Goal: Task Accomplishment & Management: Manage account settings

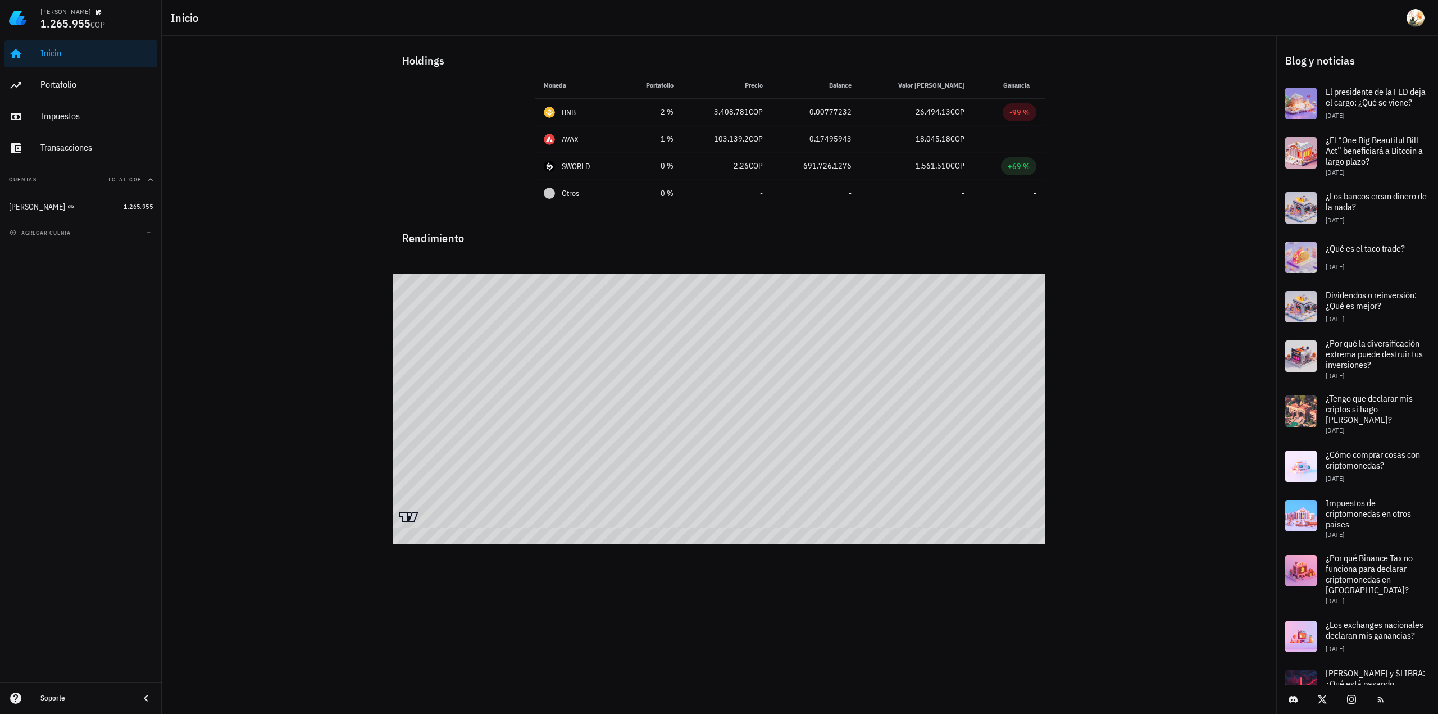
click at [82, 20] on span "1.265.955" at bounding box center [65, 23] width 50 height 15
click at [144, 180] on div "Total COP" at bounding box center [131, 179] width 47 height 9
click at [144, 180] on div "button" at bounding box center [148, 179] width 13 height 9
click at [145, 232] on span "button" at bounding box center [149, 232] width 11 height 7
click at [37, 236] on button "agregar cuenta" at bounding box center [41, 232] width 69 height 11
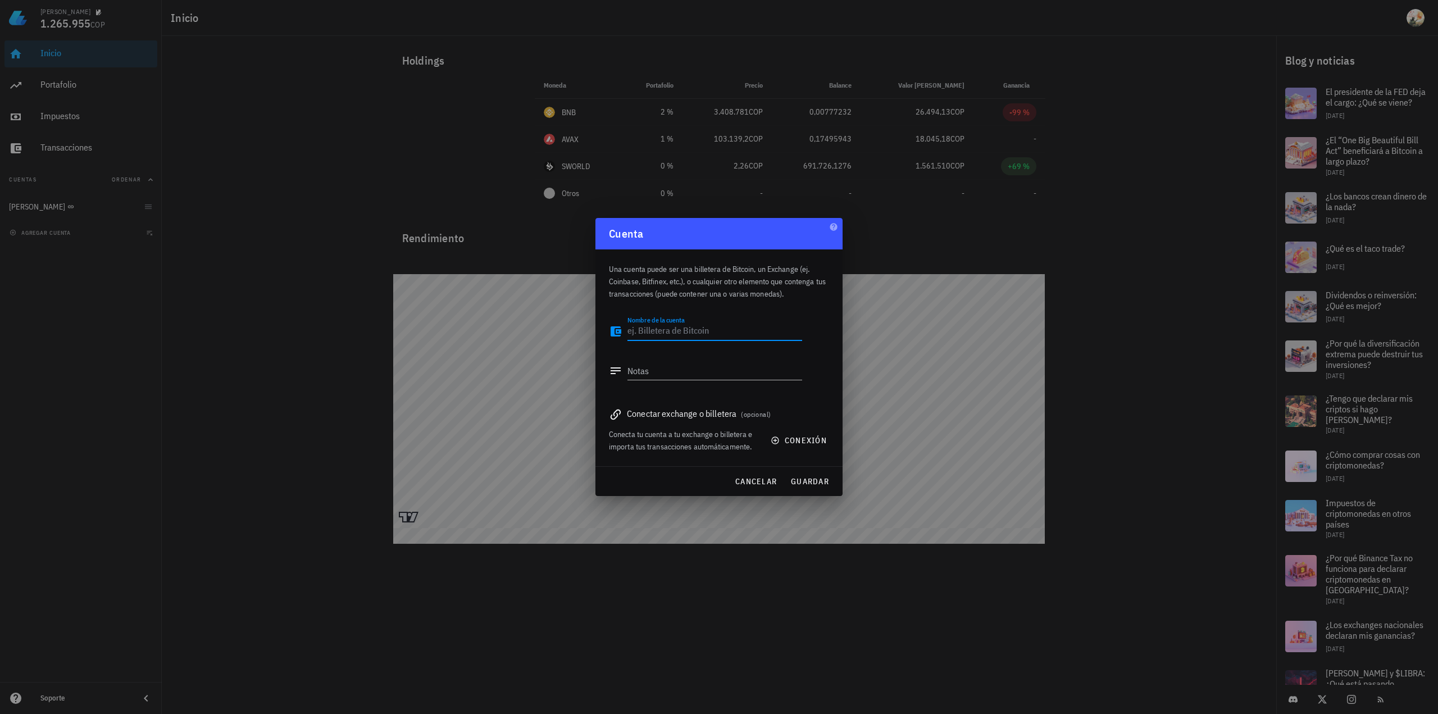
click at [387, 395] on div at bounding box center [719, 357] width 1438 height 714
click at [759, 485] on span "cancelar" at bounding box center [756, 481] width 42 height 10
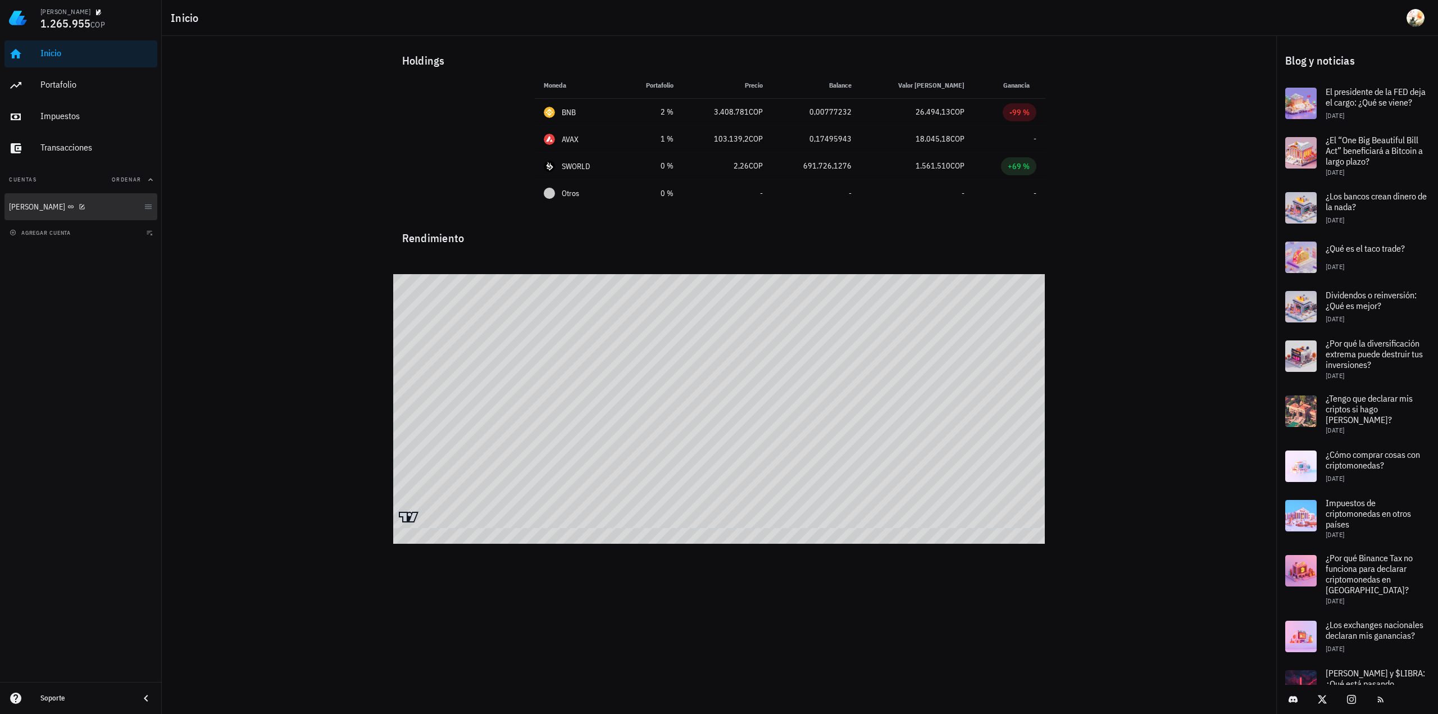
drag, startPoint x: 152, startPoint y: 208, endPoint x: 100, endPoint y: 207, distance: 51.7
click at [152, 208] on link "[PERSON_NAME]" at bounding box center [80, 206] width 153 height 27
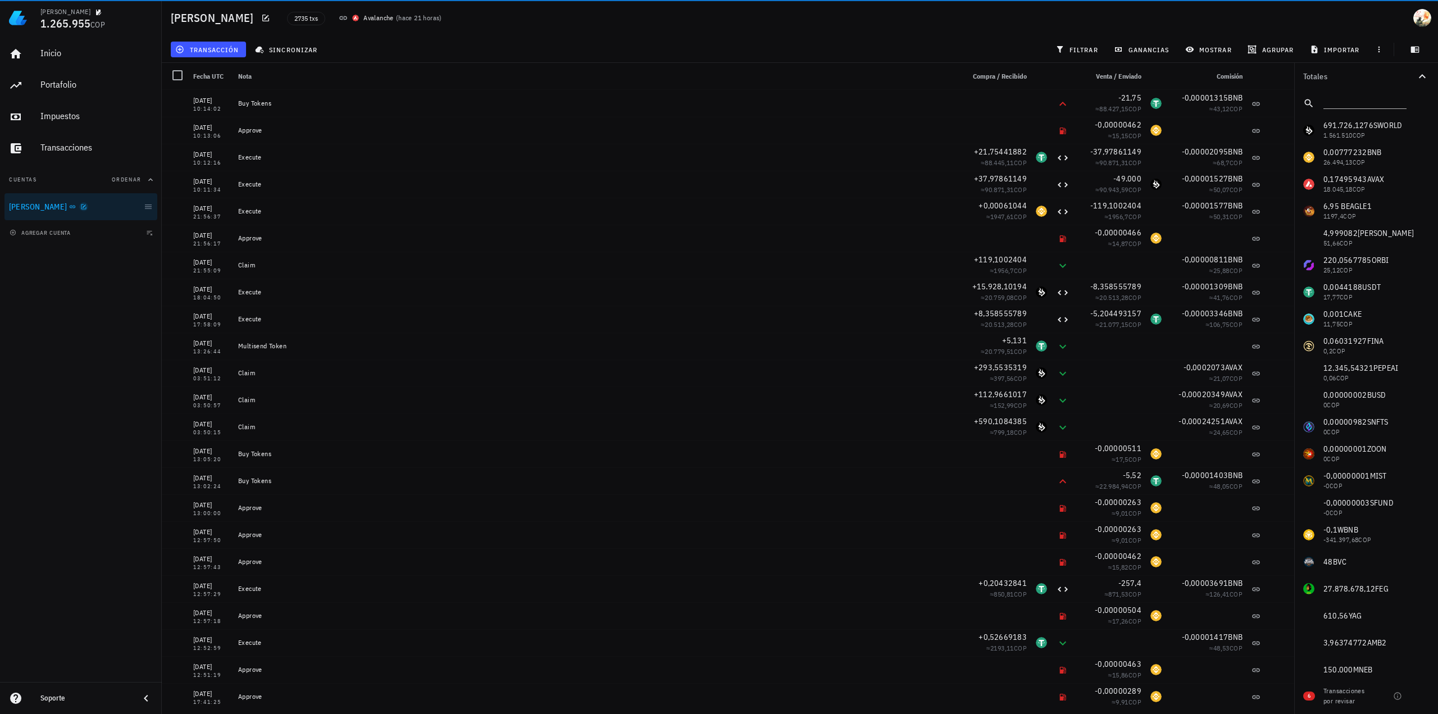
drag, startPoint x: 100, startPoint y: 207, endPoint x: 36, endPoint y: 208, distance: 64.0
click at [80, 208] on icon "button" at bounding box center [83, 206] width 7 height 7
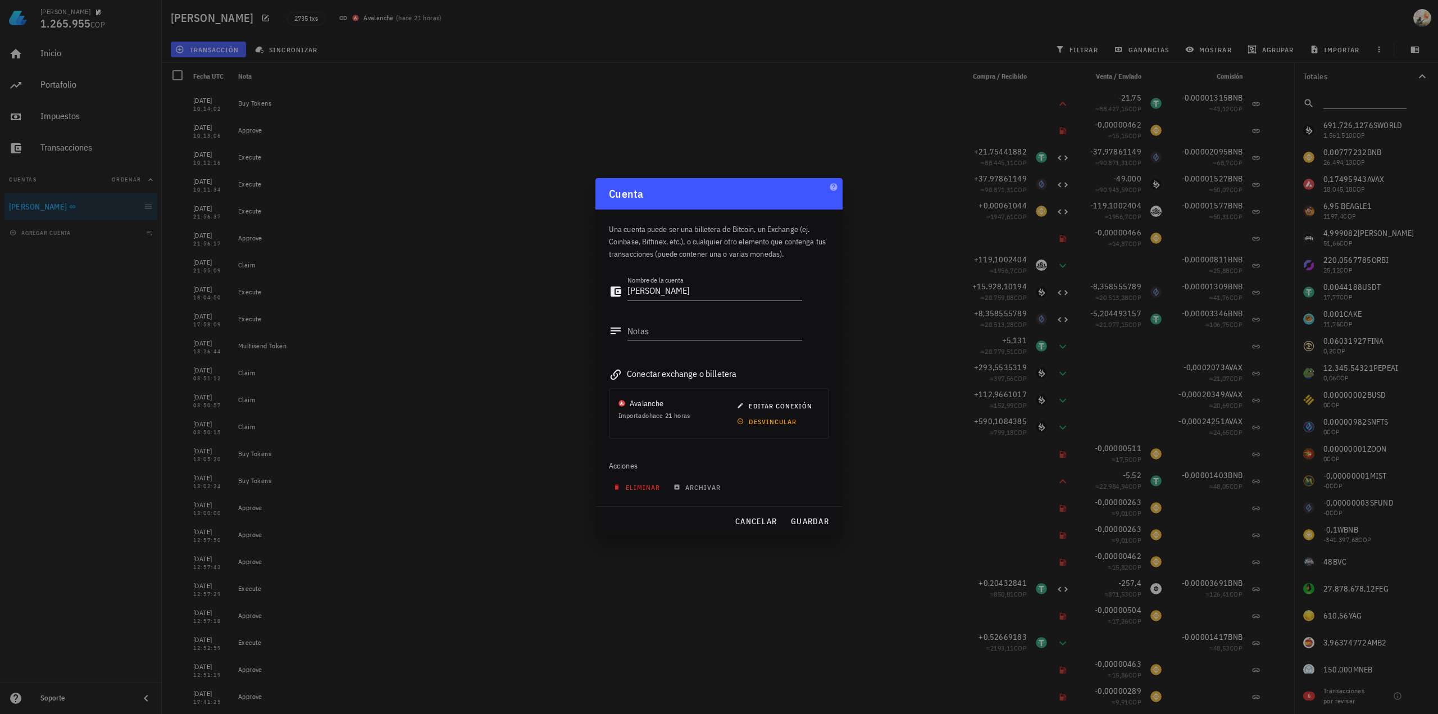
click at [639, 480] on button "eliminar" at bounding box center [638, 487] width 58 height 16
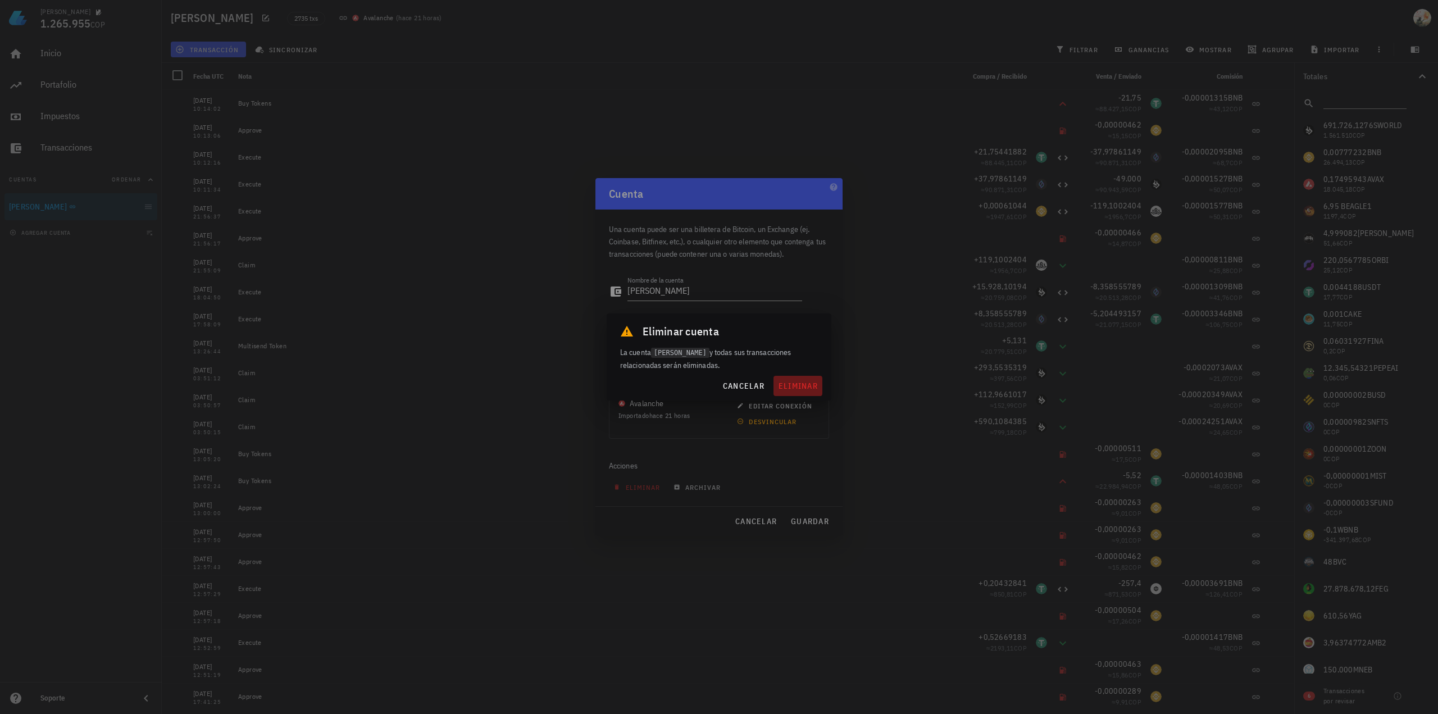
click at [796, 386] on span "eliminar" at bounding box center [798, 386] width 40 height 10
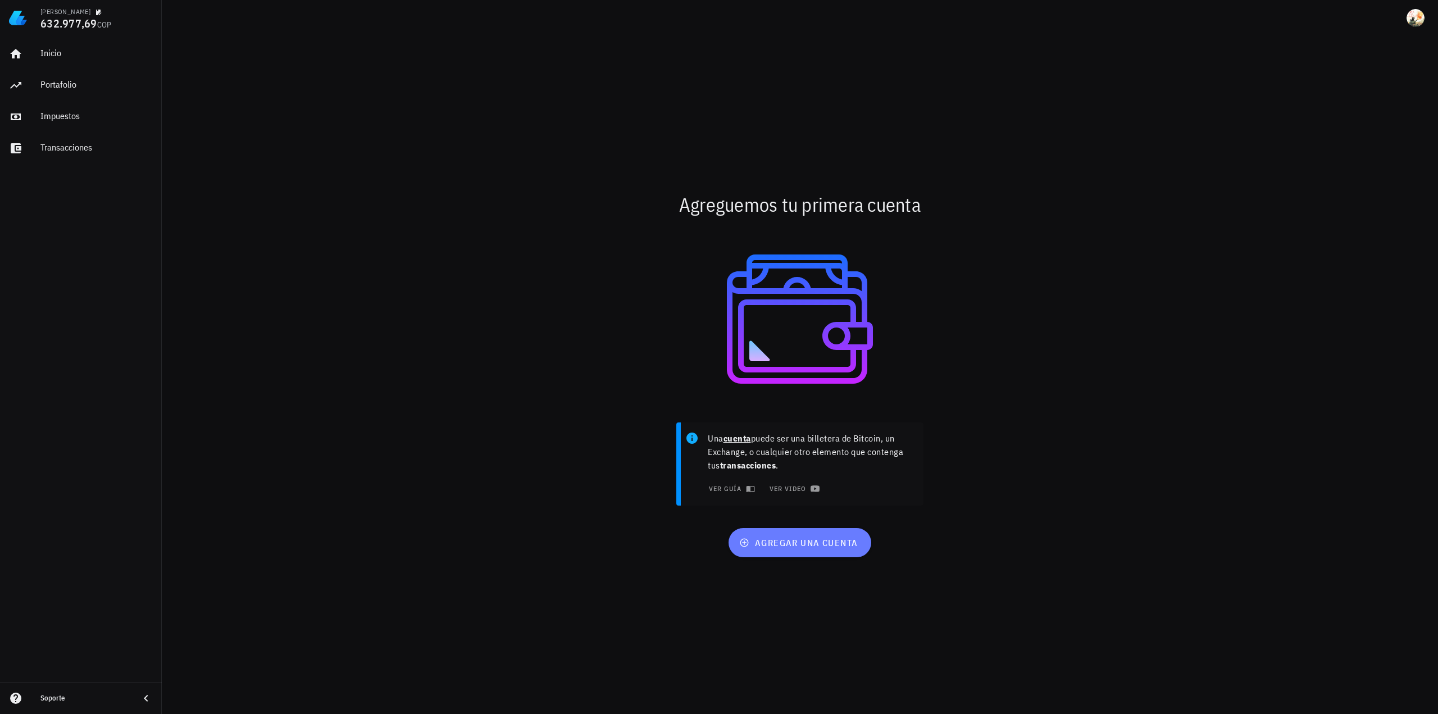
click at [795, 548] on span "agregar una cuenta" at bounding box center [799, 542] width 116 height 11
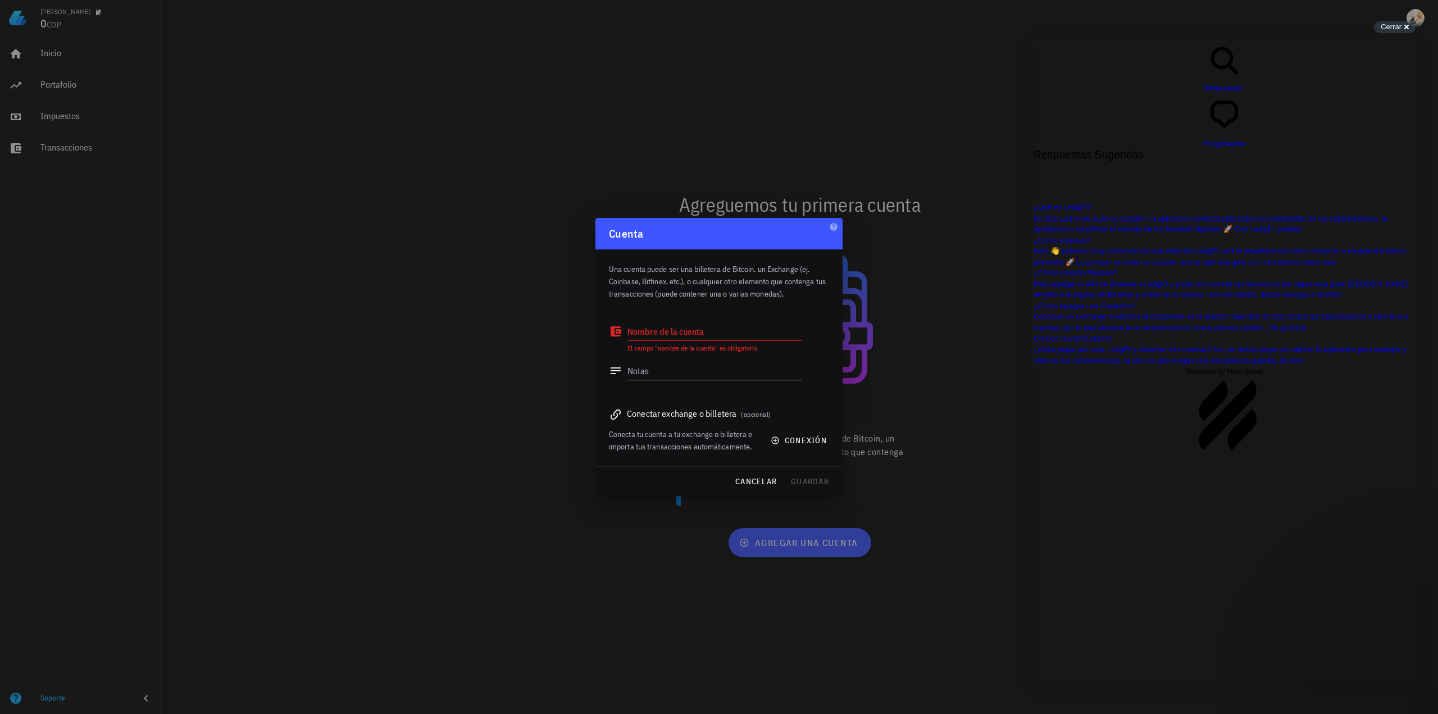
click at [703, 337] on textarea "Nombre de la cuenta" at bounding box center [714, 331] width 175 height 18
type textarea "BNB"
click at [804, 443] on span "conexión" at bounding box center [800, 440] width 54 height 10
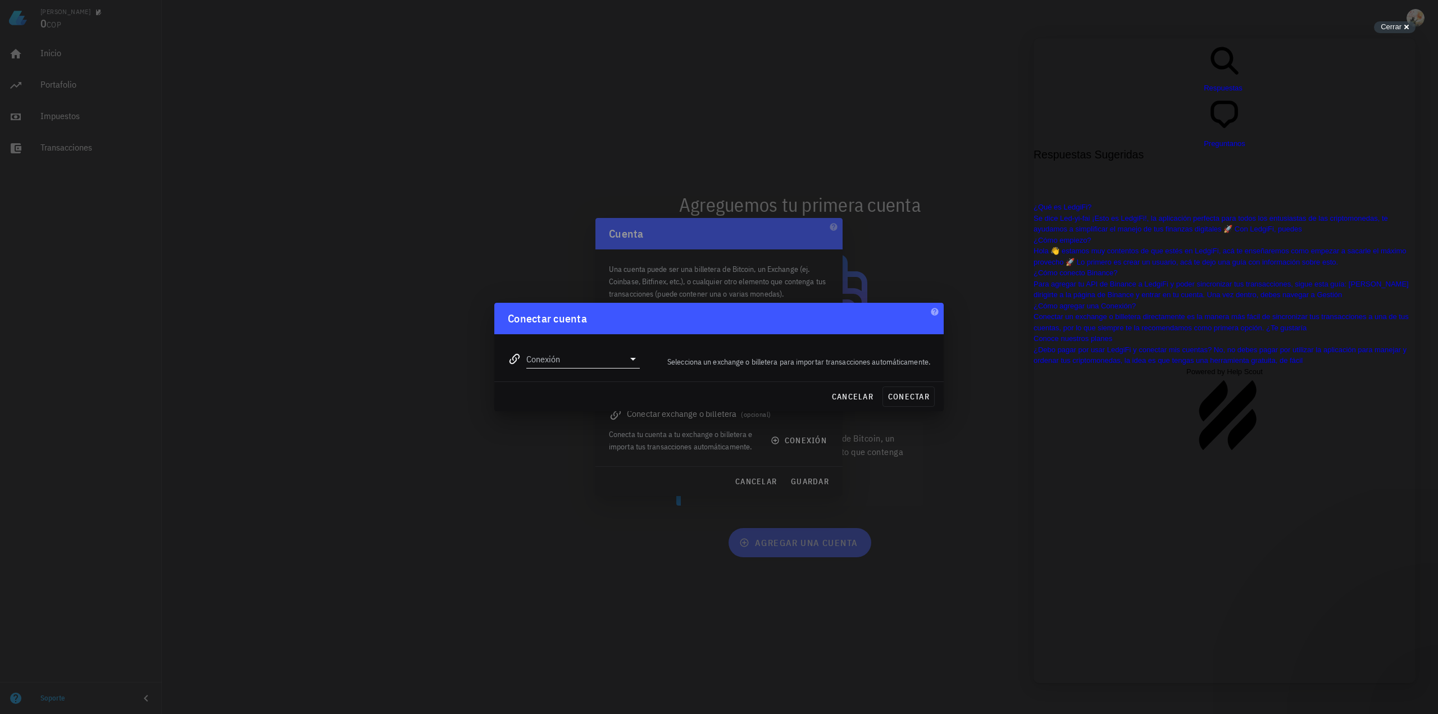
click at [608, 366] on input "Conexión" at bounding box center [575, 359] width 98 height 18
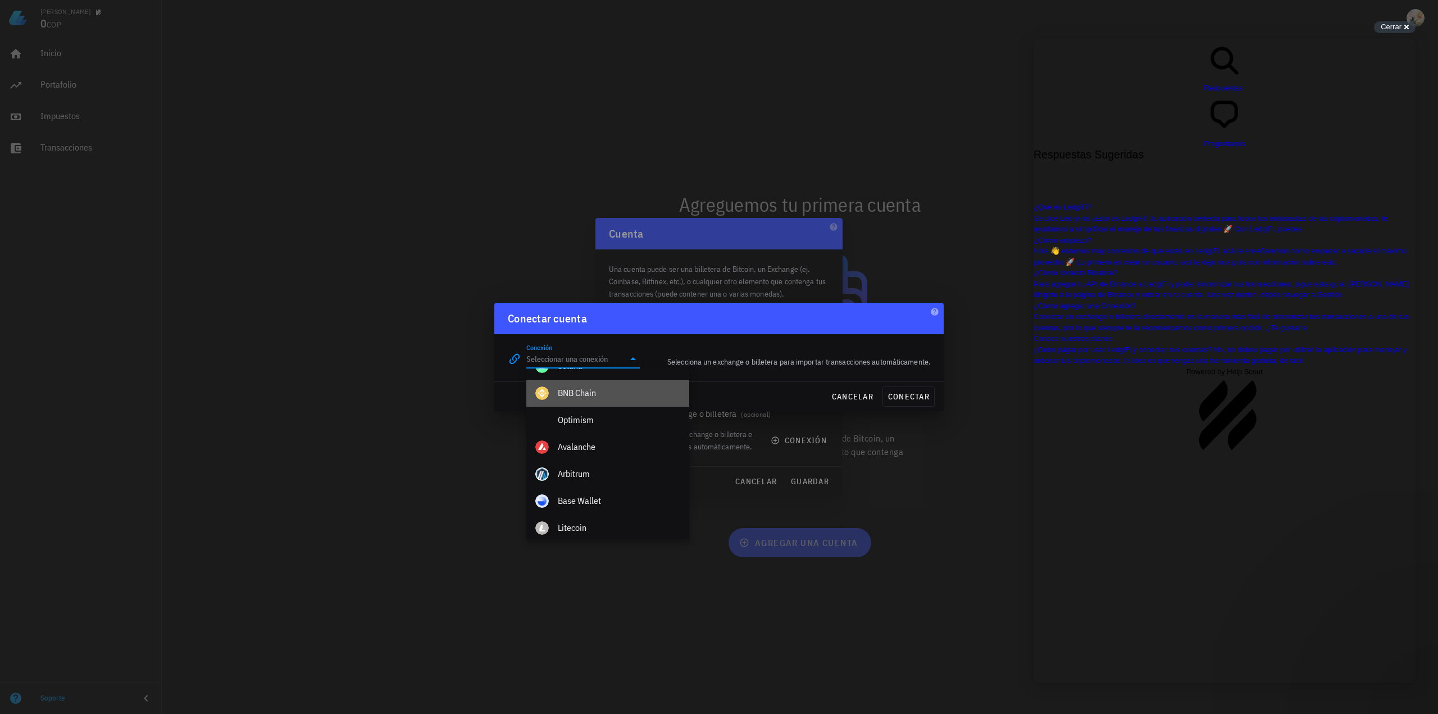
click at [585, 401] on div "BNB Chain" at bounding box center [619, 393] width 122 height 24
type input "BNB Chain"
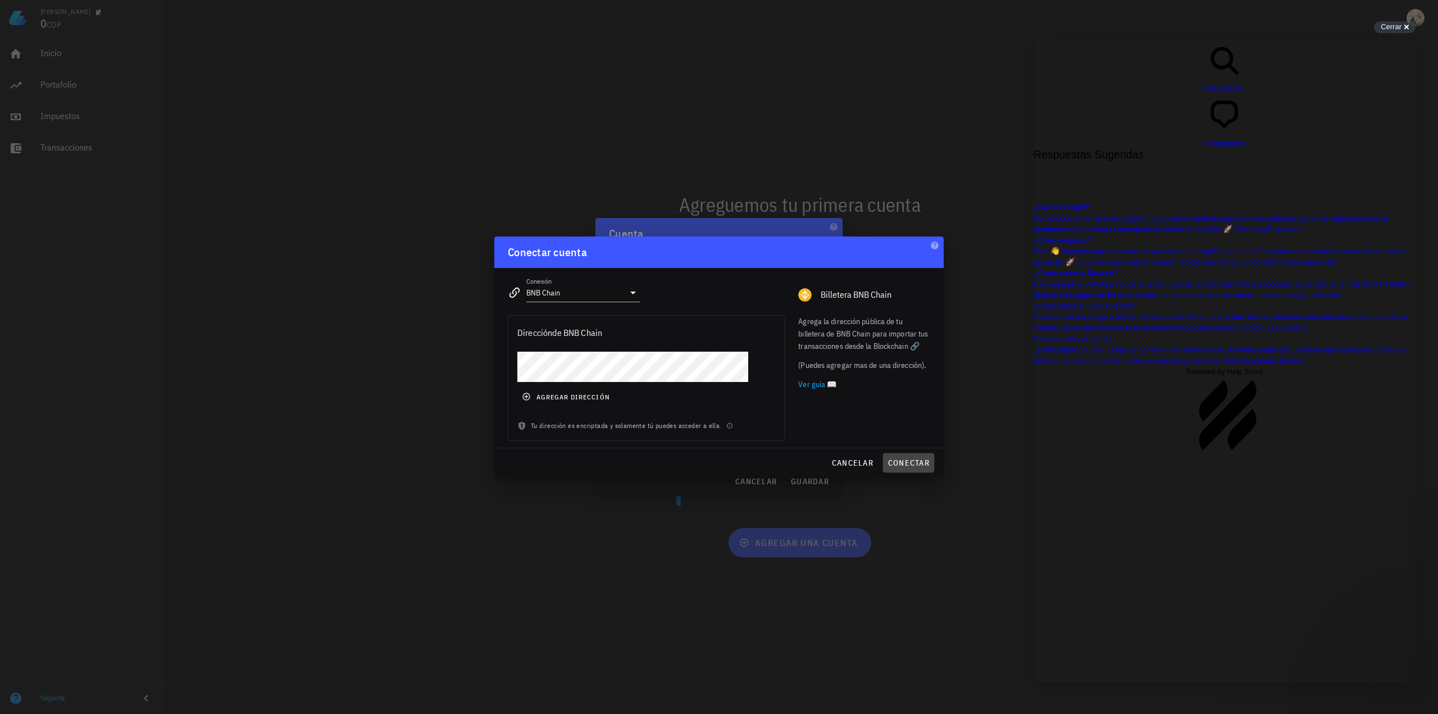
click at [904, 464] on span "conectar" at bounding box center [908, 463] width 42 height 10
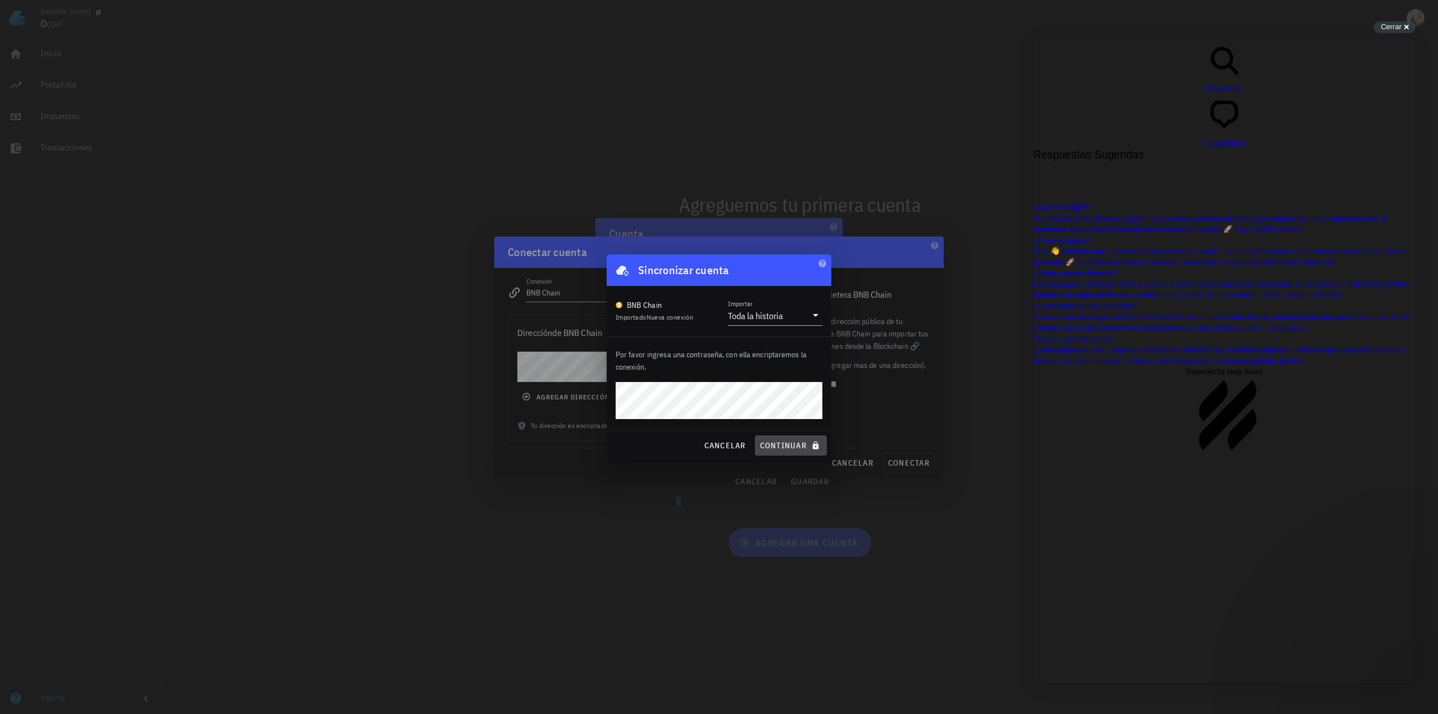
click at [794, 444] on span "continuar" at bounding box center [790, 445] width 63 height 10
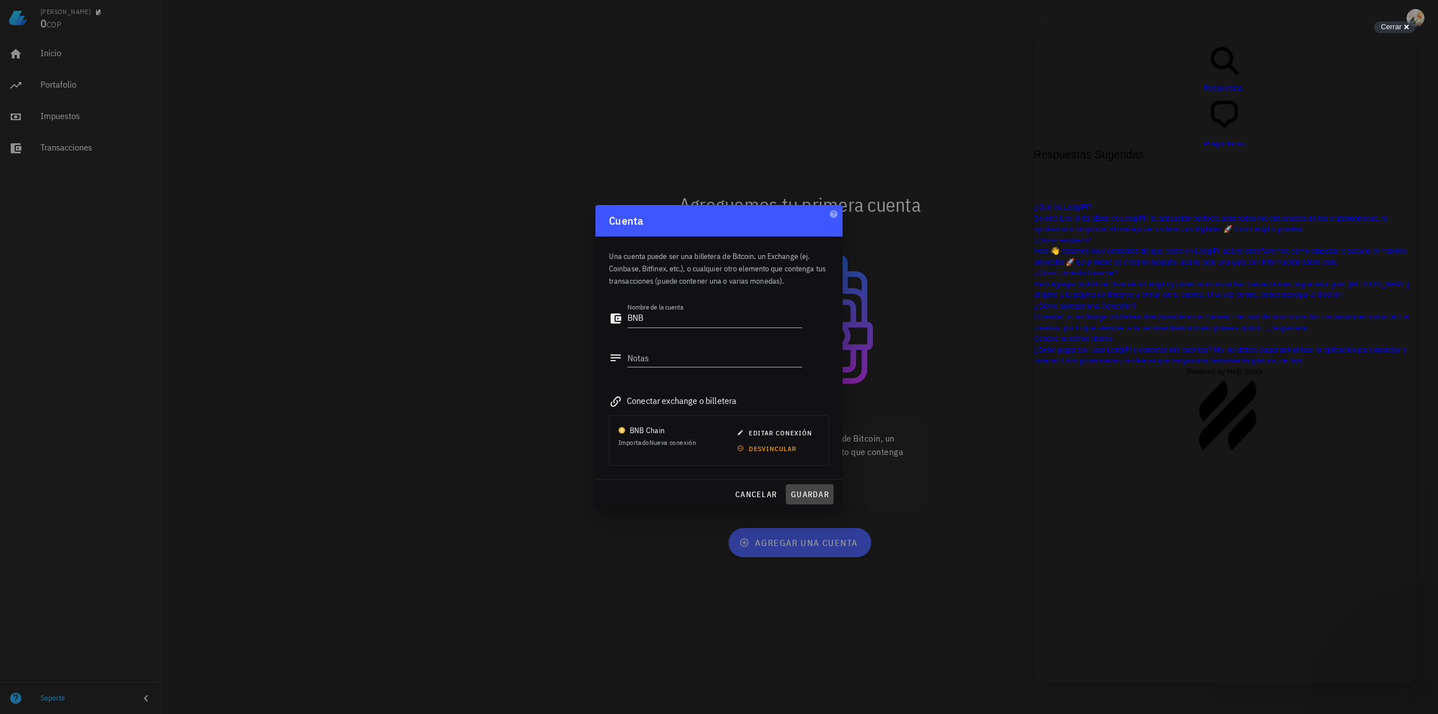
click at [797, 493] on span "guardar" at bounding box center [809, 494] width 39 height 10
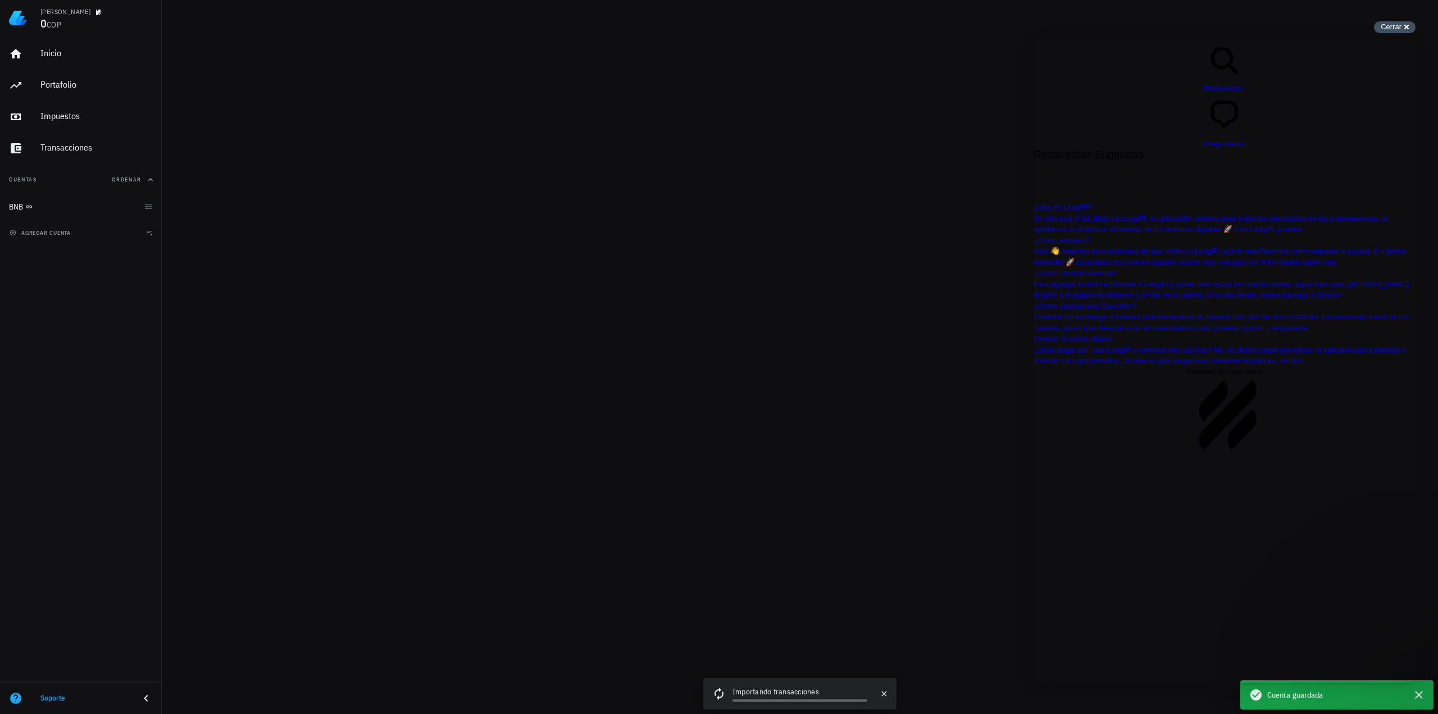
click at [1408, 29] on div "Cerrar cross-small" at bounding box center [1395, 27] width 42 height 12
click at [1397, 30] on span "Cerrar" at bounding box center [1390, 26] width 21 height 8
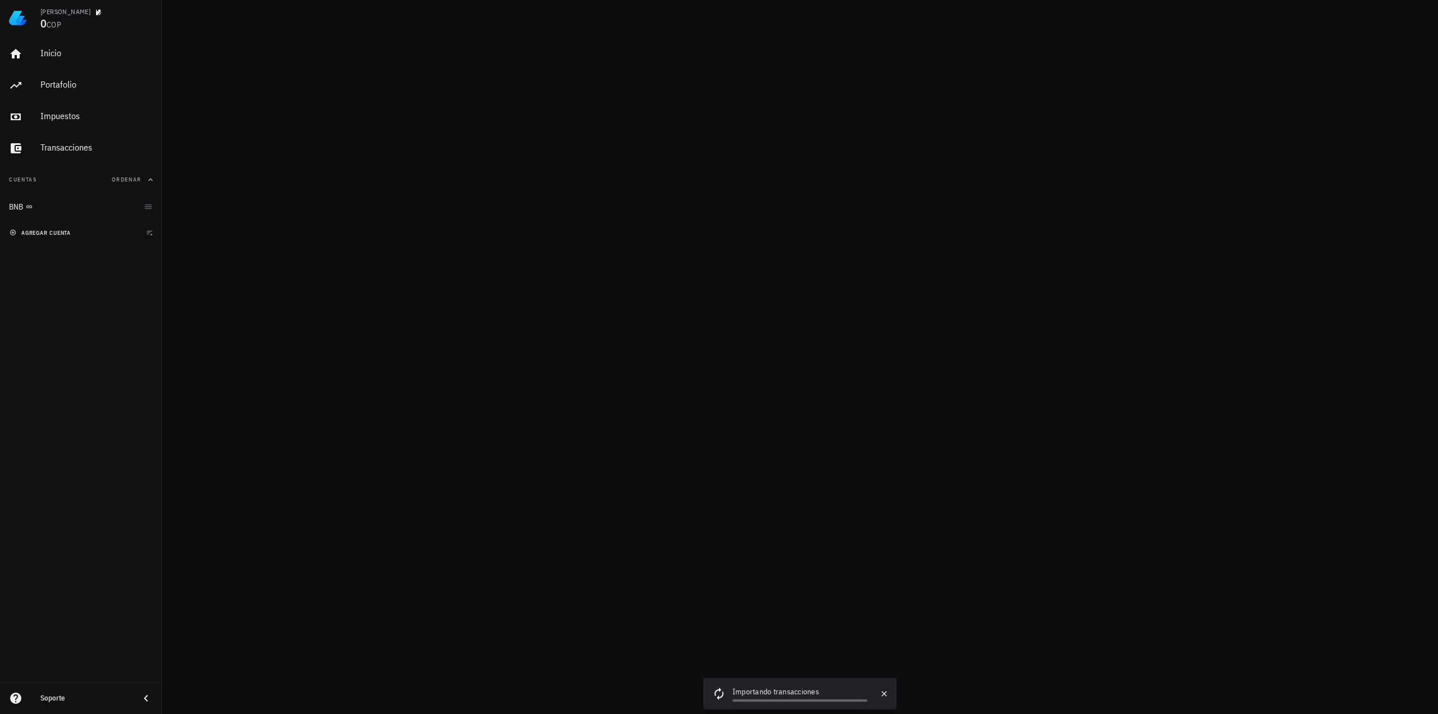
click at [20, 234] on span "agregar cuenta" at bounding box center [41, 232] width 59 height 7
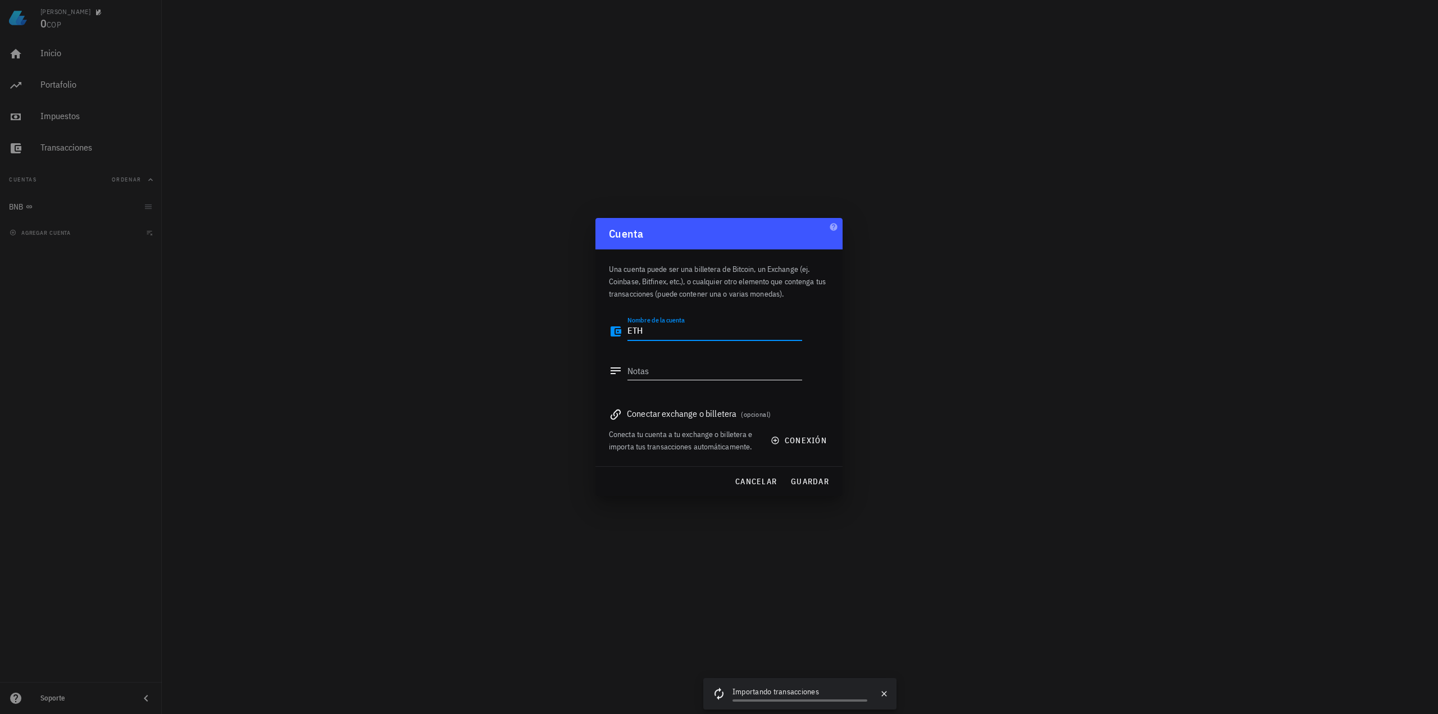
type textarea "ETH"
click at [666, 366] on textarea "Notas" at bounding box center [714, 371] width 175 height 18
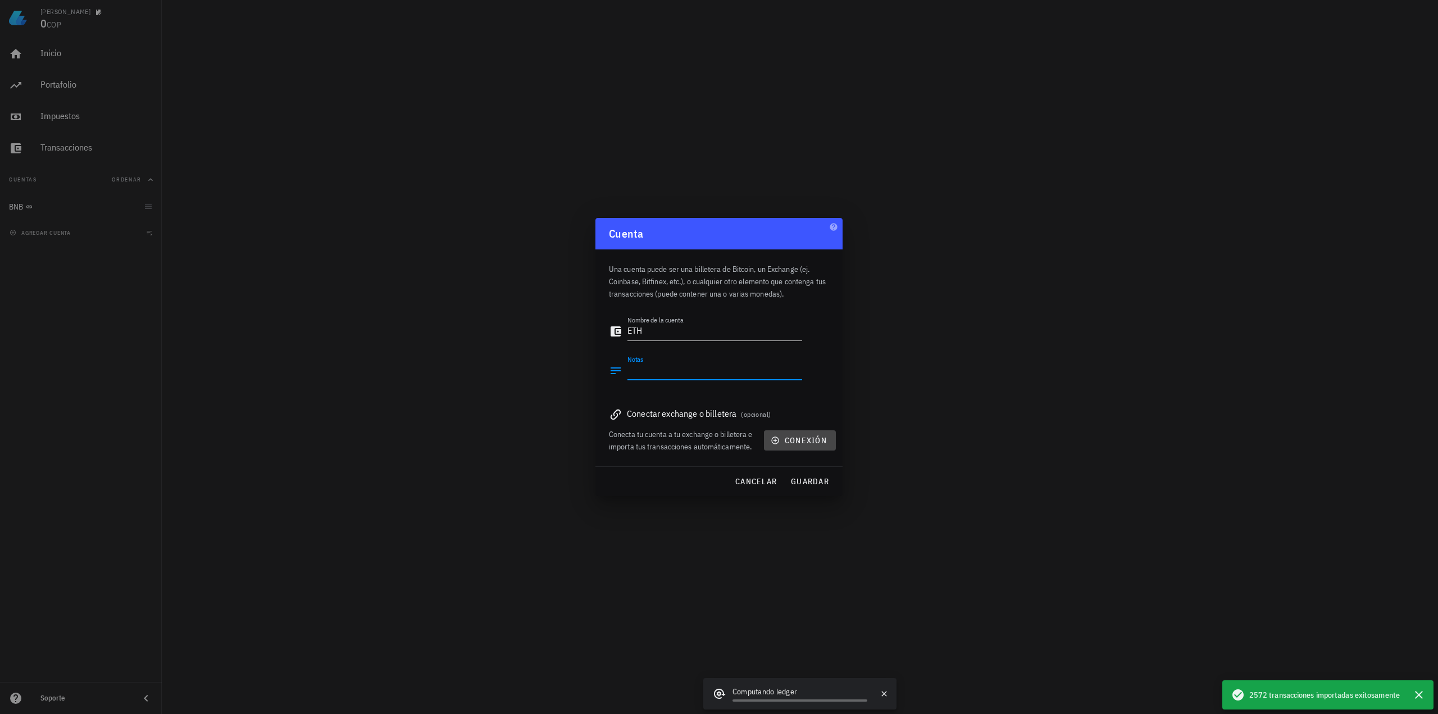
click at [798, 442] on span "conexión" at bounding box center [800, 440] width 54 height 10
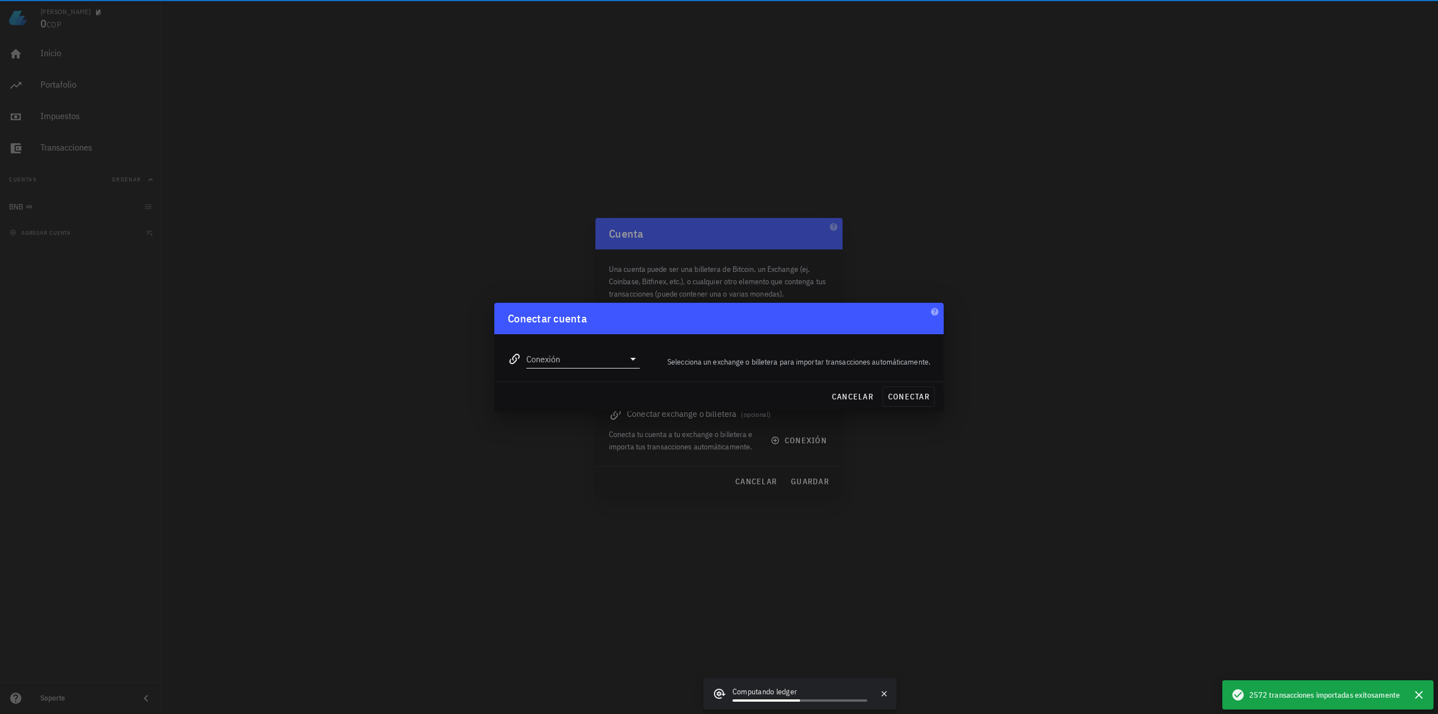
click at [582, 364] on input "Conexión" at bounding box center [575, 359] width 98 height 18
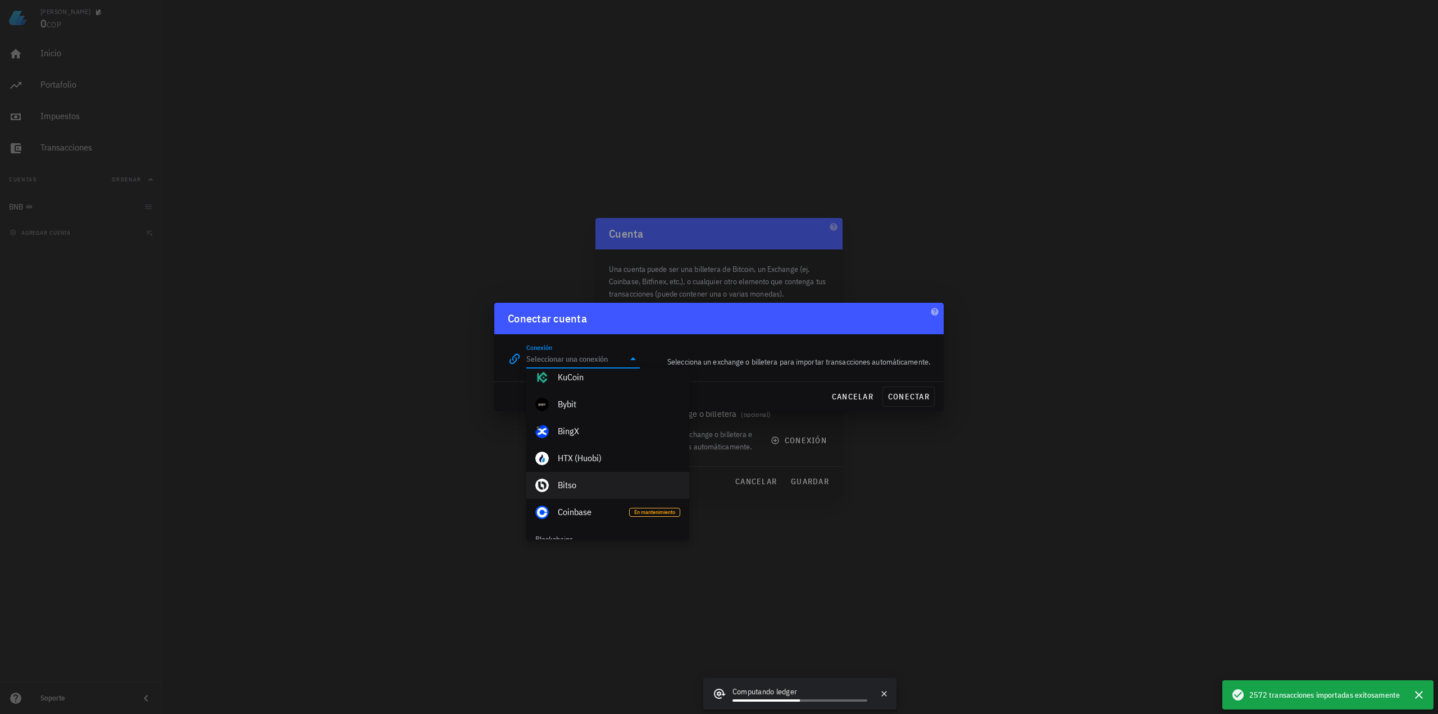
scroll to position [337, 0]
click at [590, 482] on div "Ethereum" at bounding box center [619, 480] width 122 height 11
type input "Ethereum"
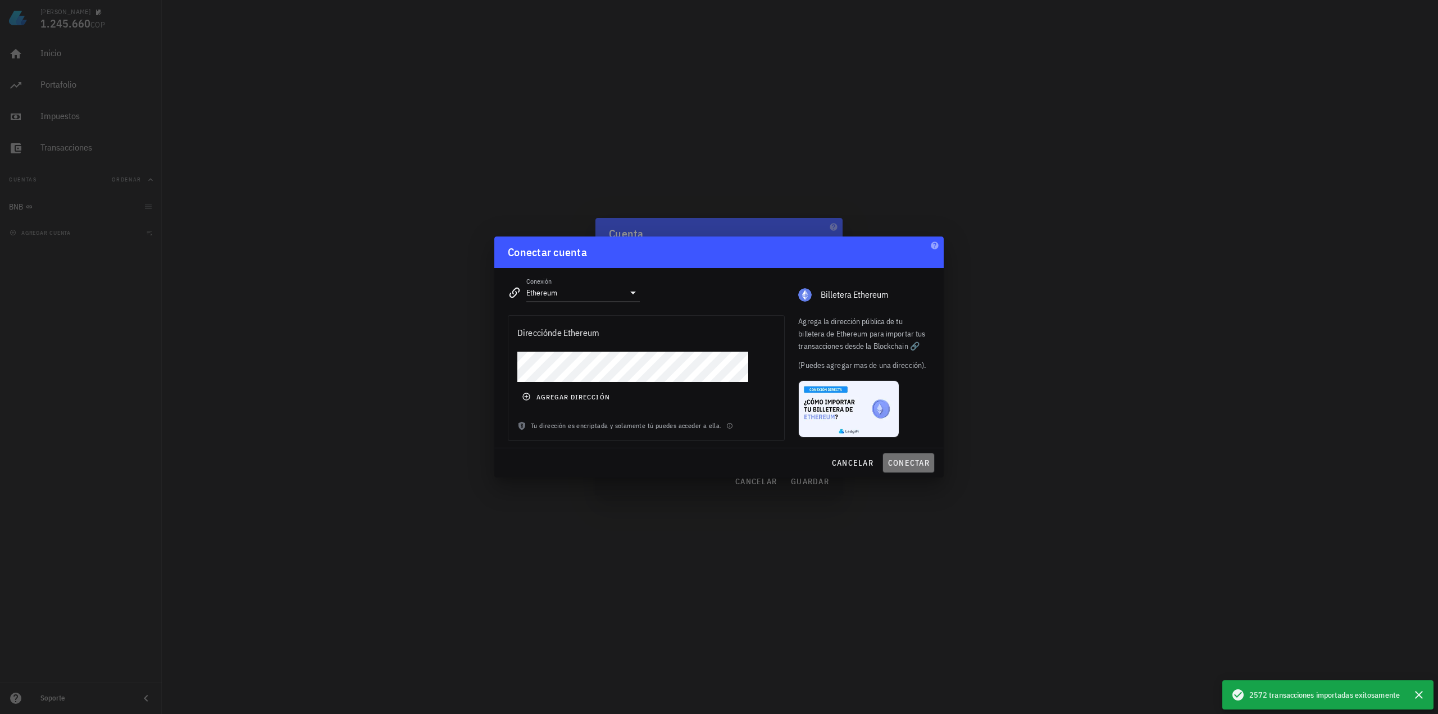
click at [907, 463] on span "conectar" at bounding box center [908, 463] width 42 height 10
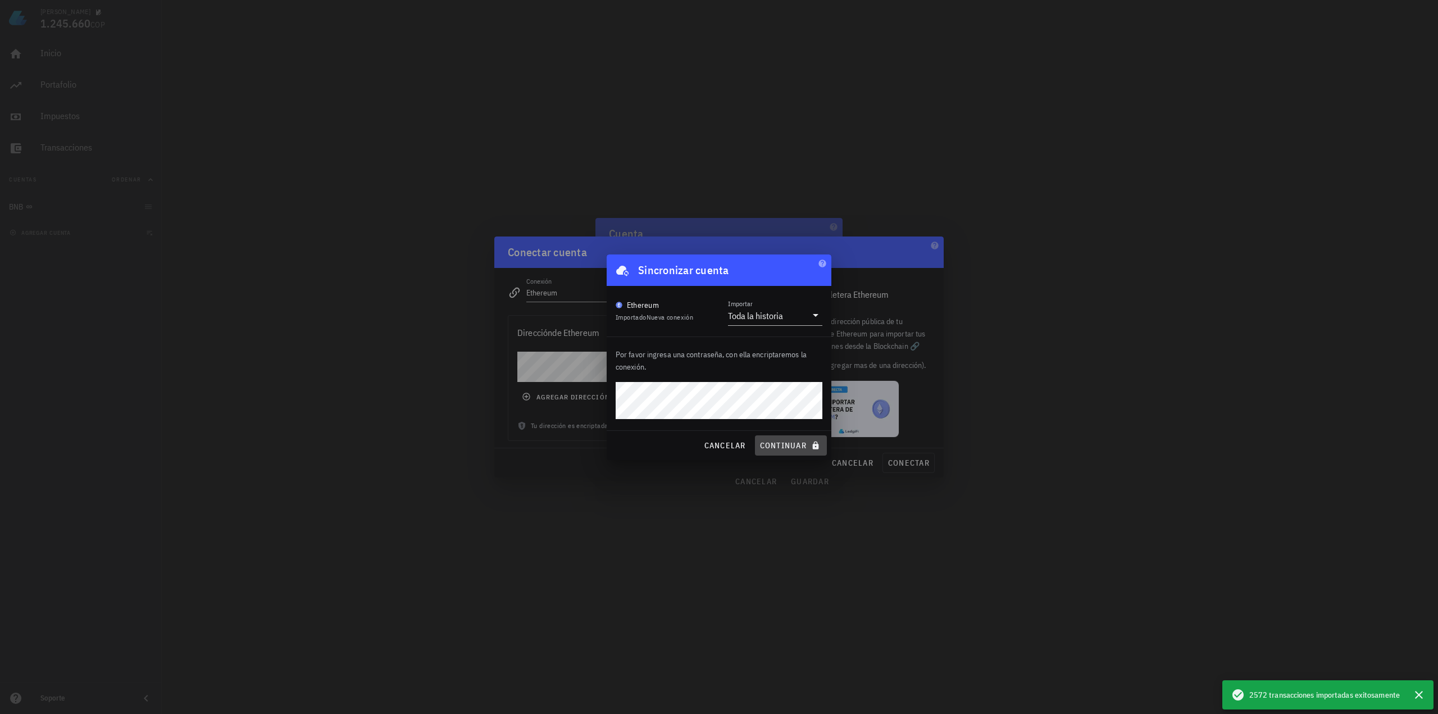
click at [801, 446] on span "continuar" at bounding box center [790, 445] width 63 height 10
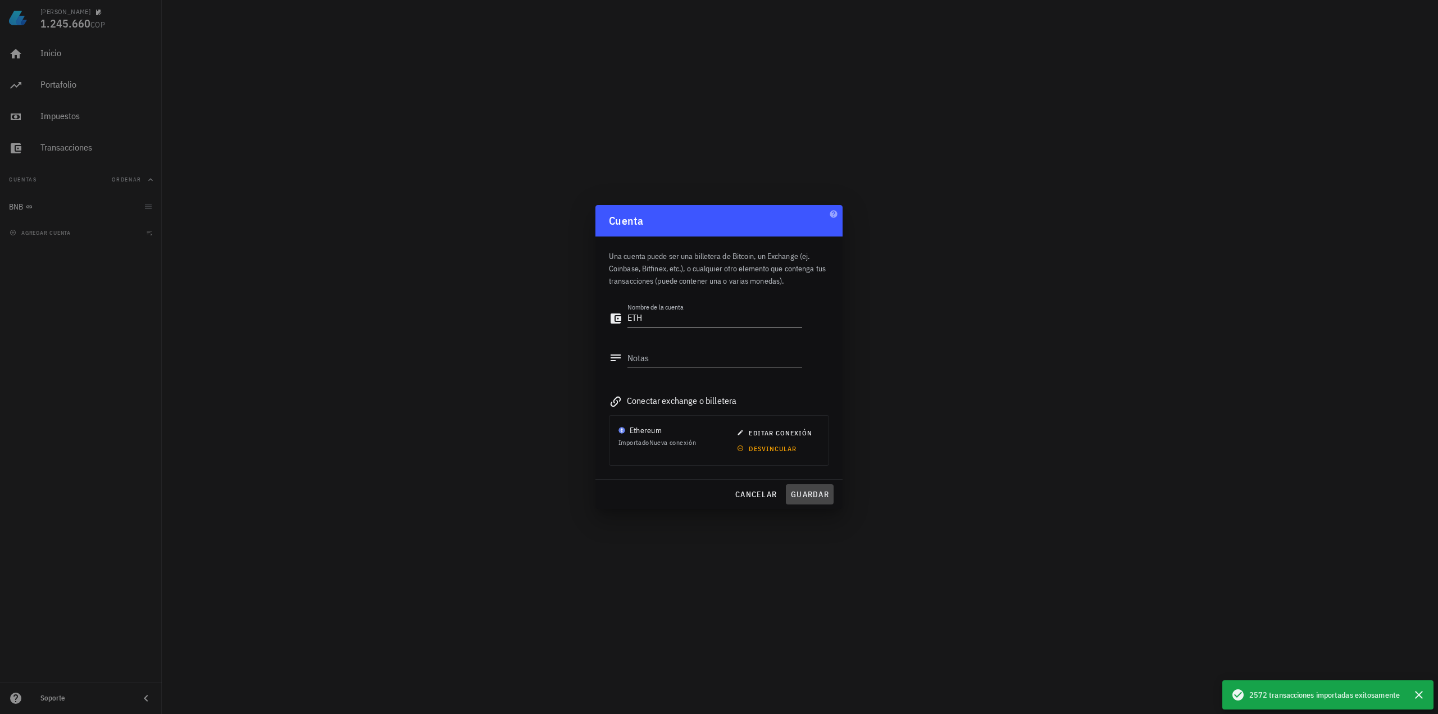
click at [817, 488] on button "guardar" at bounding box center [810, 494] width 48 height 20
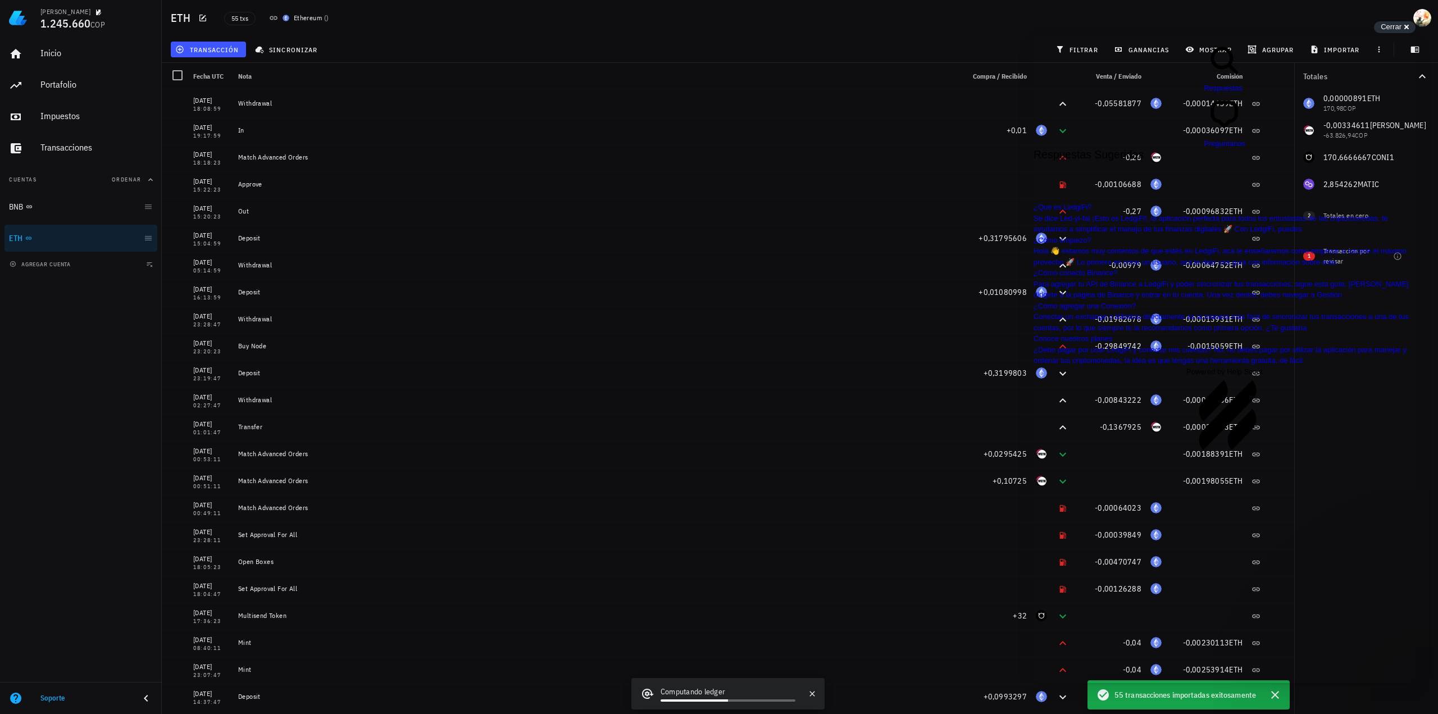
click at [1389, 29] on span "Cerrar" at bounding box center [1390, 26] width 21 height 8
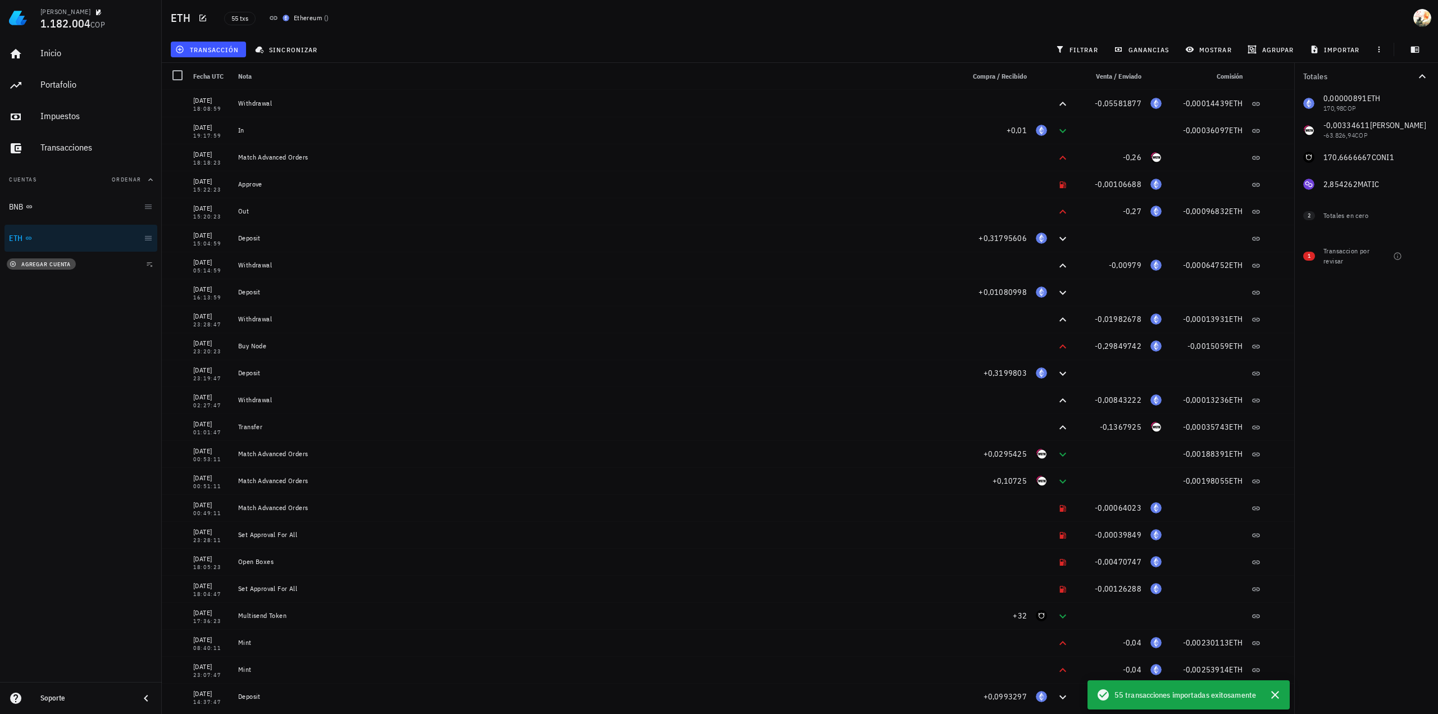
click at [45, 267] on span "agregar cuenta" at bounding box center [41, 264] width 59 height 7
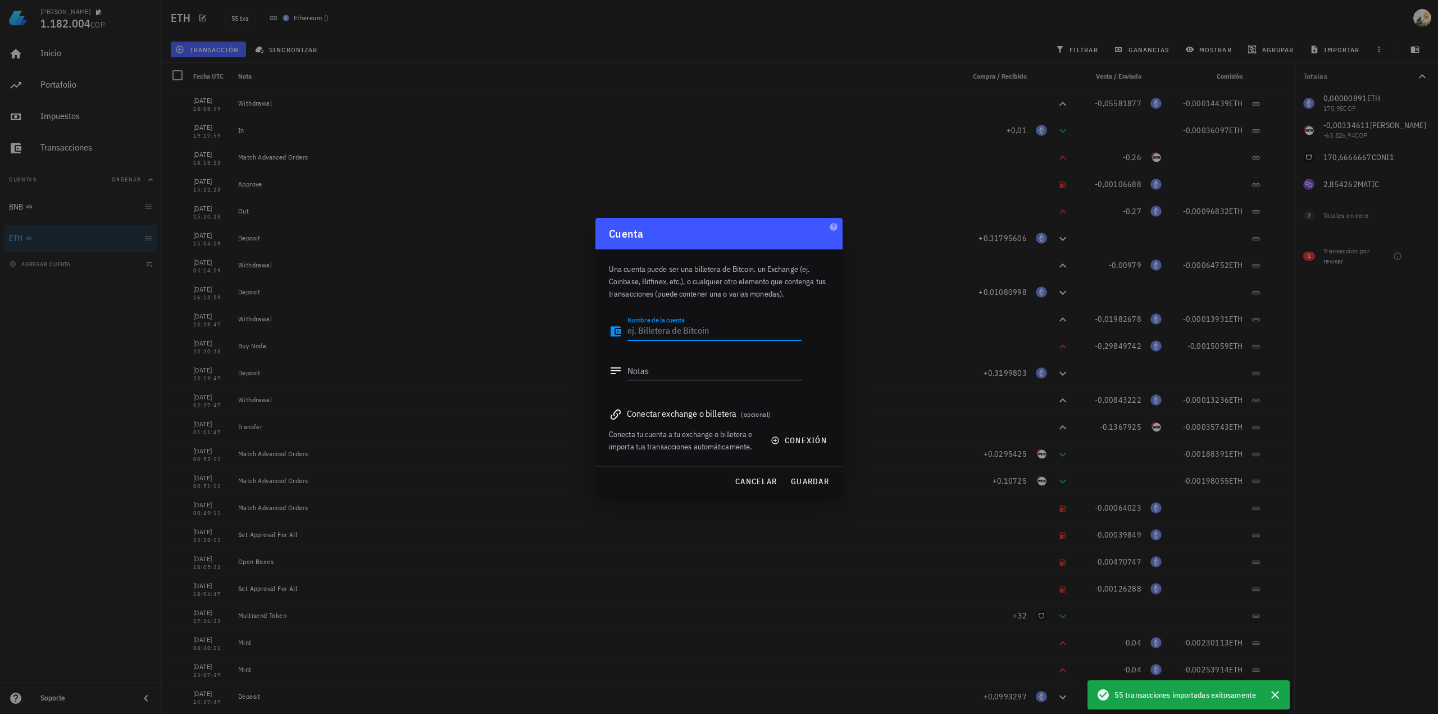
click at [683, 334] on textarea "Nombre de la cuenta" at bounding box center [714, 331] width 175 height 18
type textarea "AVA"
click at [794, 443] on span "conexión" at bounding box center [800, 440] width 54 height 10
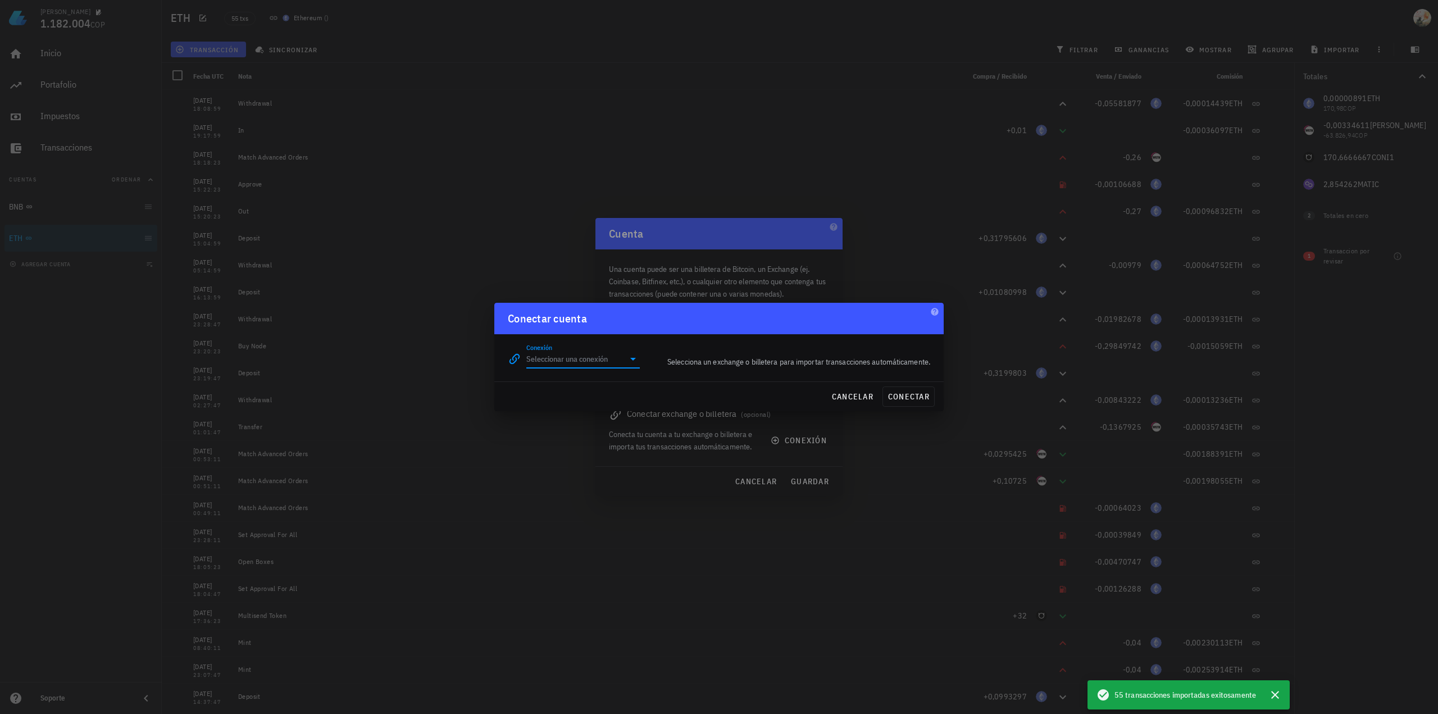
click at [549, 360] on input "Conexión" at bounding box center [575, 359] width 98 height 18
click at [594, 502] on div "Avalanche" at bounding box center [619, 503] width 122 height 11
type input "Avalanche"
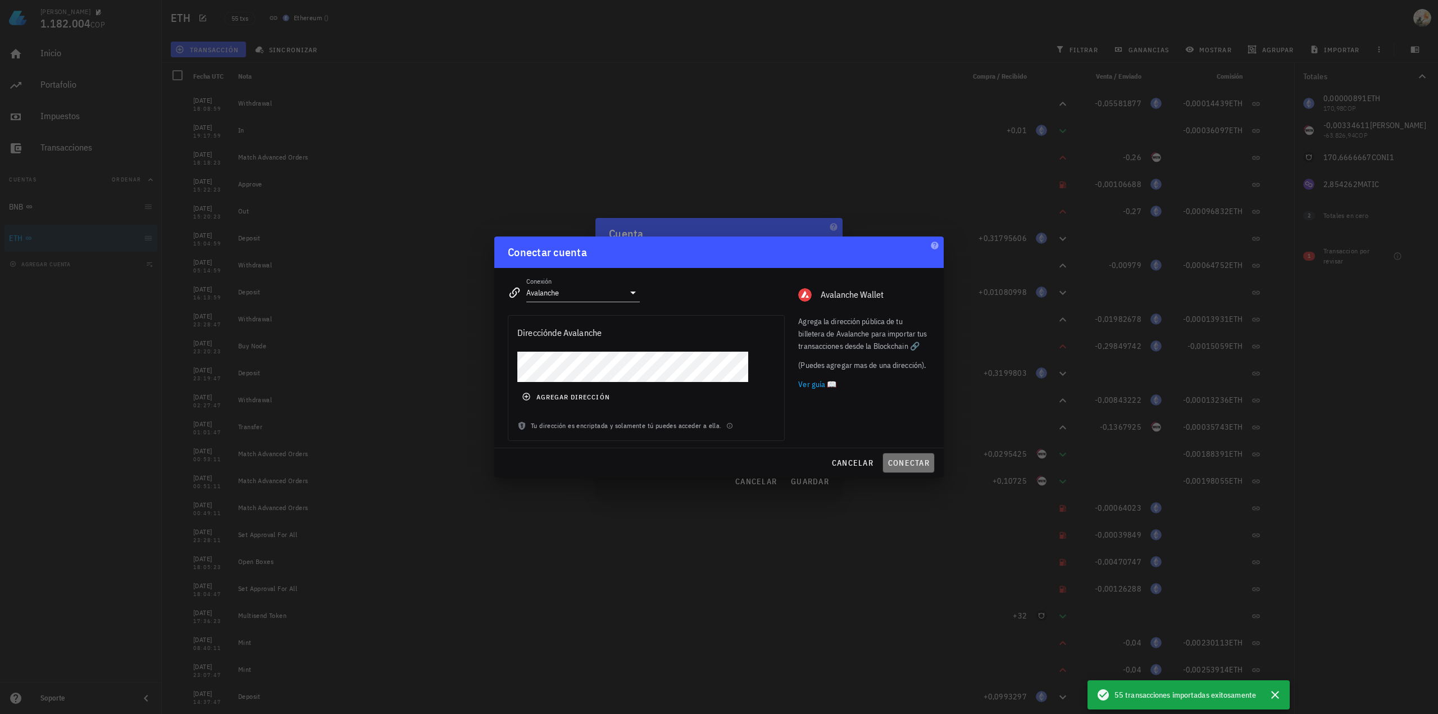
click at [914, 460] on span "conectar" at bounding box center [908, 463] width 42 height 10
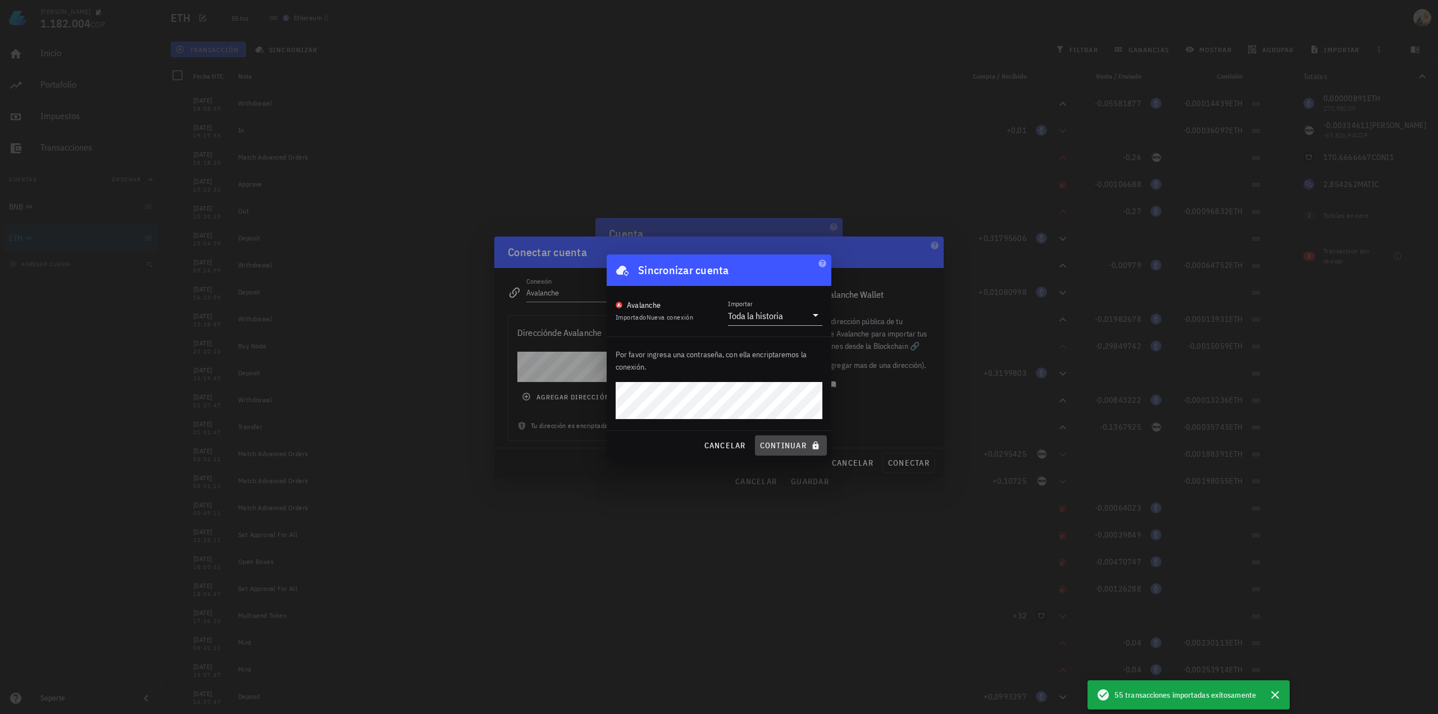
click at [795, 443] on span "continuar" at bounding box center [790, 445] width 63 height 10
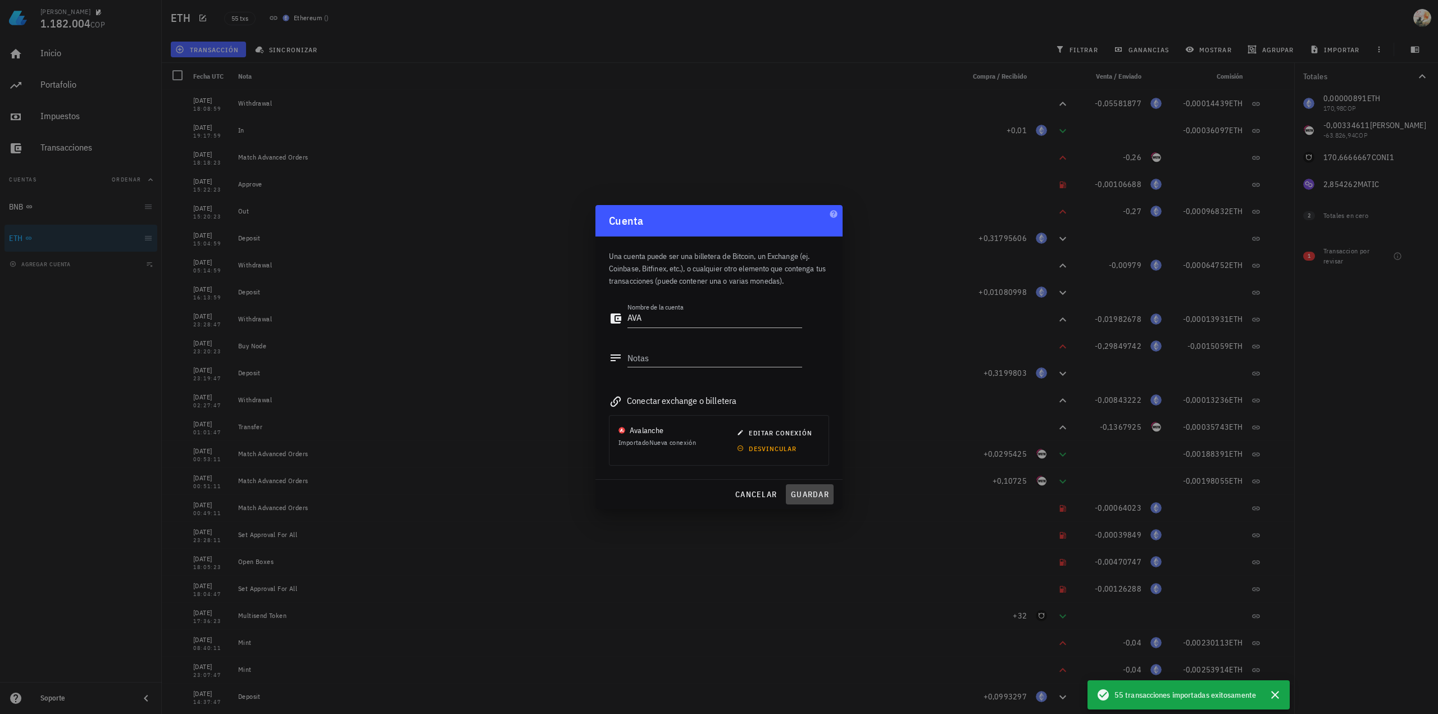
click at [810, 493] on span "guardar" at bounding box center [809, 494] width 39 height 10
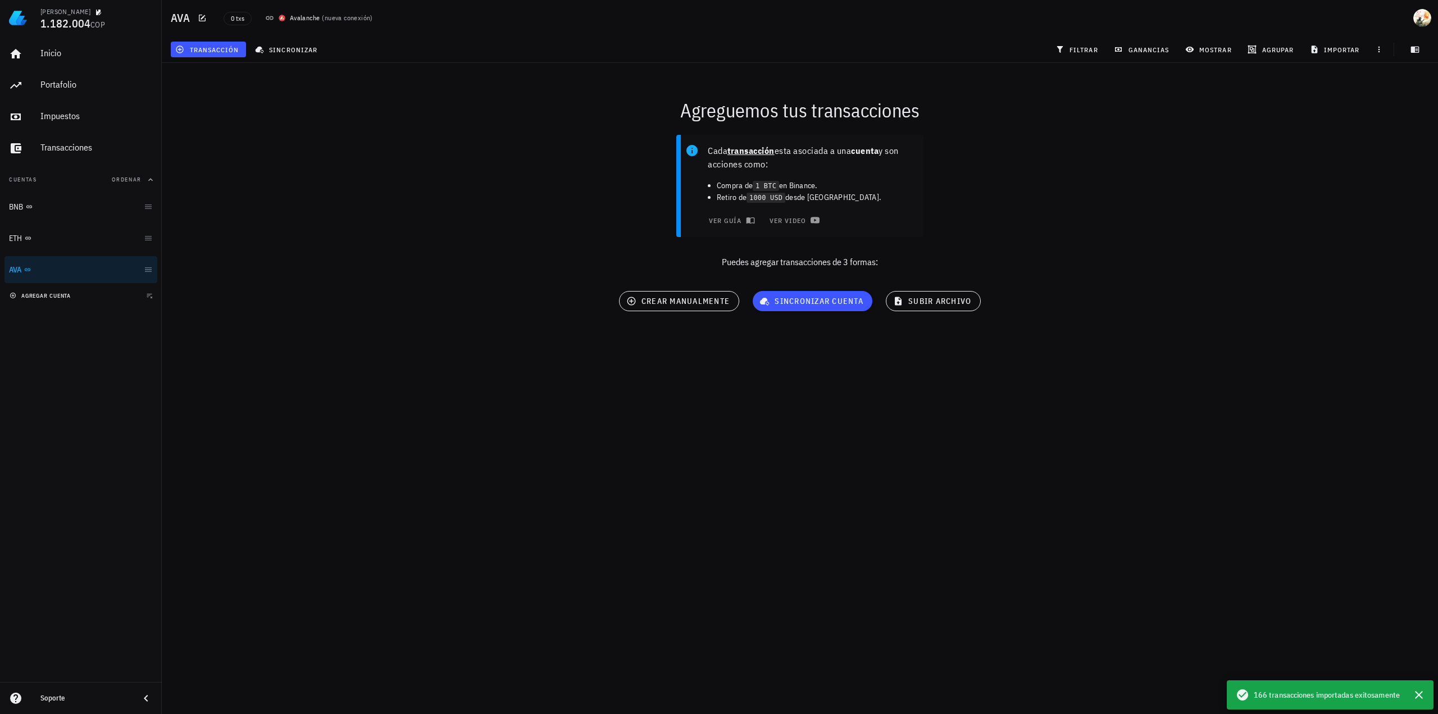
click at [58, 296] on span "agregar cuenta" at bounding box center [41, 295] width 59 height 7
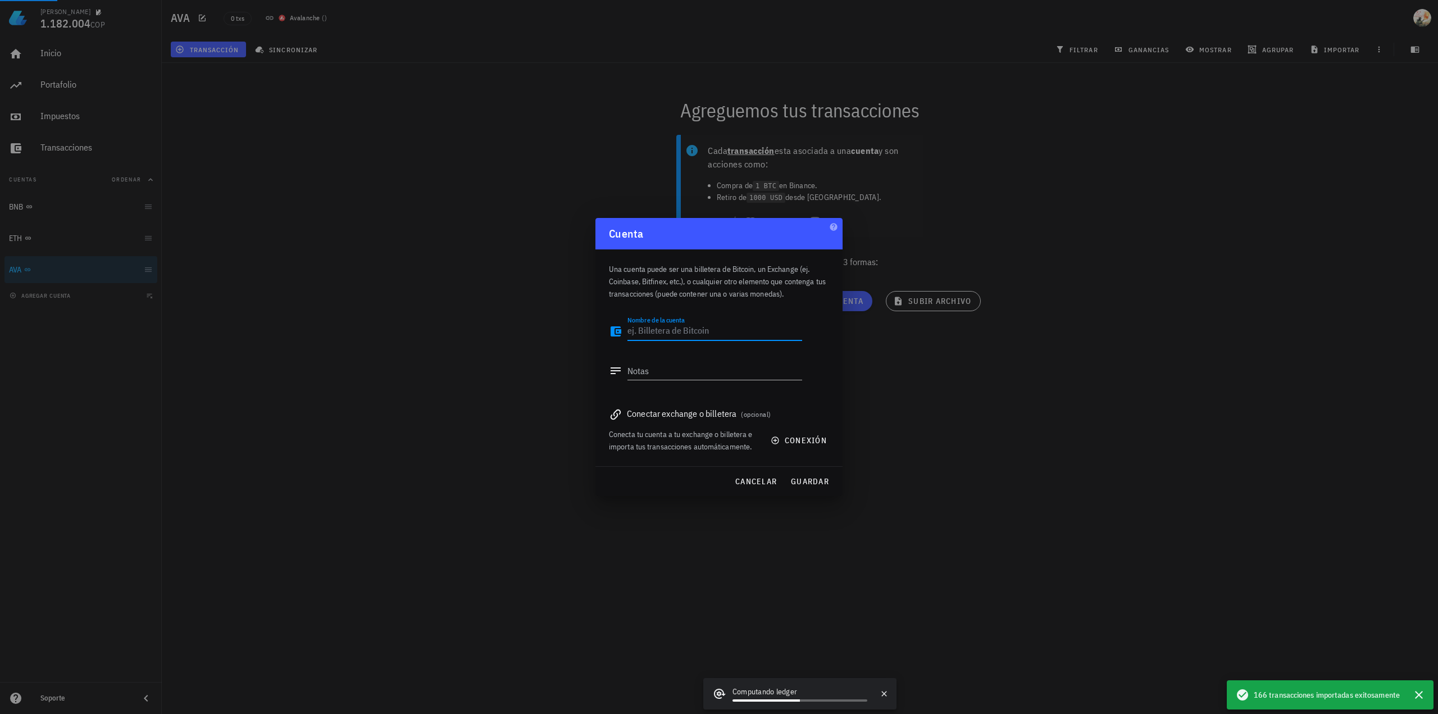
click at [707, 334] on textarea "Nombre de la cuenta" at bounding box center [714, 331] width 175 height 18
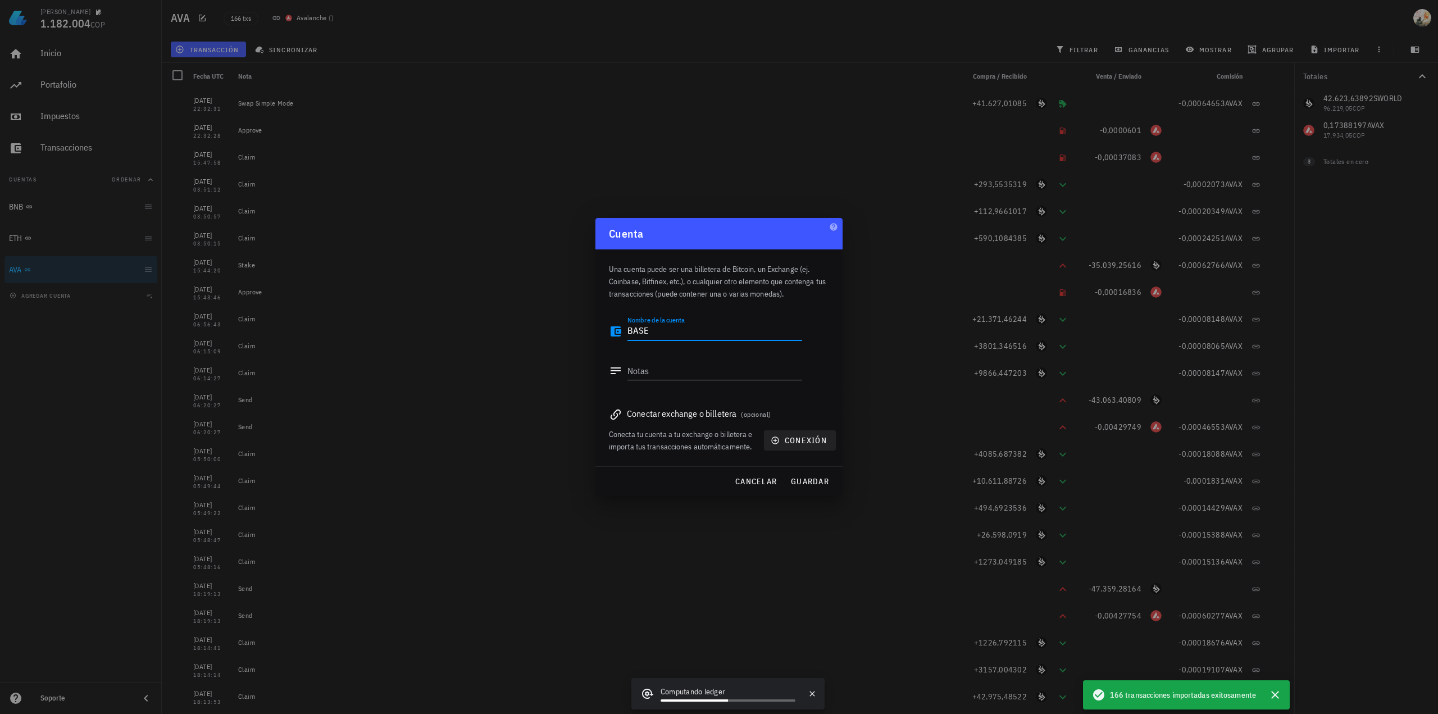
type textarea "BASE"
click at [801, 449] on button "conexión" at bounding box center [800, 440] width 72 height 20
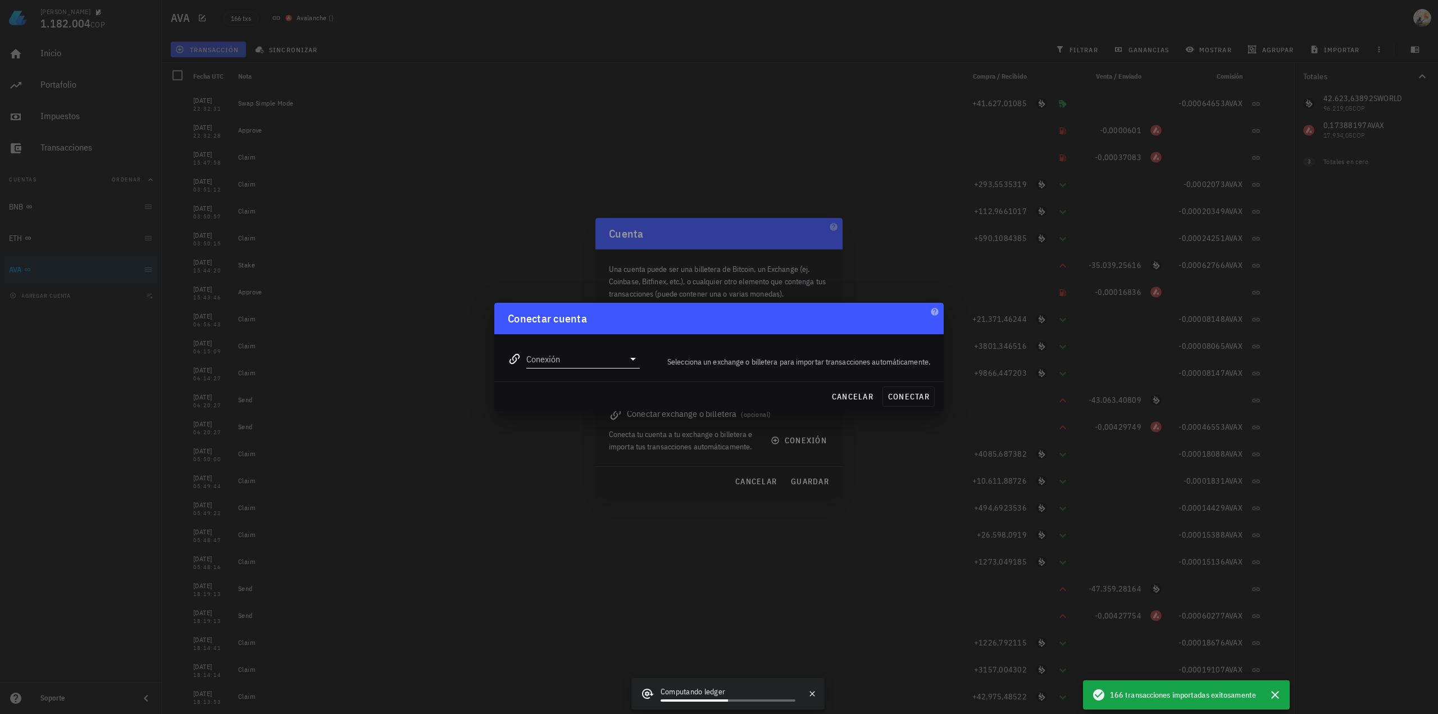
click at [612, 358] on input "Conexión" at bounding box center [575, 359] width 98 height 18
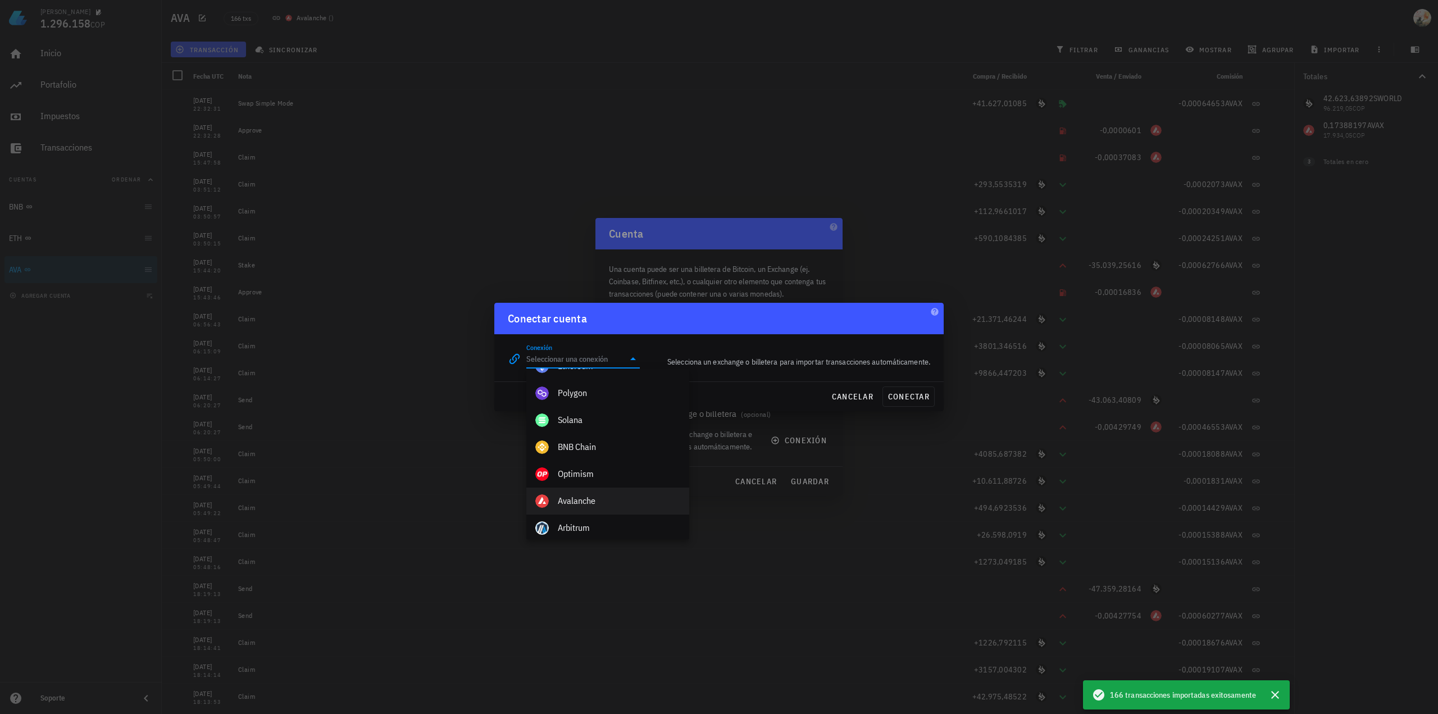
scroll to position [508, 0]
click at [581, 499] on div "Base Wallet" at bounding box center [619, 498] width 122 height 11
type input "Base Wallet"
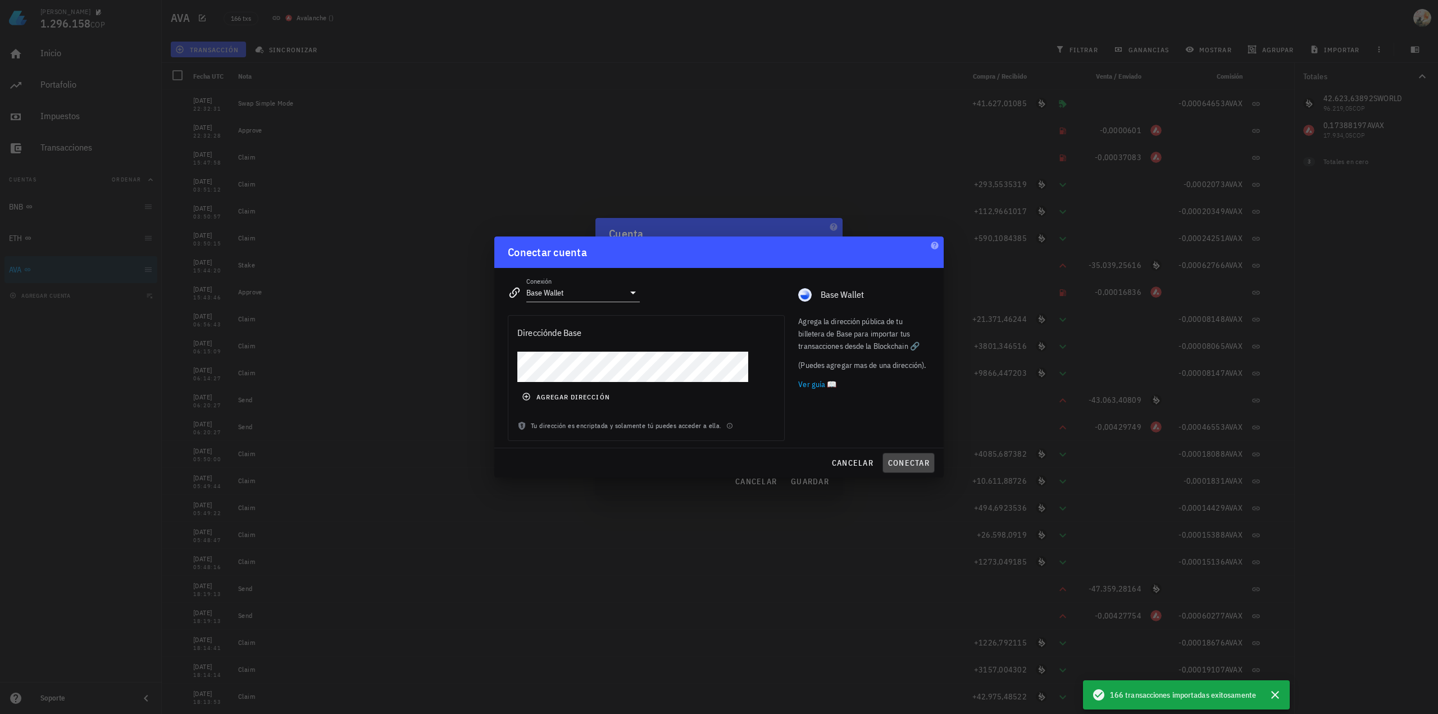
click at [901, 457] on button "conectar" at bounding box center [908, 463] width 52 height 20
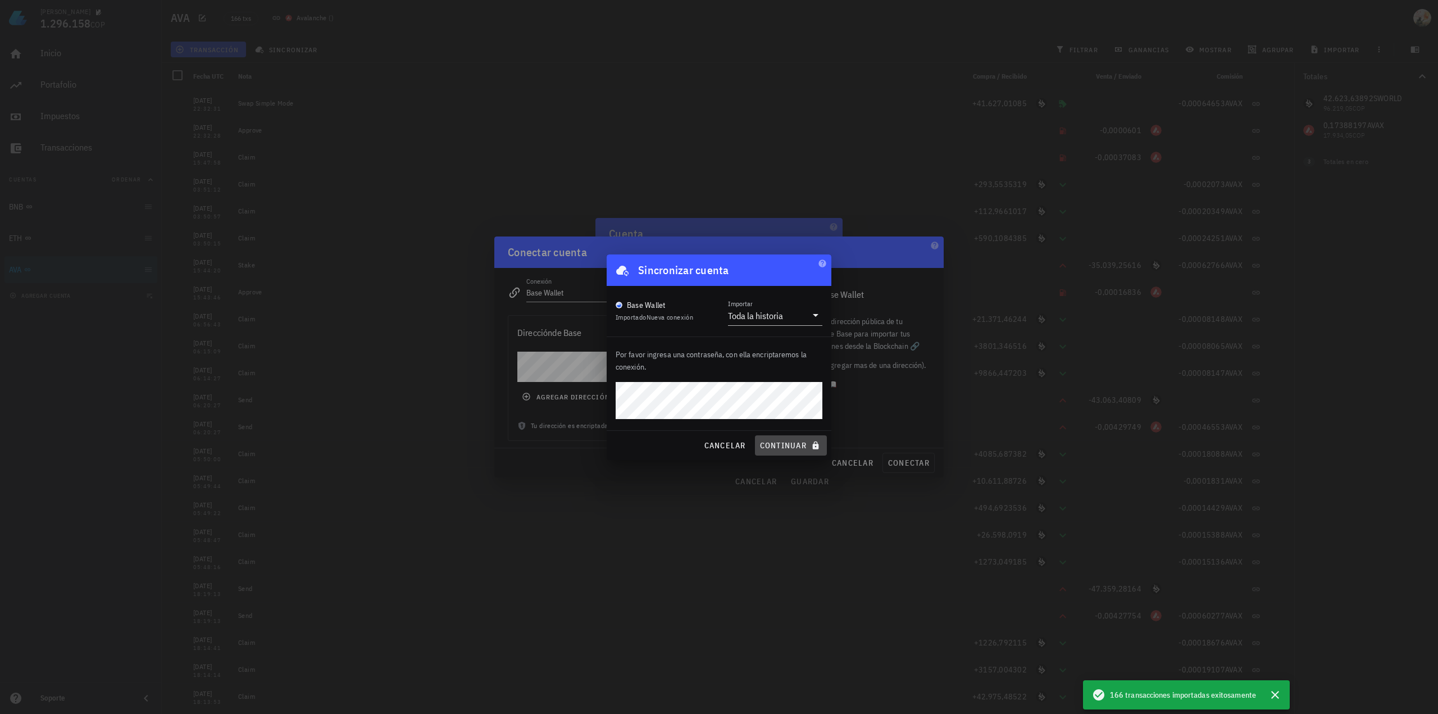
click at [804, 445] on span "continuar" at bounding box center [790, 445] width 63 height 10
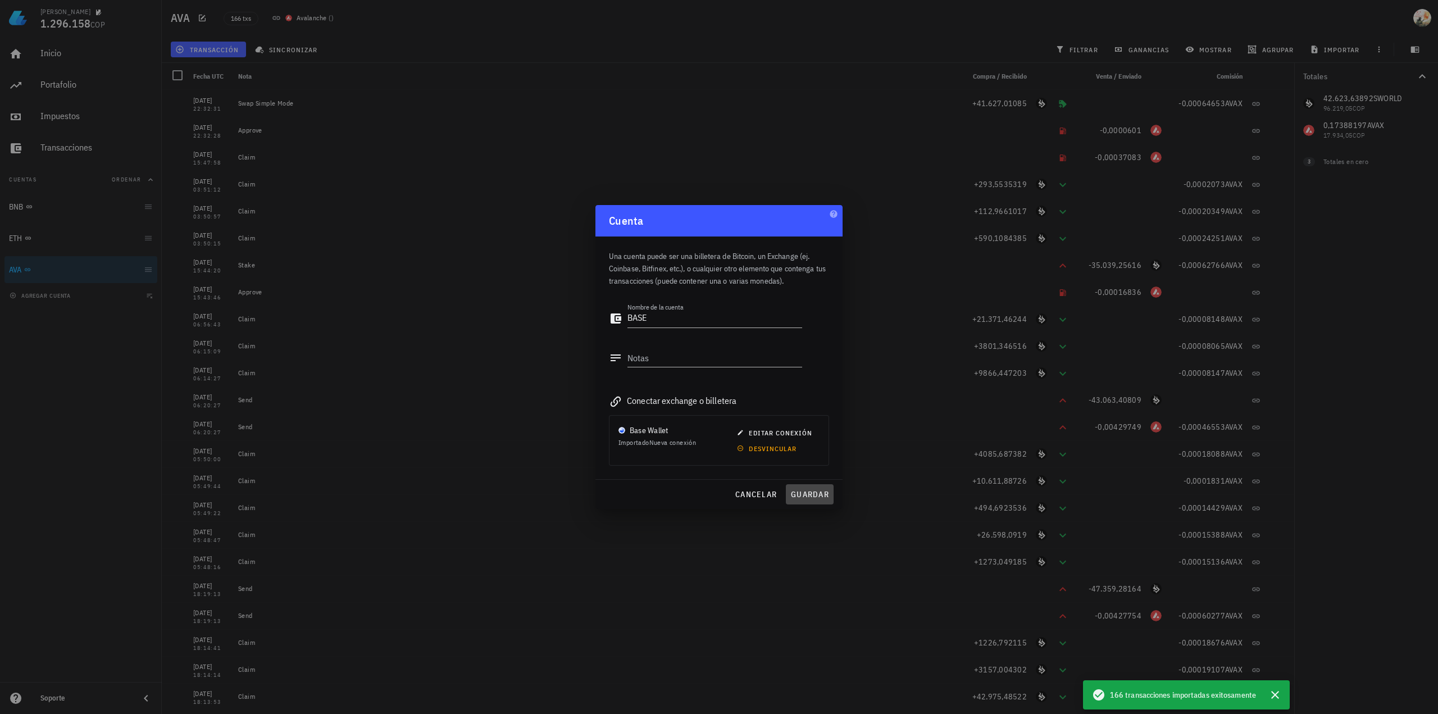
click at [811, 491] on span "guardar" at bounding box center [809, 494] width 39 height 10
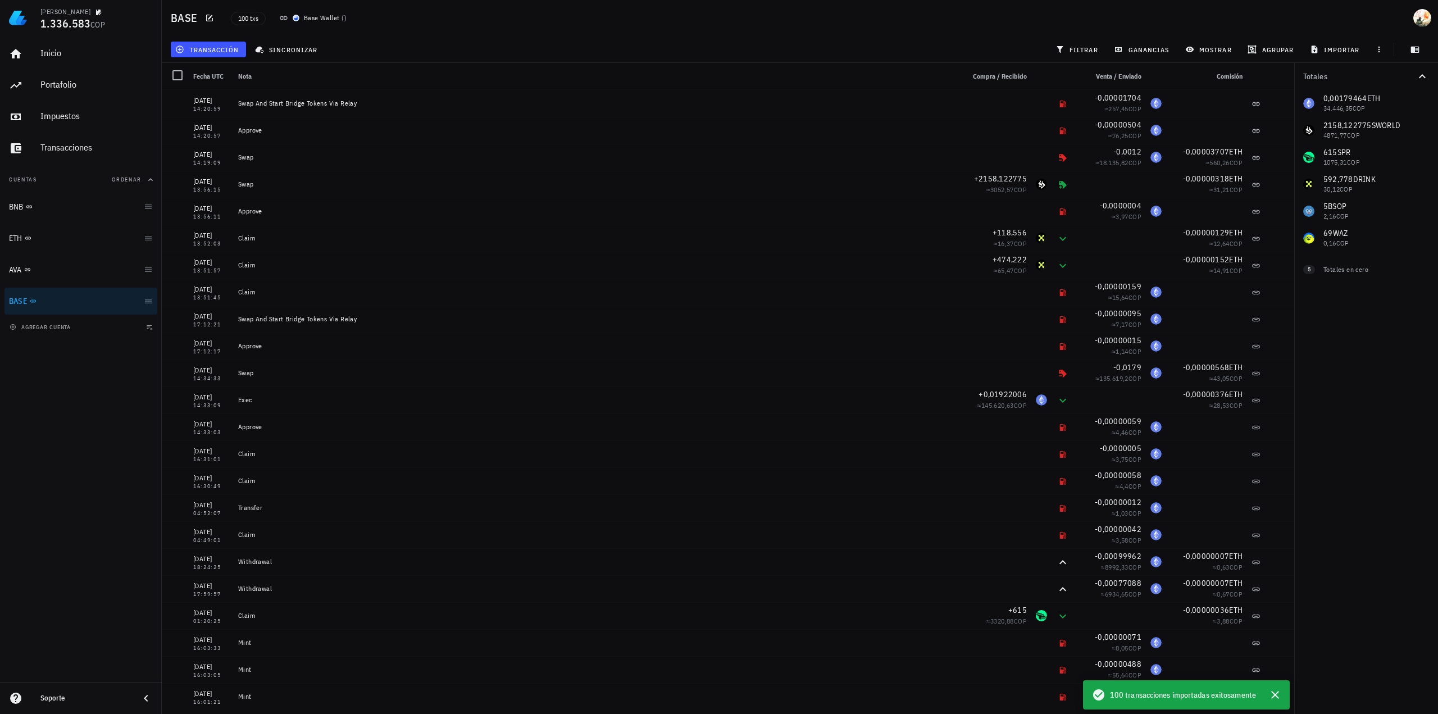
click at [54, 332] on div "agregar cuenta" at bounding box center [81, 326] width 162 height 25
click at [52, 329] on span "agregar cuenta" at bounding box center [41, 326] width 59 height 7
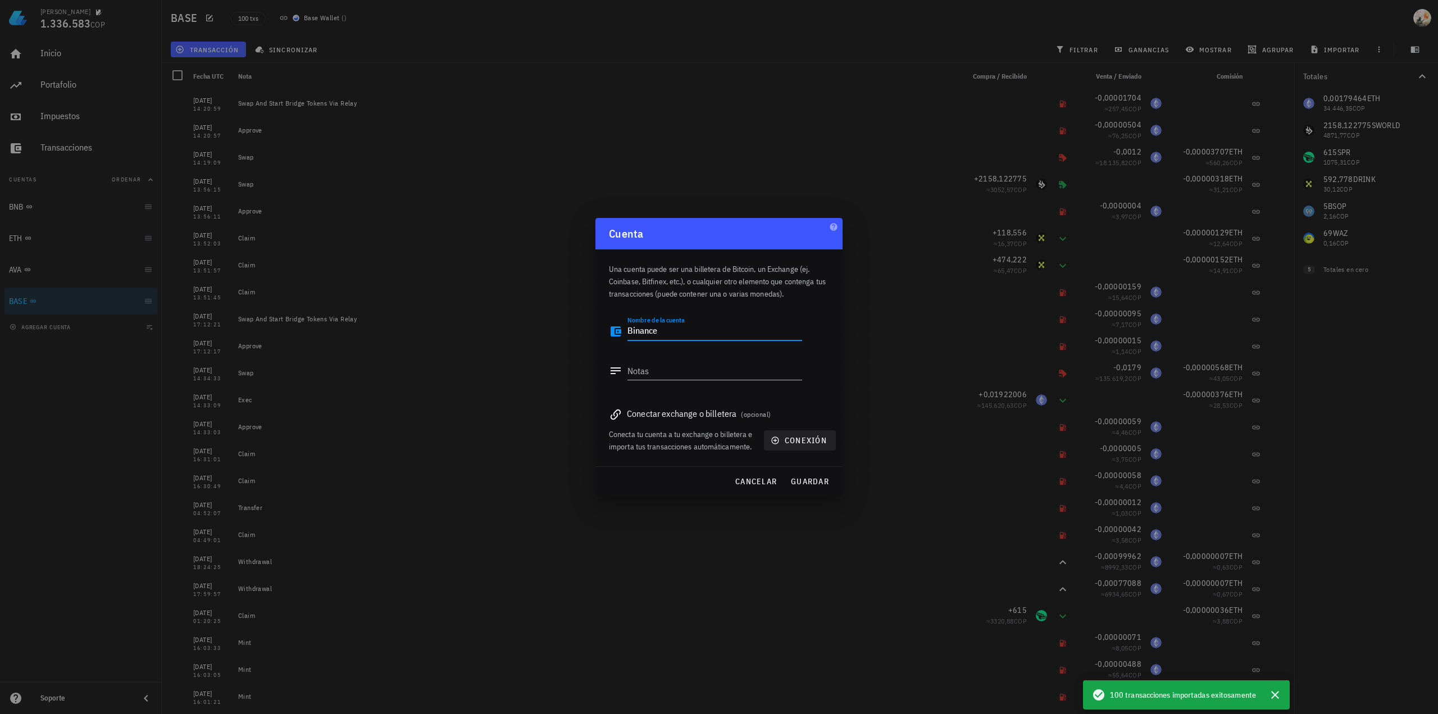
type textarea "Binance"
click at [809, 439] on span "conexión" at bounding box center [800, 440] width 54 height 10
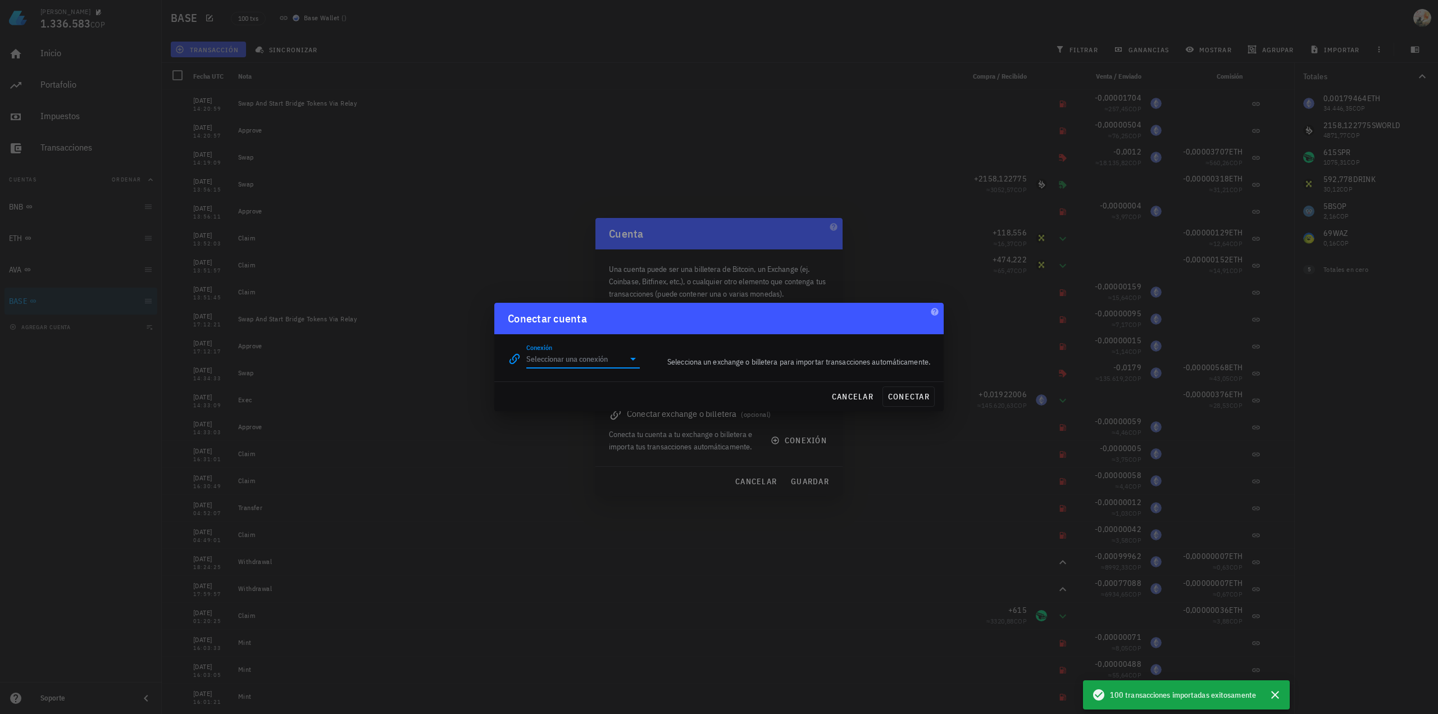
click at [600, 362] on input "Conexión" at bounding box center [575, 359] width 98 height 18
click at [572, 411] on div "Binance" at bounding box center [619, 413] width 122 height 11
type input "Binance"
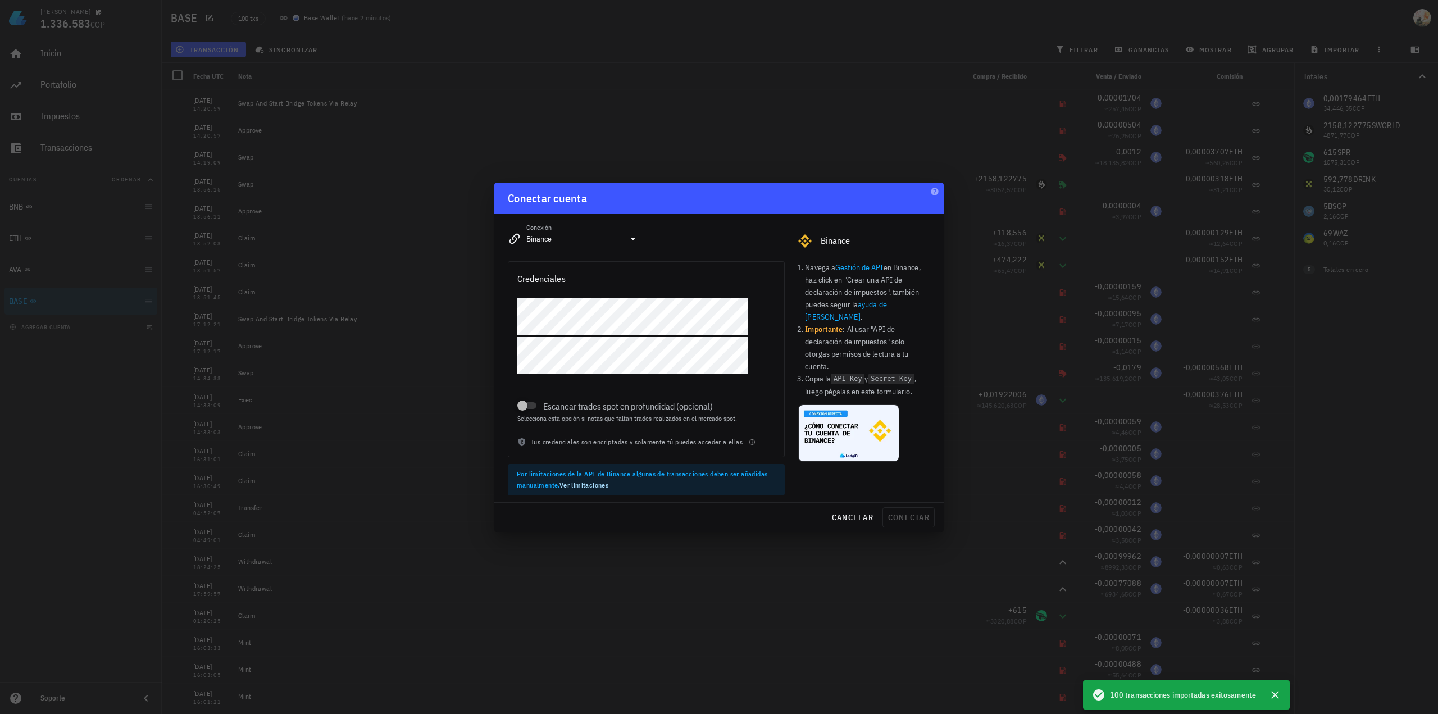
click at [868, 264] on link "Gestión de API" at bounding box center [859, 267] width 48 height 10
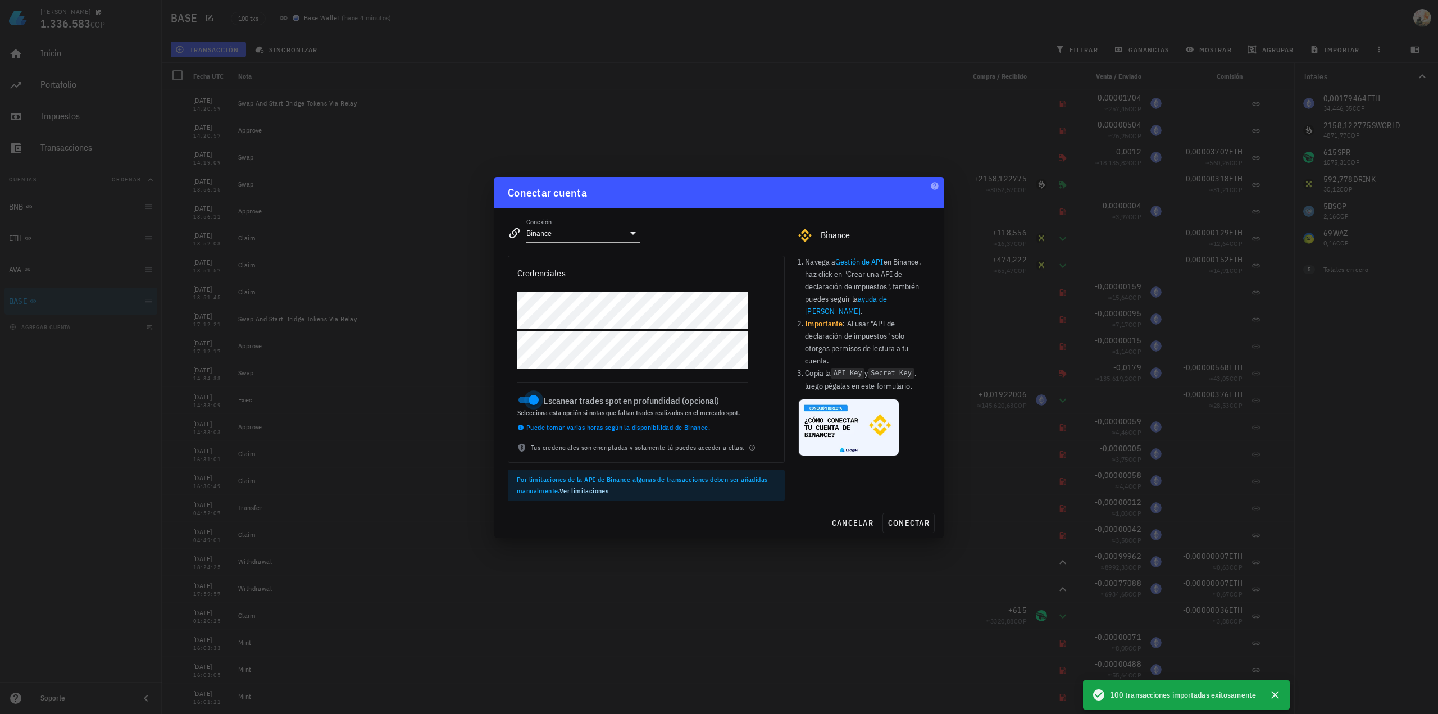
click at [526, 402] on div at bounding box center [534, 400] width 16 height 16
click at [895, 521] on span "conectar" at bounding box center [908, 523] width 42 height 10
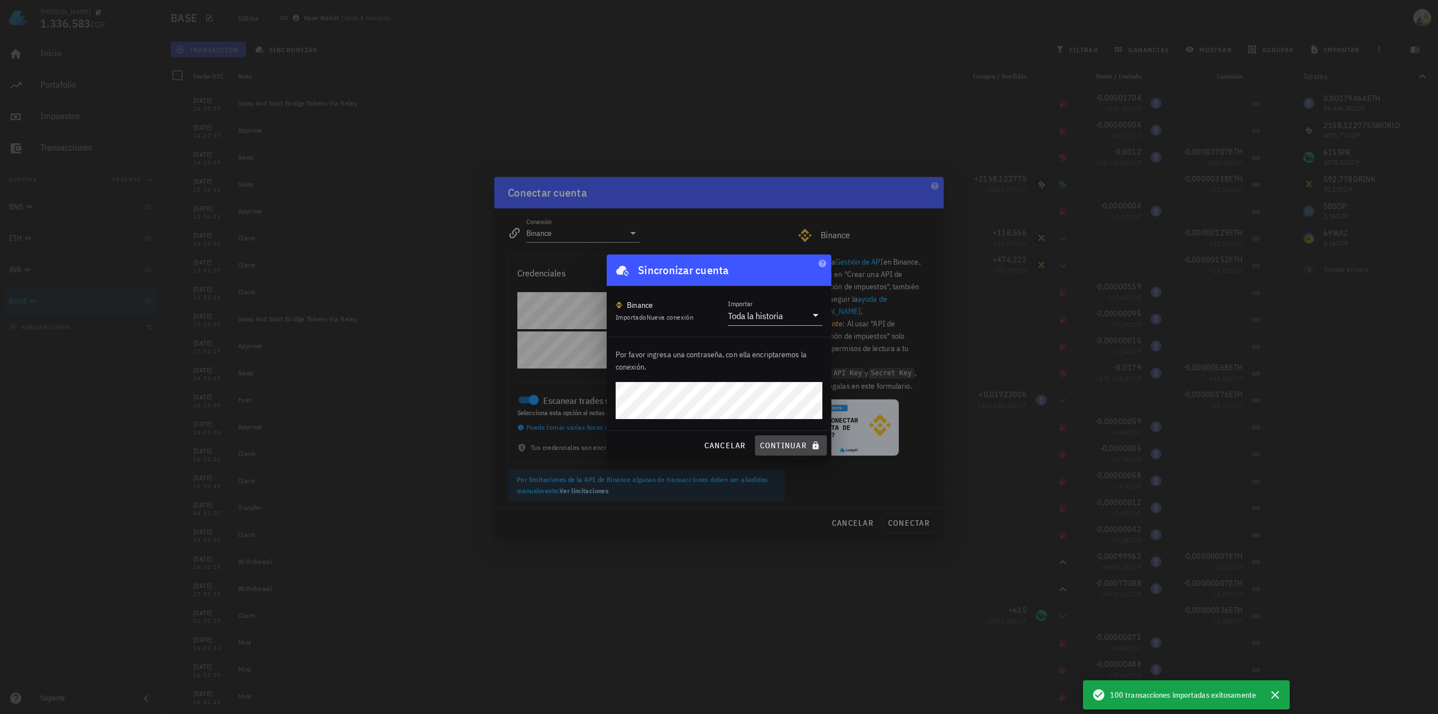
click at [784, 441] on span "continuar" at bounding box center [790, 445] width 63 height 10
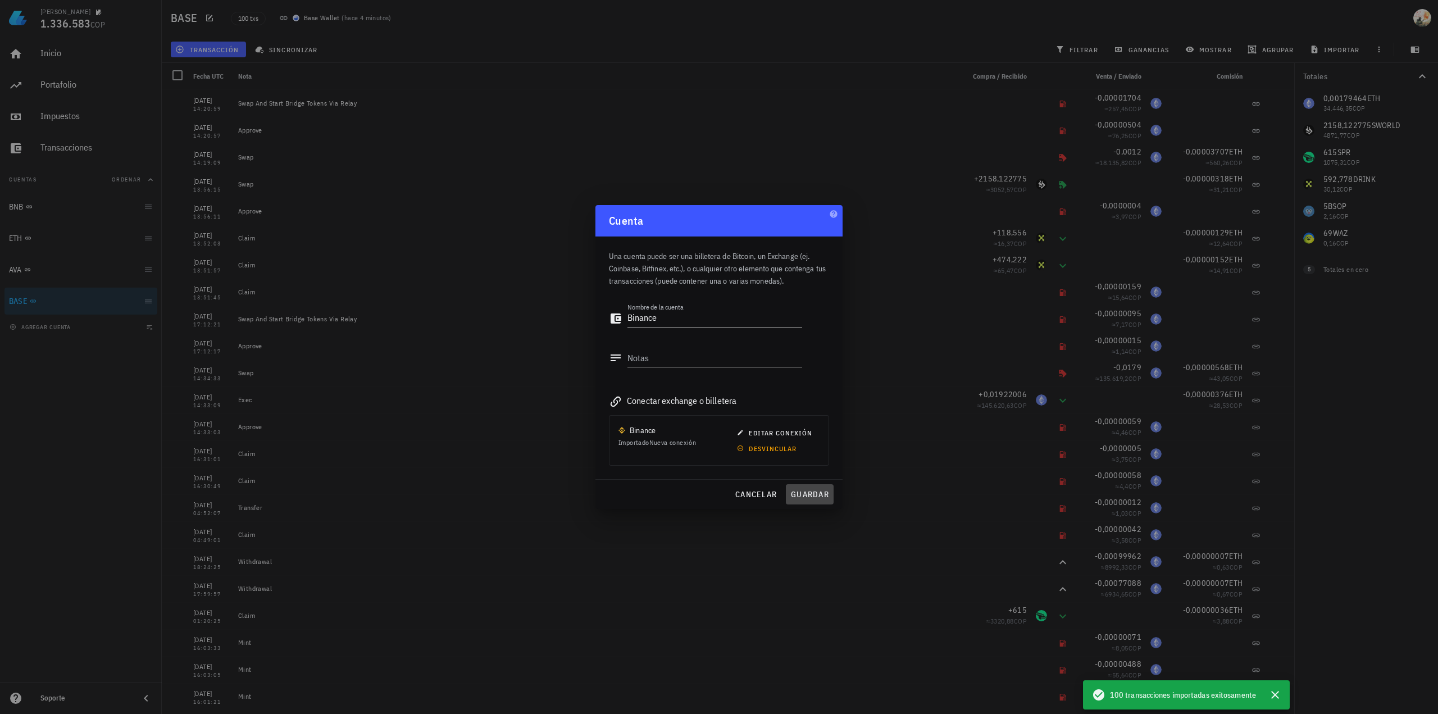
click at [804, 491] on span "guardar" at bounding box center [809, 494] width 39 height 10
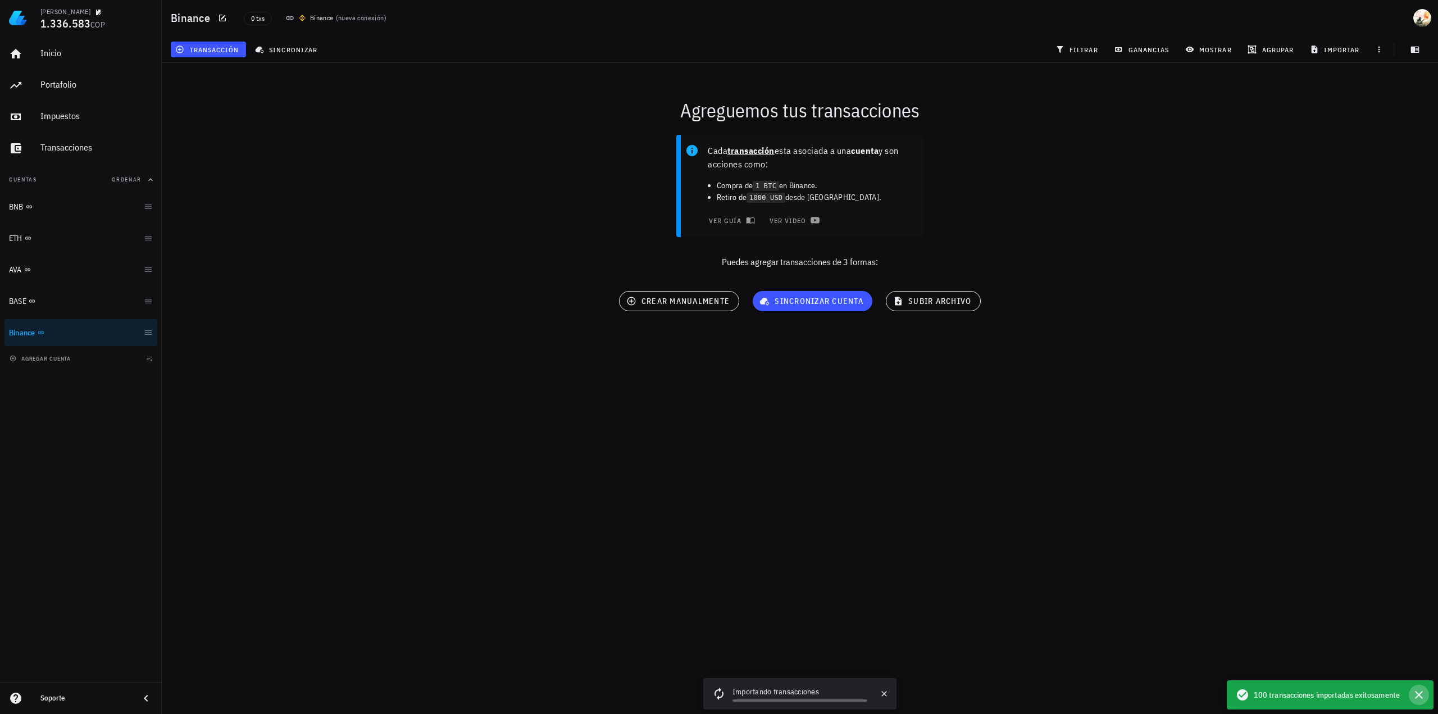
click at [1419, 696] on icon "button" at bounding box center [1418, 694] width 13 height 13
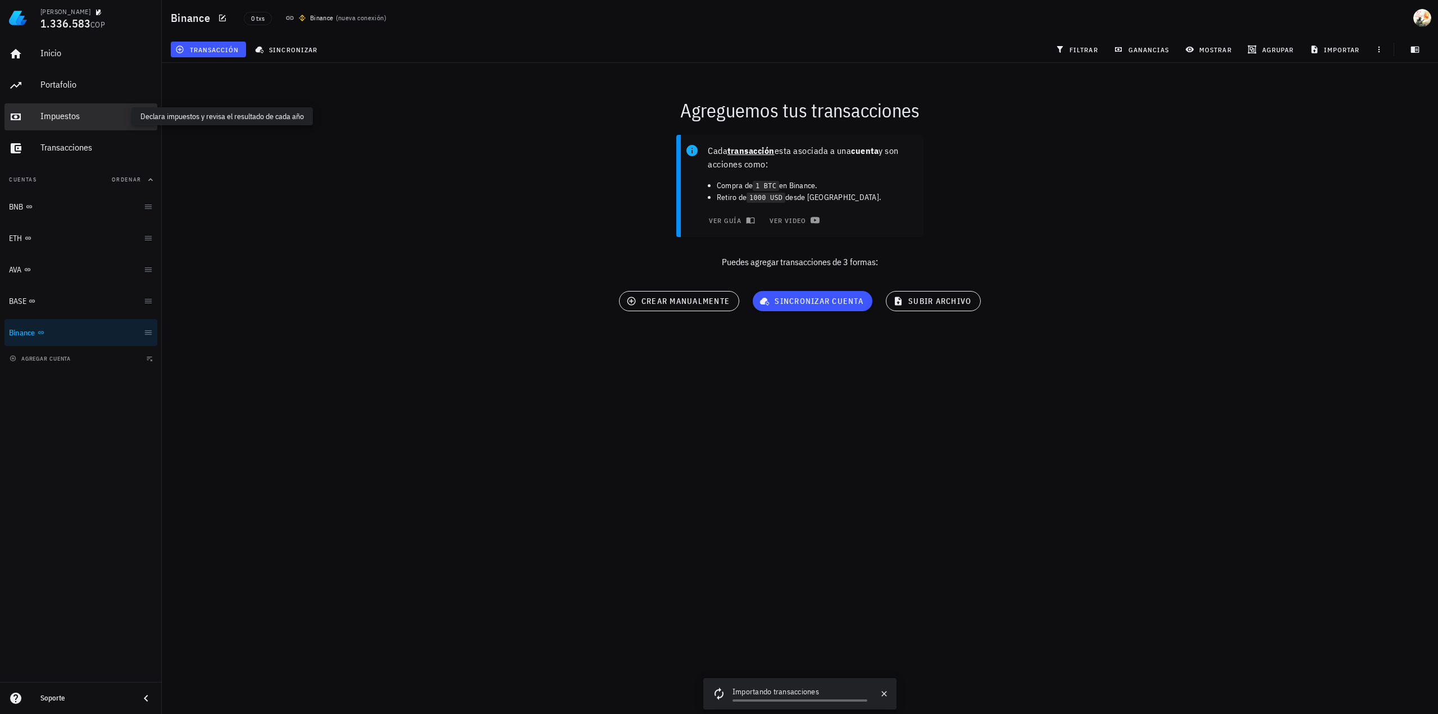
click at [57, 116] on div "Impuestos" at bounding box center [96, 116] width 112 height 11
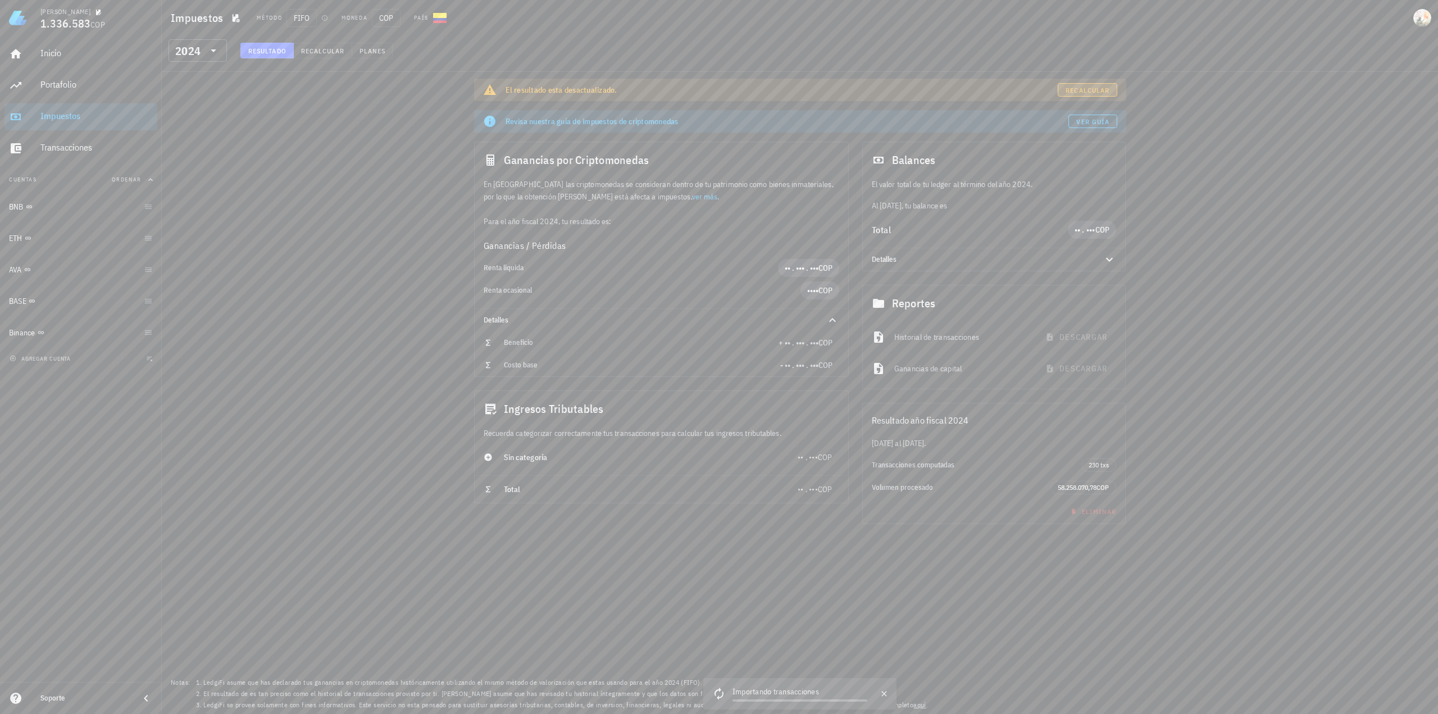
click at [1087, 88] on span "Recalcular" at bounding box center [1087, 90] width 44 height 8
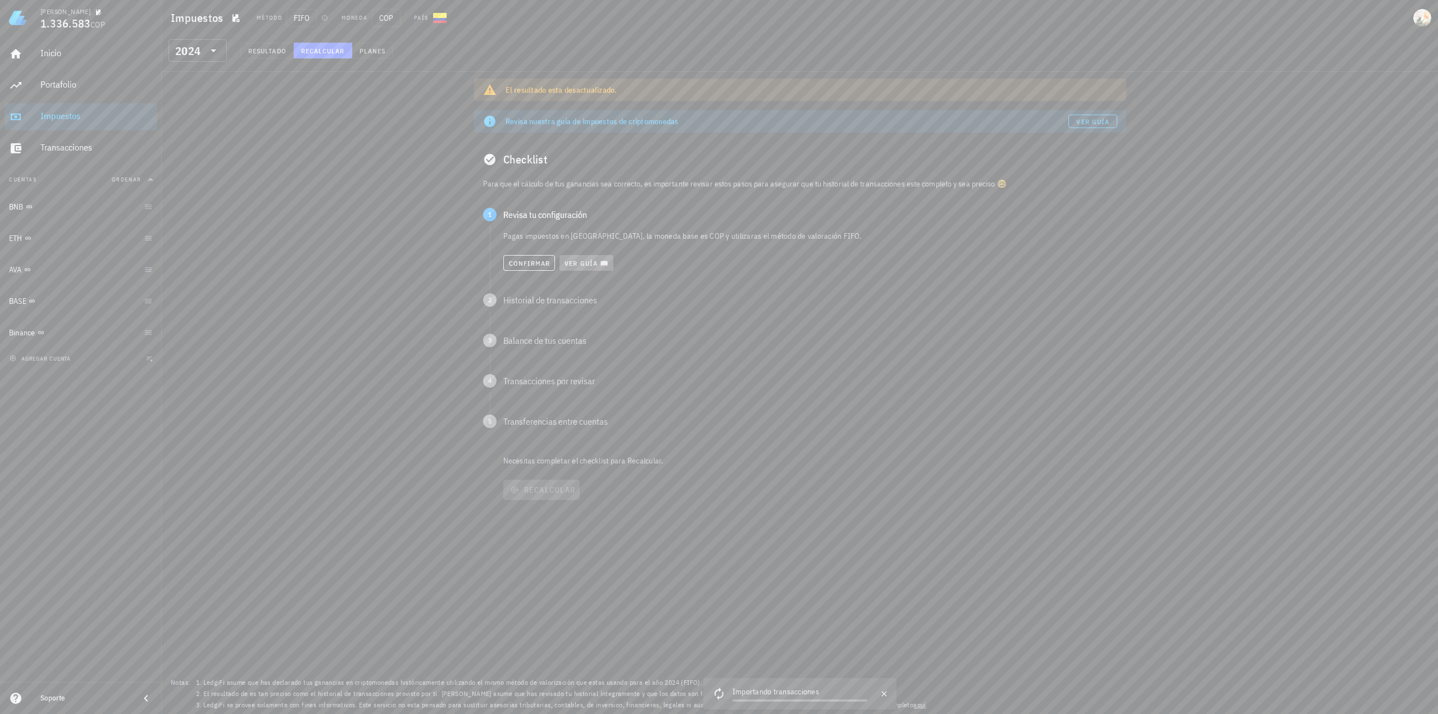
click at [587, 266] on span "Ver guía 📖" at bounding box center [586, 263] width 45 height 8
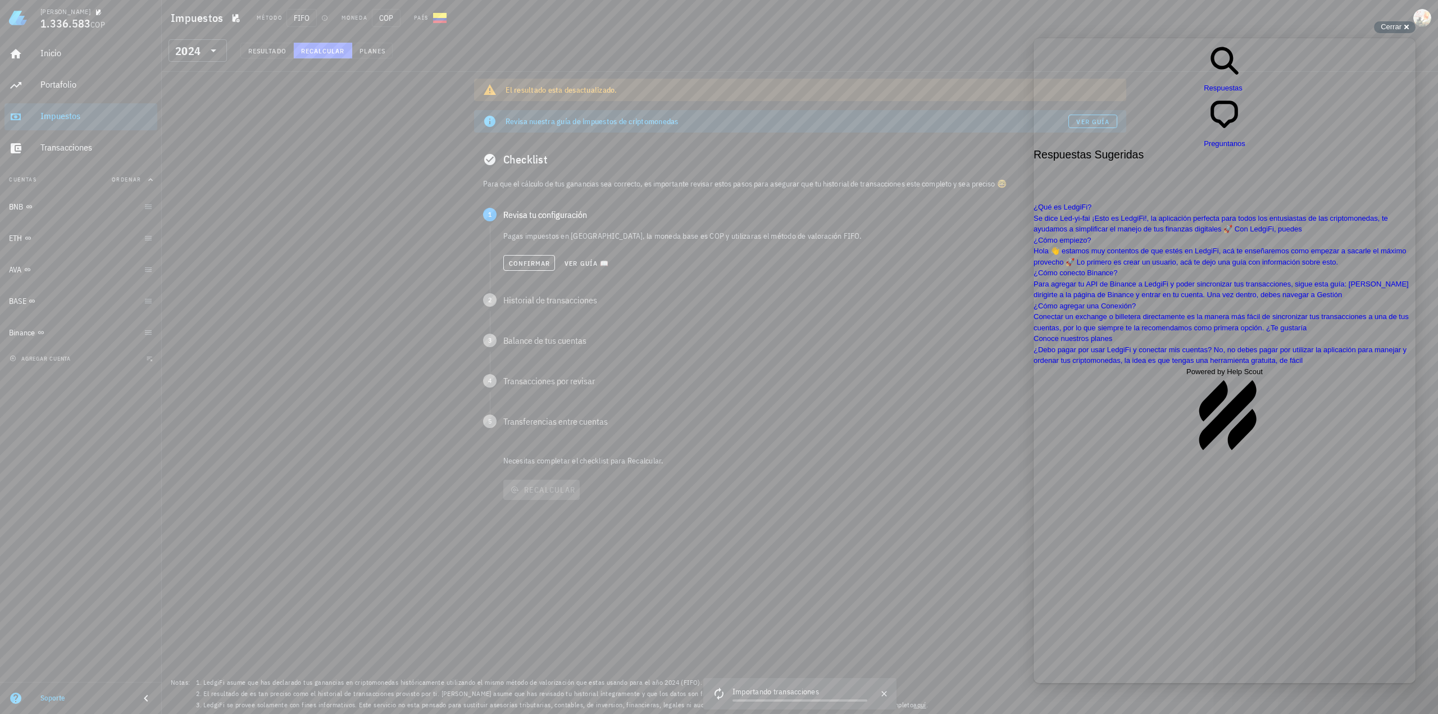
click at [535, 265] on span "Confirmar" at bounding box center [529, 263] width 42 height 8
click at [583, 303] on span "Ver guía 📖" at bounding box center [586, 303] width 45 height 8
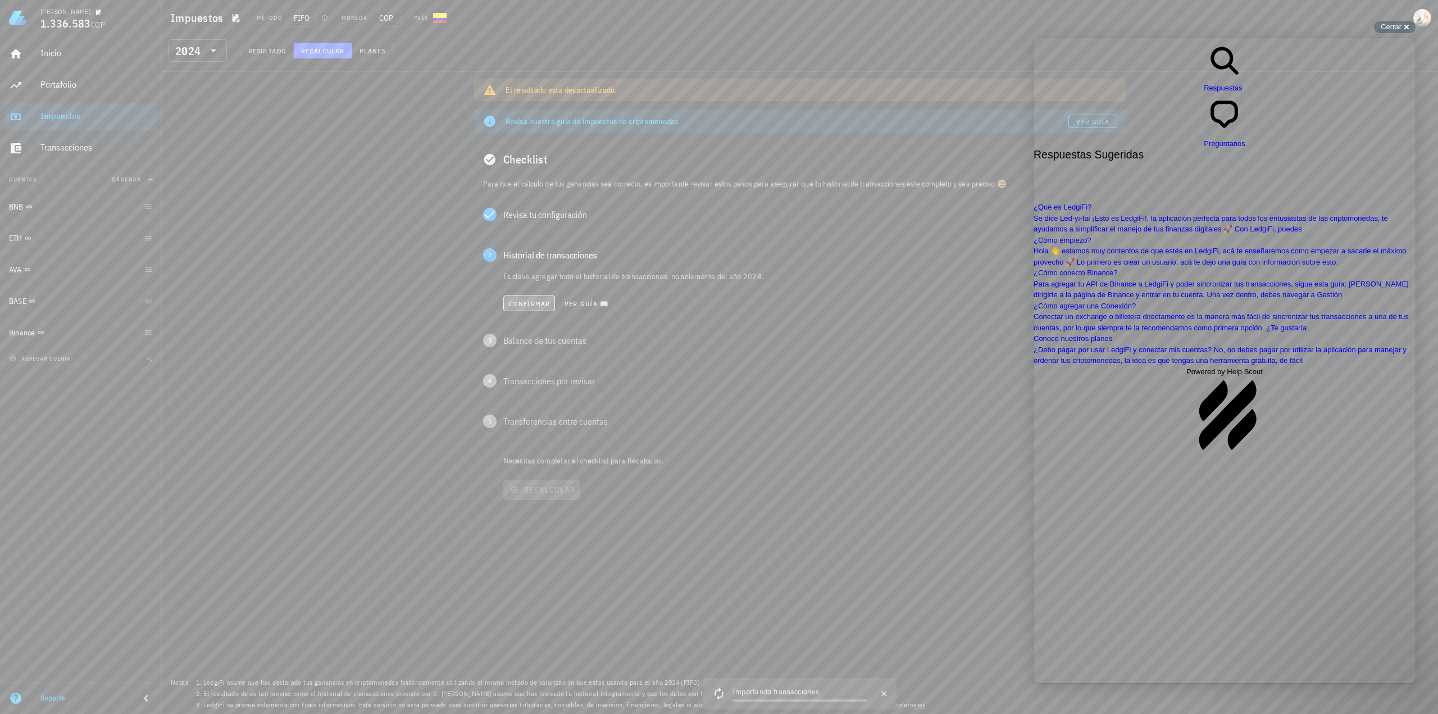
click at [531, 307] on span "Confirmar" at bounding box center [529, 303] width 42 height 8
click at [644, 320] on p "Revisa si los balances son iguales a los de tus billeteras y exchanges." at bounding box center [810, 316] width 614 height 11
click at [574, 345] on span "Ver guía 📖" at bounding box center [586, 344] width 45 height 8
click at [79, 24] on span "1.336.583" at bounding box center [65, 23] width 50 height 15
click at [101, 29] on span "COP" at bounding box center [97, 25] width 15 height 10
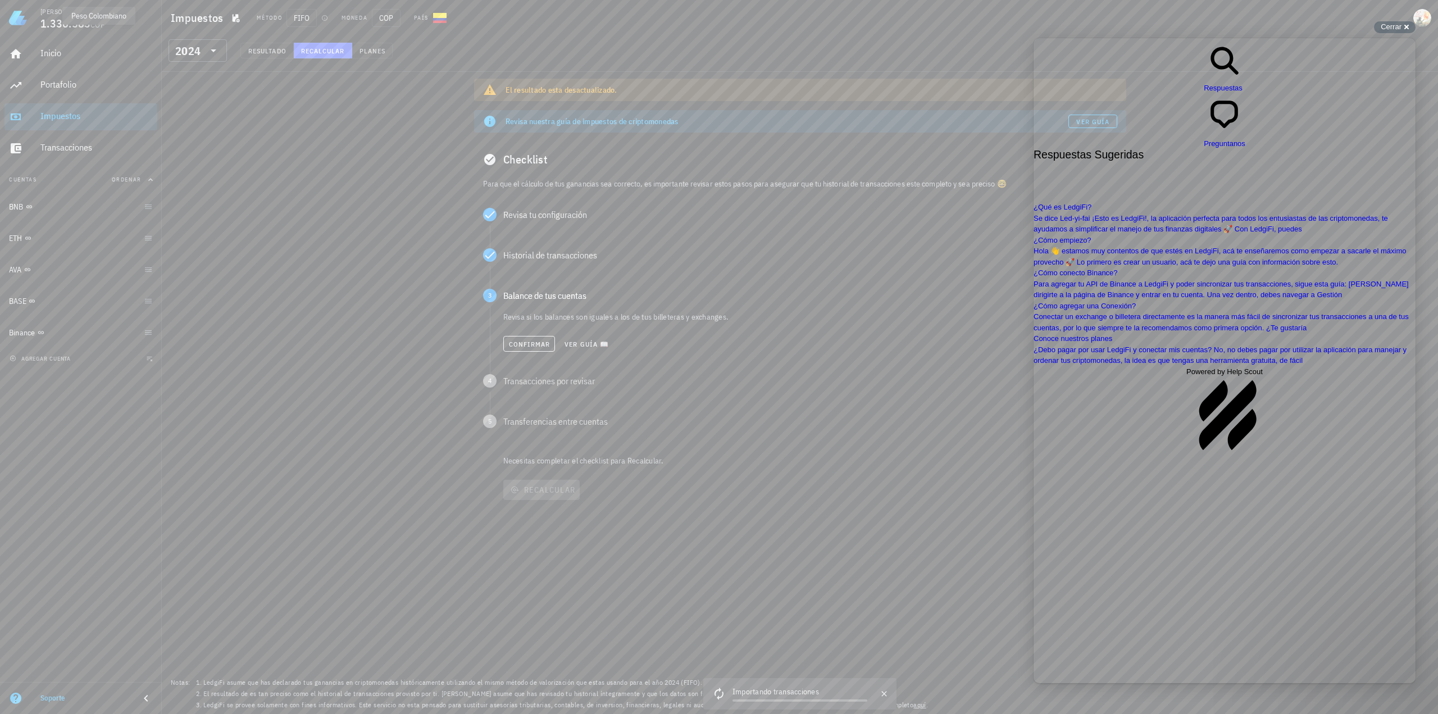
click at [101, 29] on span "COP" at bounding box center [97, 25] width 15 height 10
click at [43, 54] on div "Inicio" at bounding box center [96, 53] width 112 height 11
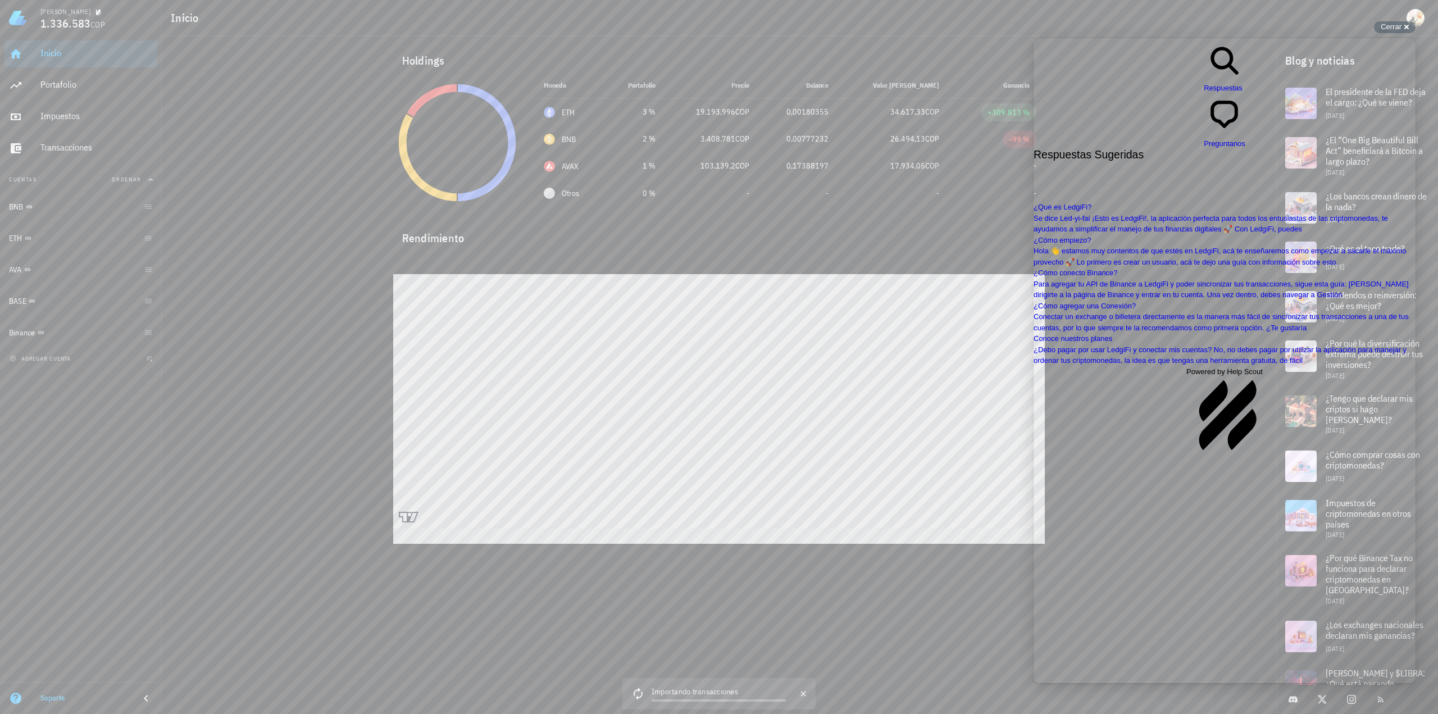
click at [331, 161] on div "Holdings Moneda Portafolio Precio Balance Valor [PERSON_NAME] Ganancia ETH 3 % …" at bounding box center [719, 279] width 1114 height 487
click at [1387, 29] on span "Cerrar" at bounding box center [1390, 26] width 21 height 8
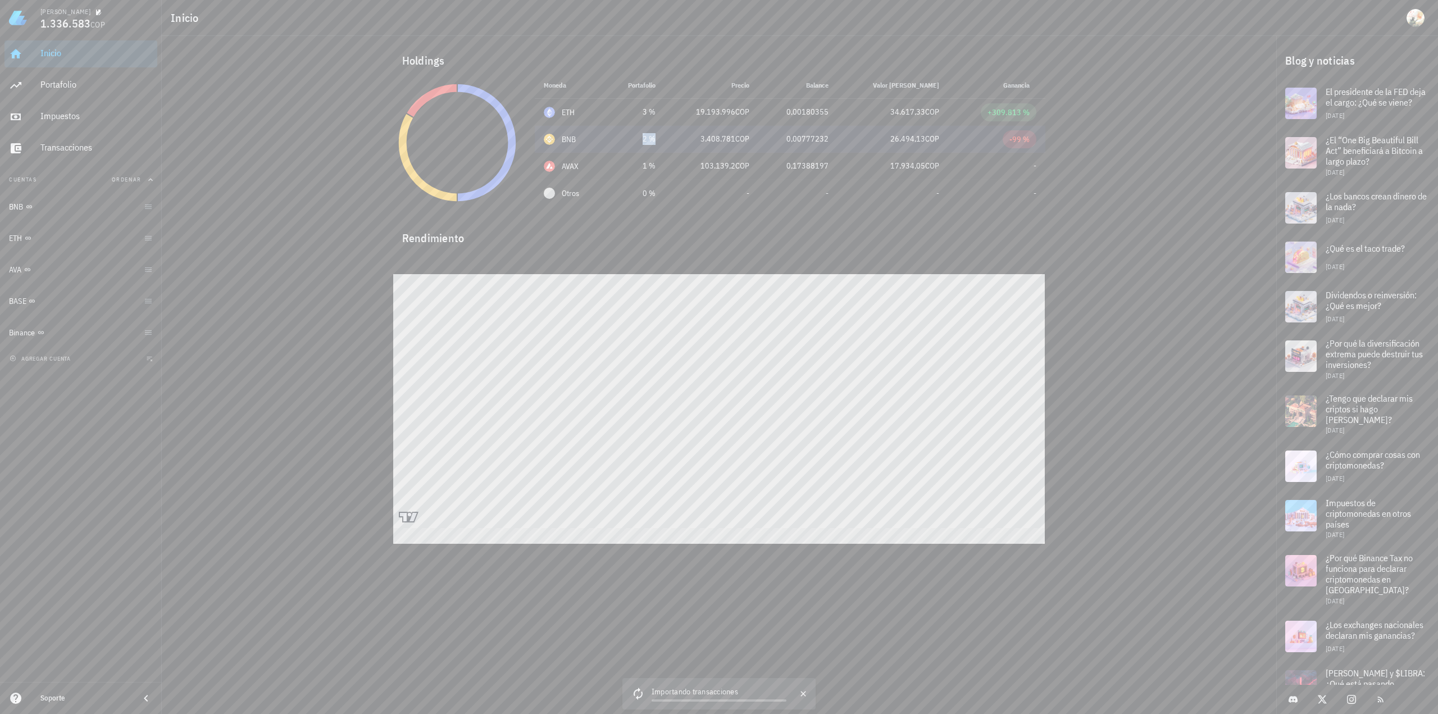
click at [655, 144] on div "2 %" at bounding box center [634, 139] width 42 height 12
click at [854, 138] on td "26.494,13 COP" at bounding box center [892, 139] width 111 height 27
click at [512, 135] on icon at bounding box center [486, 143] width 59 height 118
click at [586, 110] on div "ETH" at bounding box center [570, 112] width 52 height 11
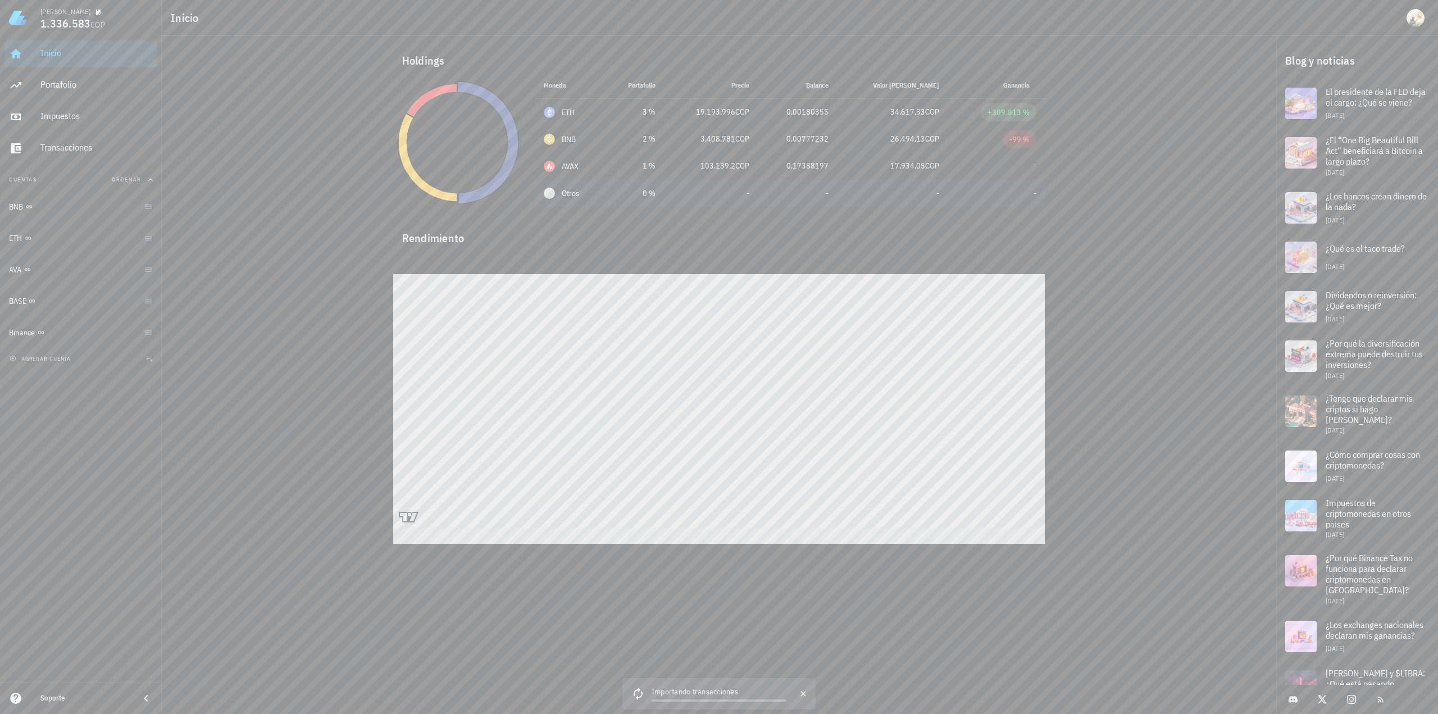
click at [600, 197] on td "Otros" at bounding box center [570, 193] width 70 height 27
click at [63, 79] on div "Portafolio" at bounding box center [96, 84] width 112 height 11
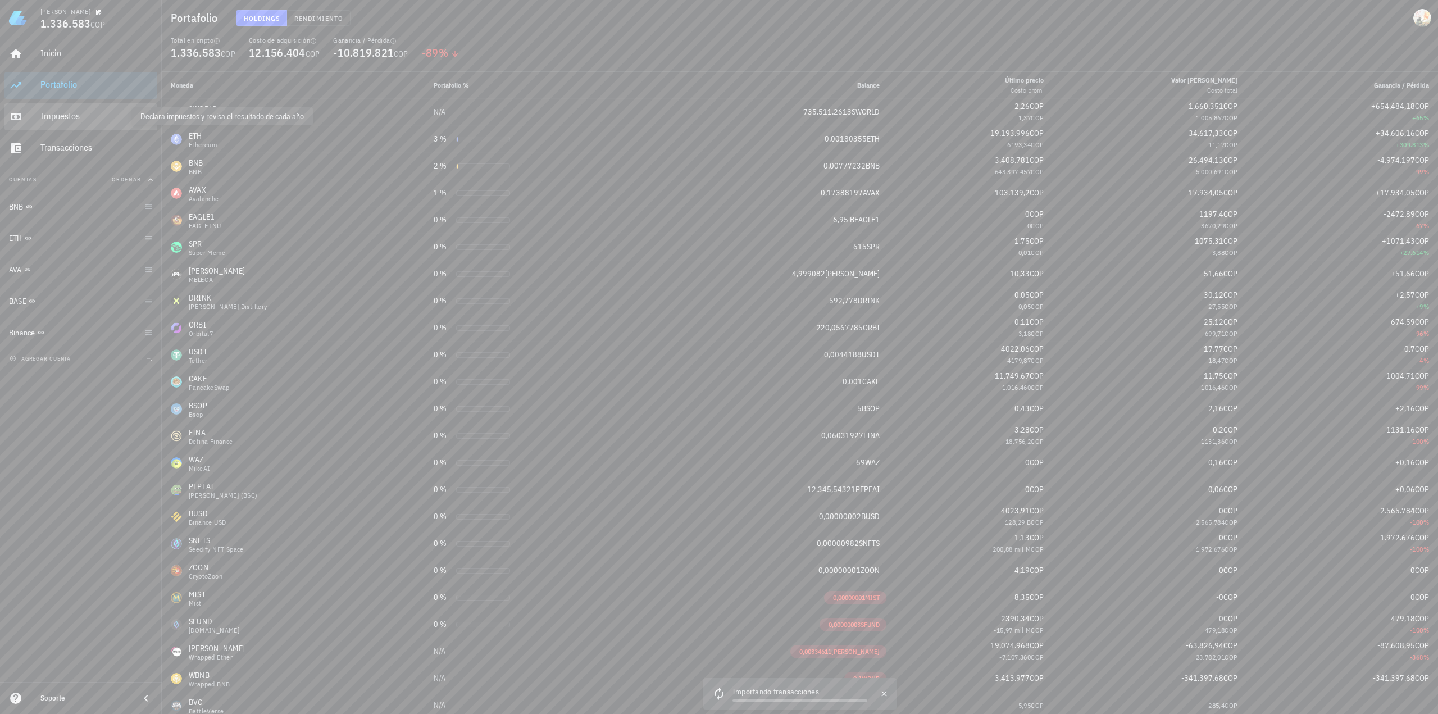
click at [71, 113] on div "Impuestos" at bounding box center [96, 116] width 112 height 11
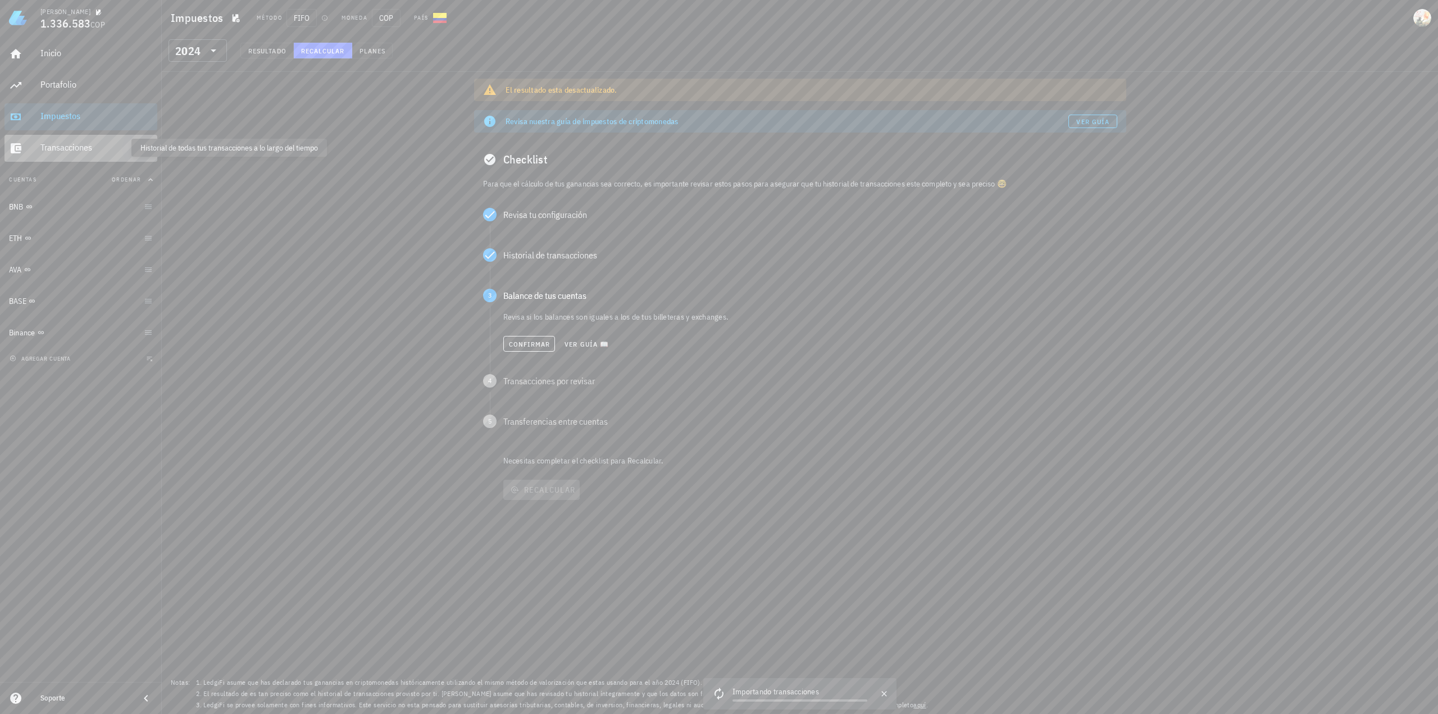
click at [69, 144] on div "Transacciones" at bounding box center [96, 147] width 112 height 11
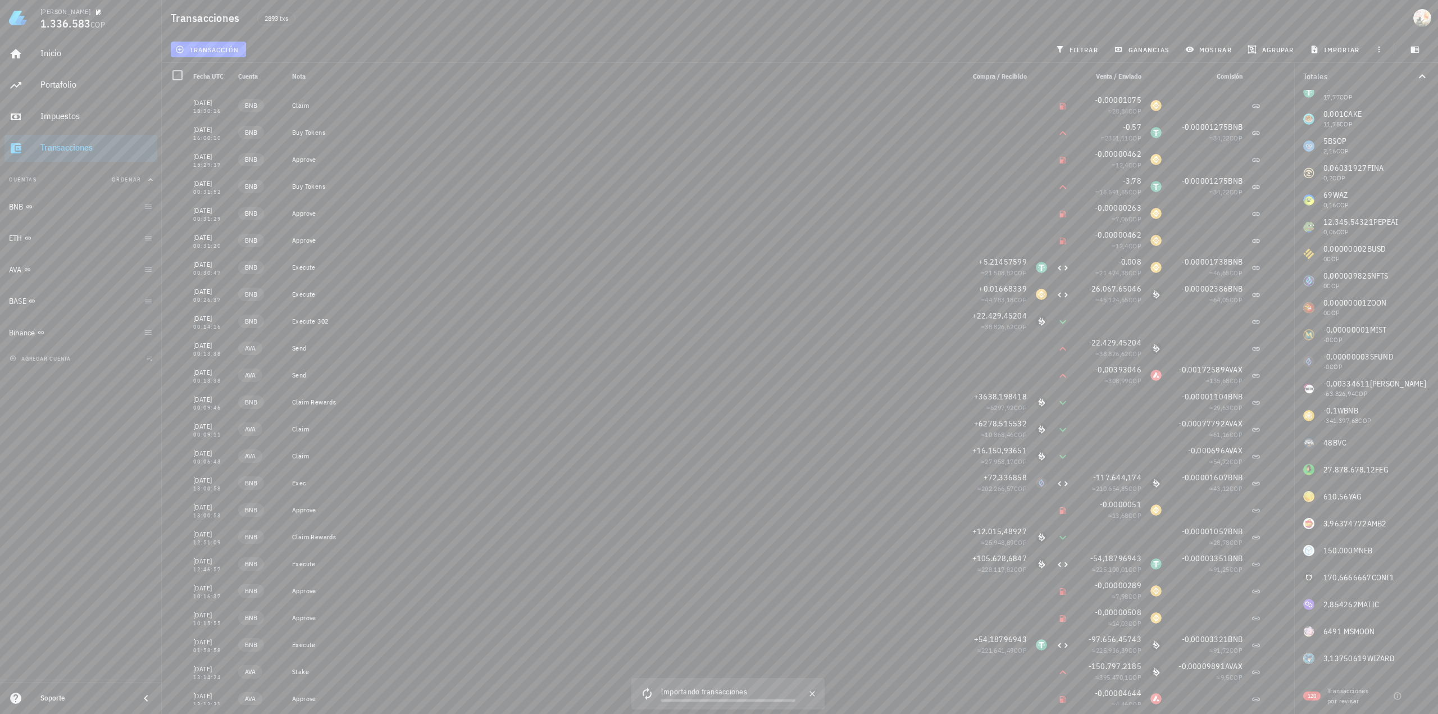
scroll to position [315, 0]
click at [1319, 698] on span "120" at bounding box center [1311, 695] width 17 height 9
click at [1312, 696] on span "120" at bounding box center [1311, 695] width 8 height 9
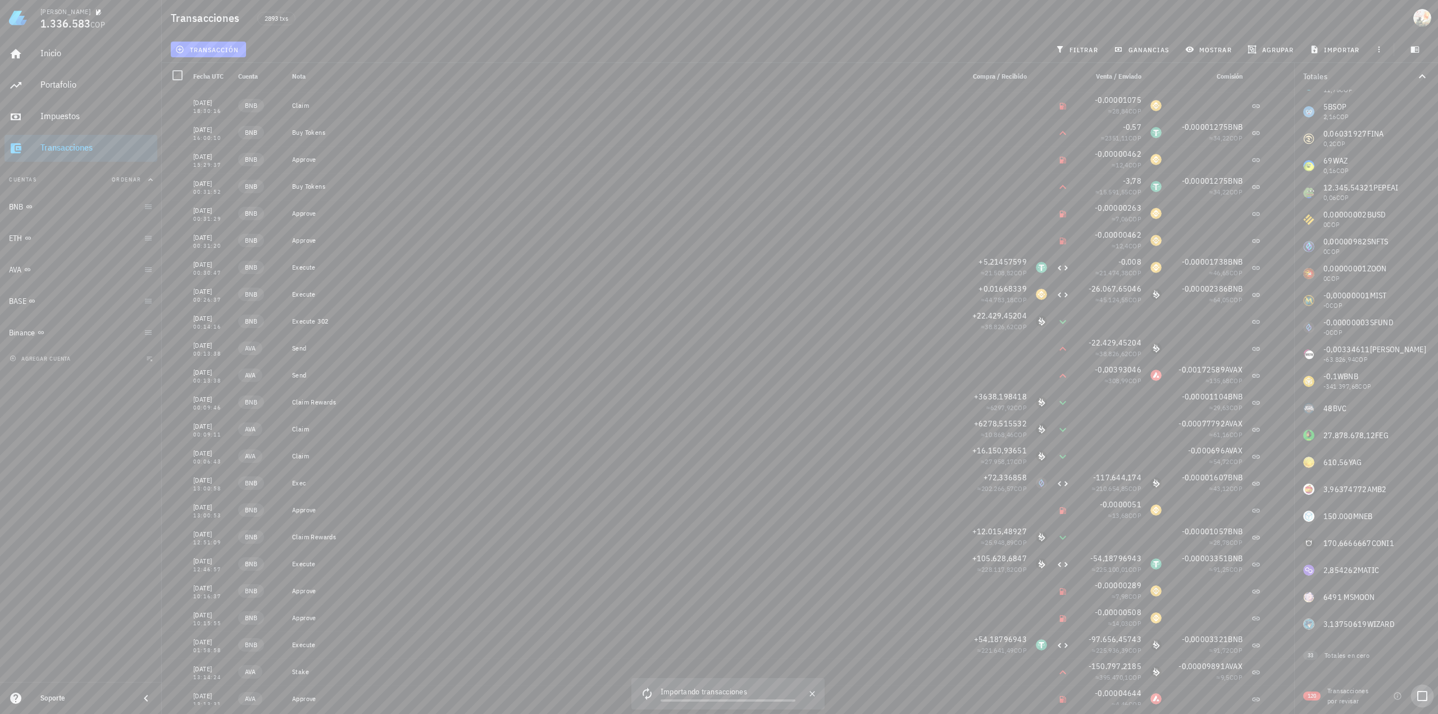
click at [1431, 692] on div at bounding box center [1421, 695] width 19 height 19
click at [1430, 695] on div at bounding box center [1421, 695] width 19 height 19
checkbox input "false"
click at [1419, 697] on div at bounding box center [1421, 695] width 19 height 19
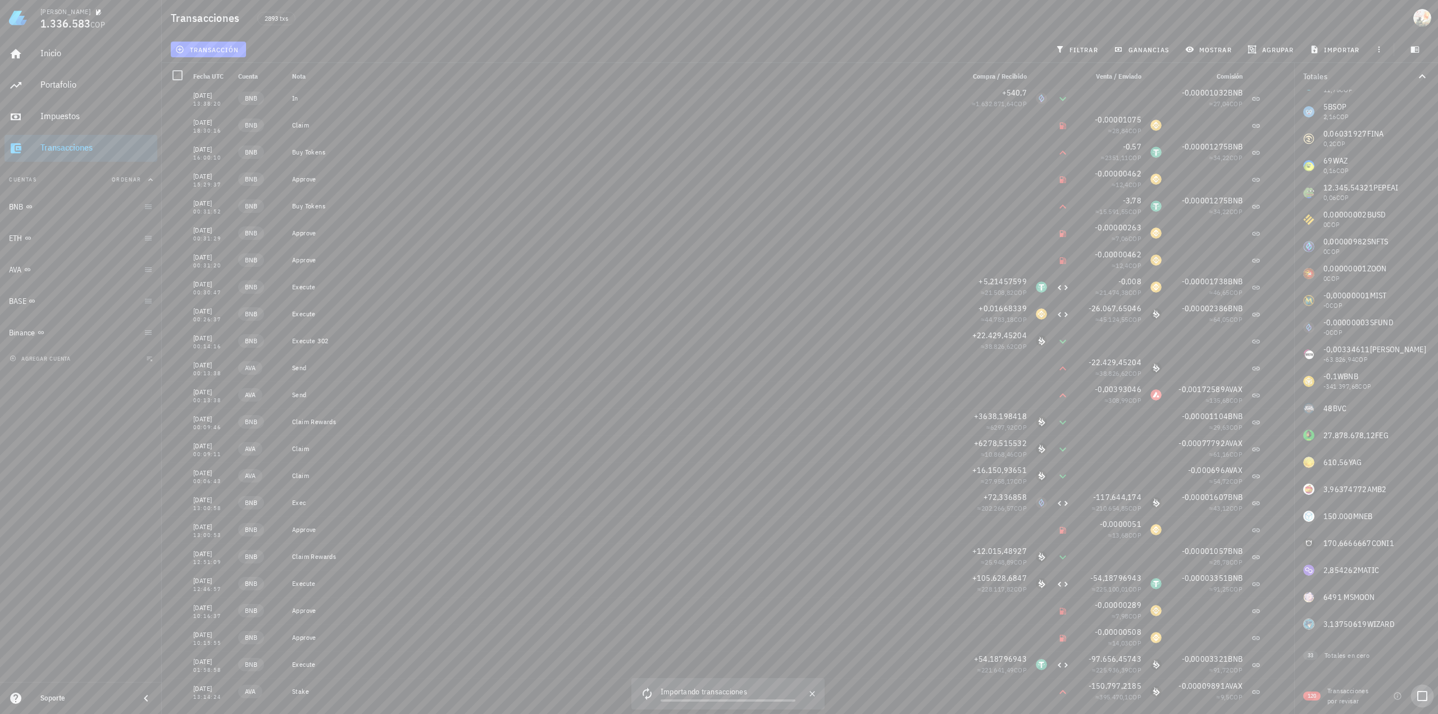
checkbox input "true"
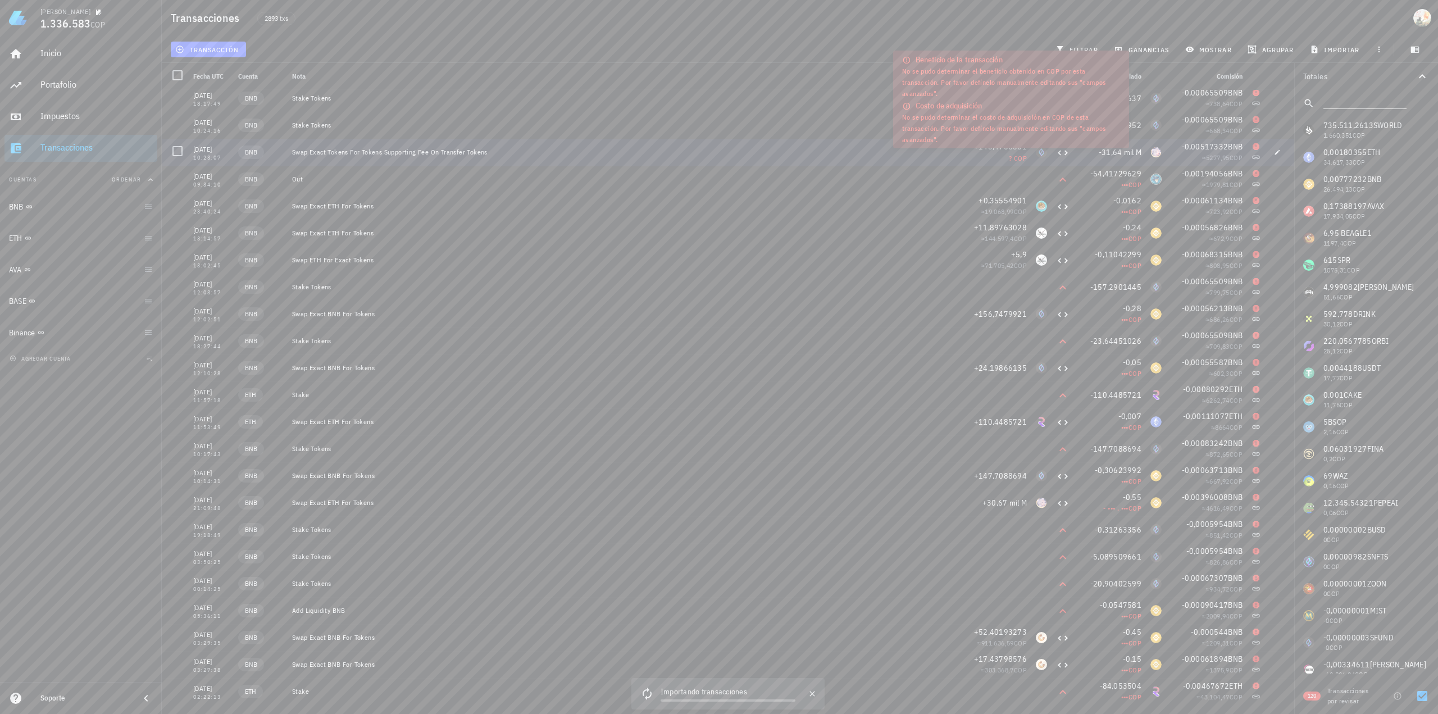
click at [1011, 157] on span "? COP" at bounding box center [1018, 158] width 18 height 8
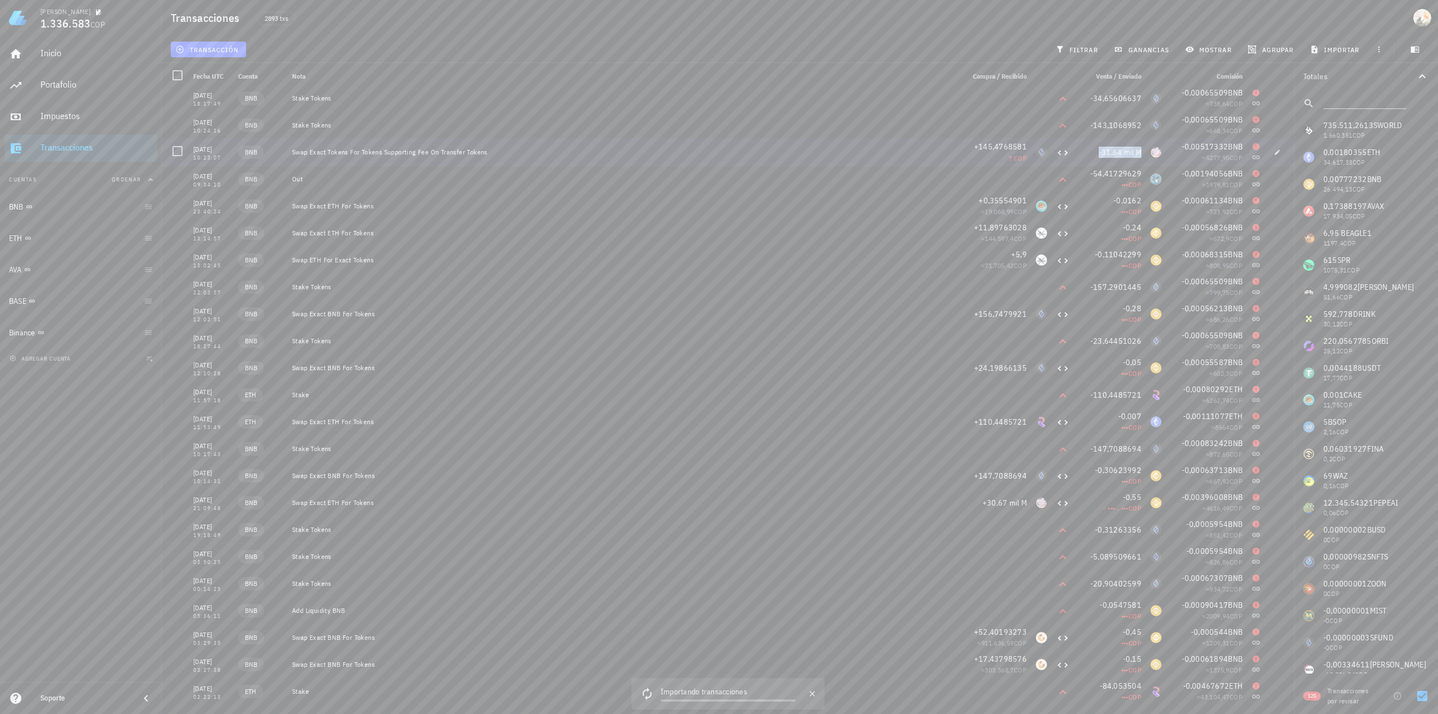
click at [1124, 150] on span "-31,64 mil M" at bounding box center [1119, 152] width 43 height 10
click at [1152, 152] on div "SMOON-icon" at bounding box center [1155, 152] width 11 height 11
click at [1252, 630] on icon at bounding box center [1255, 631] width 7 height 7
click at [1269, 640] on span "button" at bounding box center [1277, 637] width 16 height 7
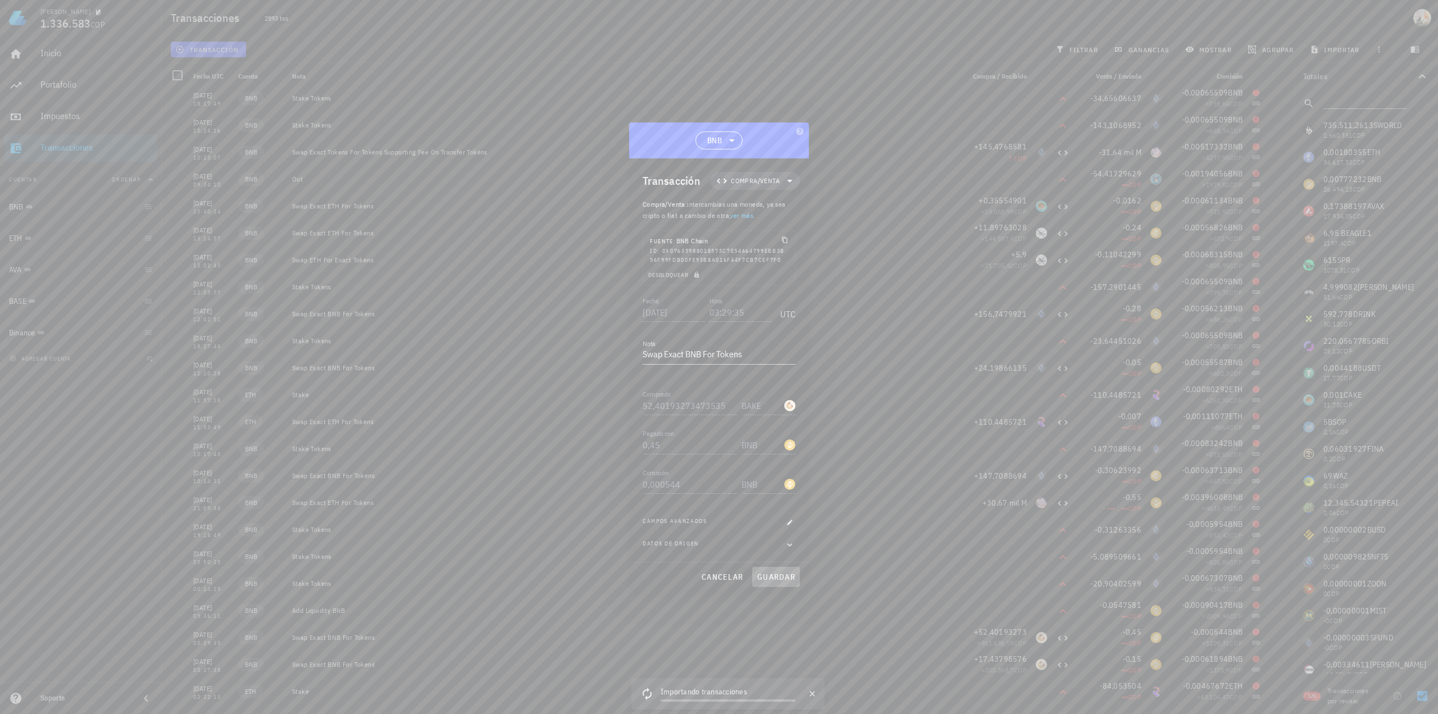
click at [777, 577] on span "guardar" at bounding box center [775, 577] width 39 height 10
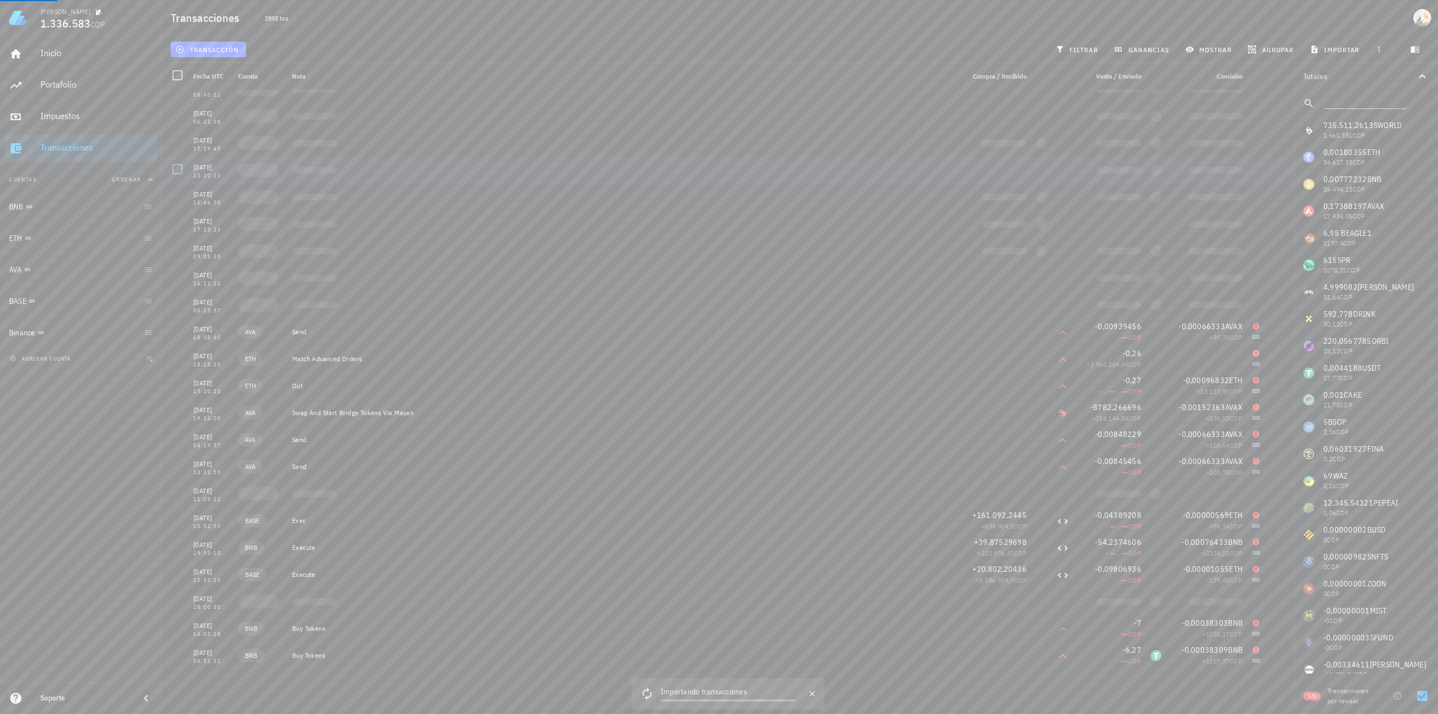
scroll to position [0, 0]
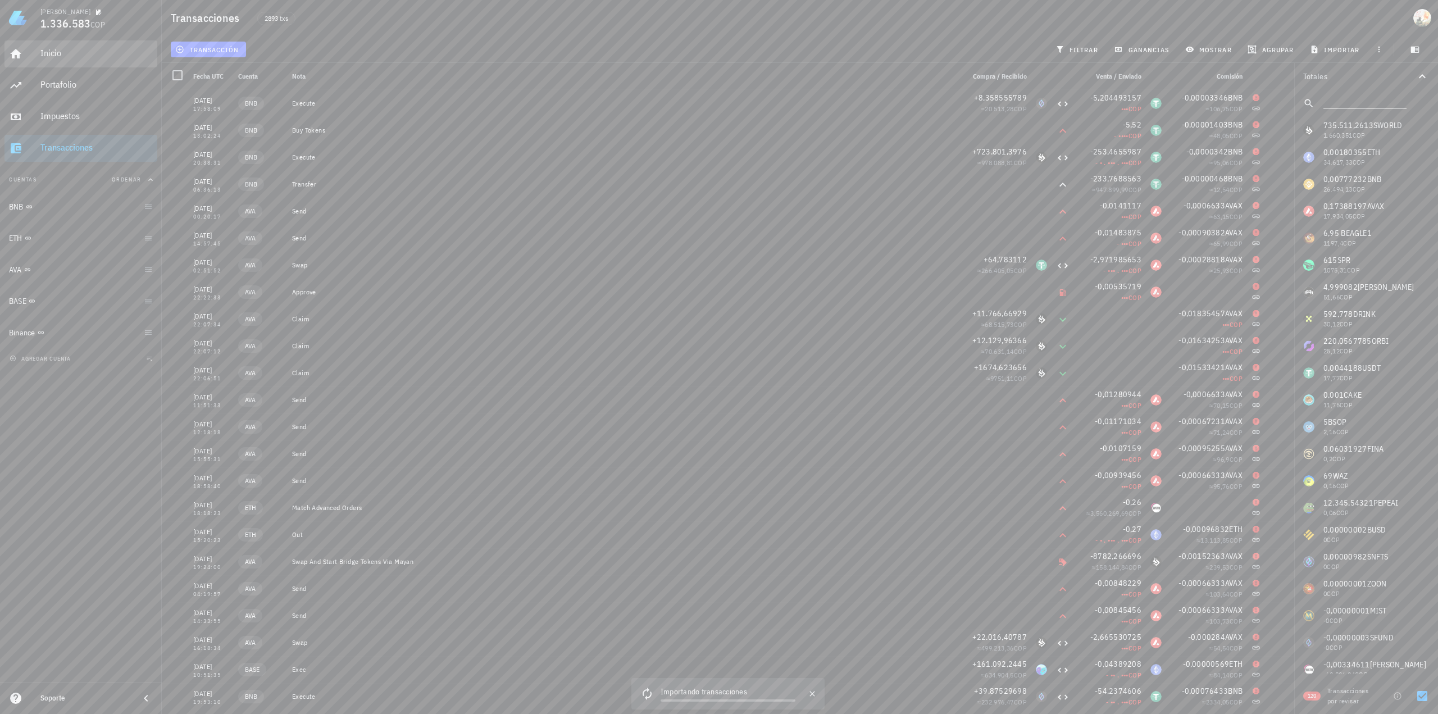
click at [58, 50] on div "Inicio" at bounding box center [96, 53] width 112 height 11
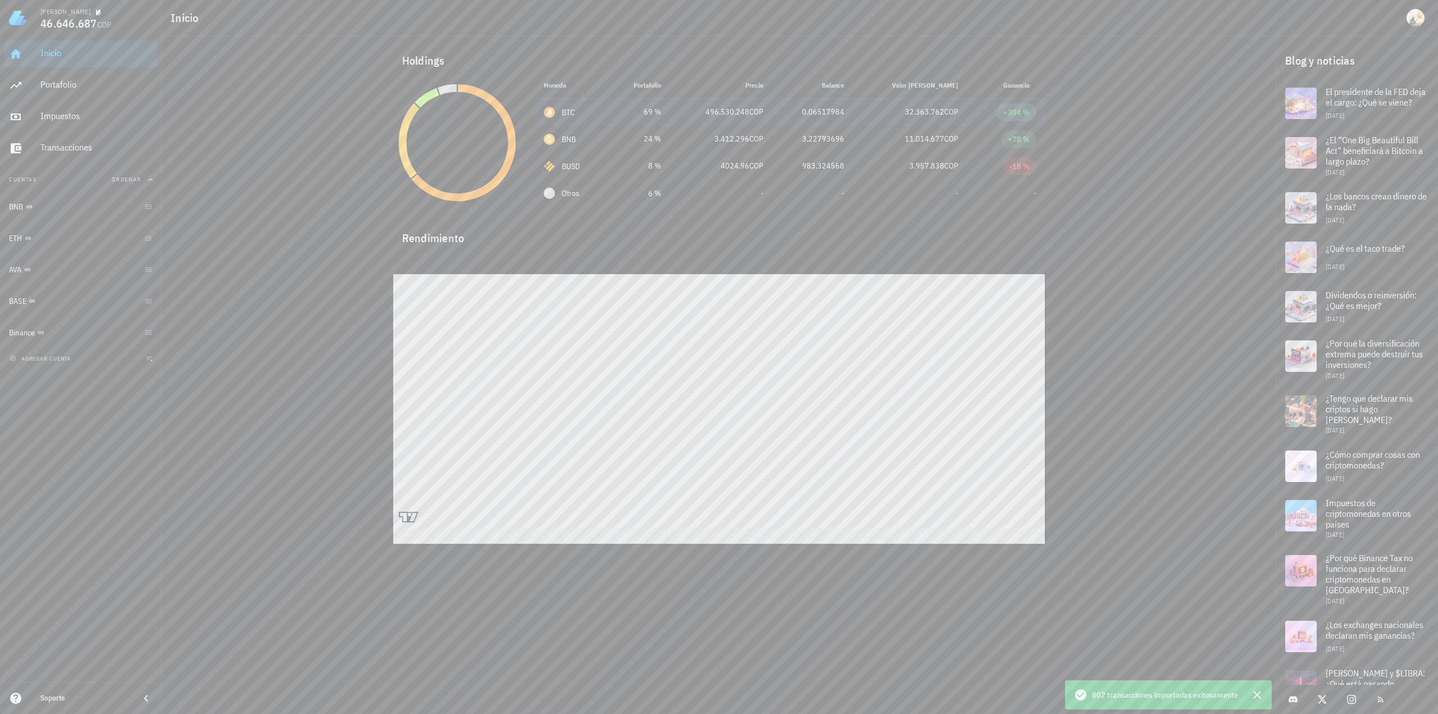
click at [551, 117] on div "BTC-icon" at bounding box center [549, 112] width 11 height 11
click at [503, 120] on icon at bounding box center [463, 143] width 106 height 118
click at [503, 120] on icon at bounding box center [463, 142] width 110 height 122
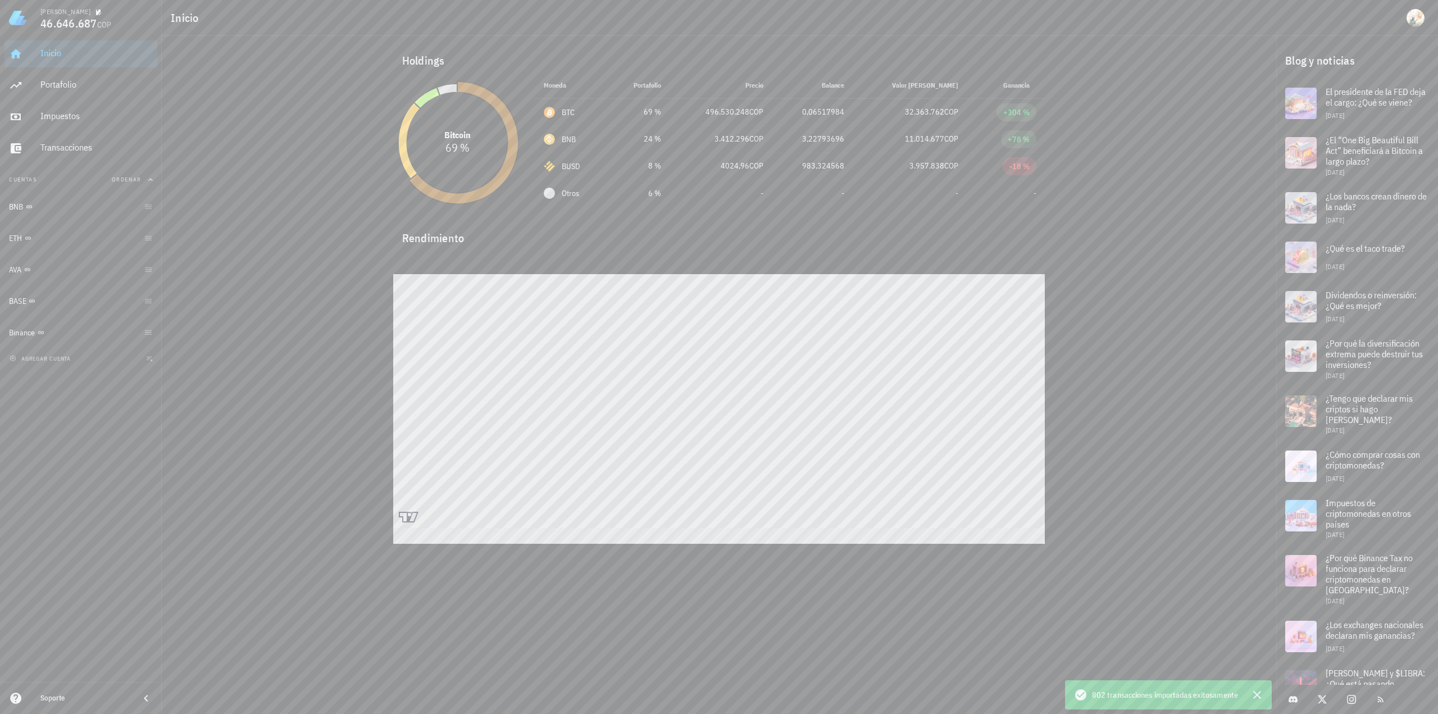
click at [503, 120] on icon at bounding box center [463, 142] width 110 height 122
click at [502, 115] on icon at bounding box center [463, 142] width 110 height 122
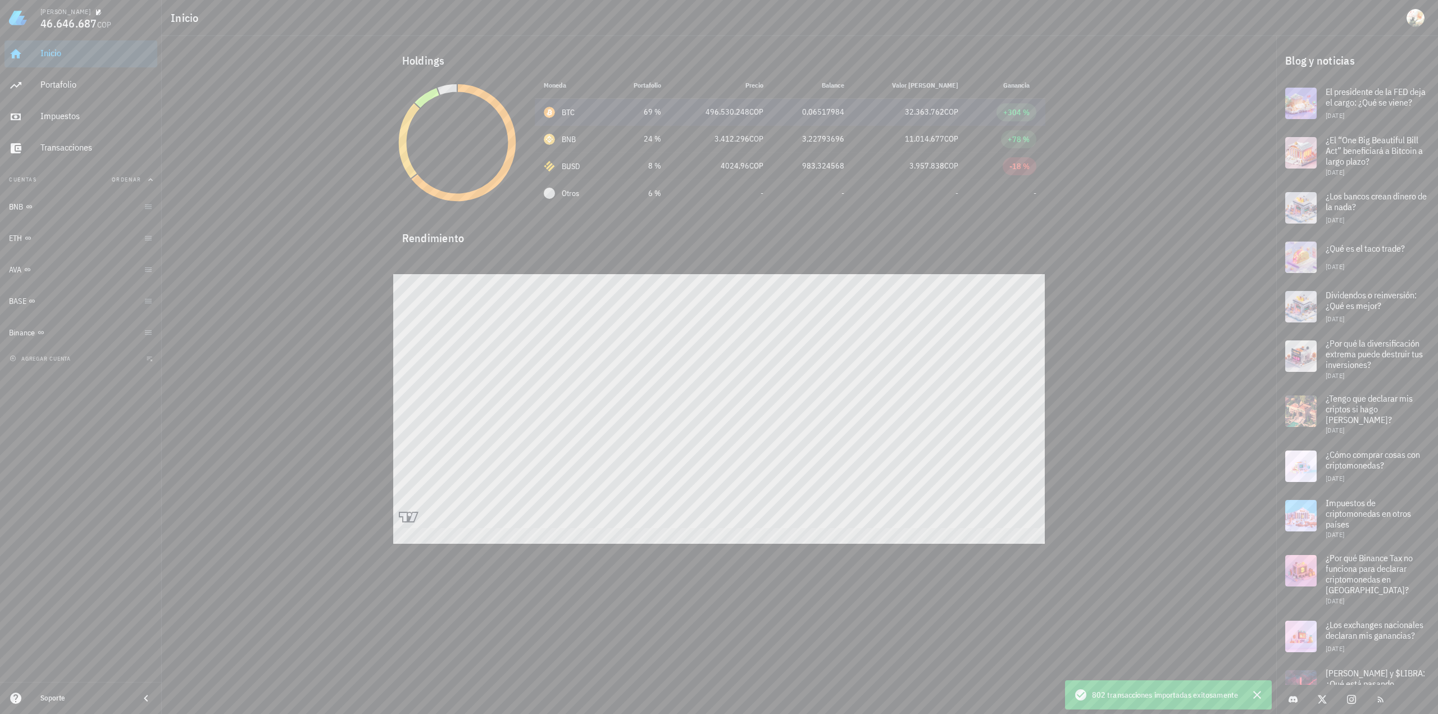
click at [569, 110] on div "BTC" at bounding box center [568, 112] width 13 height 11
click at [67, 86] on div "Portafolio" at bounding box center [96, 84] width 112 height 11
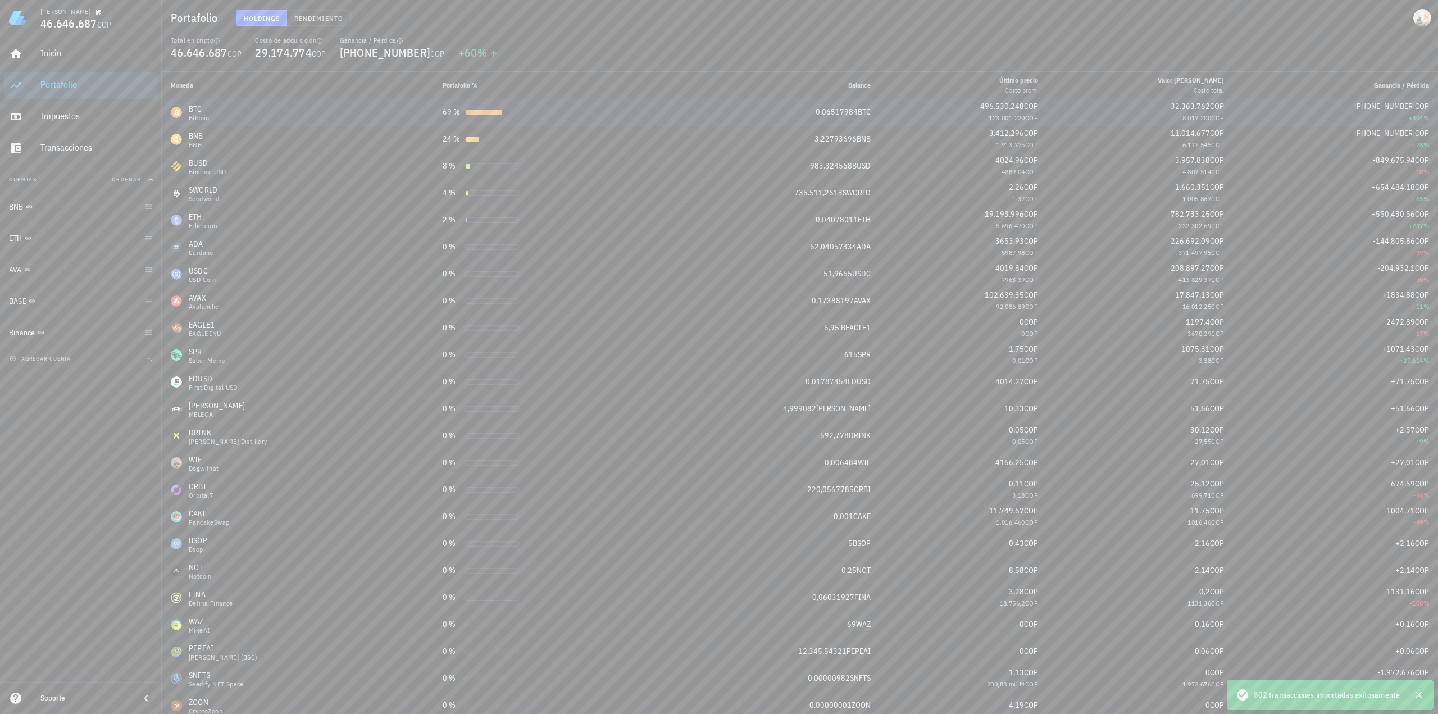
click at [1330, 106] on div "[PHONE_NUMBER] COP" at bounding box center [1335, 107] width 187 height 12
click at [836, 111] on span "0,06517984" at bounding box center [836, 112] width 42 height 10
click at [181, 116] on div "BTC-icon" at bounding box center [176, 112] width 11 height 11
click at [317, 107] on div "BTC Bitcoin" at bounding box center [298, 112] width 254 height 18
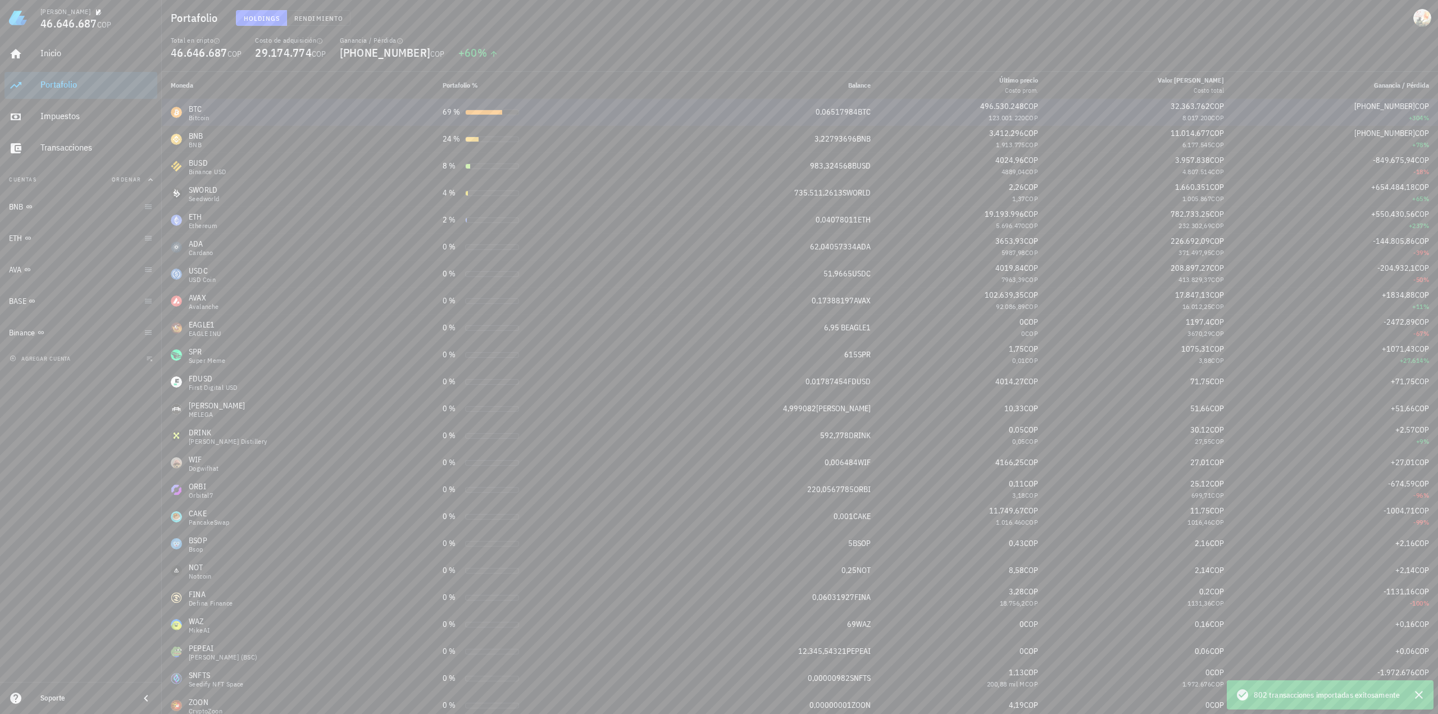
click at [317, 107] on div "BTC Bitcoin" at bounding box center [298, 112] width 254 height 18
click at [447, 113] on td "69 %" at bounding box center [538, 112] width 208 height 27
click at [229, 106] on div "BTC Bitcoin" at bounding box center [298, 112] width 254 height 18
click at [94, 149] on div "Transacciones" at bounding box center [96, 147] width 112 height 11
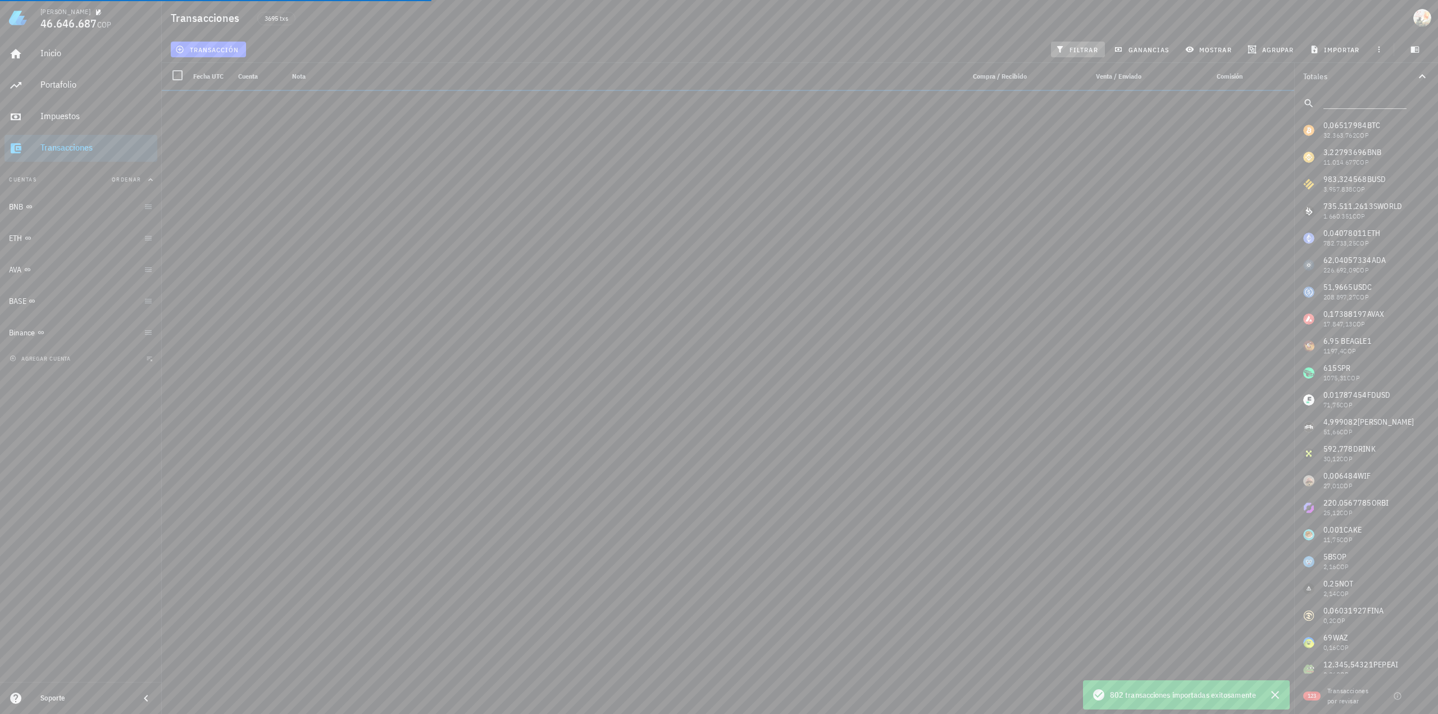
click at [1081, 53] on span "filtrar" at bounding box center [1077, 49] width 40 height 9
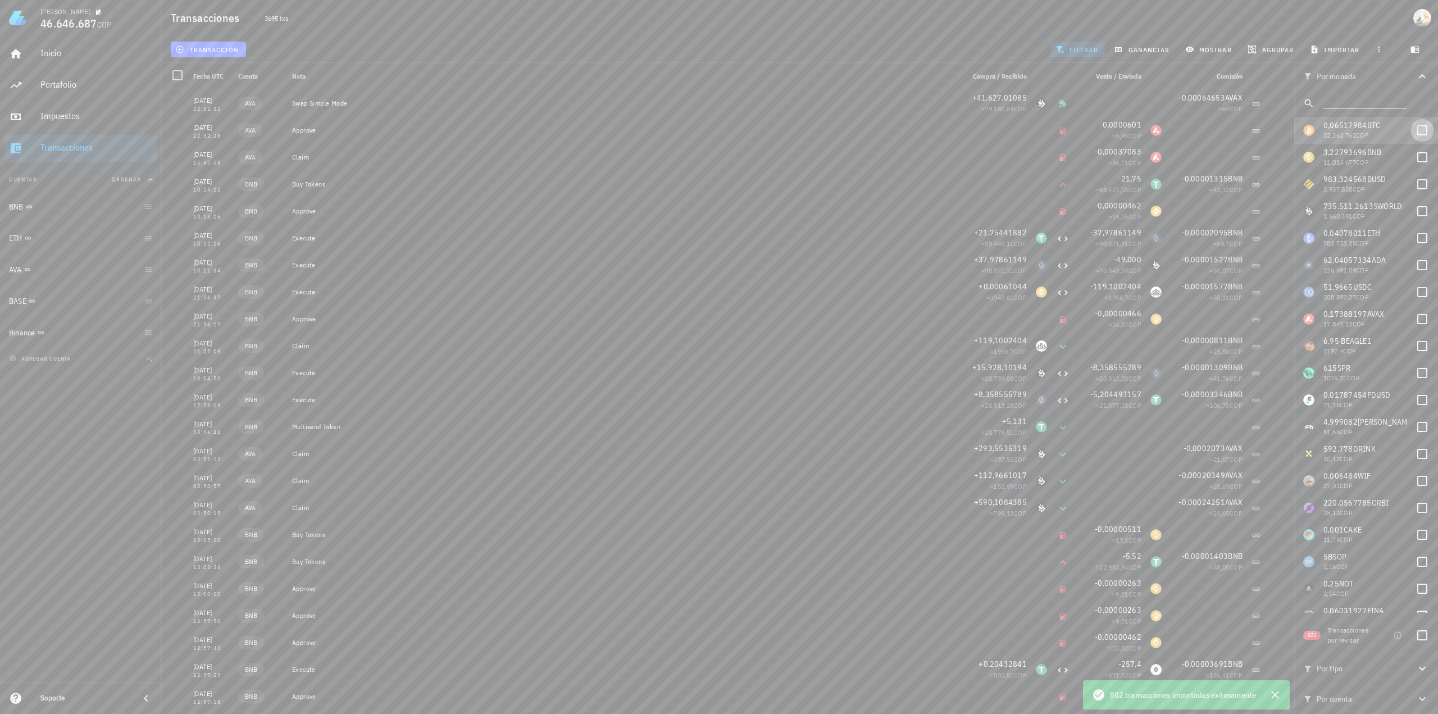
click at [1413, 132] on div at bounding box center [1421, 130] width 19 height 19
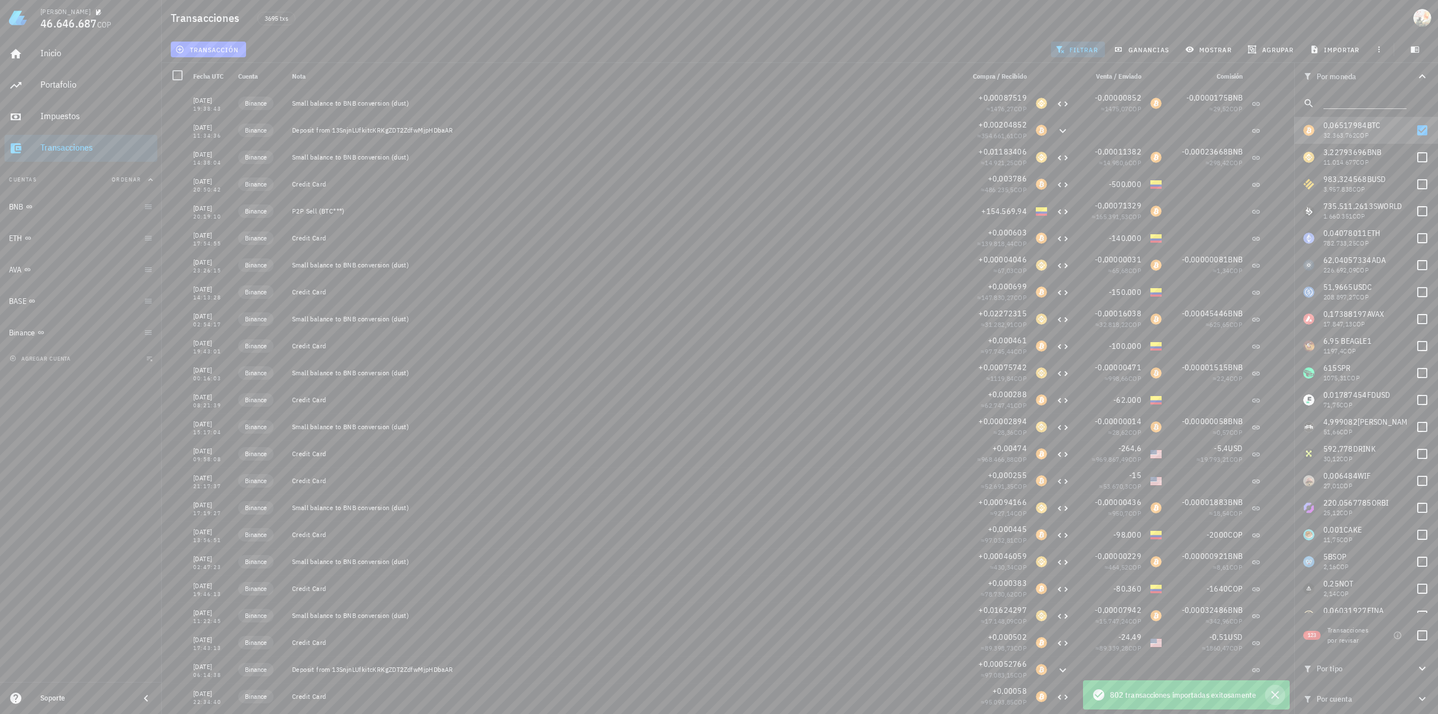
click at [1280, 695] on icon "button" at bounding box center [1274, 694] width 13 height 13
click at [1419, 127] on div at bounding box center [1421, 130] width 19 height 19
checkbox input "false"
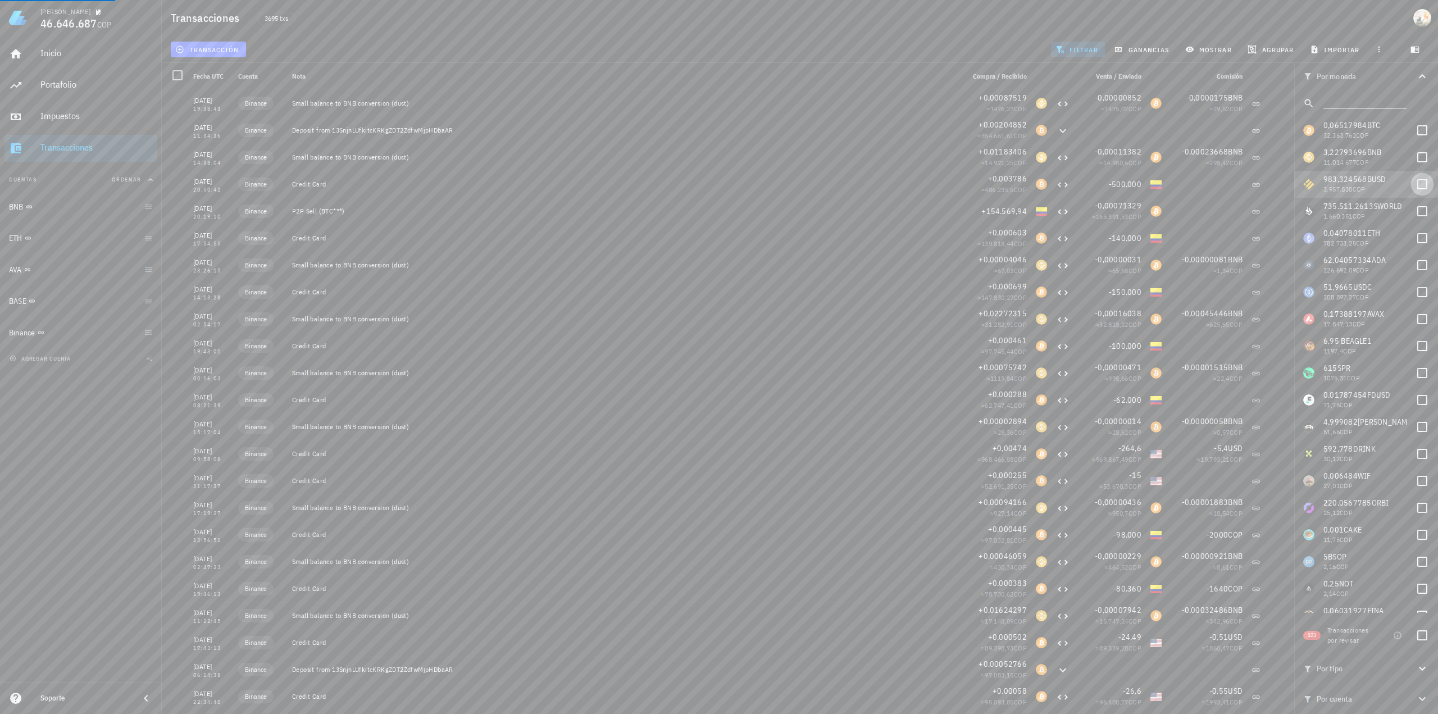
click at [1413, 186] on div at bounding box center [1421, 184] width 19 height 19
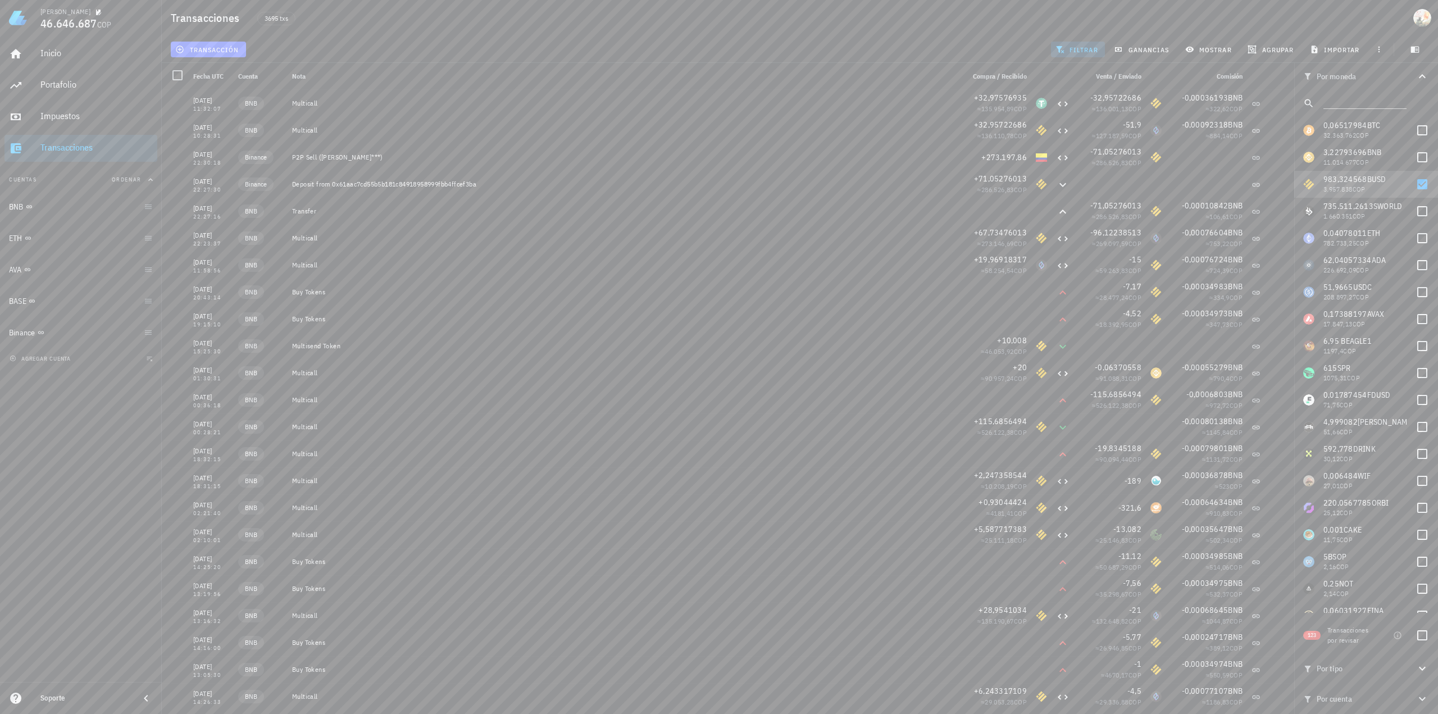
click at [1018, 76] on span "Compra / Recibido" at bounding box center [1000, 76] width 54 height 8
click at [1059, 106] on icon at bounding box center [1062, 103] width 10 height 5
click at [497, 157] on div "P2P Sell ([PERSON_NAME]***)" at bounding box center [623, 157] width 663 height 9
click at [1412, 182] on div at bounding box center [1421, 184] width 19 height 19
checkbox input "false"
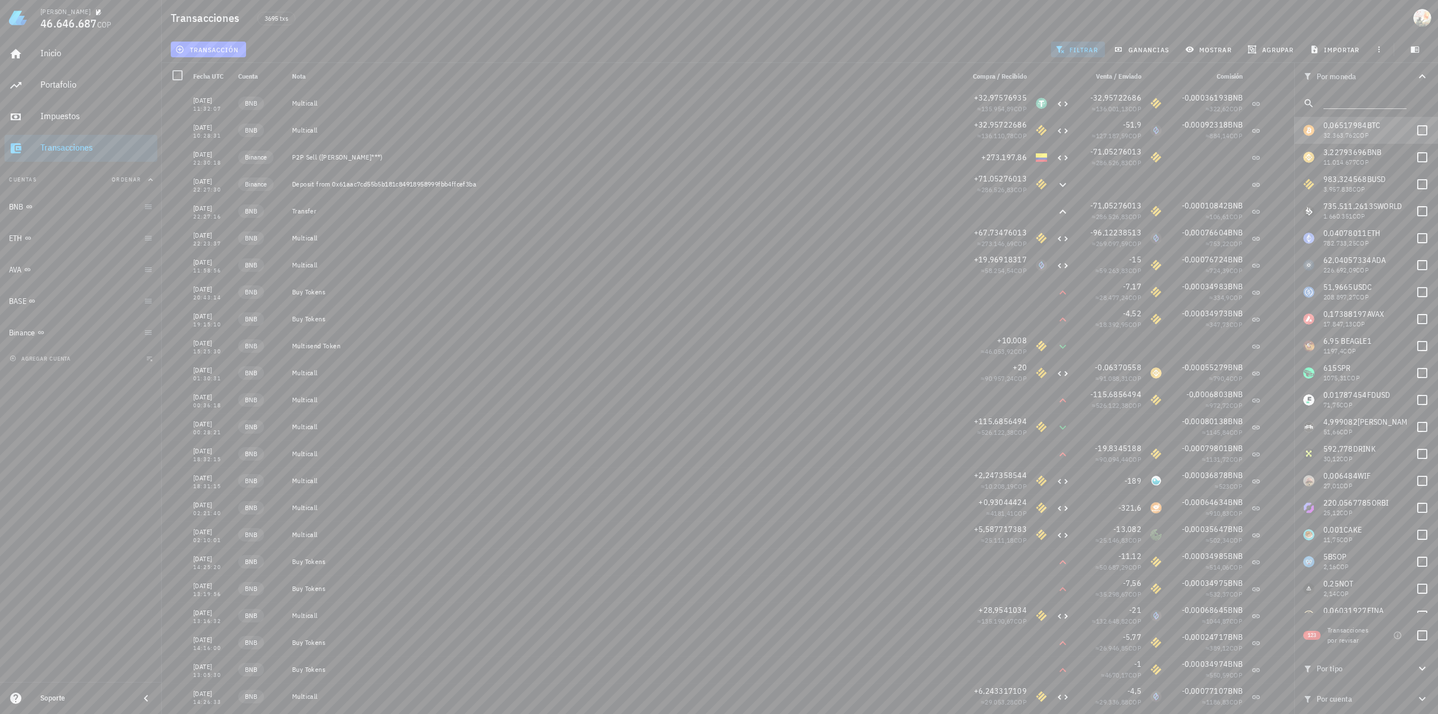
click at [1426, 129] on div "0,06517984 BTC 32.363.762 COP" at bounding box center [1366, 130] width 144 height 27
checkbox input "true"
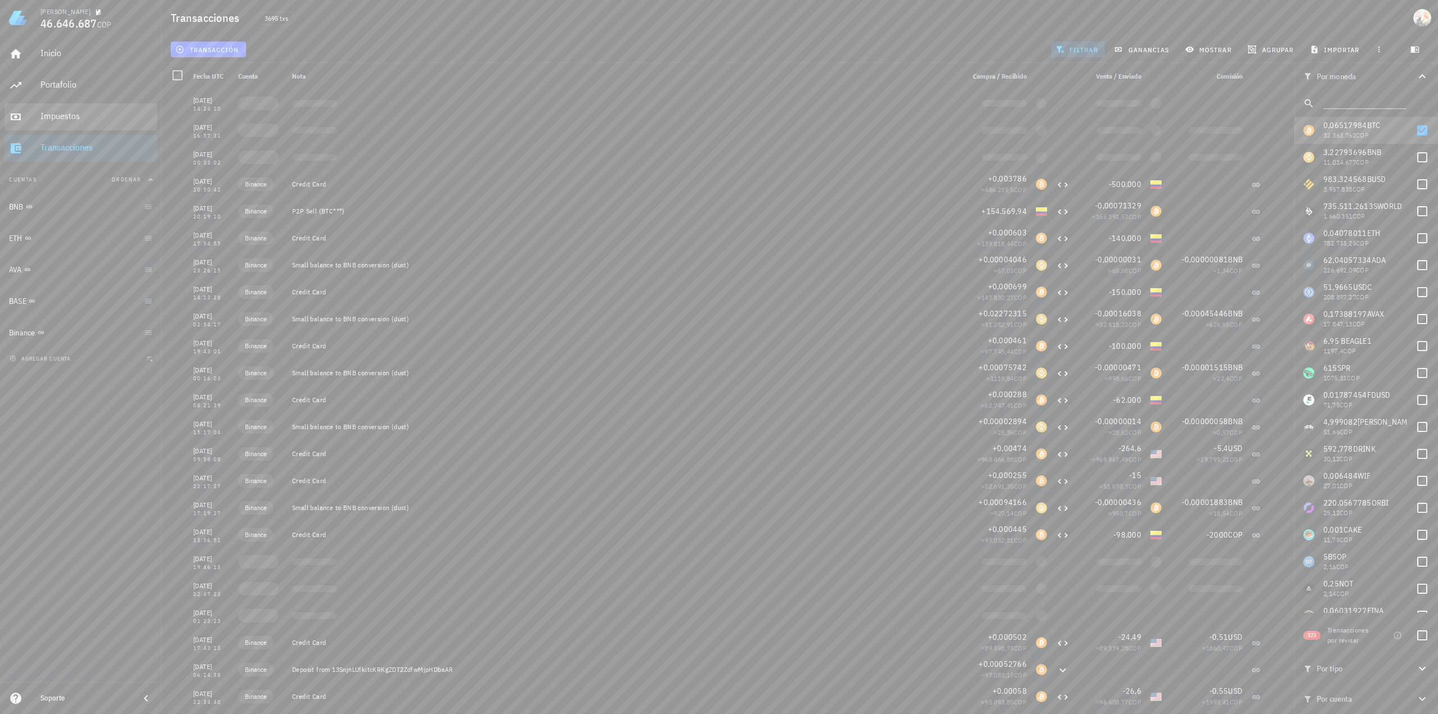
click at [44, 119] on div "Impuestos" at bounding box center [96, 116] width 112 height 11
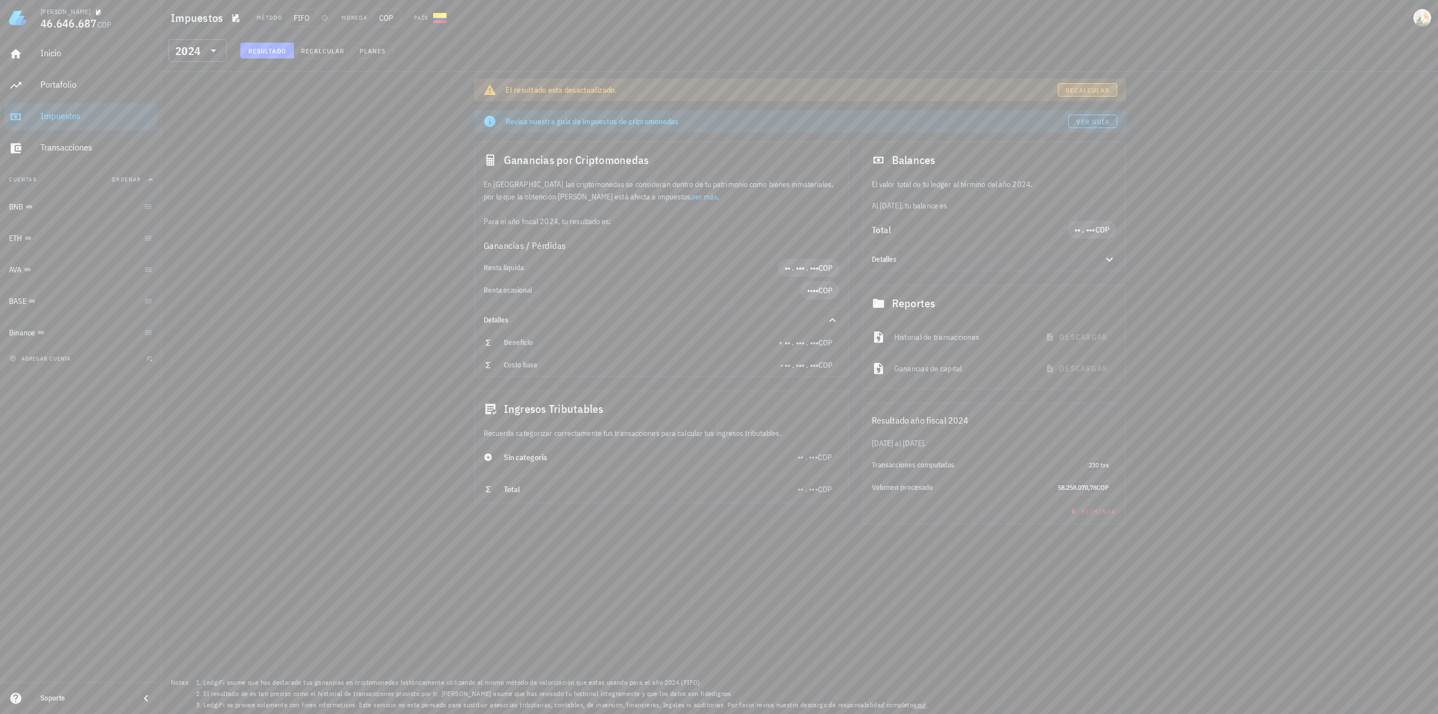
click at [1091, 90] on span "Recalcular" at bounding box center [1087, 90] width 44 height 8
click at [1057, 90] on div "El resultado esta desactualizado." at bounding box center [781, 89] width 552 height 11
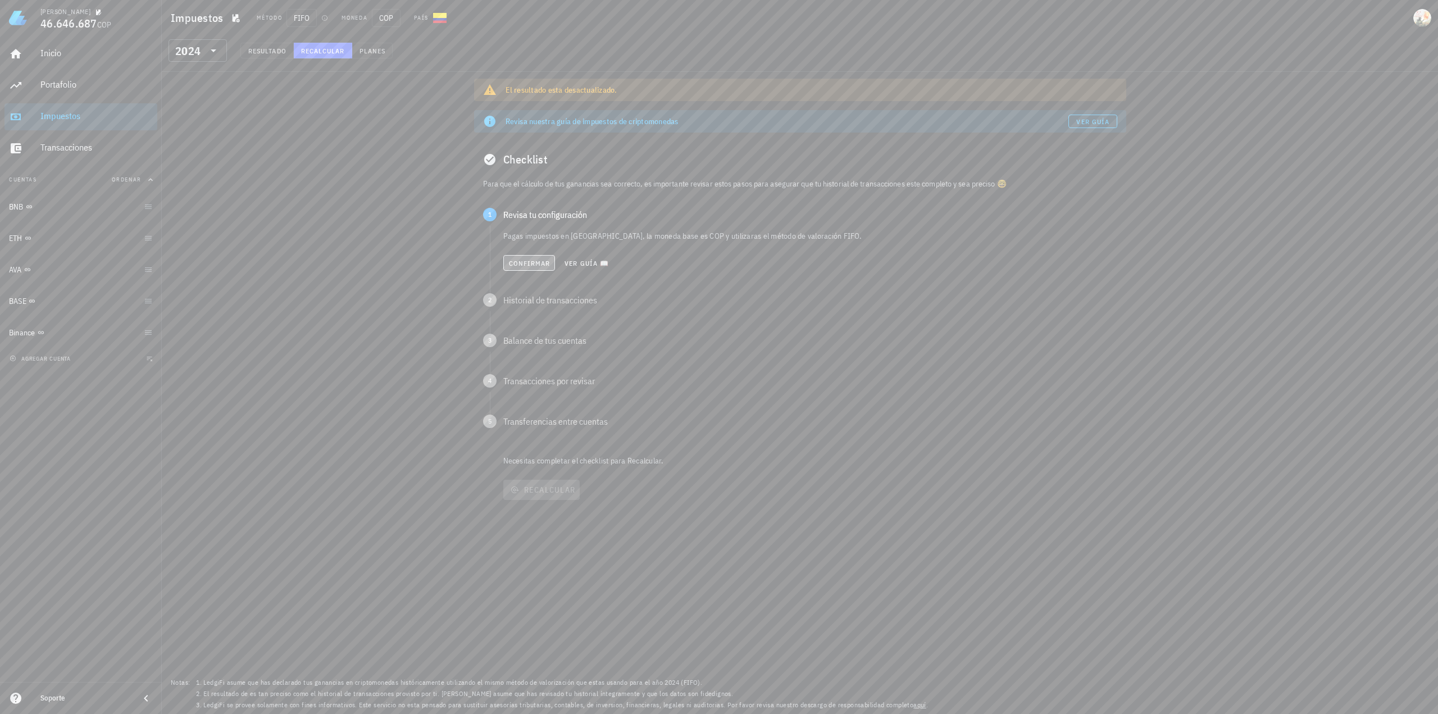
click at [523, 261] on span "Confirmar" at bounding box center [529, 263] width 42 height 8
click at [537, 301] on span "Confirmar" at bounding box center [529, 303] width 42 height 8
click at [331, 44] on button "Recalcular" at bounding box center [323, 51] width 58 height 16
click at [527, 337] on button "Confirmar" at bounding box center [529, 344] width 52 height 16
click at [543, 389] on button "Confirmar" at bounding box center [529, 384] width 52 height 16
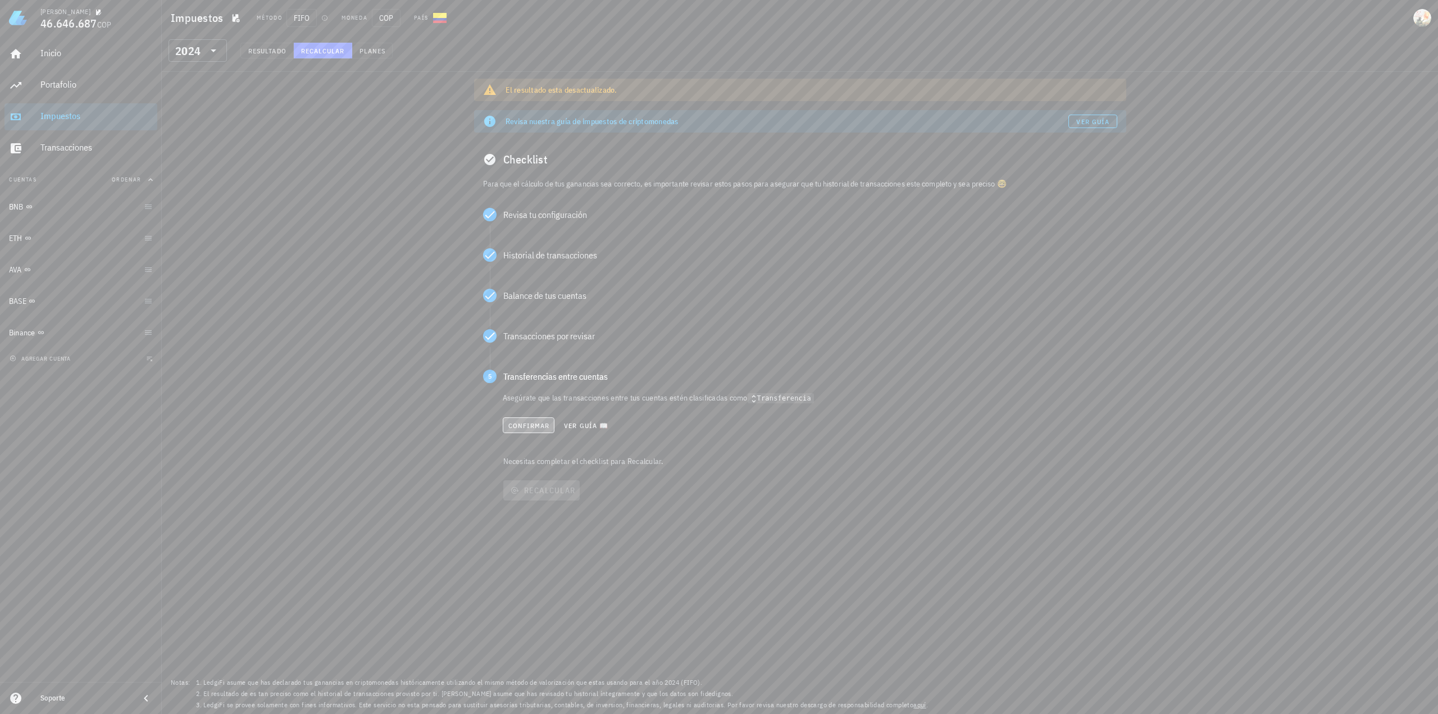
click at [535, 423] on span "Confirmar" at bounding box center [529, 425] width 42 height 8
click at [554, 439] on button "Recalcular" at bounding box center [541, 445] width 77 height 20
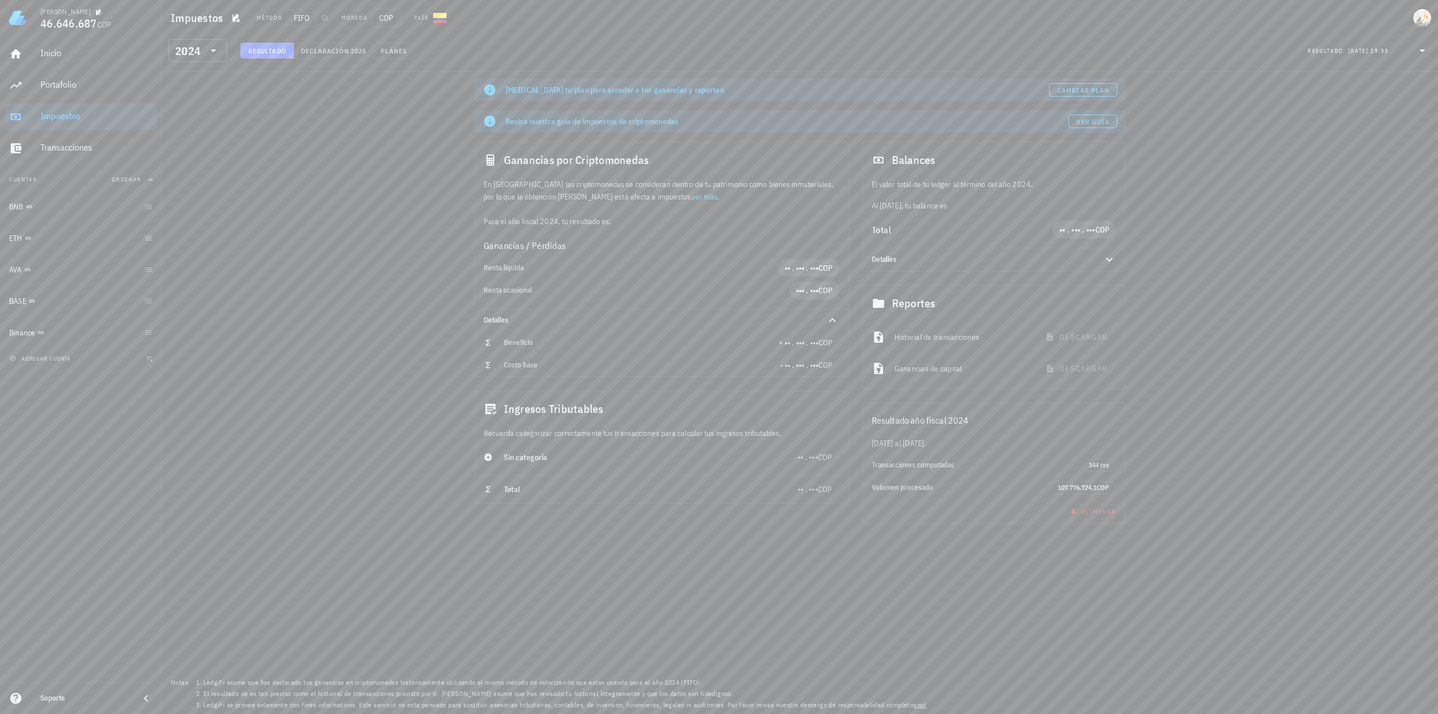
click at [800, 90] on div "[MEDICAL_DATA] tu plan para acceder a tus ganancias y reportes." at bounding box center [777, 89] width 544 height 11
click at [1065, 489] on span "107.776.724,1" at bounding box center [1076, 487] width 39 height 8
click at [59, 16] on span "46.646.687" at bounding box center [68, 23] width 57 height 15
click at [65, 85] on div "Portafolio" at bounding box center [96, 84] width 112 height 11
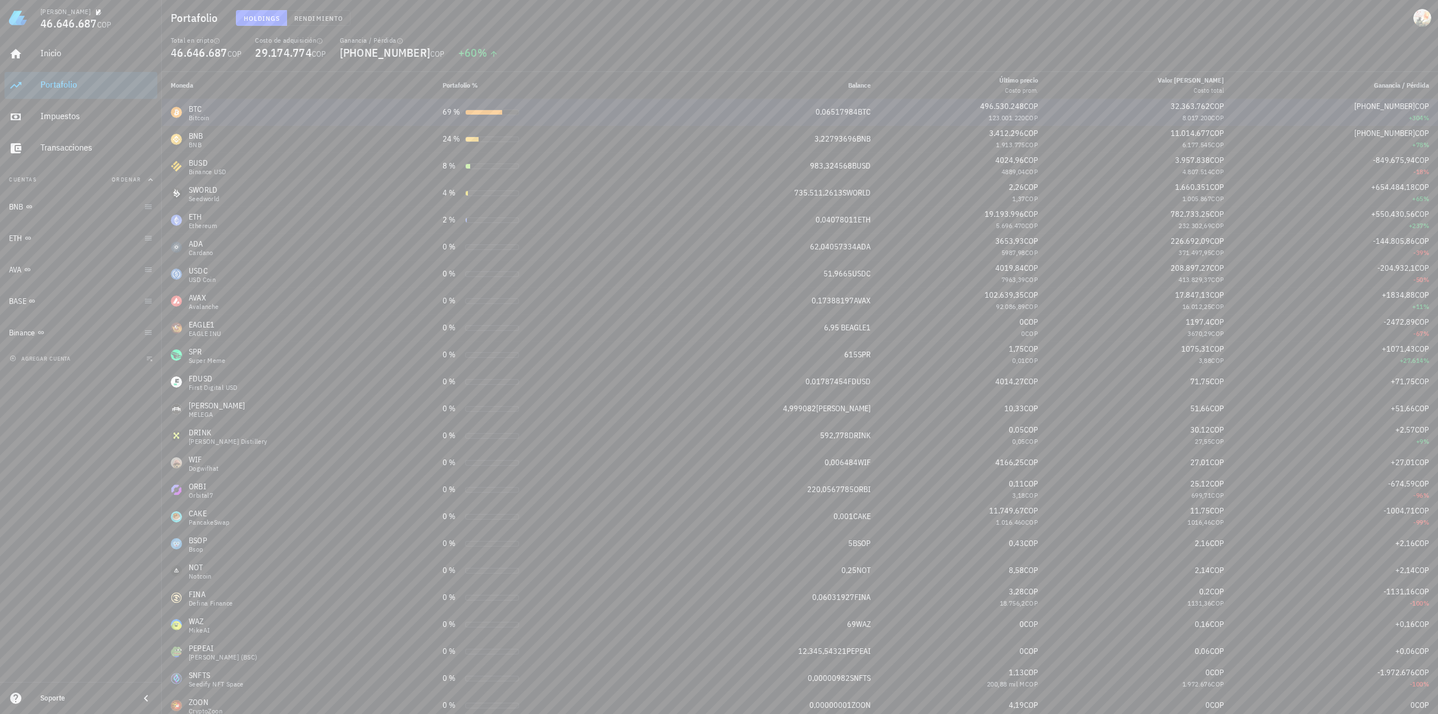
click at [1201, 112] on div "32.363.762 COP" at bounding box center [1140, 107] width 168 height 12
click at [514, 115] on div at bounding box center [492, 113] width 54 height 6
click at [183, 121] on td "BTC Bitcoin" at bounding box center [298, 112] width 272 height 27
click at [20, 339] on div "Binance" at bounding box center [74, 333] width 130 height 24
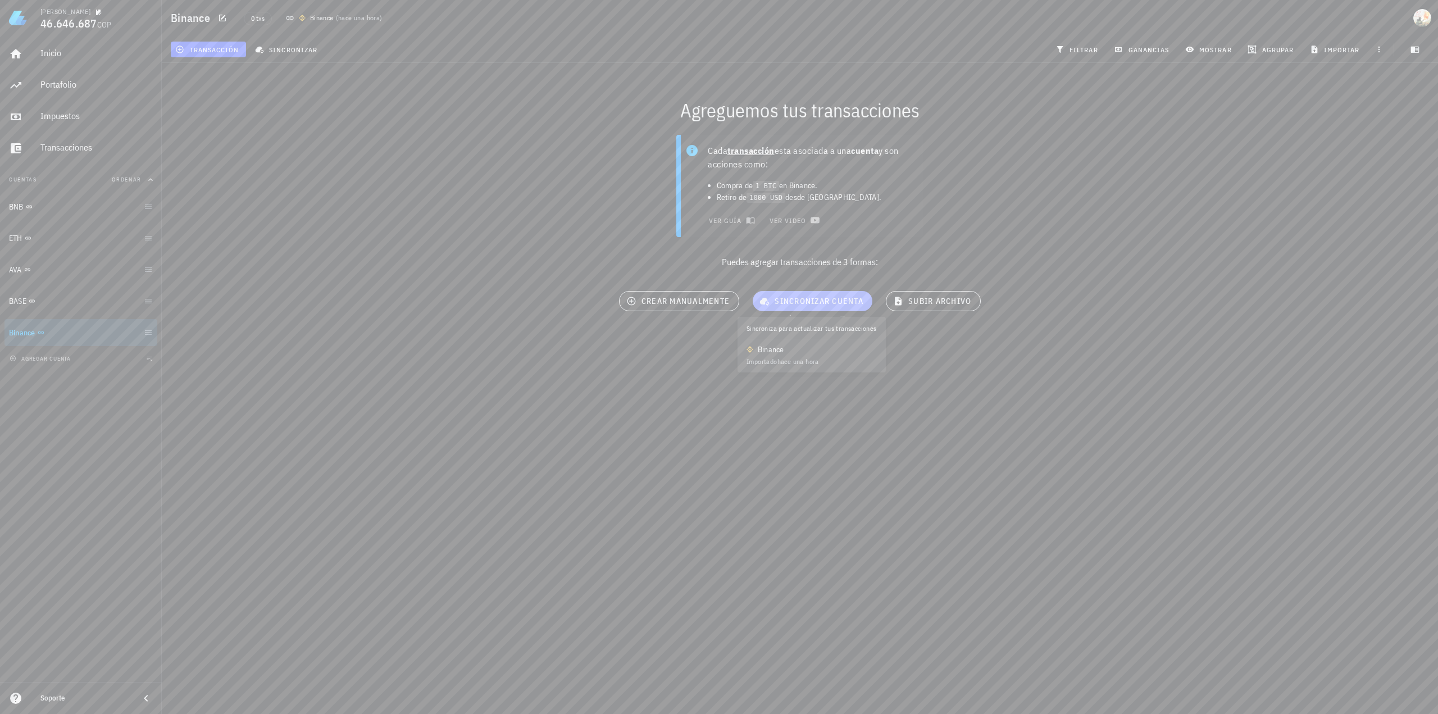
click at [831, 301] on span "sincronizar cuenta" at bounding box center [813, 301] width 102 height 10
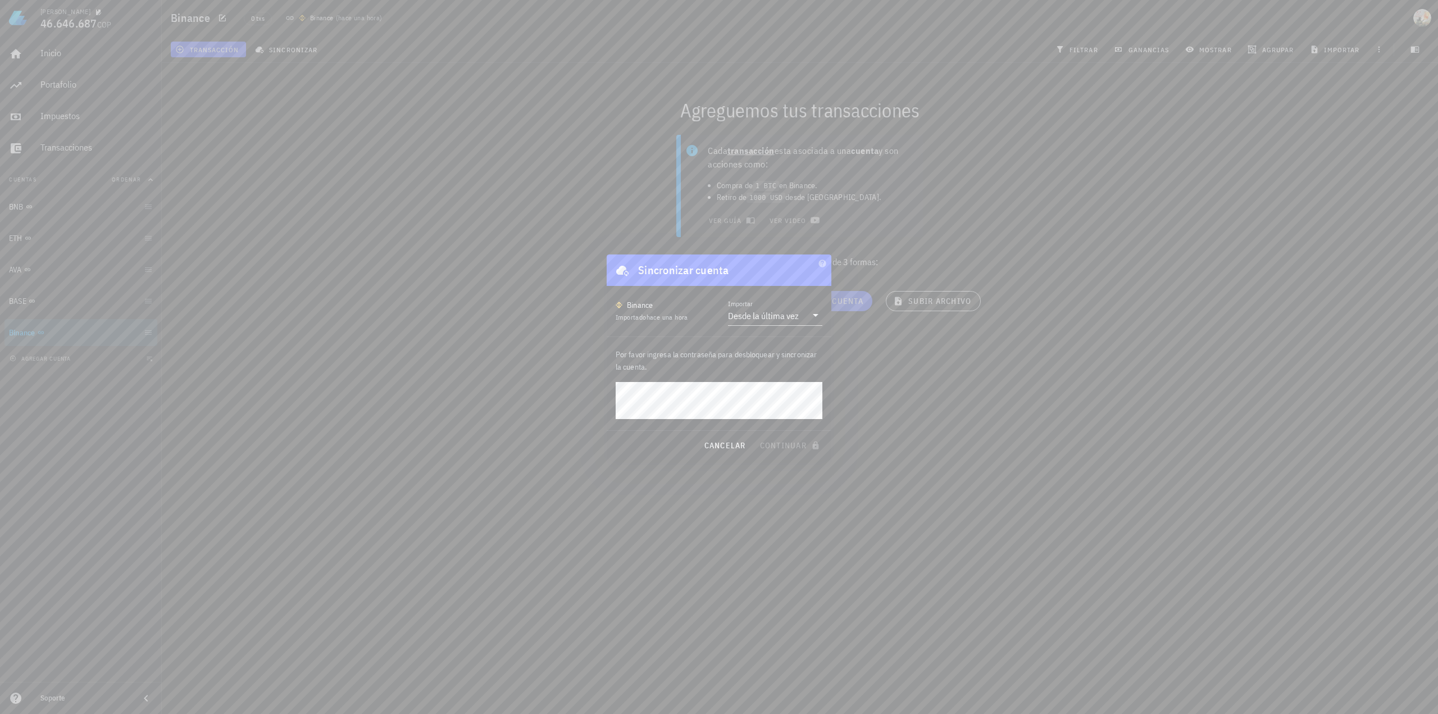
click at [1007, 480] on div at bounding box center [719, 357] width 1438 height 714
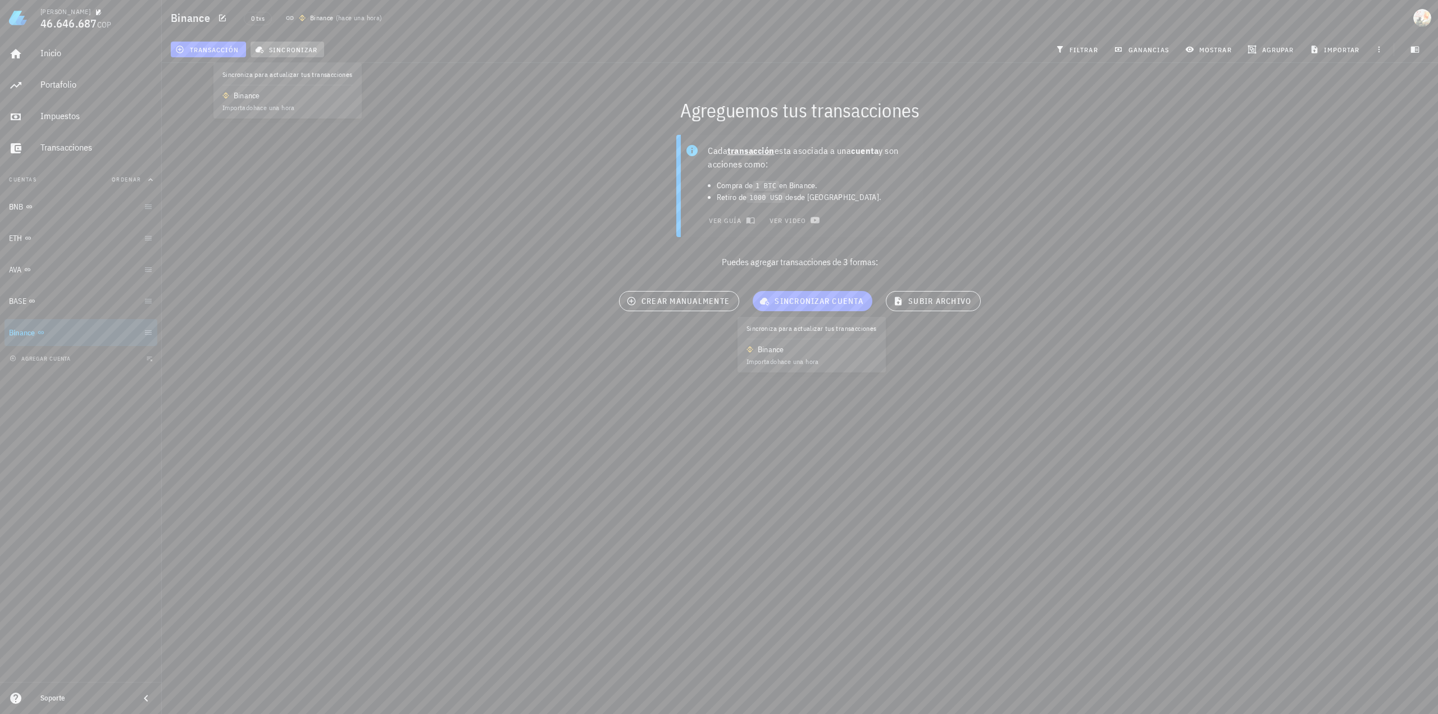
click at [280, 44] on button "sincronizar" at bounding box center [287, 50] width 74 height 16
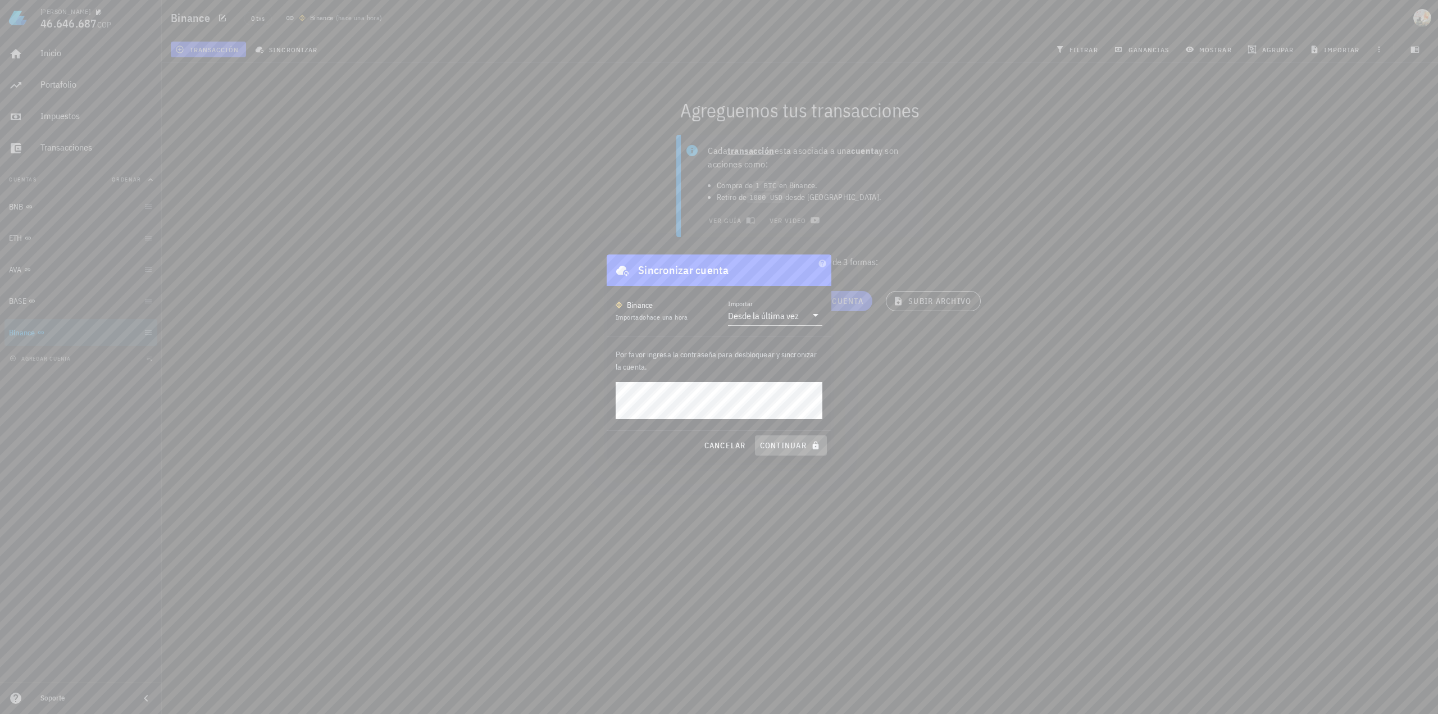
click at [800, 455] on button "continuar" at bounding box center [791, 445] width 72 height 20
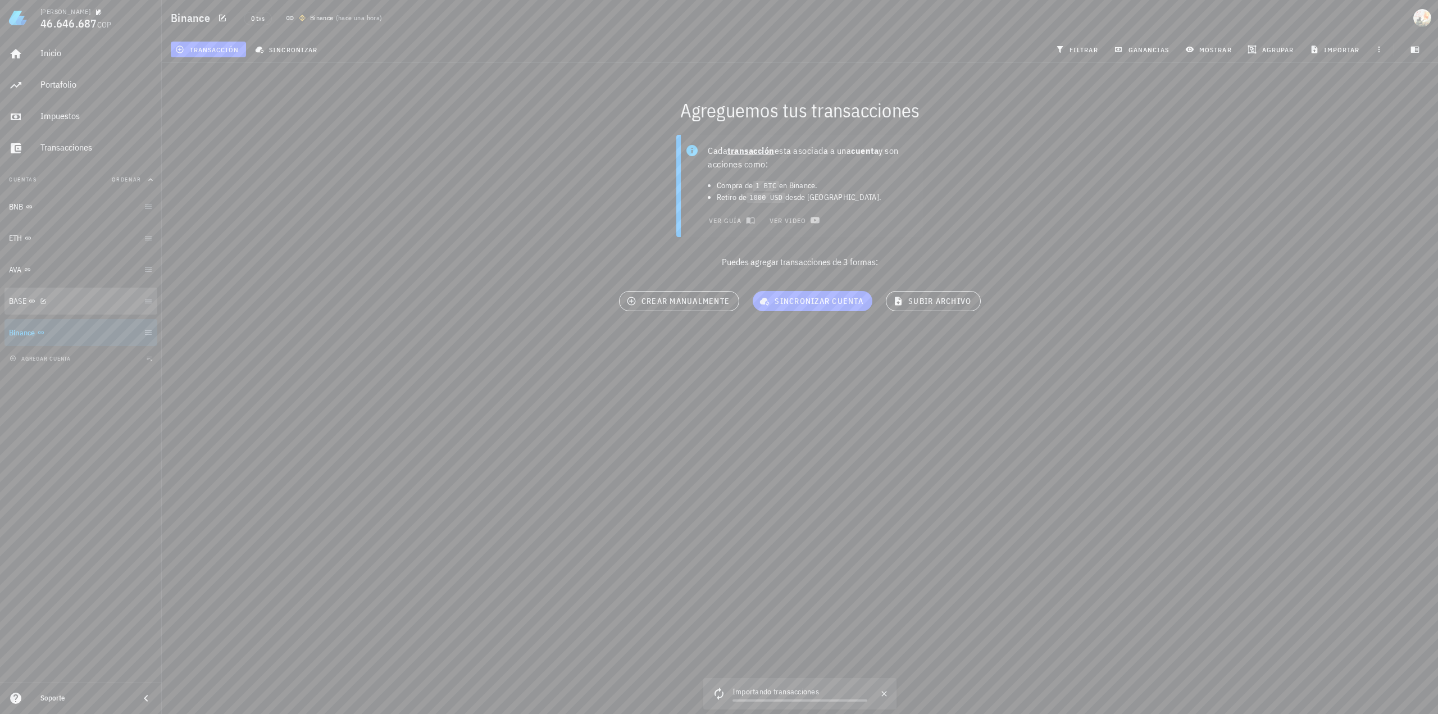
click at [16, 299] on div "BASE" at bounding box center [17, 302] width 17 height 10
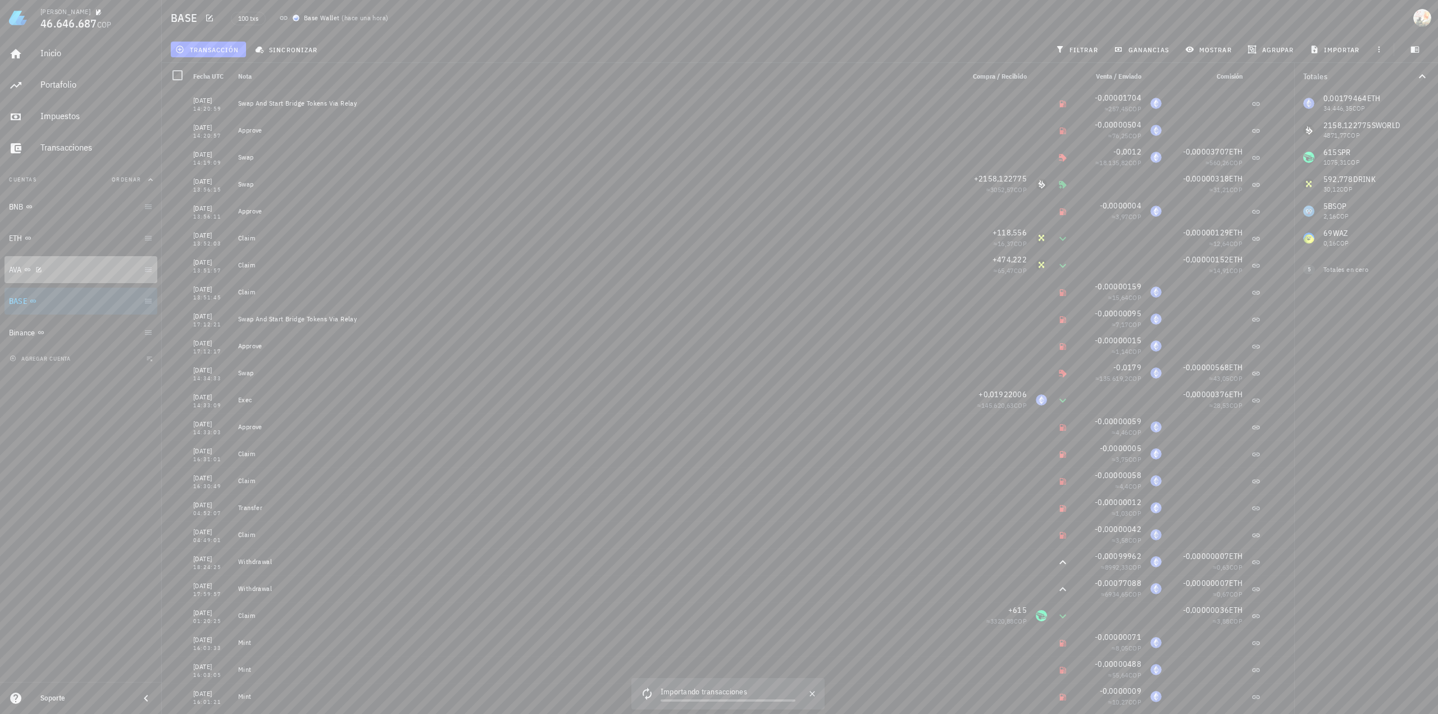
click at [53, 274] on div "AVA" at bounding box center [74, 270] width 130 height 11
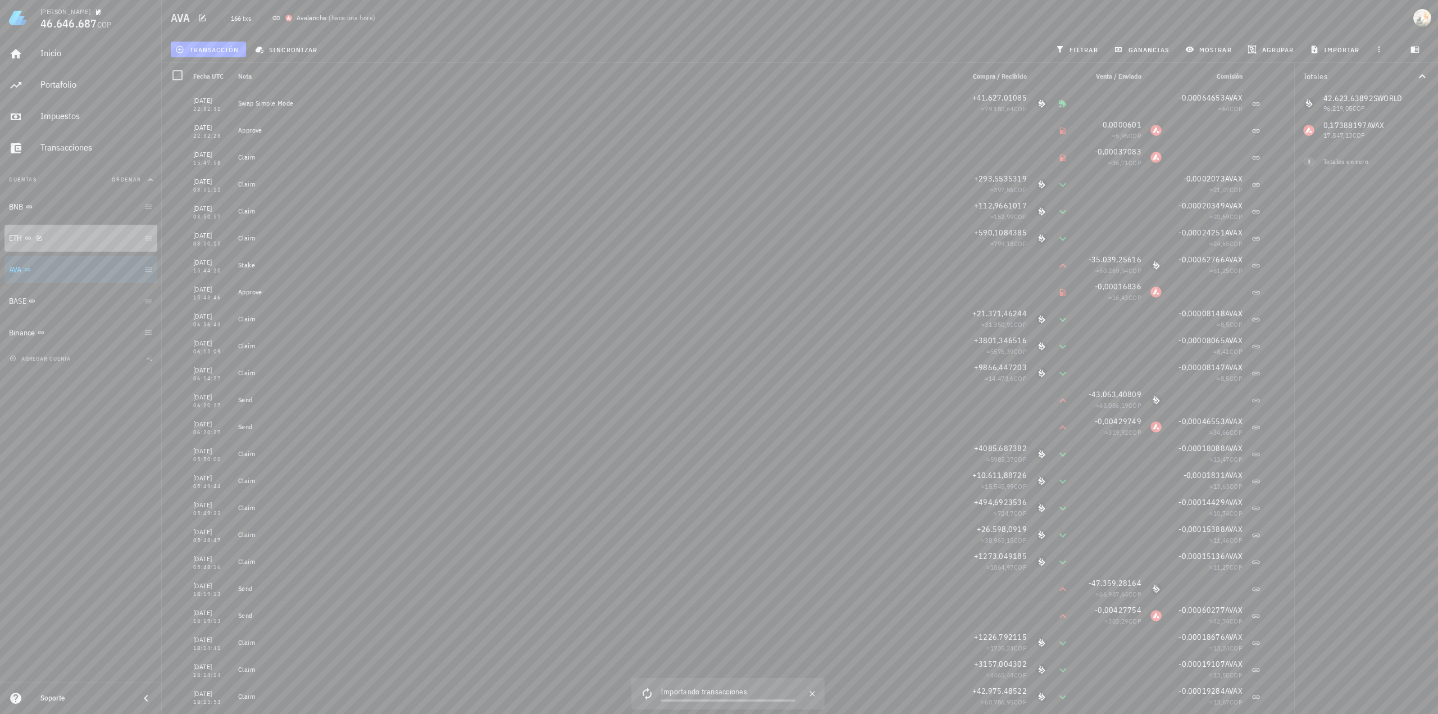
click at [71, 238] on div "ETH" at bounding box center [74, 238] width 130 height 11
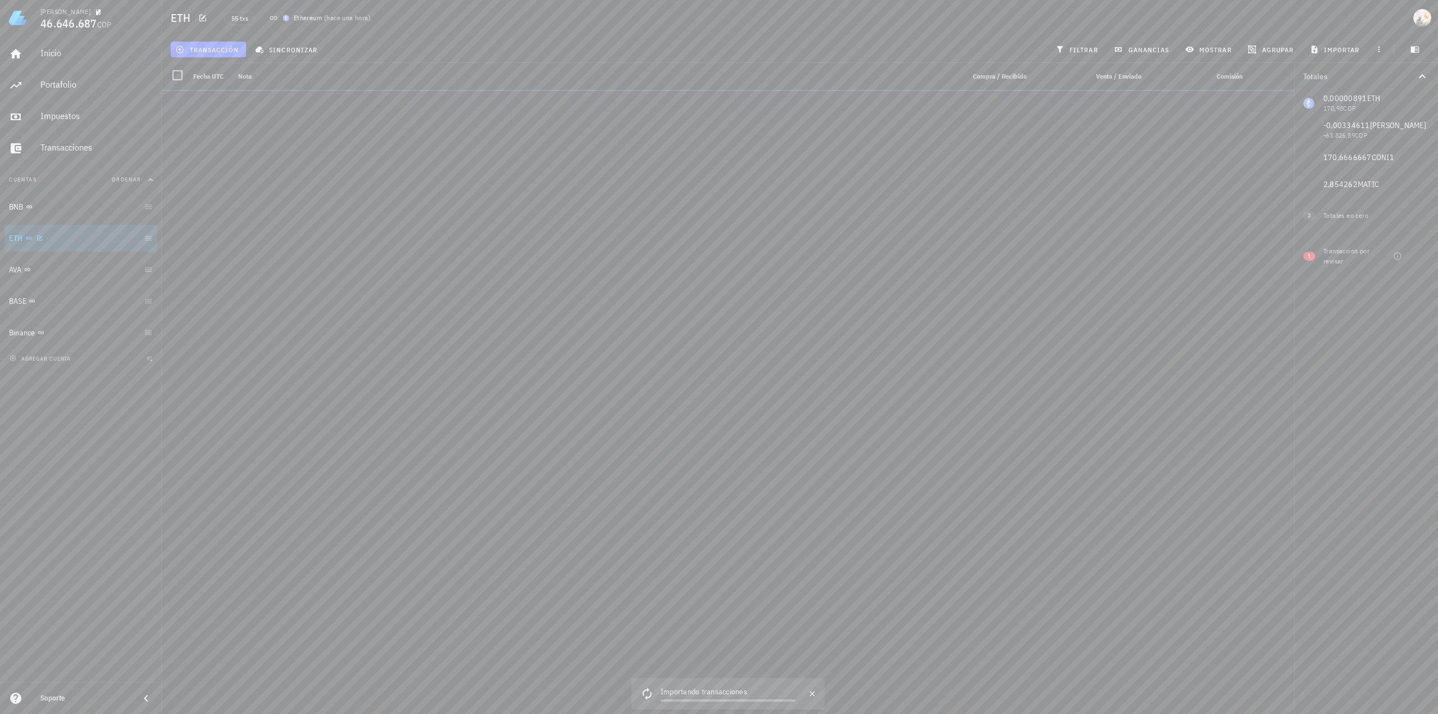
click at [71, 238] on div "ETH" at bounding box center [74, 238] width 130 height 11
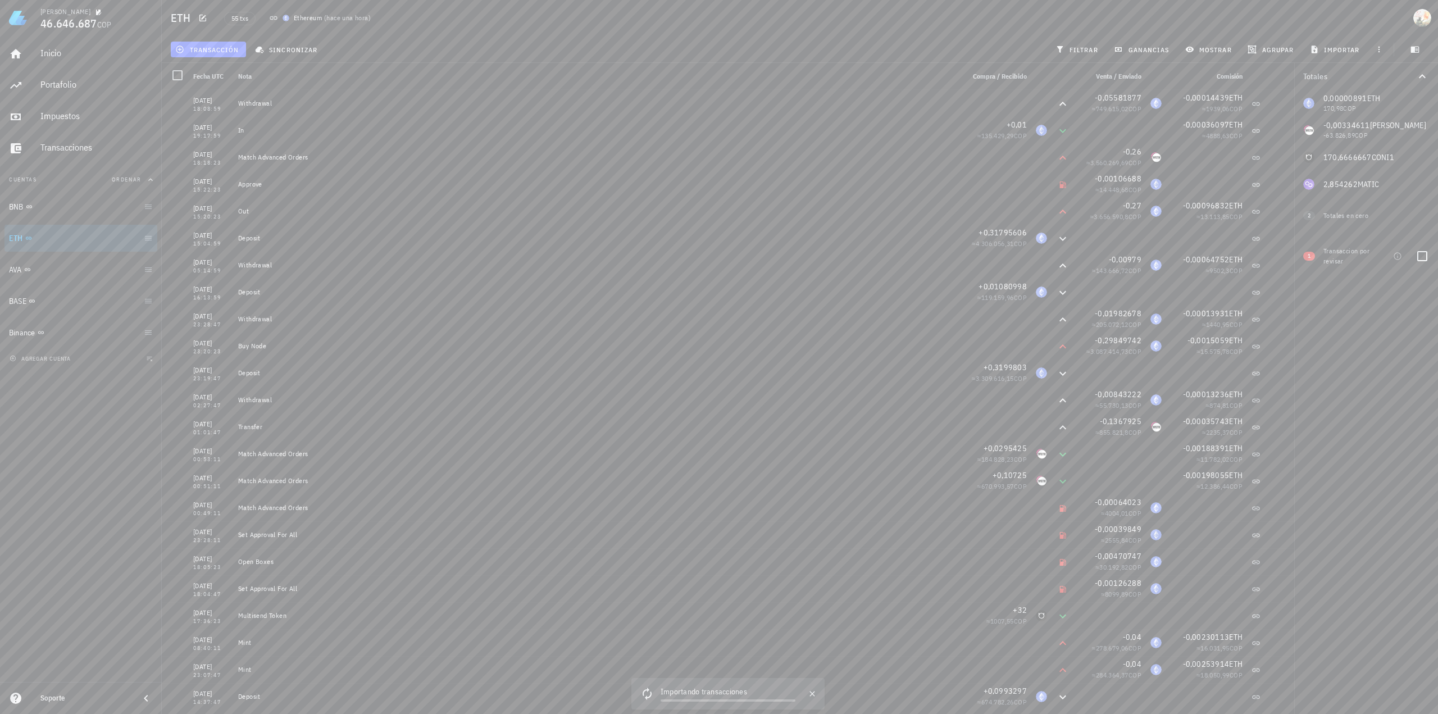
click at [1366, 257] on div "Transaccion por revisar" at bounding box center [1346, 256] width 47 height 20
drag, startPoint x: 1340, startPoint y: 257, endPoint x: 1327, endPoint y: 257, distance: 12.9
click at [1339, 257] on div "Transaccion por revisar" at bounding box center [1346, 256] width 47 height 20
click at [1312, 256] on span "1" at bounding box center [1309, 256] width 12 height 9
click at [1424, 255] on div at bounding box center [1421, 256] width 19 height 19
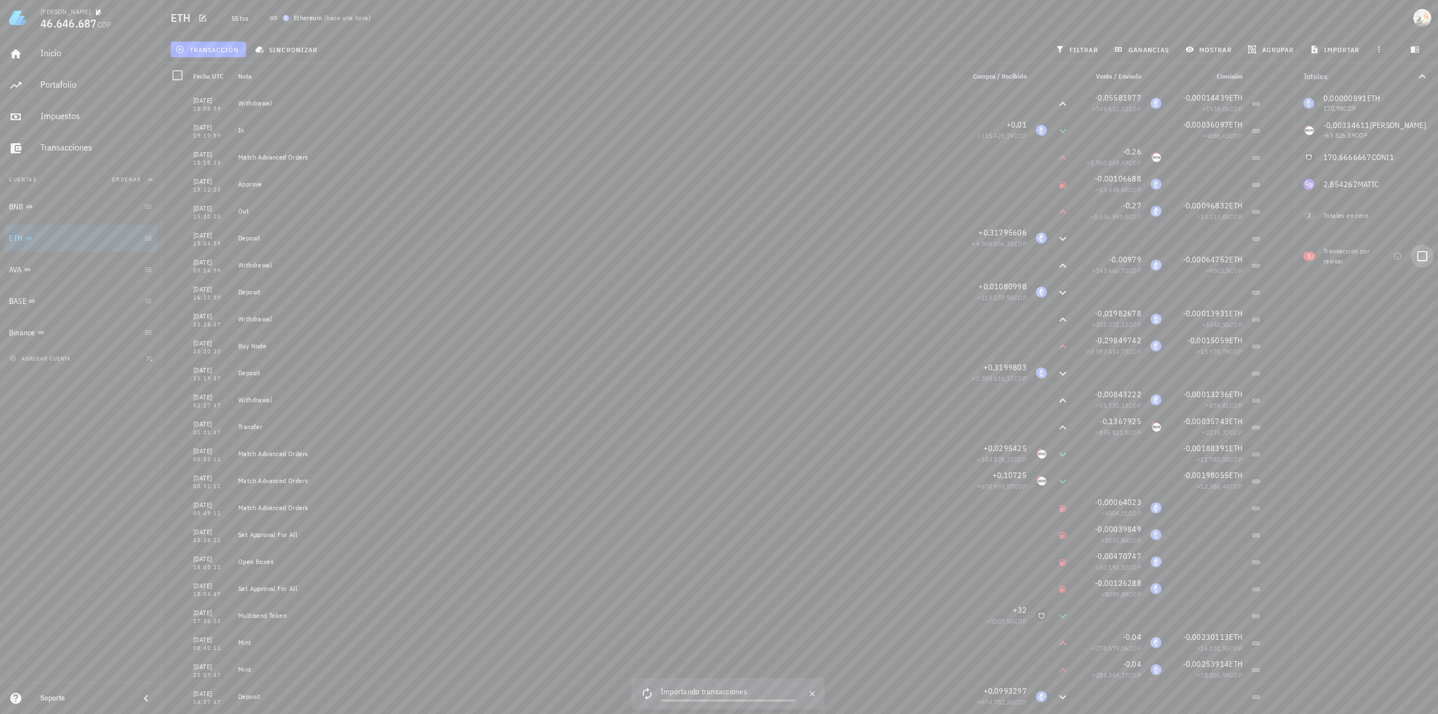
checkbox input "true"
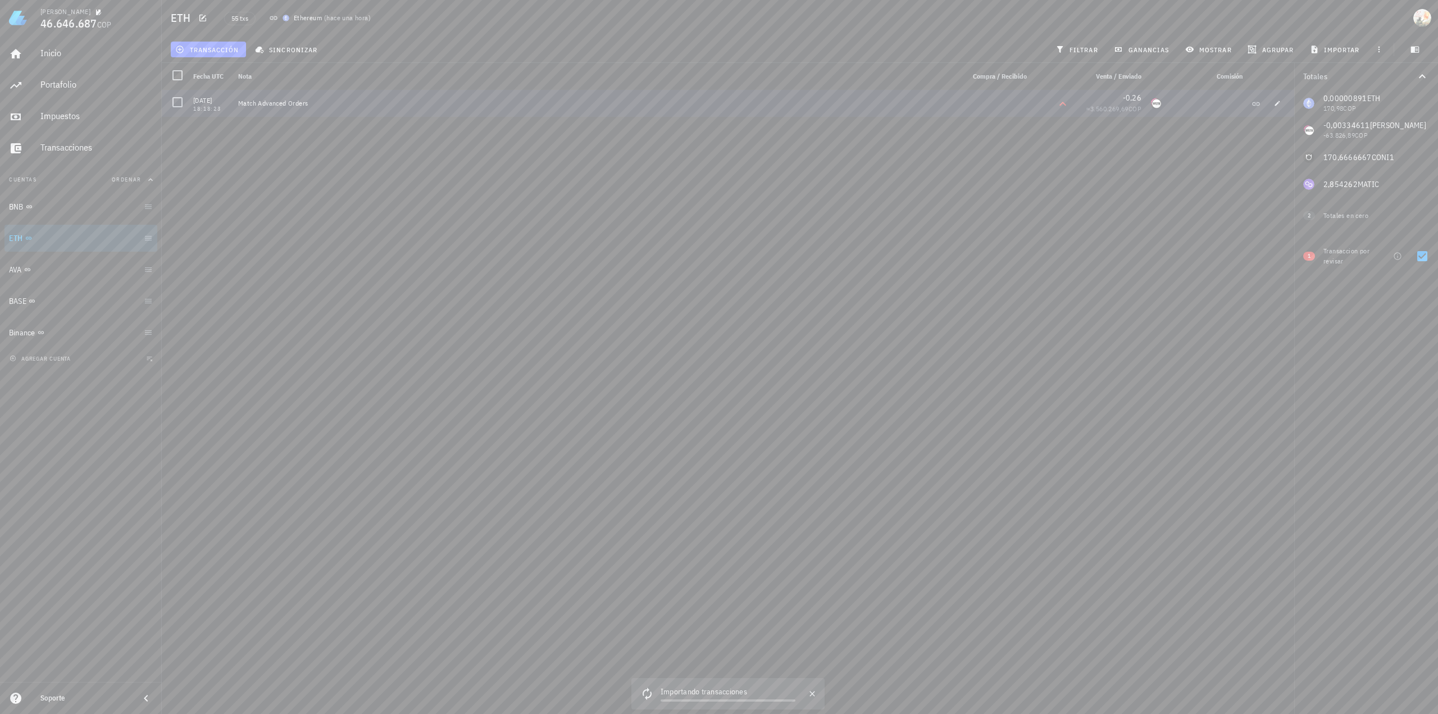
click at [303, 104] on div "Match Advanced Orders" at bounding box center [596, 103] width 717 height 9
click at [1062, 105] on icon at bounding box center [1062, 103] width 13 height 13
click at [289, 107] on div "Match Advanced Orders" at bounding box center [596, 103] width 717 height 9
click at [179, 104] on div at bounding box center [177, 102] width 19 height 19
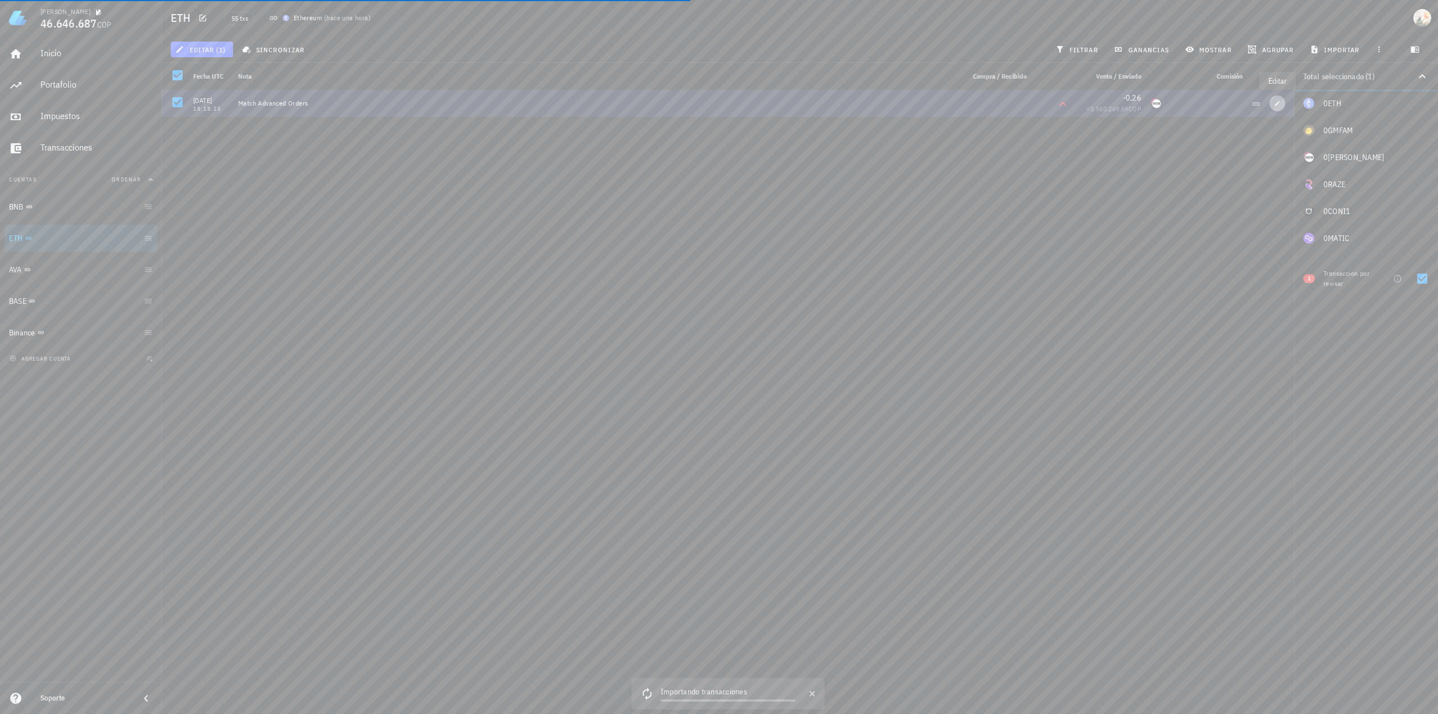
click at [1277, 107] on button "button" at bounding box center [1277, 103] width 16 height 16
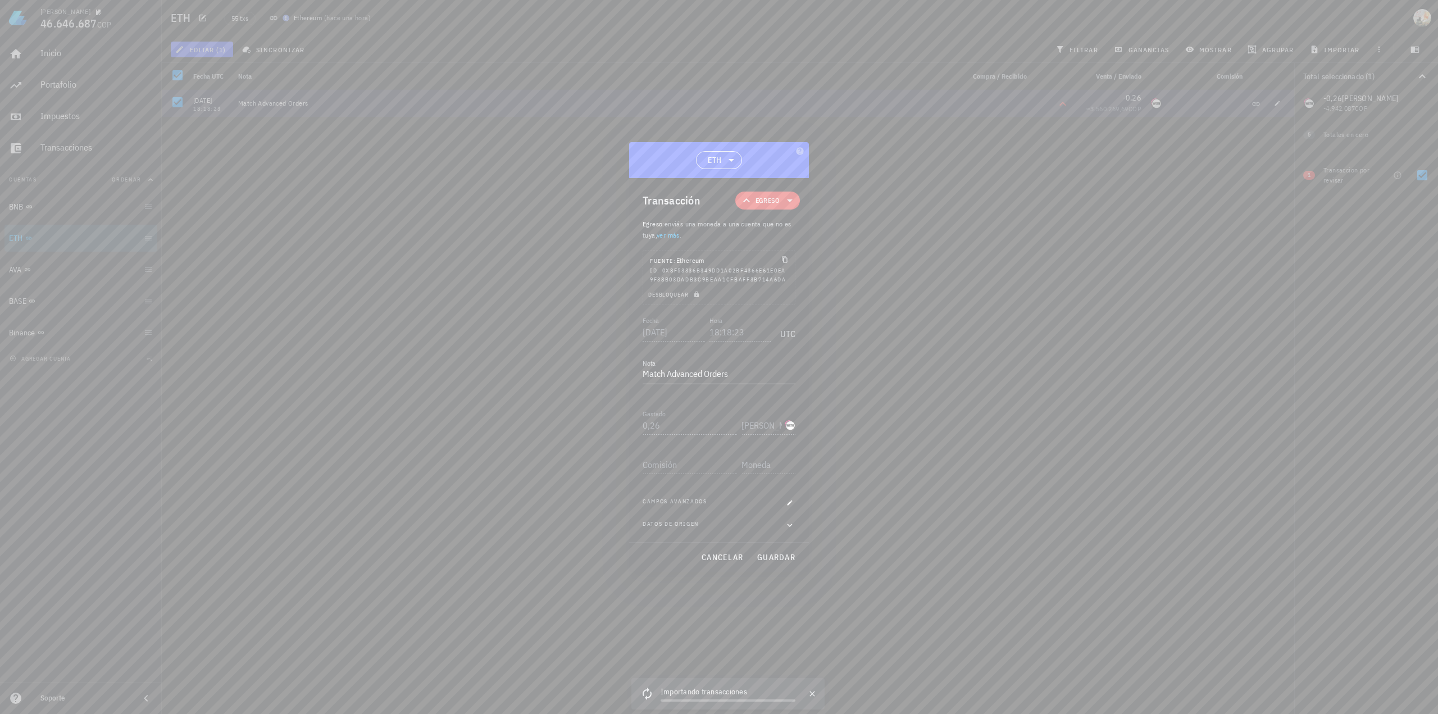
click at [752, 198] on icon at bounding box center [746, 200] width 13 height 13
click at [805, 274] on div "Egreso" at bounding box center [786, 272] width 44 height 9
click at [439, 243] on div at bounding box center [719, 357] width 1438 height 714
click at [725, 551] on button "cancelar" at bounding box center [721, 557] width 51 height 20
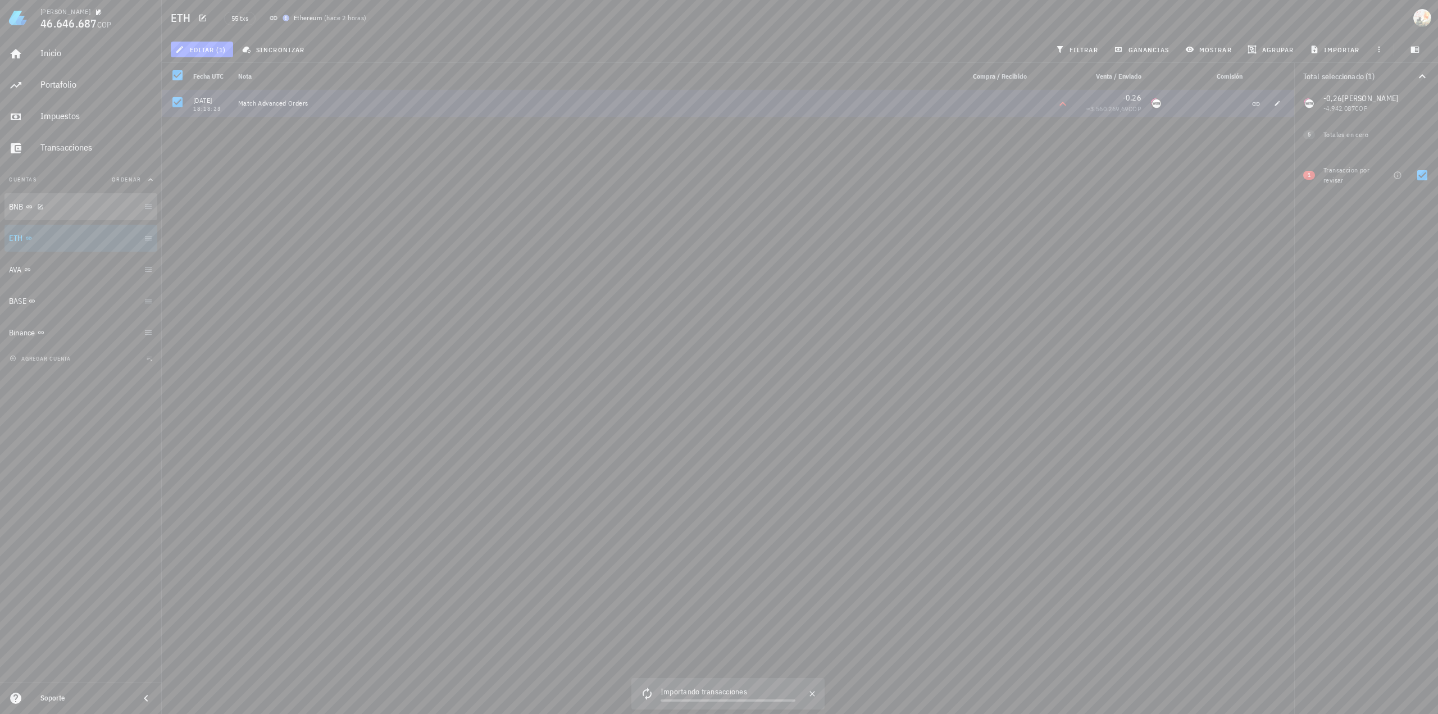
click at [64, 218] on div "BNB" at bounding box center [74, 207] width 130 height 24
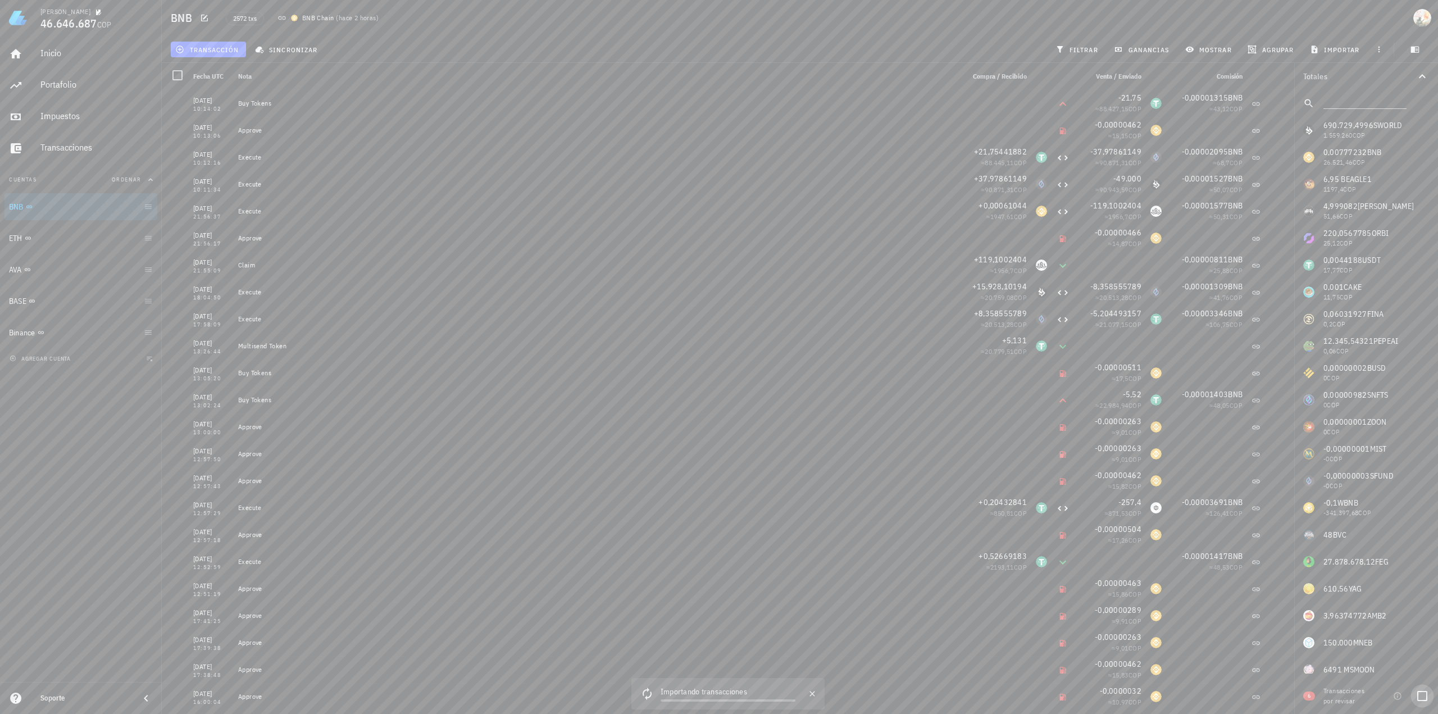
click at [1417, 696] on div at bounding box center [1421, 695] width 19 height 19
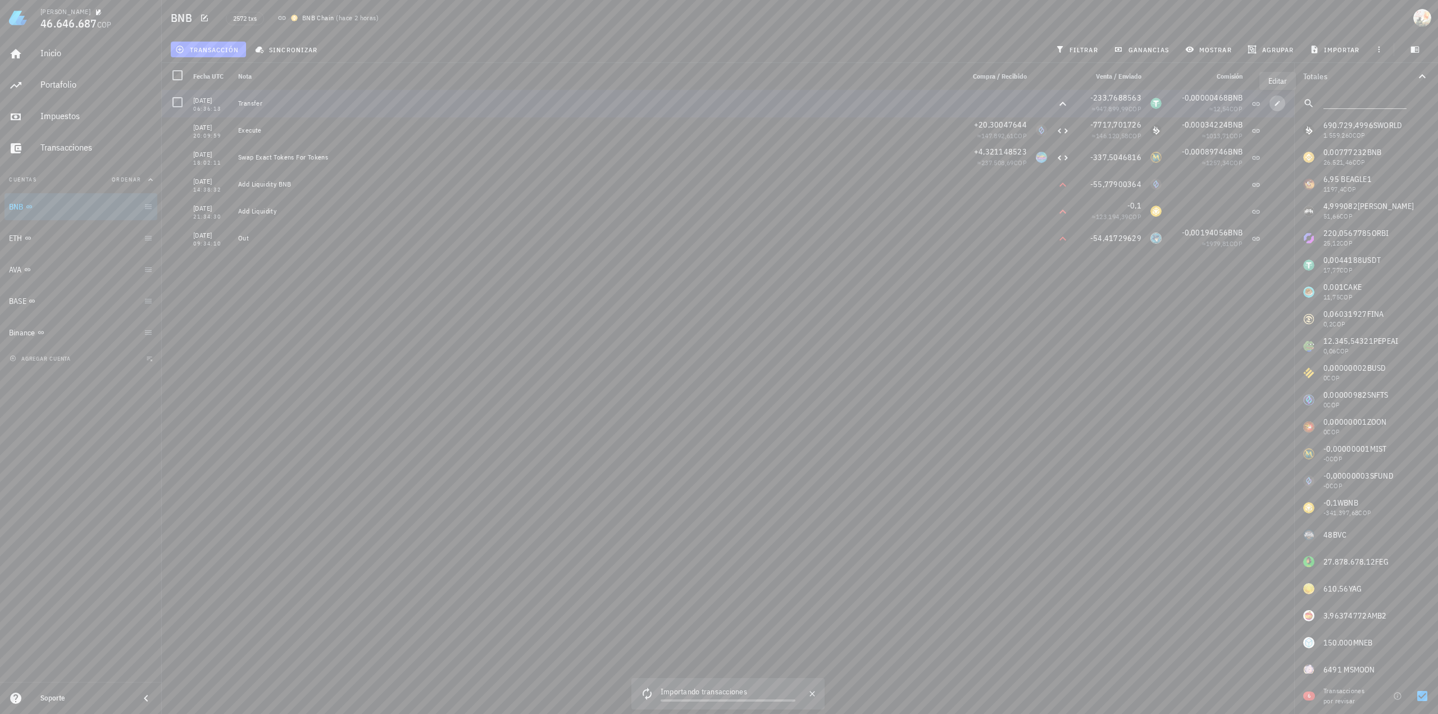
click at [1274, 103] on icon "button" at bounding box center [1277, 103] width 7 height 7
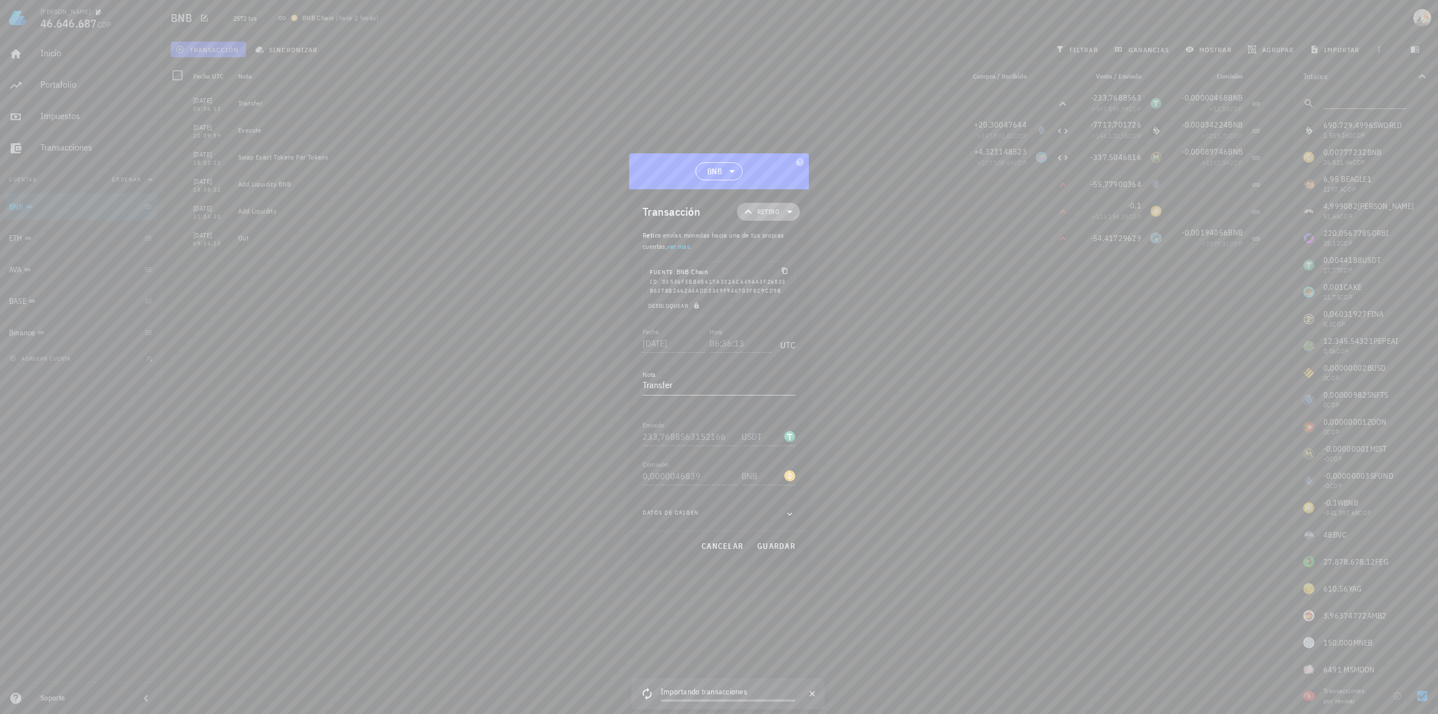
click at [785, 215] on icon at bounding box center [789, 211] width 13 height 13
click at [818, 307] on div "Transferencia" at bounding box center [789, 306] width 104 height 22
click at [880, 330] on div "Retiro" at bounding box center [903, 333] width 66 height 9
click at [695, 237] on span "envías monedas hacia una de tus propias cuentas, ver más ." at bounding box center [712, 241] width 141 height 20
click at [769, 548] on span "guardar" at bounding box center [775, 546] width 39 height 10
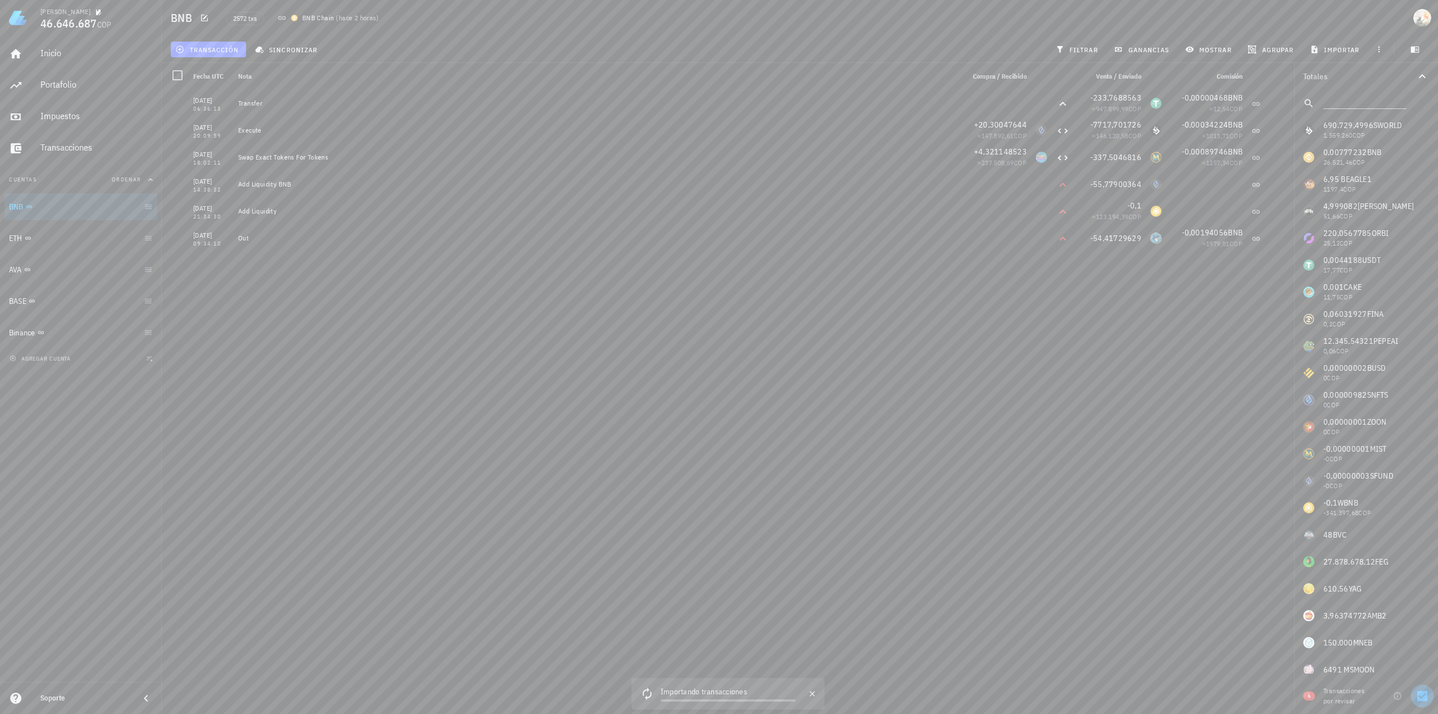
click at [1425, 697] on div at bounding box center [1421, 695] width 19 height 19
checkbox input "true"
click at [1278, 104] on icon "button" at bounding box center [1277, 103] width 7 height 7
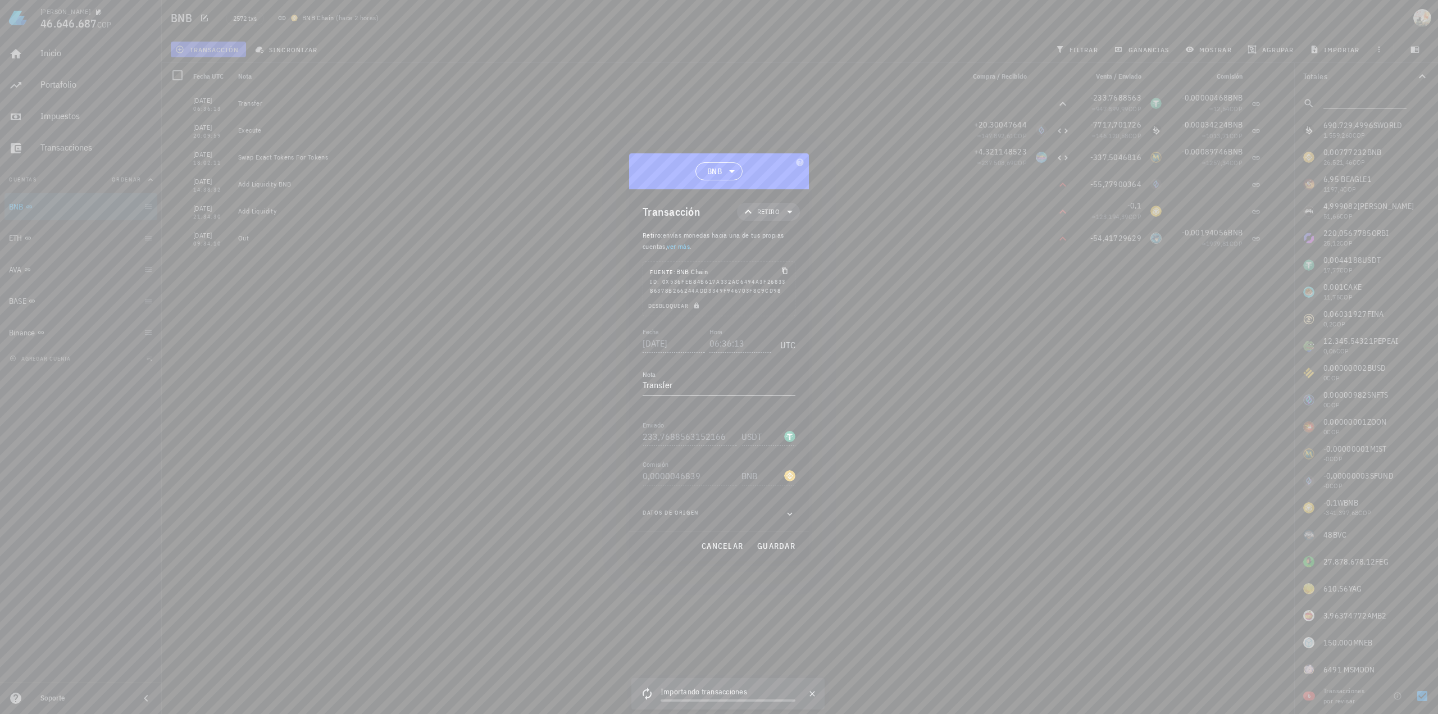
click at [686, 388] on textarea "Transfer" at bounding box center [718, 386] width 153 height 18
click at [785, 512] on icon "button" at bounding box center [790, 513] width 10 height 13
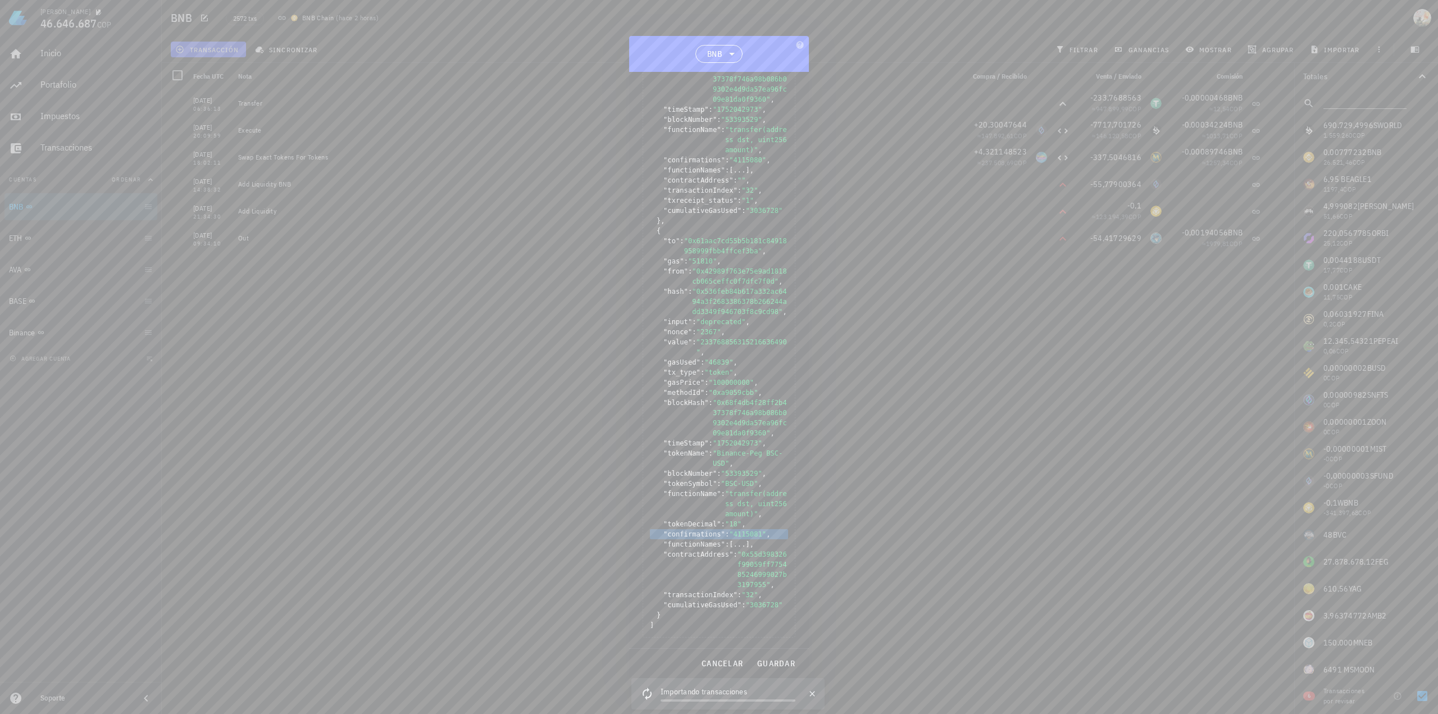
scroll to position [725, 0]
click at [785, 659] on span "guardar" at bounding box center [775, 663] width 39 height 10
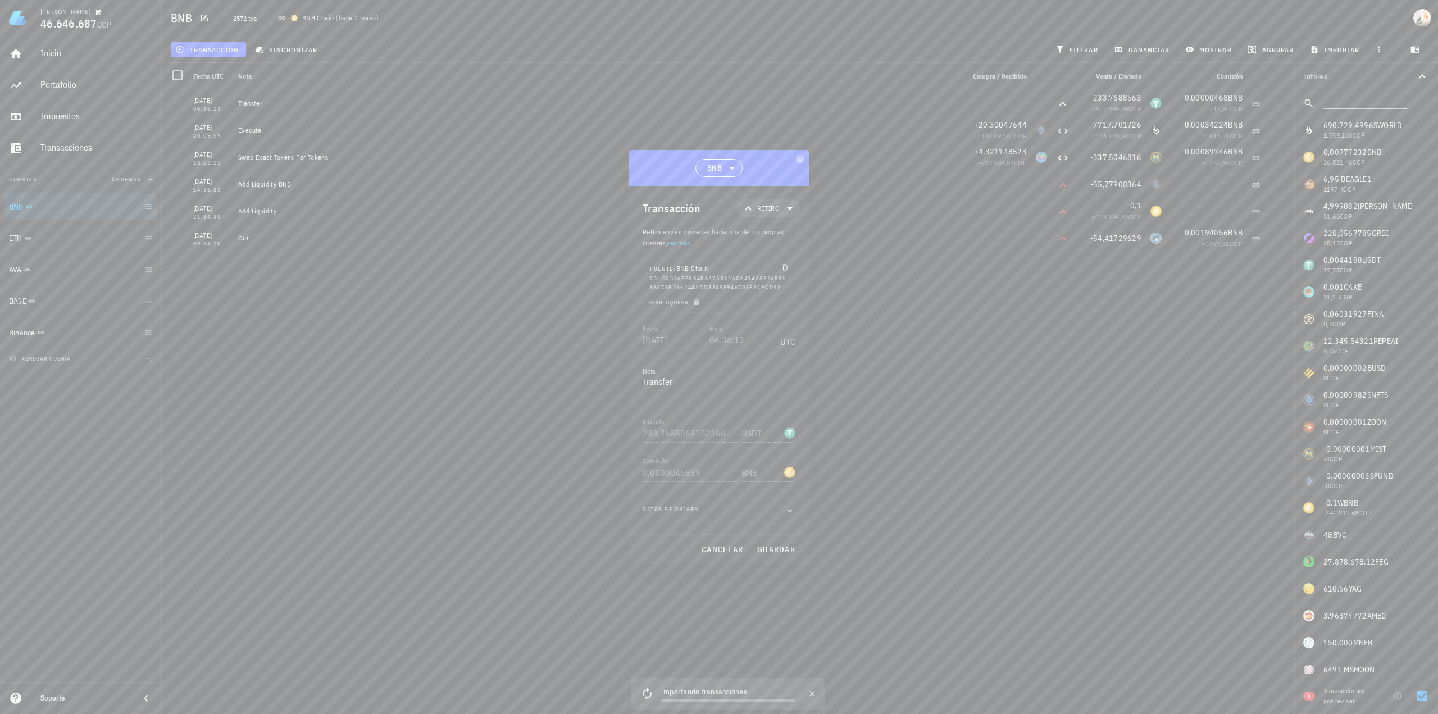
scroll to position [0, 0]
click at [1276, 129] on icon "button" at bounding box center [1277, 130] width 7 height 7
type input "[DATE]"
type input "20:09:59"
type textarea "Execute"
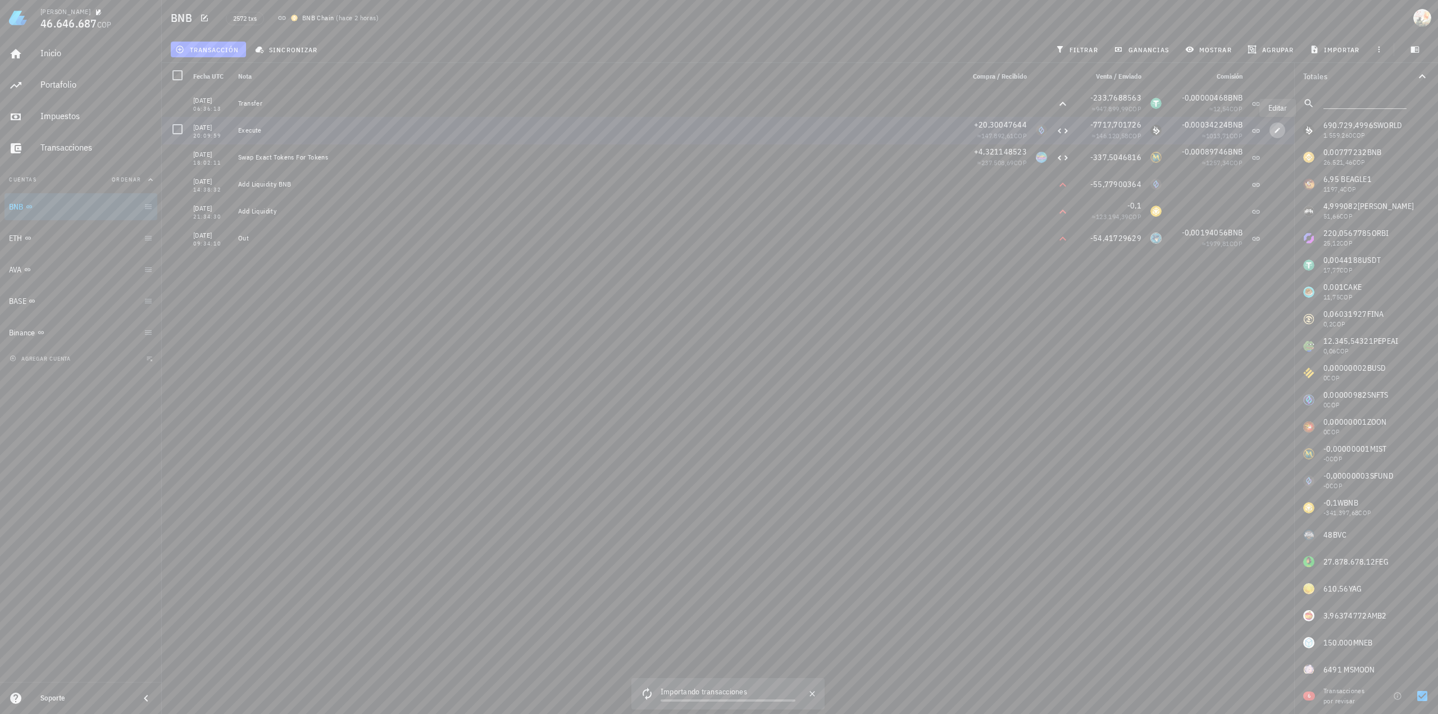
type input "20,30047643664701"
type input "SFUND"
type input "7.717,701726229502"
type input "SWORLD"
type input "0,00034224"
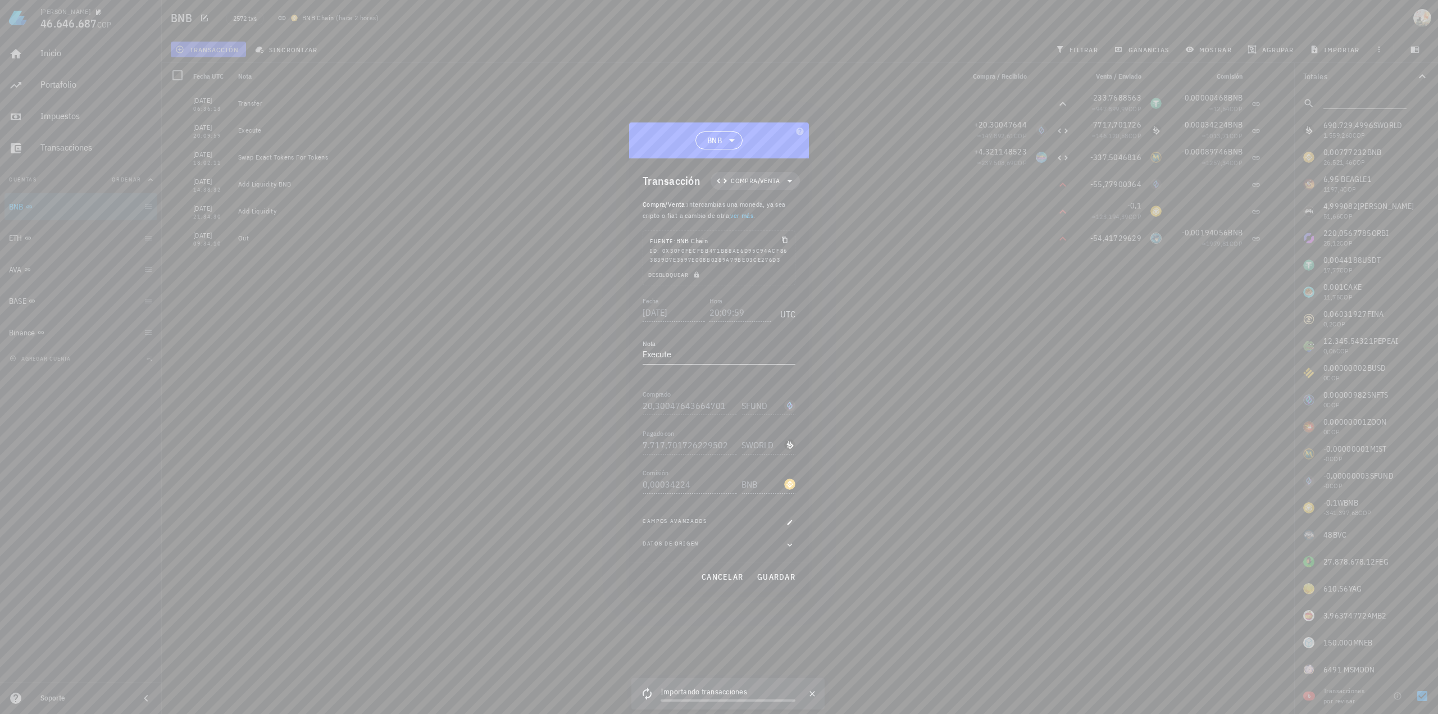
click at [896, 245] on div at bounding box center [719, 357] width 1438 height 714
click at [877, 240] on div at bounding box center [719, 357] width 1438 height 714
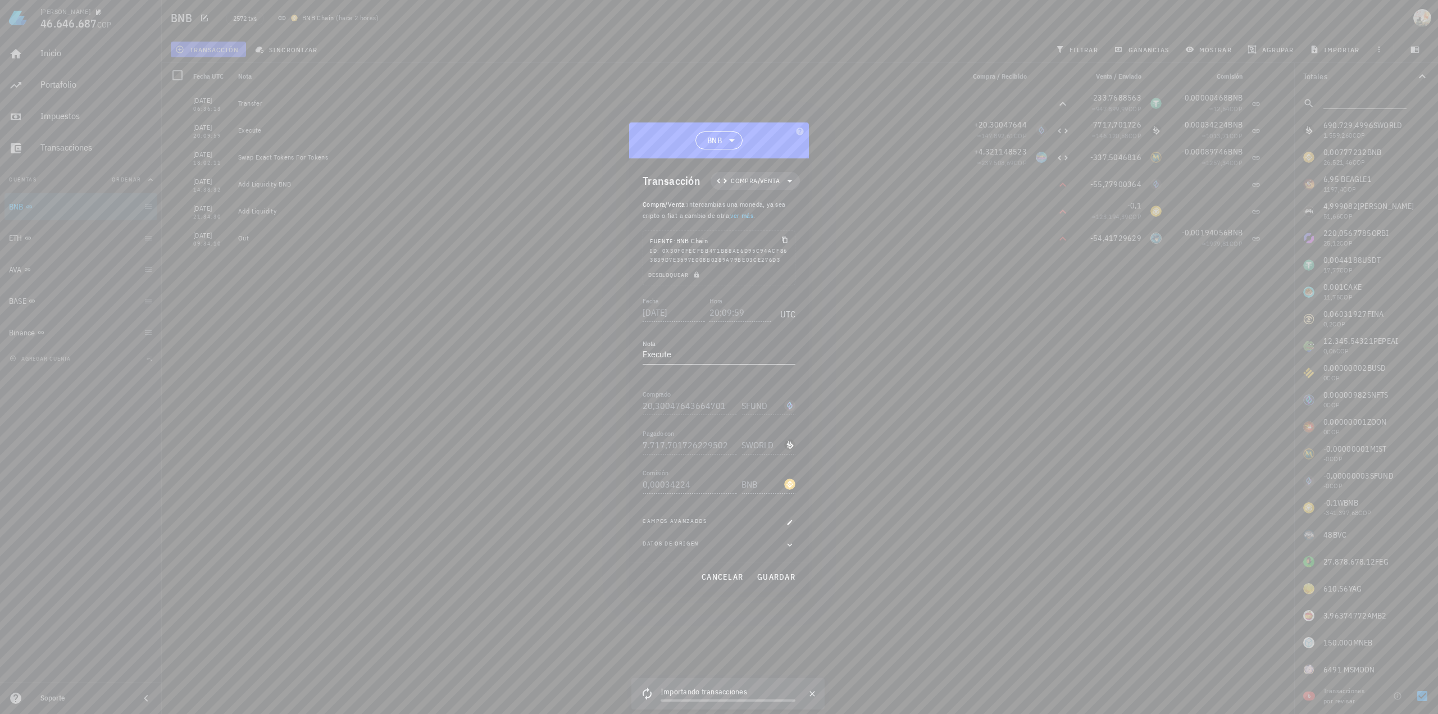
click at [1007, 340] on div at bounding box center [719, 357] width 1438 height 714
click at [699, 577] on button "cancelar" at bounding box center [721, 577] width 51 height 20
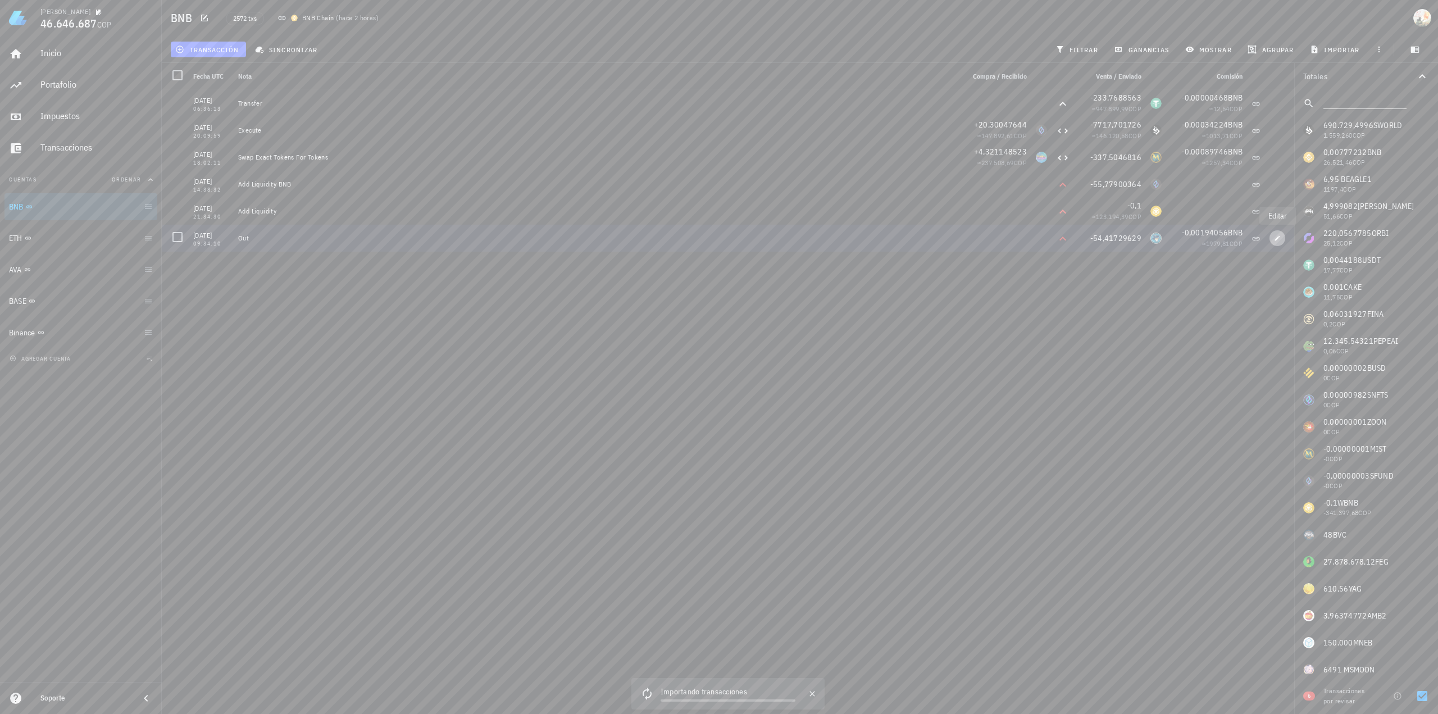
click at [1275, 241] on icon "button" at bounding box center [1277, 238] width 7 height 7
type input "[DATE]"
type input "09:34:10"
type textarea "Out"
type input "54,41729628899383"
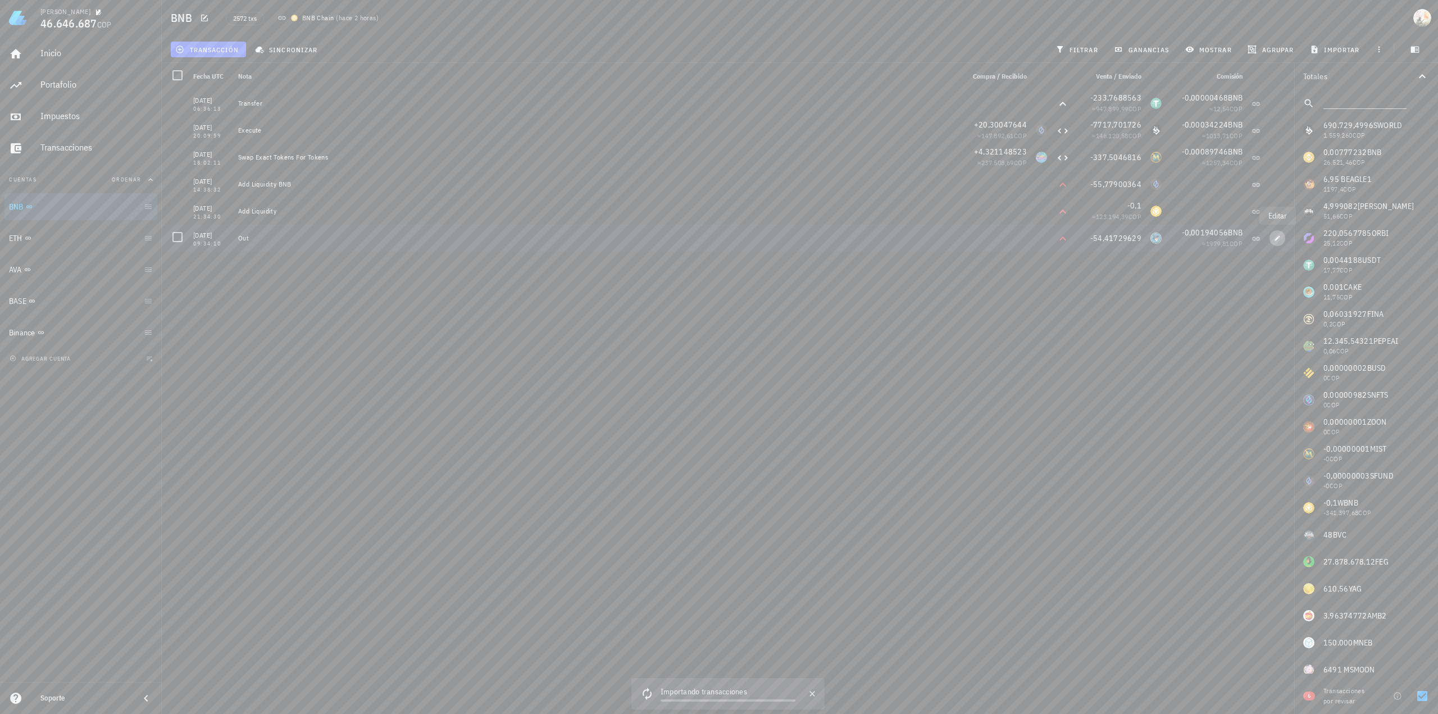
type input "WIZARD"
type input "0,001940555"
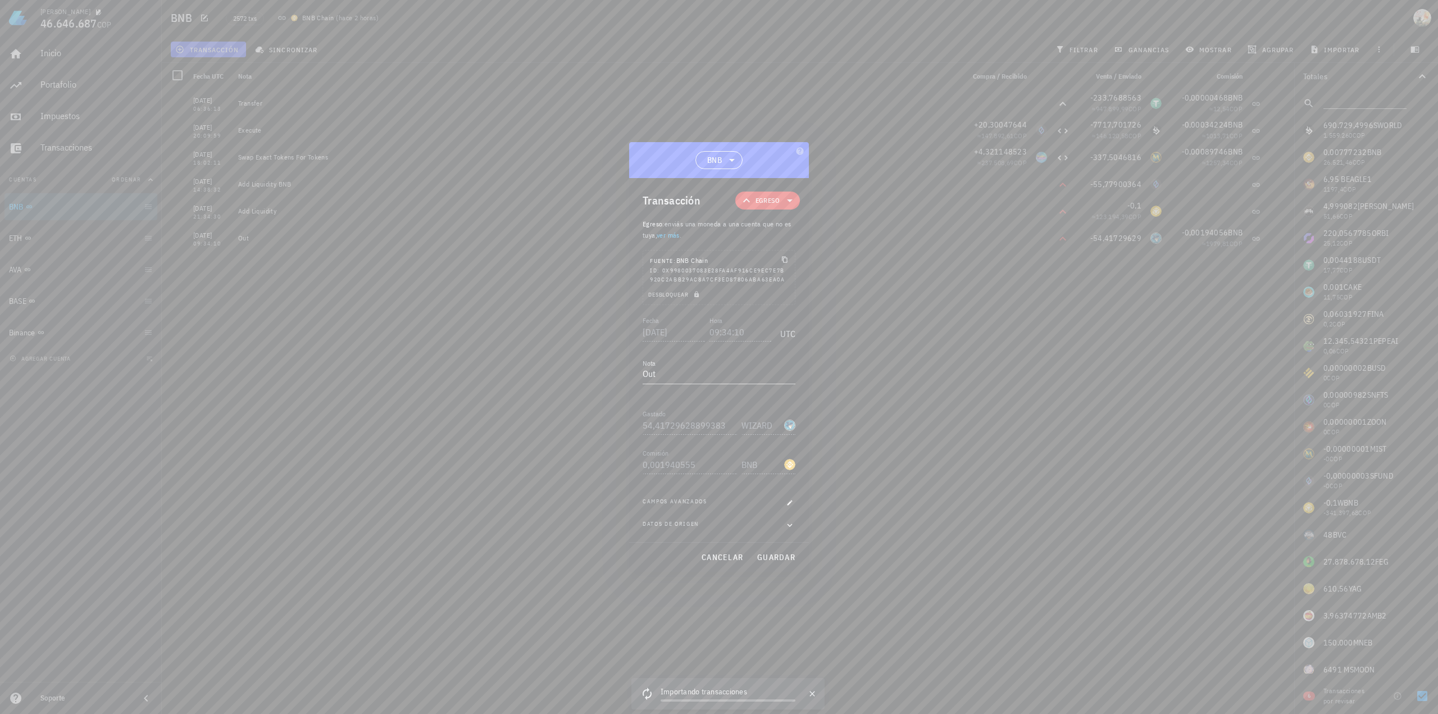
click at [754, 209] on div "Transacción Egreso" at bounding box center [720, 200] width 157 height 45
click at [765, 202] on span "Egreso" at bounding box center [767, 200] width 24 height 11
click at [817, 297] on div at bounding box center [823, 294] width 13 height 9
click at [801, 266] on div "Egreso" at bounding box center [787, 272] width 104 height 22
click at [786, 297] on div "Transferencia" at bounding box center [786, 294] width 44 height 9
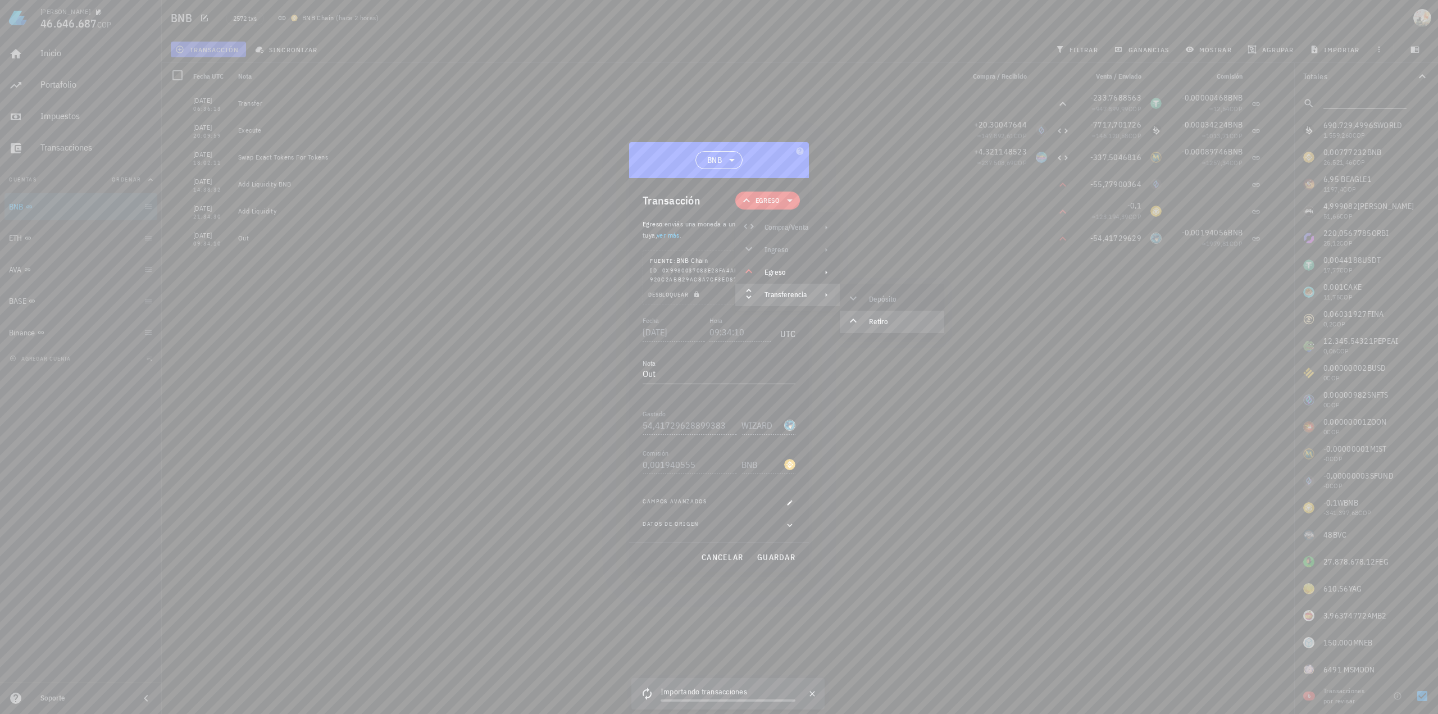
click at [869, 318] on div "Retiro" at bounding box center [902, 321] width 66 height 9
click at [811, 301] on div "Transferencia" at bounding box center [787, 295] width 104 height 22
click at [878, 315] on div "Retiro" at bounding box center [892, 322] width 104 height 22
click at [788, 560] on span "guardar" at bounding box center [775, 557] width 39 height 10
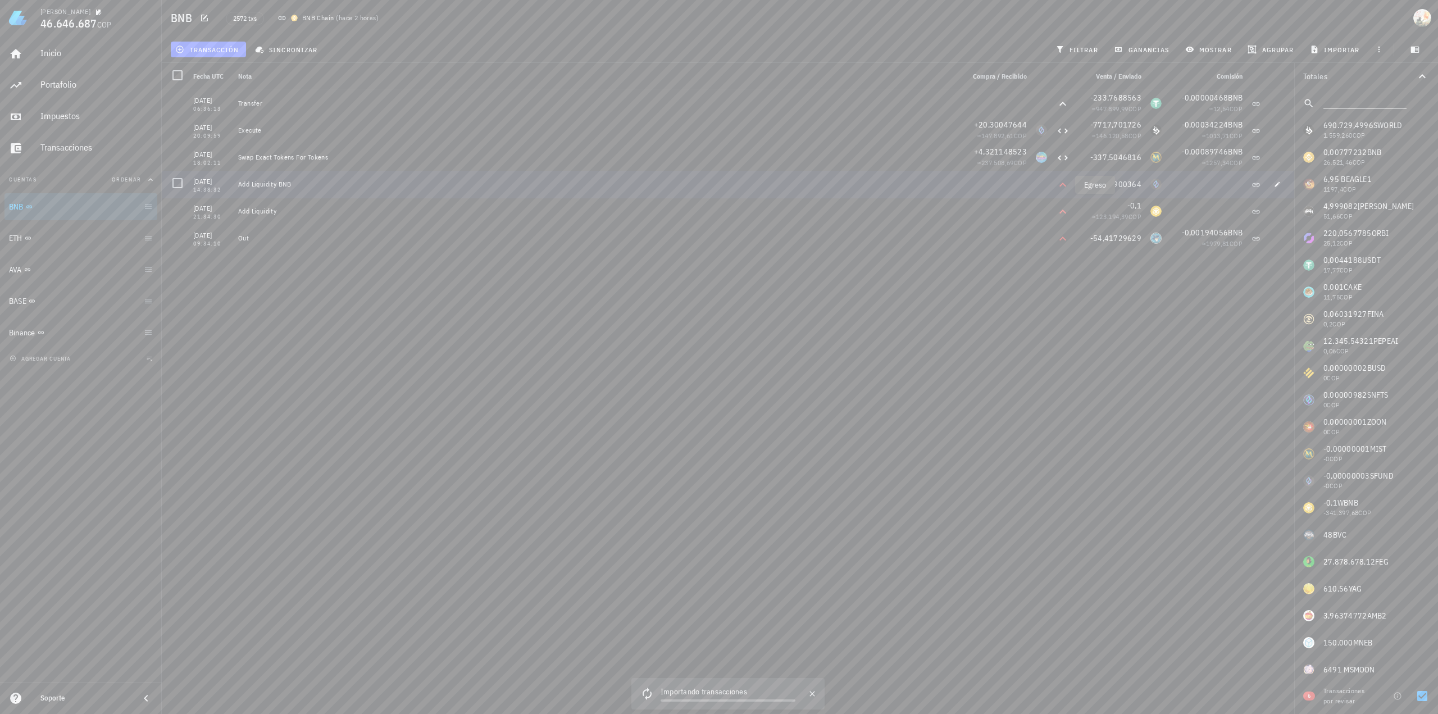
click at [1063, 185] on icon at bounding box center [1062, 184] width 13 height 13
click at [40, 238] on icon "button" at bounding box center [39, 237] width 5 height 5
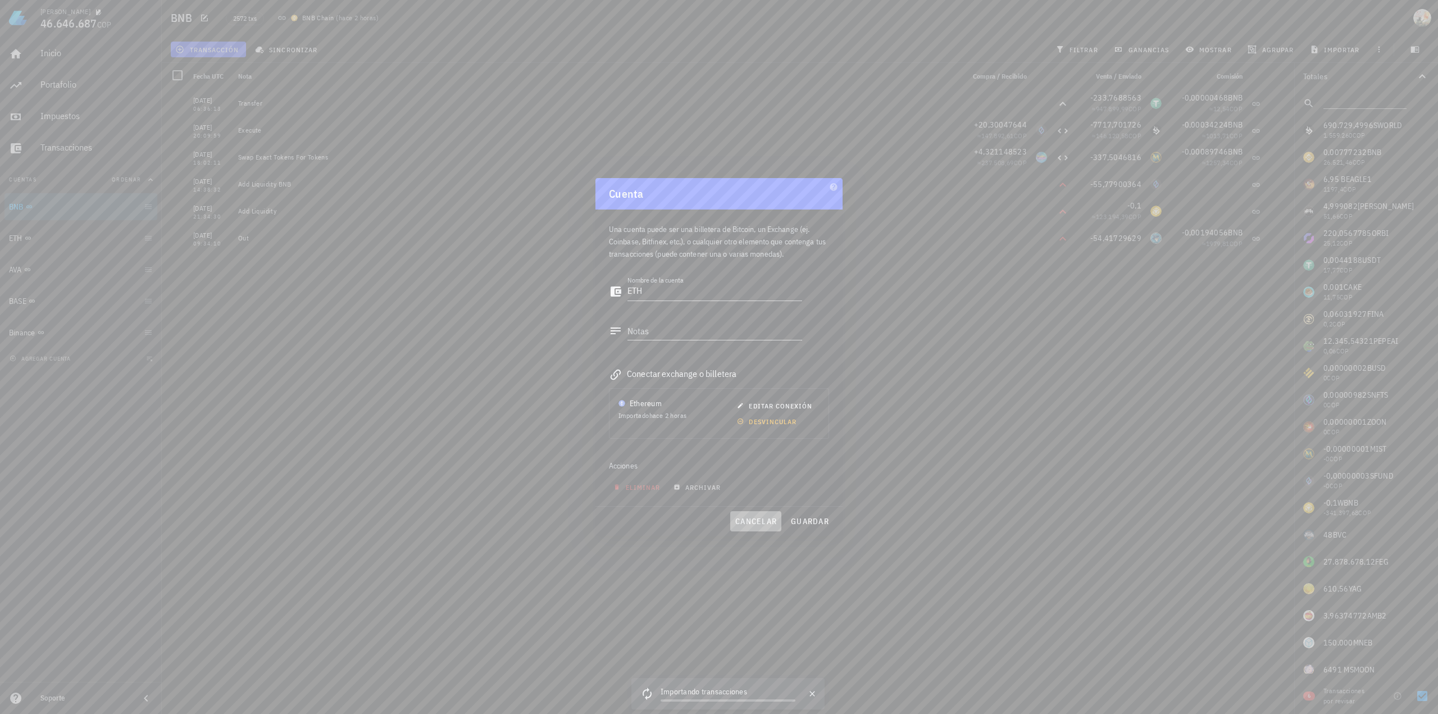
click at [739, 525] on span "cancelar" at bounding box center [756, 521] width 42 height 10
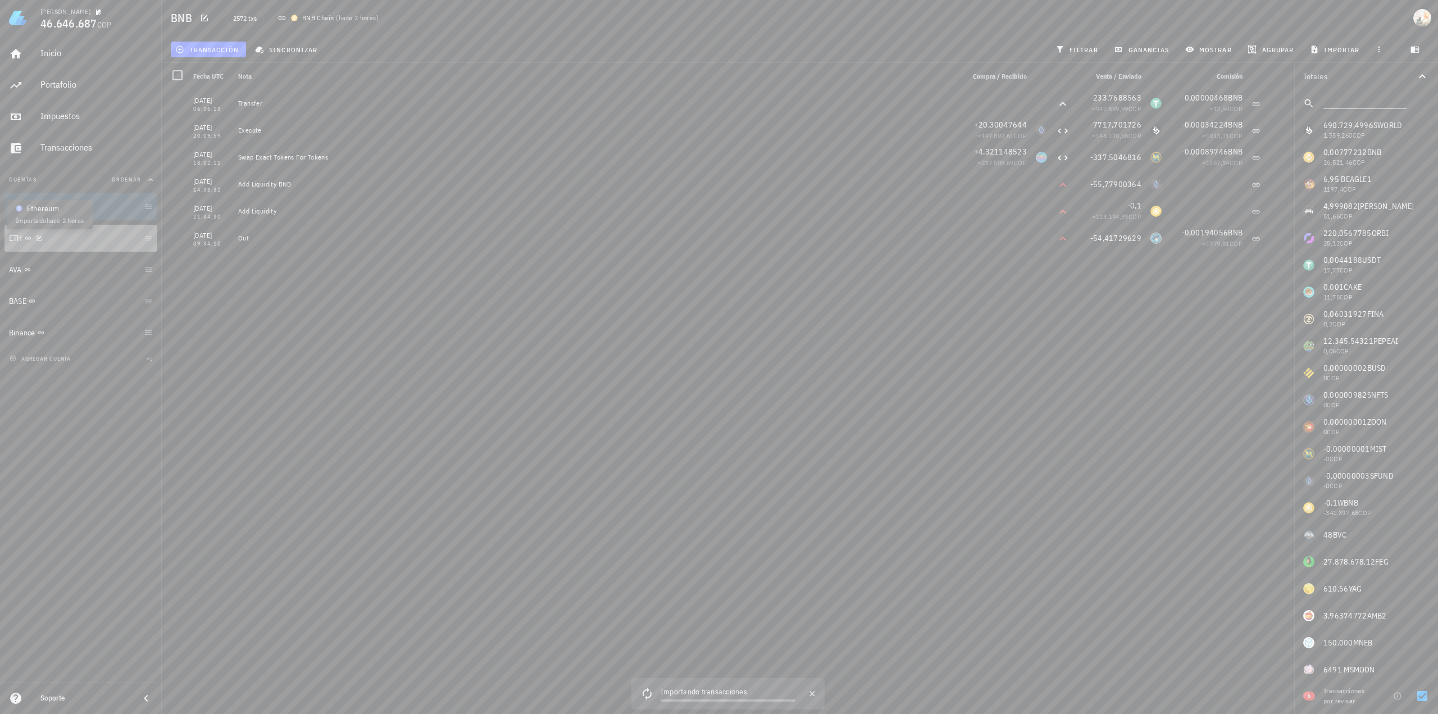
click at [25, 241] on icon at bounding box center [28, 238] width 7 height 7
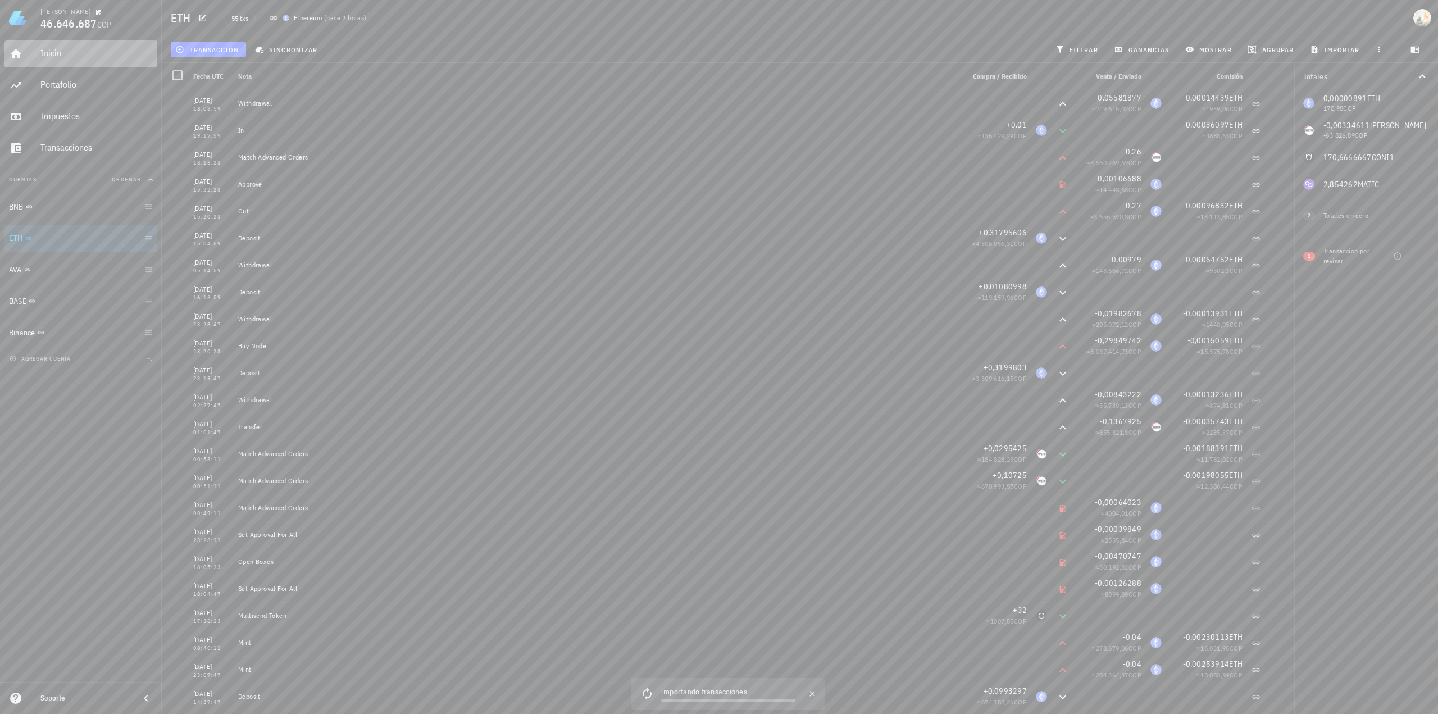
click at [47, 54] on div "Inicio" at bounding box center [96, 53] width 112 height 11
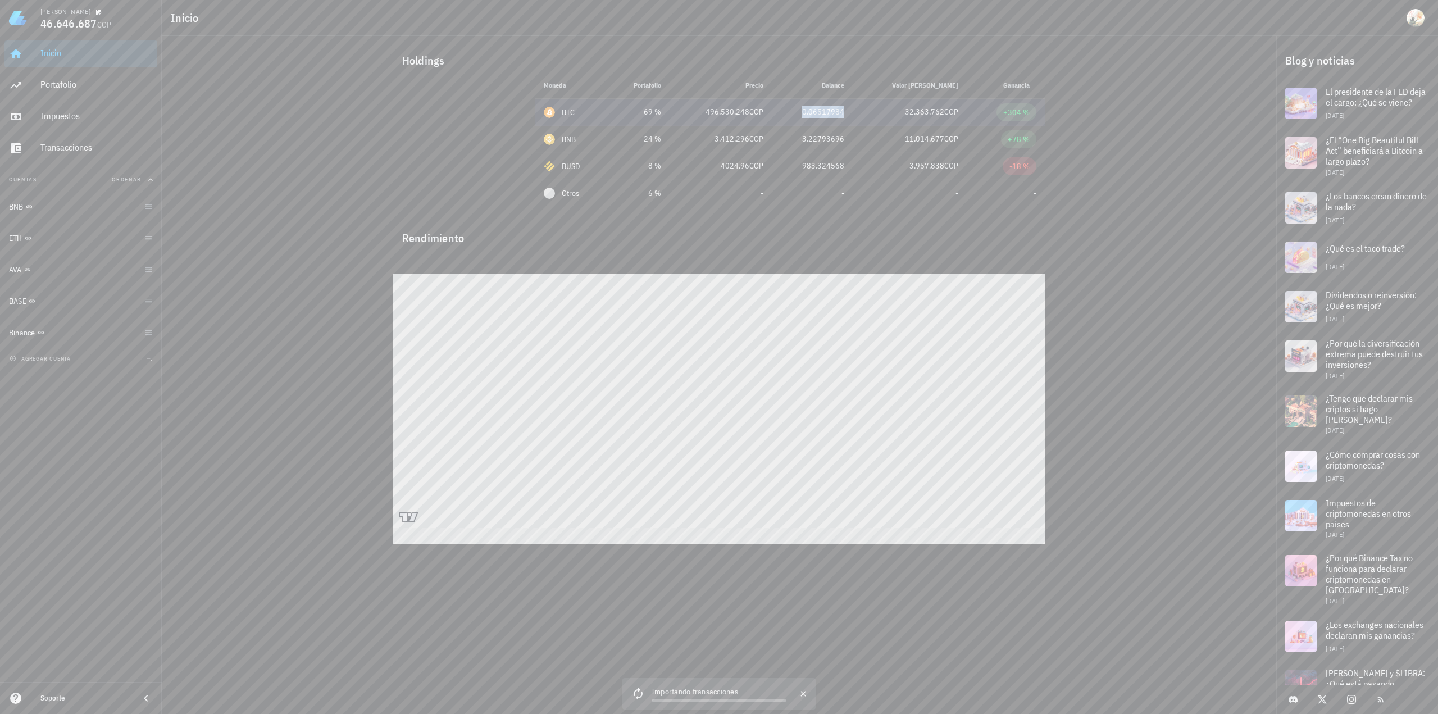
click at [827, 111] on div "0,06517984" at bounding box center [812, 112] width 63 height 12
click at [552, 111] on div "BTC-icon" at bounding box center [549, 112] width 11 height 11
click at [563, 193] on span "Otros" at bounding box center [570, 194] width 17 height 12
click at [580, 161] on div "BUSD" at bounding box center [572, 166] width 56 height 11
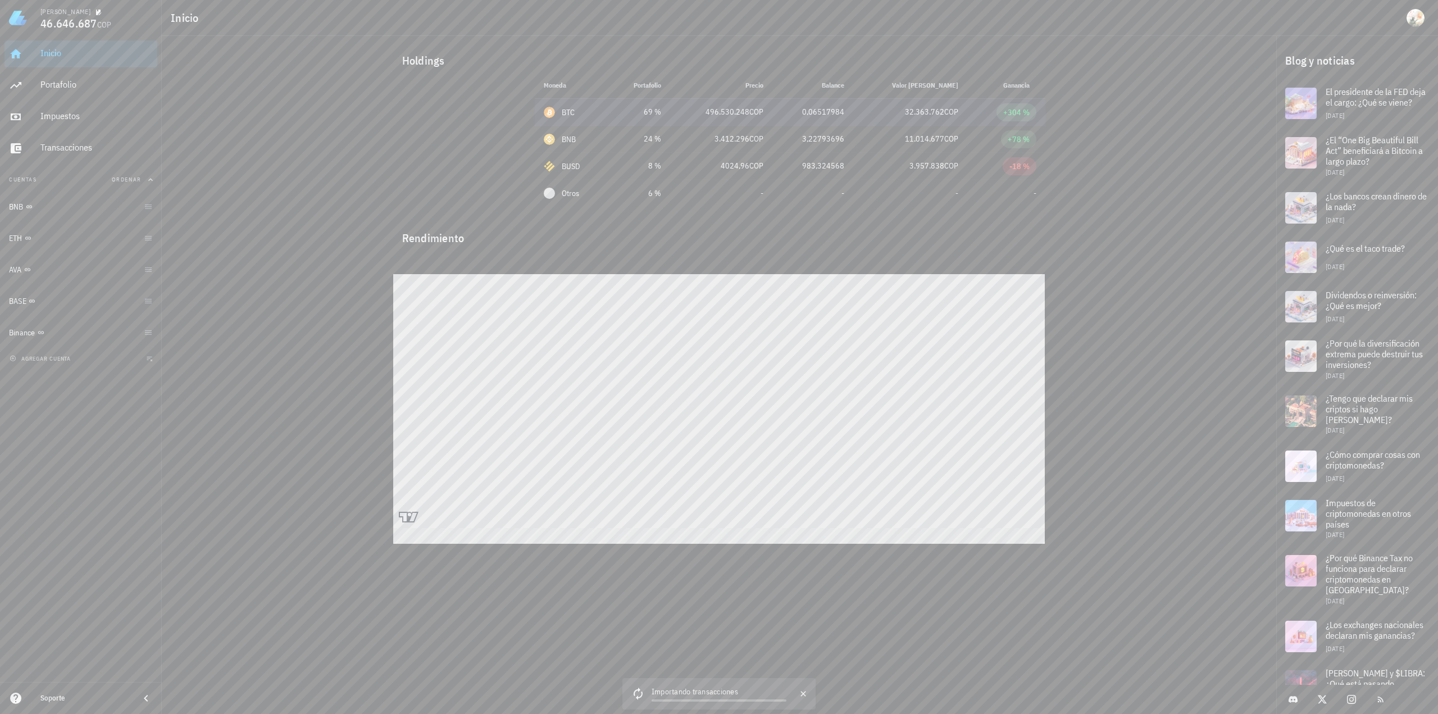
click at [546, 116] on div "BTC-icon" at bounding box center [549, 112] width 11 height 11
click at [548, 112] on div "BTC-icon" at bounding box center [549, 112] width 11 height 11
click at [57, 80] on div "Portafolio" at bounding box center [96, 84] width 112 height 11
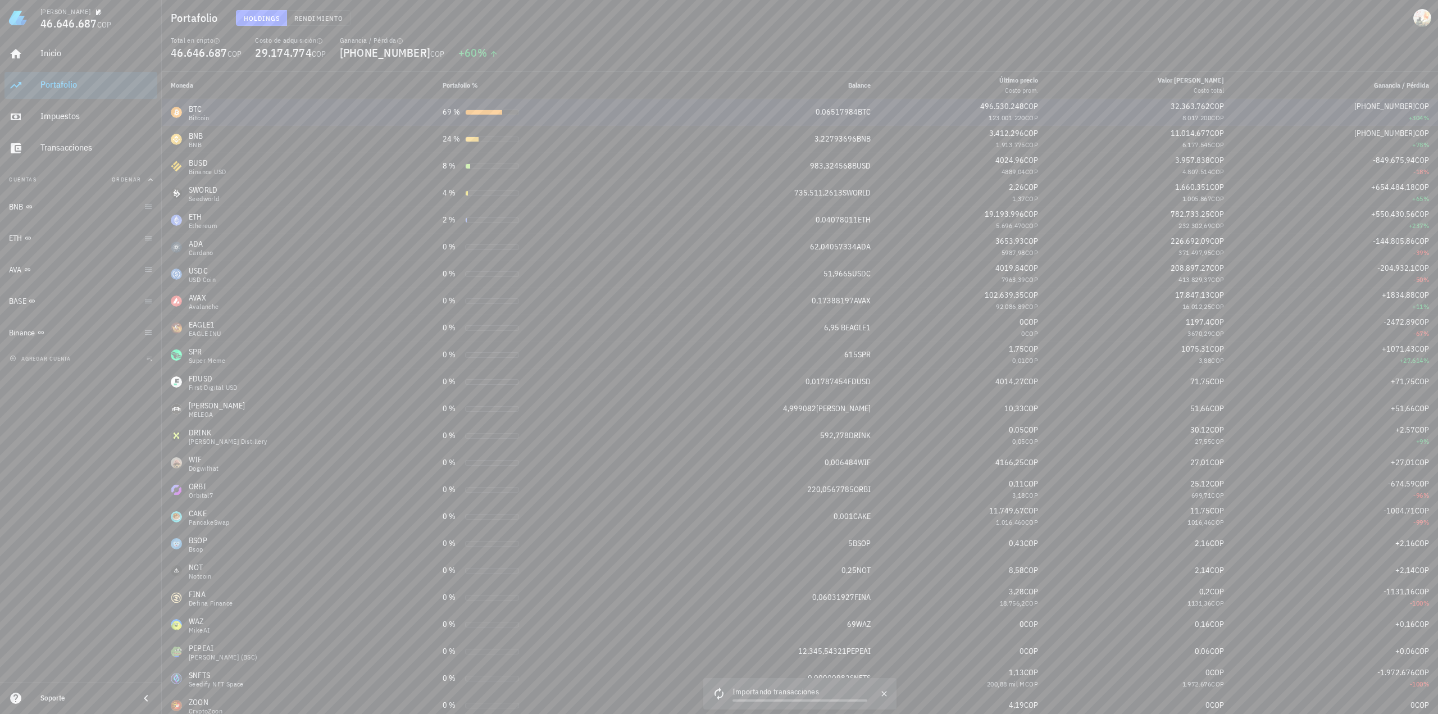
click at [266, 111] on div "BTC Bitcoin" at bounding box center [298, 112] width 254 height 18
click at [454, 112] on div "69 %" at bounding box center [452, 112] width 18 height 12
click at [178, 112] on div "BTC-icon" at bounding box center [176, 112] width 11 height 11
click at [179, 112] on div "BTC-icon" at bounding box center [176, 112] width 11 height 11
click at [406, 91] on th "Moneda" at bounding box center [298, 85] width 272 height 27
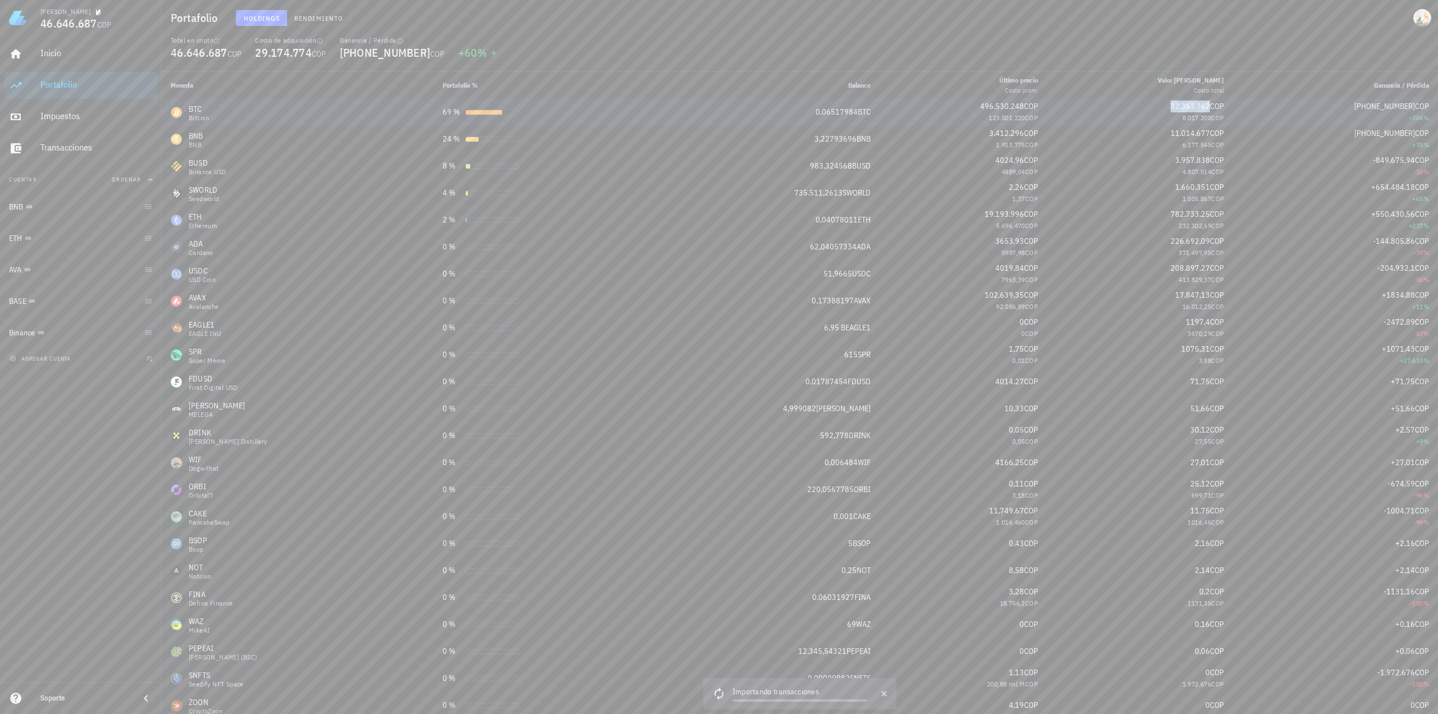
click at [1182, 105] on span "32.363.762" at bounding box center [1189, 106] width 39 height 10
click at [490, 124] on td "69 %" at bounding box center [538, 112] width 208 height 27
click at [485, 116] on div "69 %" at bounding box center [538, 112] width 190 height 12
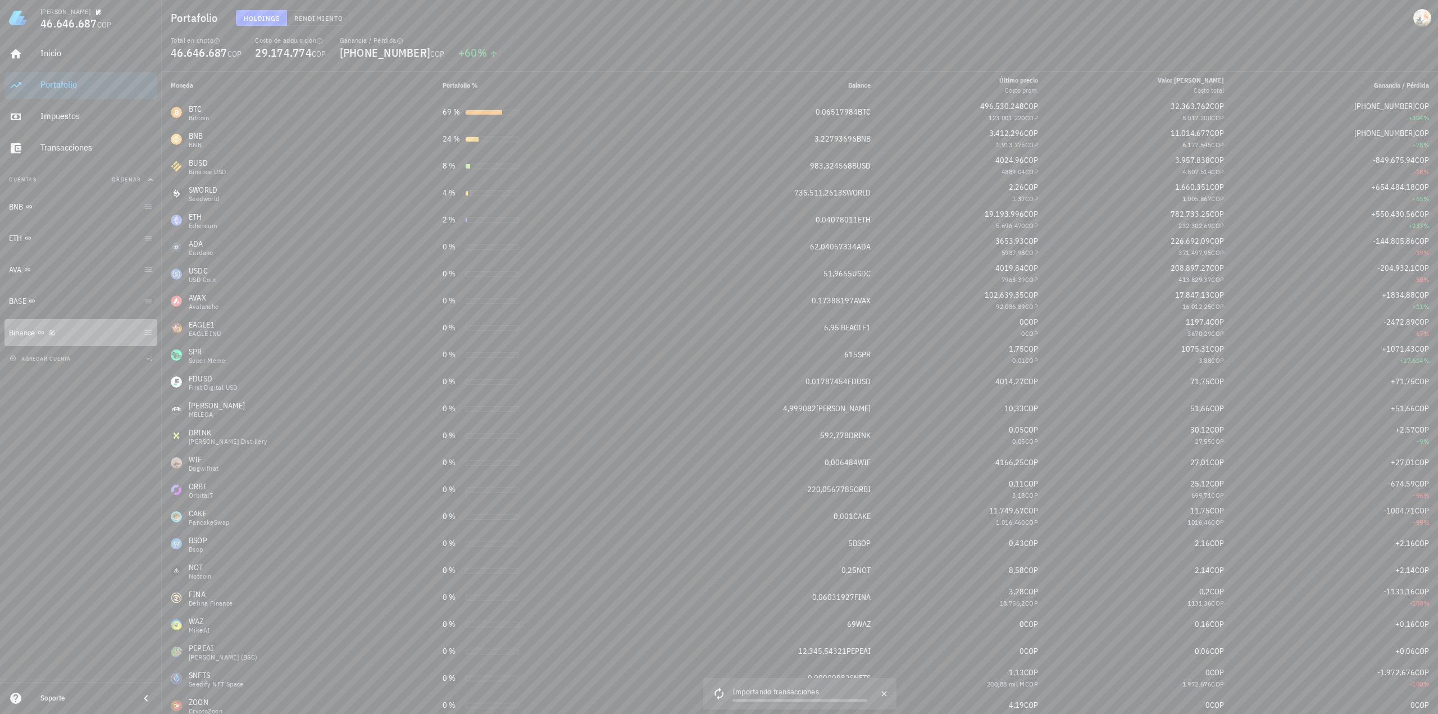
click at [52, 339] on div "Binance" at bounding box center [74, 333] width 130 height 24
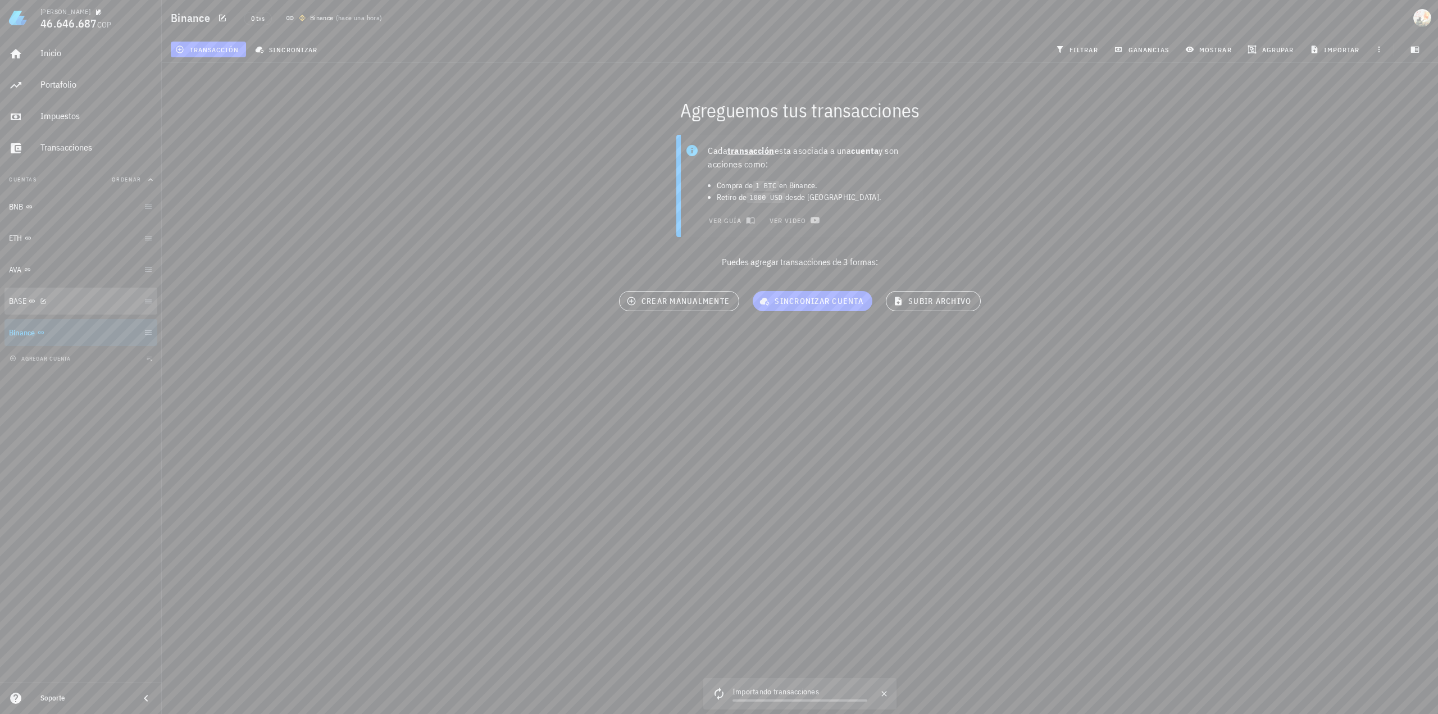
click at [66, 306] on div "BASE" at bounding box center [74, 301] width 130 height 11
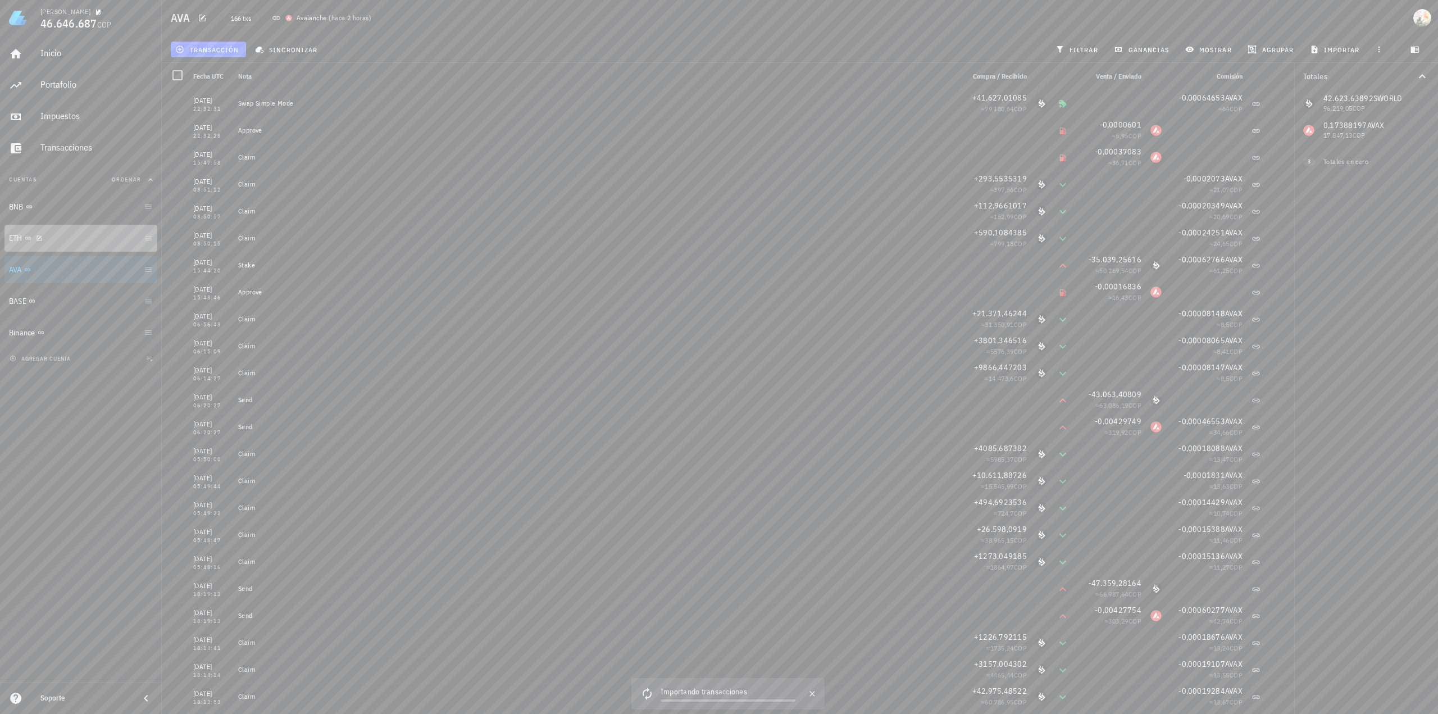
click at [84, 245] on div "ETH" at bounding box center [74, 238] width 130 height 24
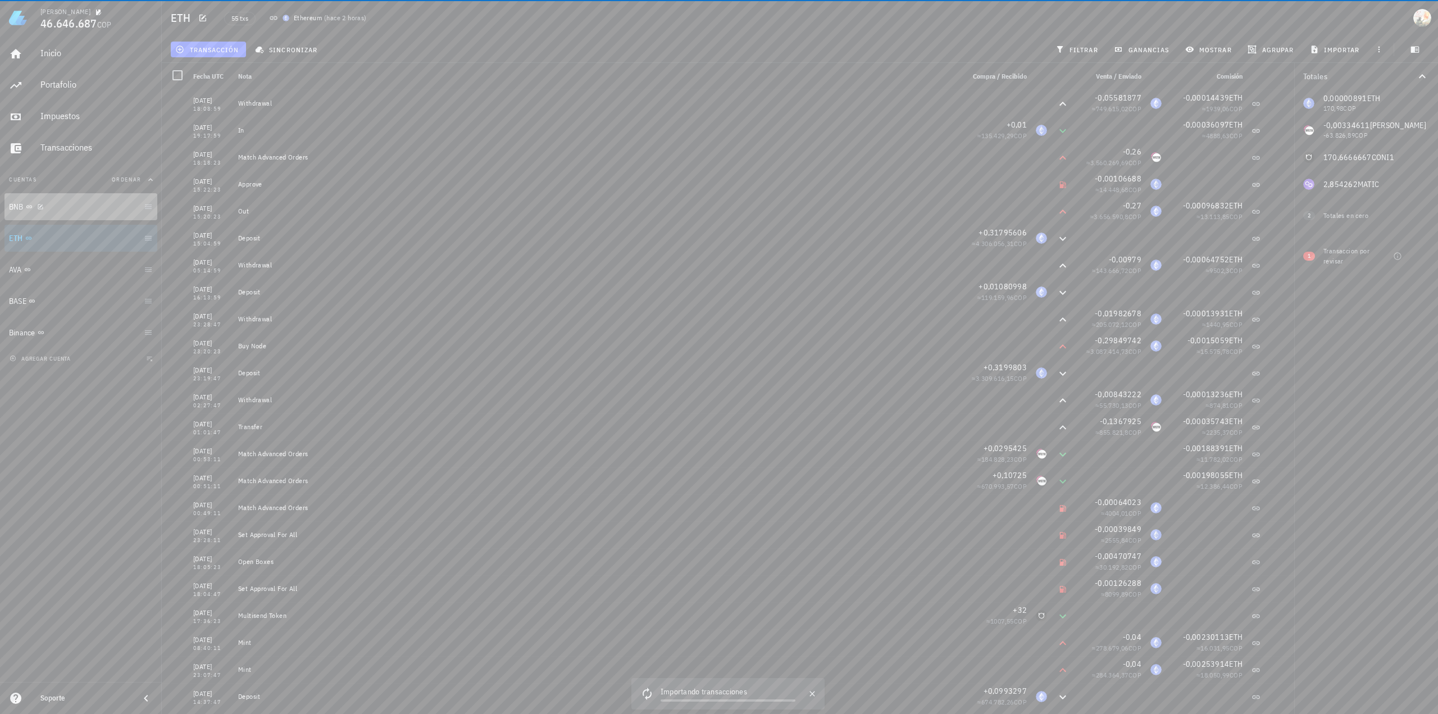
click at [71, 212] on div "BNB" at bounding box center [74, 207] width 130 height 24
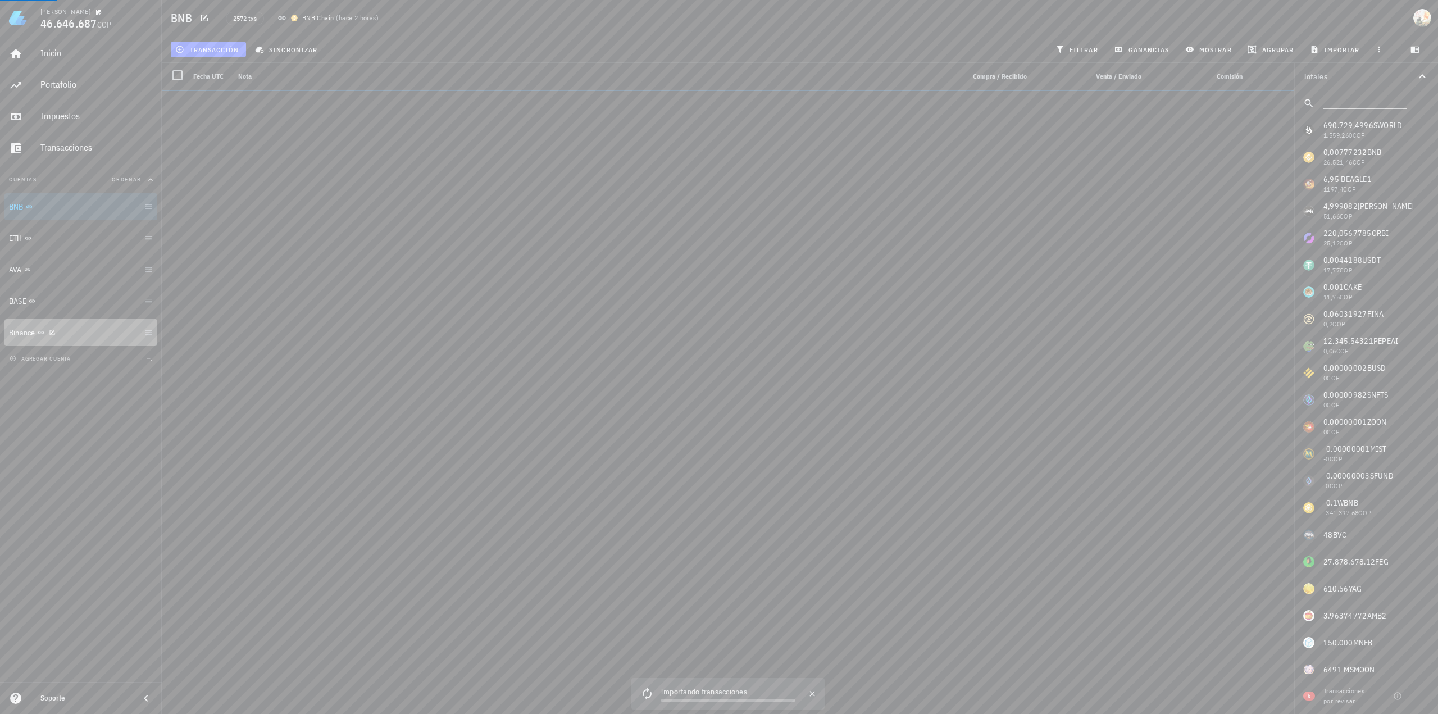
click at [61, 340] on div "Binance" at bounding box center [74, 333] width 130 height 24
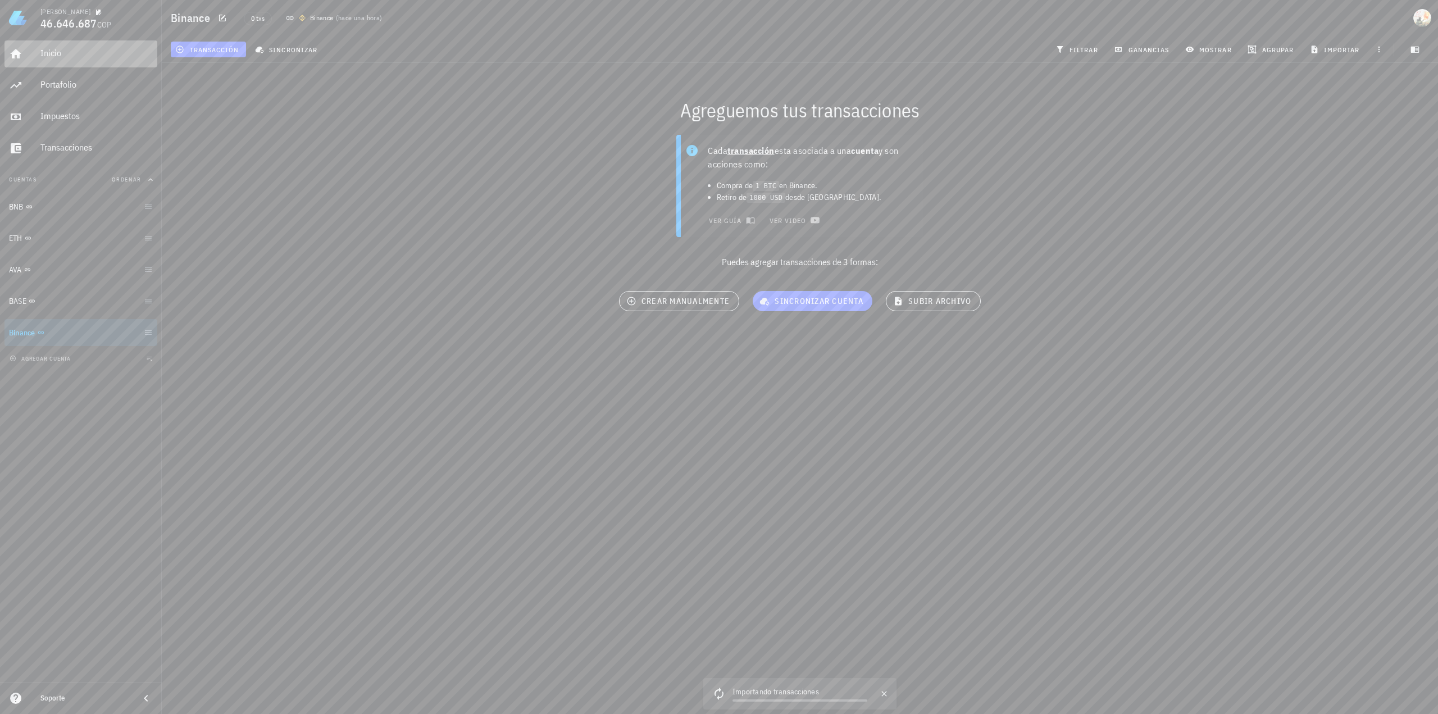
click at [75, 48] on div "Inicio" at bounding box center [96, 53] width 112 height 11
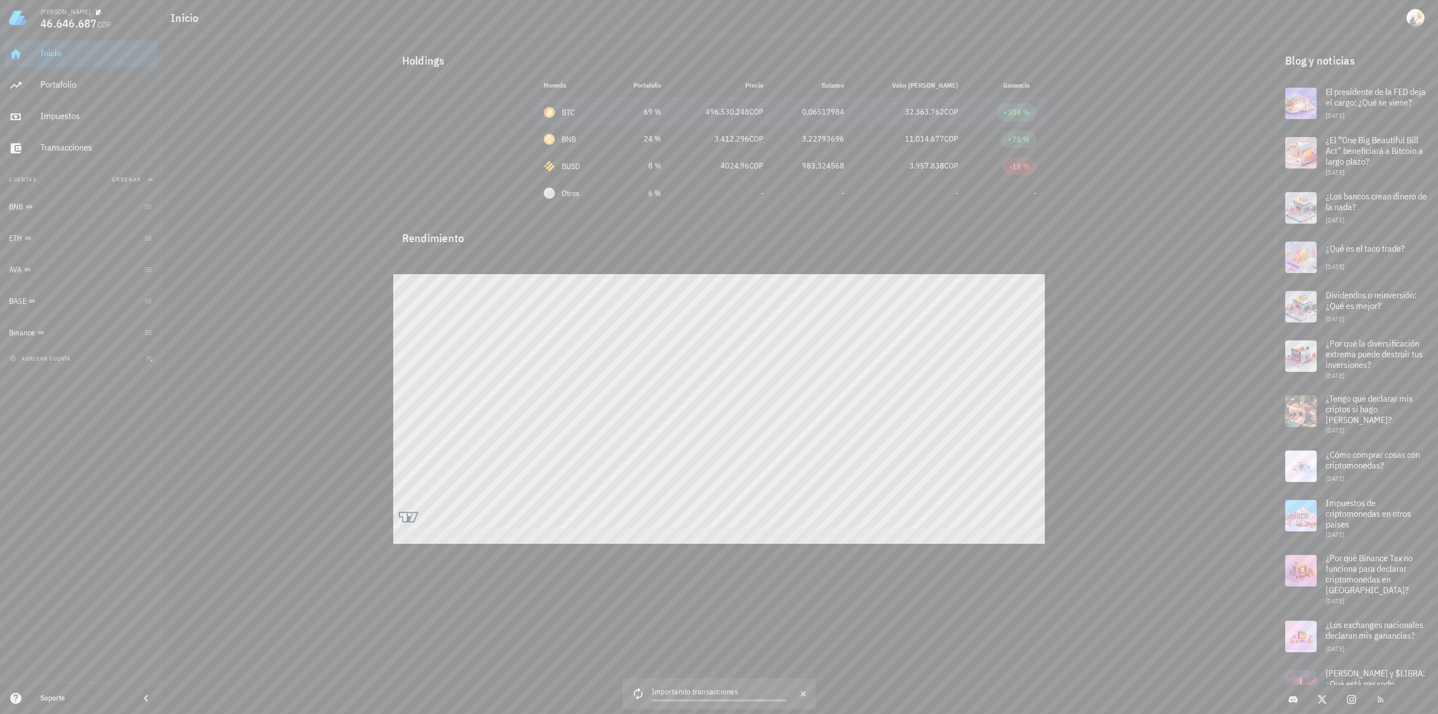
click at [547, 113] on div "BTC-icon" at bounding box center [549, 112] width 11 height 11
drag, startPoint x: 29, startPoint y: 76, endPoint x: 72, endPoint y: 99, distance: 49.0
click at [29, 76] on link "Portafolio" at bounding box center [80, 85] width 153 height 27
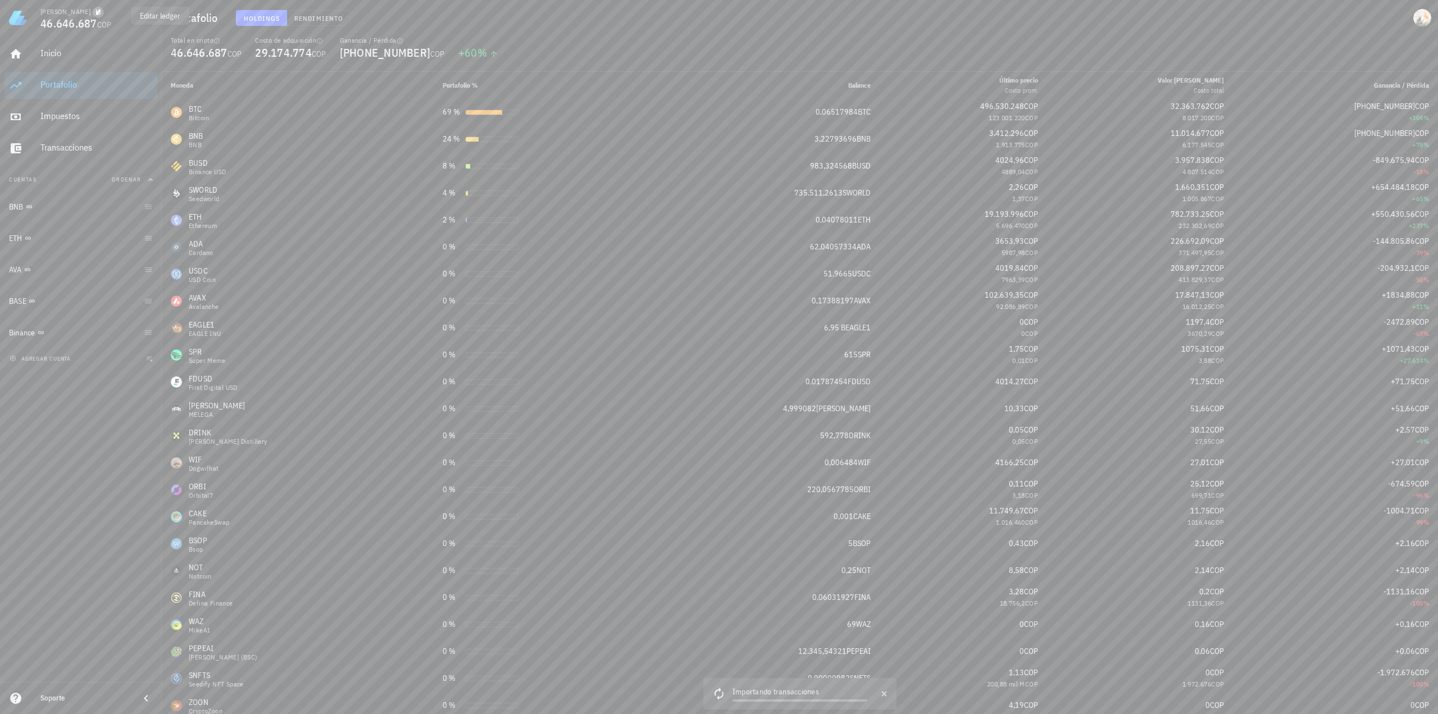
click at [102, 11] on icon "button" at bounding box center [98, 12] width 7 height 7
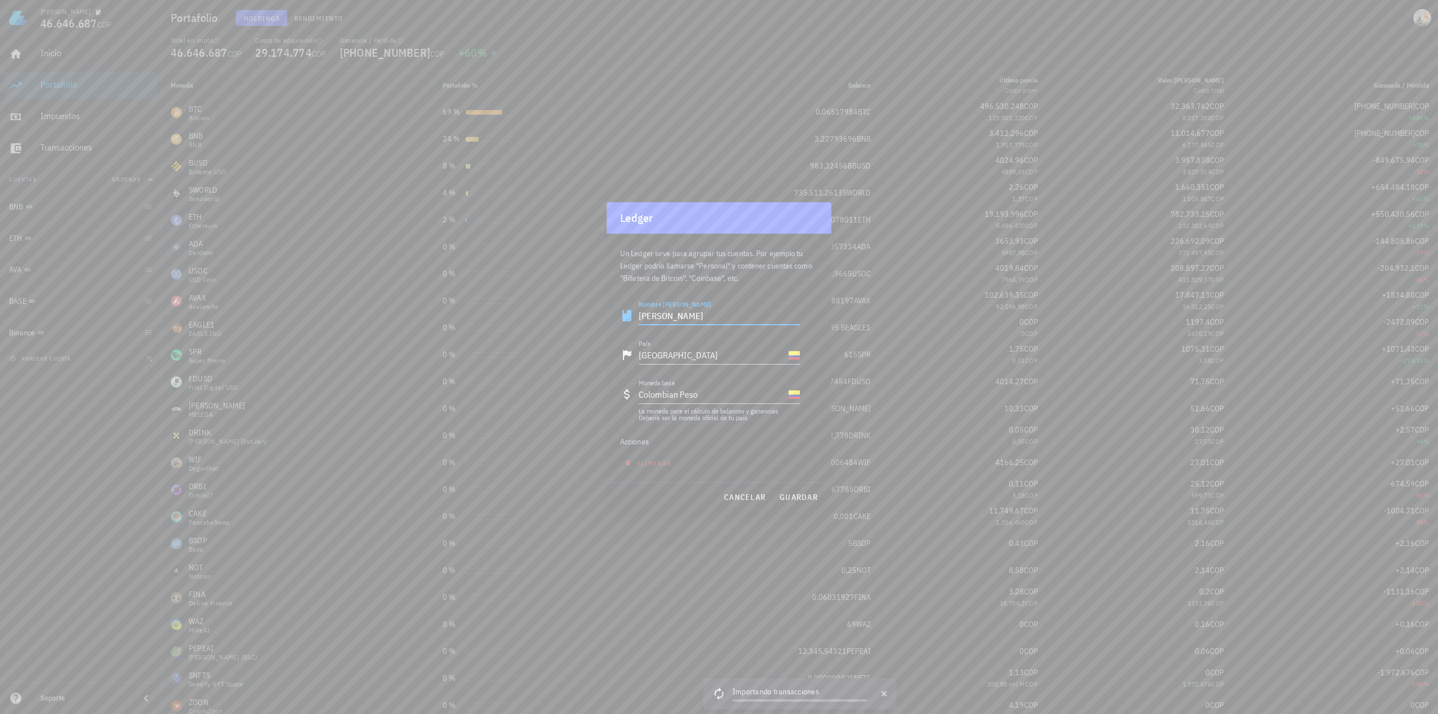
drag, startPoint x: 704, startPoint y: 312, endPoint x: 497, endPoint y: 312, distance: 207.2
click at [497, 312] on div "Luis Miguel Chaves Espinosa 46.646.687 COP Inicio Portafolio Impuestos Transacc…" at bounding box center [719, 357] width 1438 height 714
type input "C"
type input "Personal"
click at [805, 504] on button "guardar" at bounding box center [798, 497] width 48 height 20
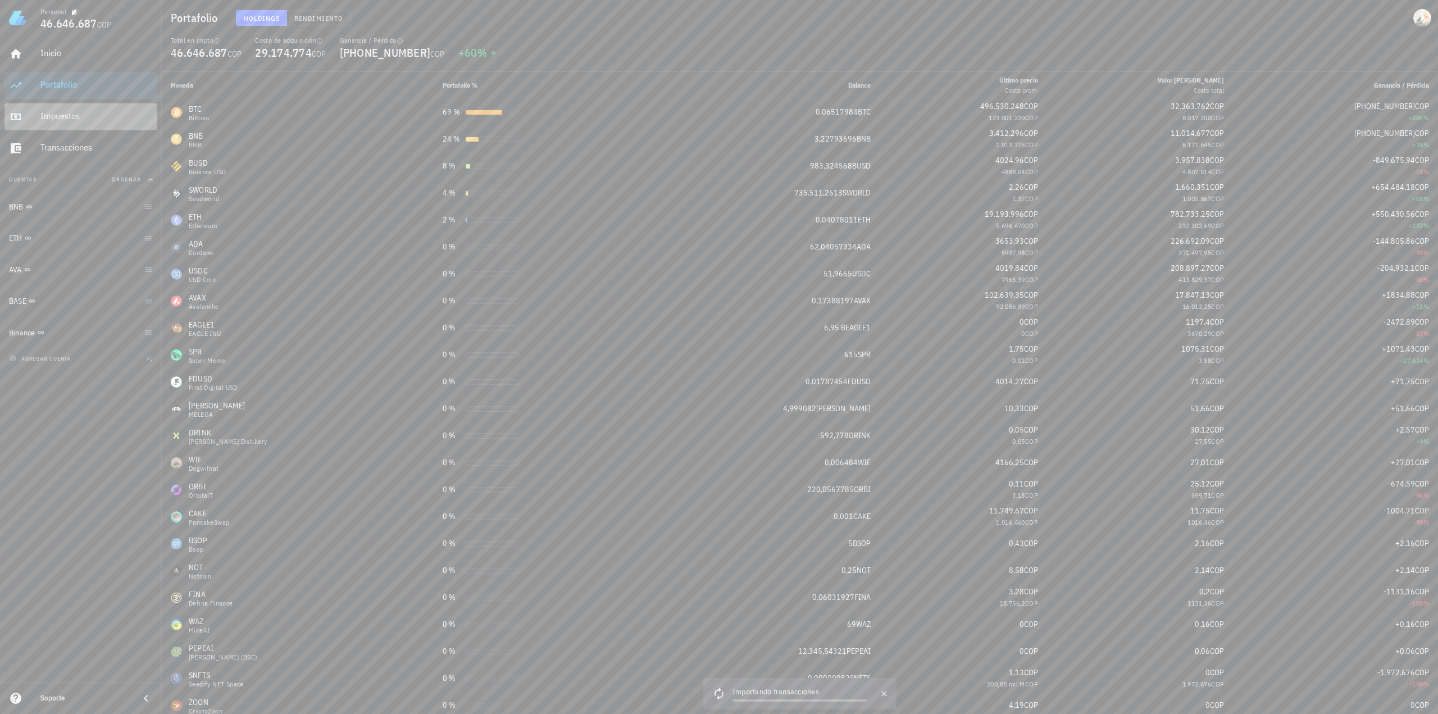
click at [68, 113] on div "Impuestos" at bounding box center [96, 116] width 112 height 11
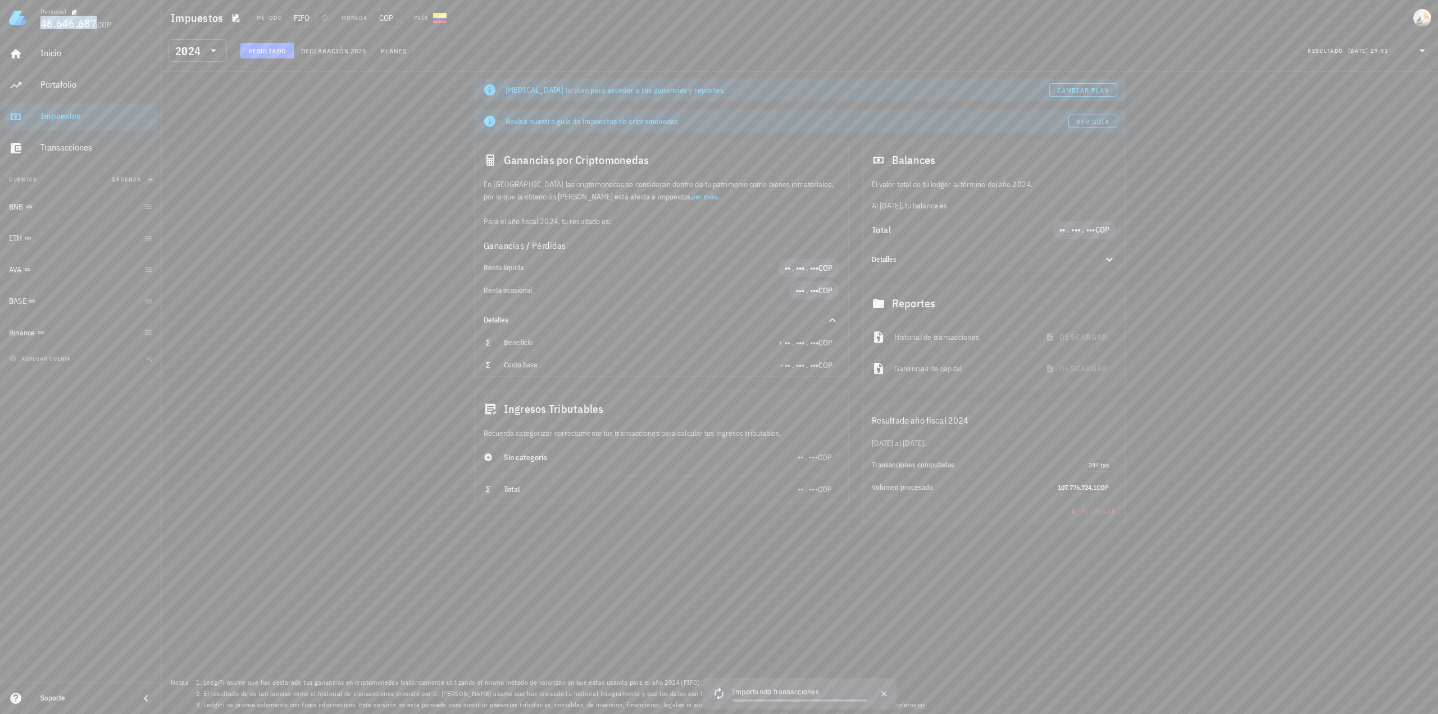
click at [75, 24] on span "46.646.687" at bounding box center [68, 23] width 57 height 15
click at [1388, 47] on div "[DATE] 19:53" at bounding box center [1368, 50] width 40 height 11
click at [150, 185] on button "Cuentas Ordenar" at bounding box center [80, 179] width 153 height 27
click at [150, 185] on button "Cuentas" at bounding box center [80, 179] width 153 height 27
click at [138, 176] on span "Ordenar" at bounding box center [127, 179] width 30 height 7
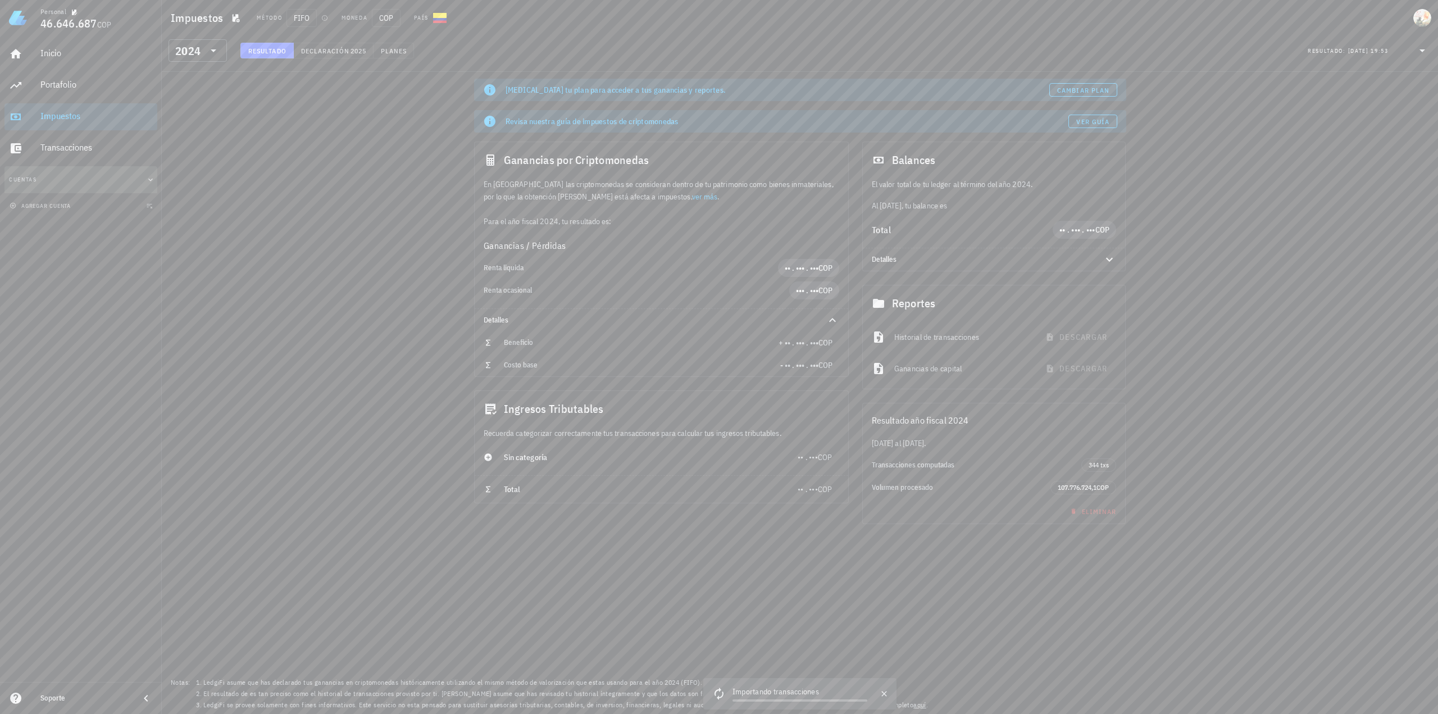
click at [134, 176] on button "Cuentas Ordenar" at bounding box center [80, 179] width 153 height 27
click at [111, 337] on div "Binance" at bounding box center [74, 332] width 130 height 11
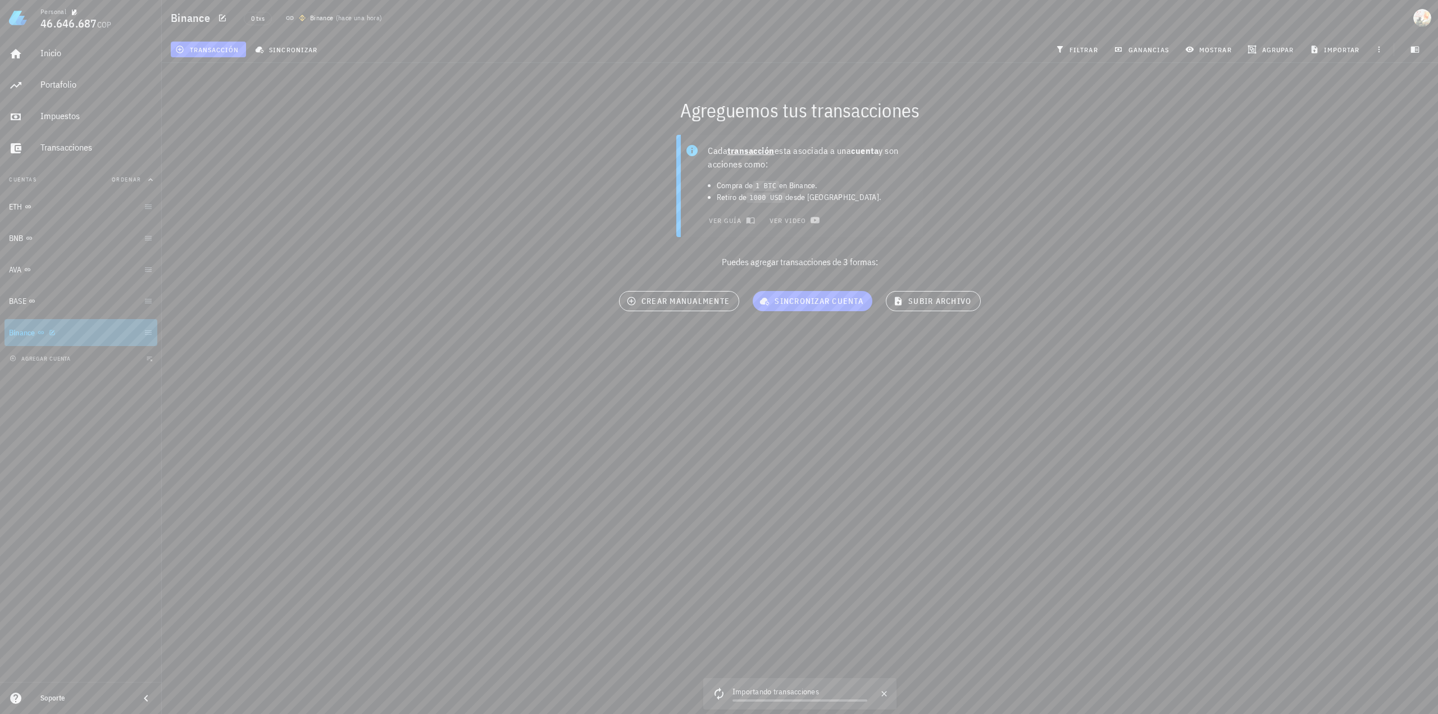
click at [111, 337] on div "Binance" at bounding box center [74, 332] width 130 height 11
click at [279, 47] on span "sincronizar" at bounding box center [287, 49] width 60 height 9
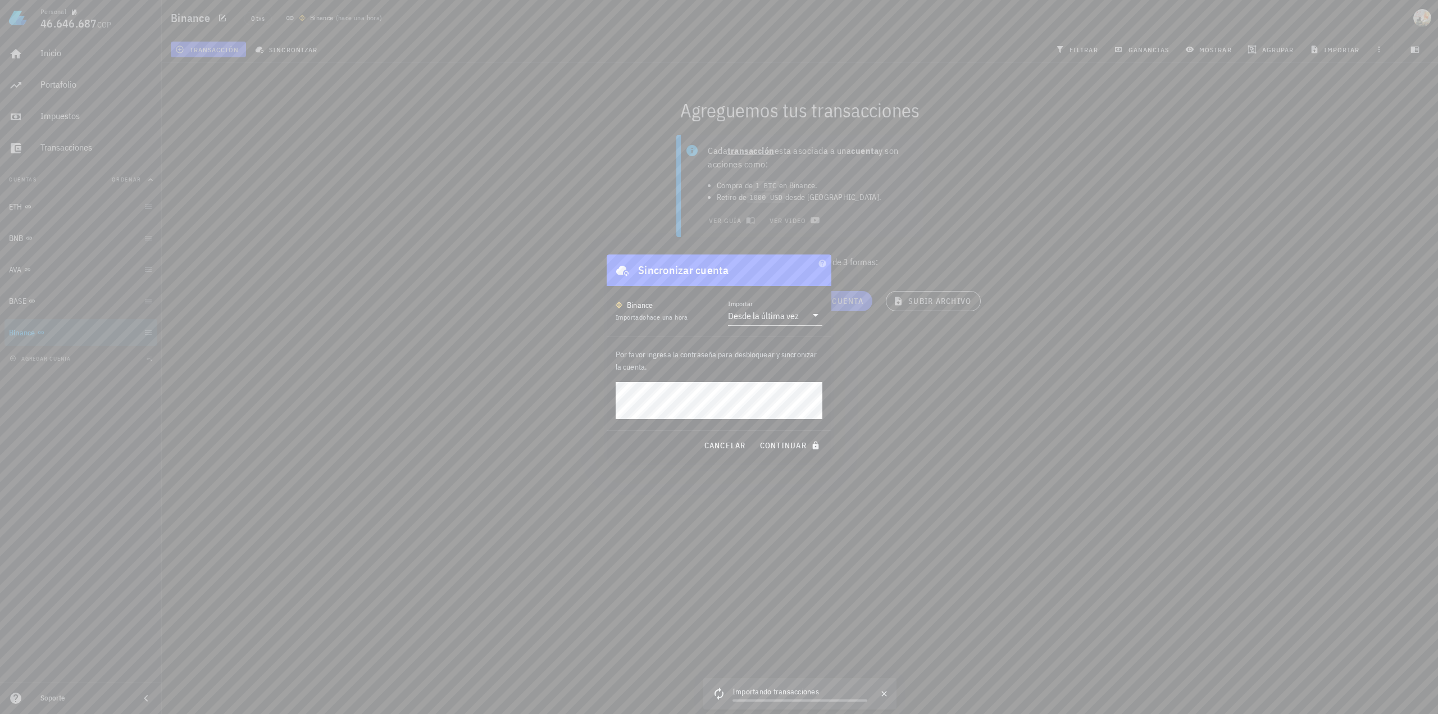
click at [323, 359] on div at bounding box center [719, 357] width 1438 height 714
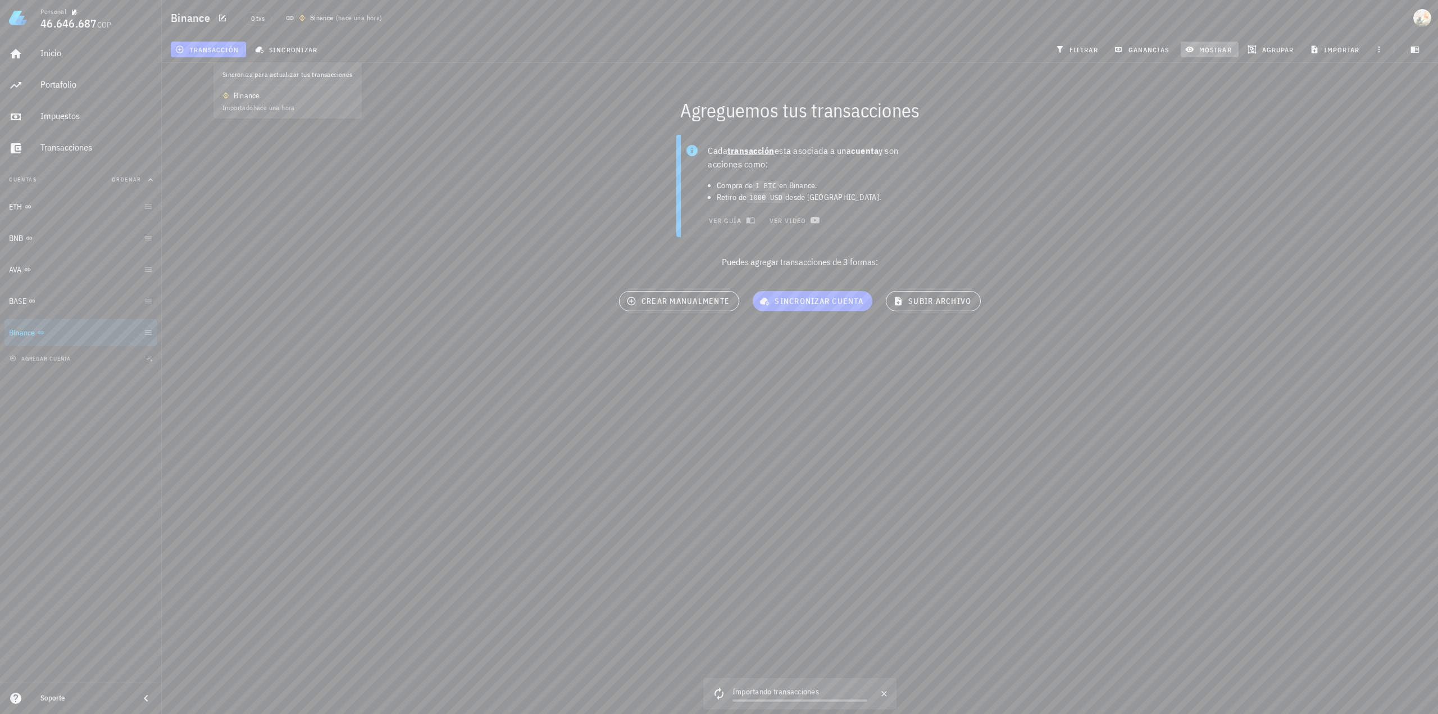
click at [1197, 47] on span "mostrar" at bounding box center [1209, 49] width 44 height 9
click at [1252, 43] on button "agrupar" at bounding box center [1271, 50] width 57 height 16
click at [1278, 93] on div "Día" at bounding box center [1276, 98] width 49 height 18
click at [1160, 46] on span "ganancias" at bounding box center [1142, 49] width 53 height 9
click at [1092, 42] on button "filtrar" at bounding box center [1078, 50] width 54 height 16
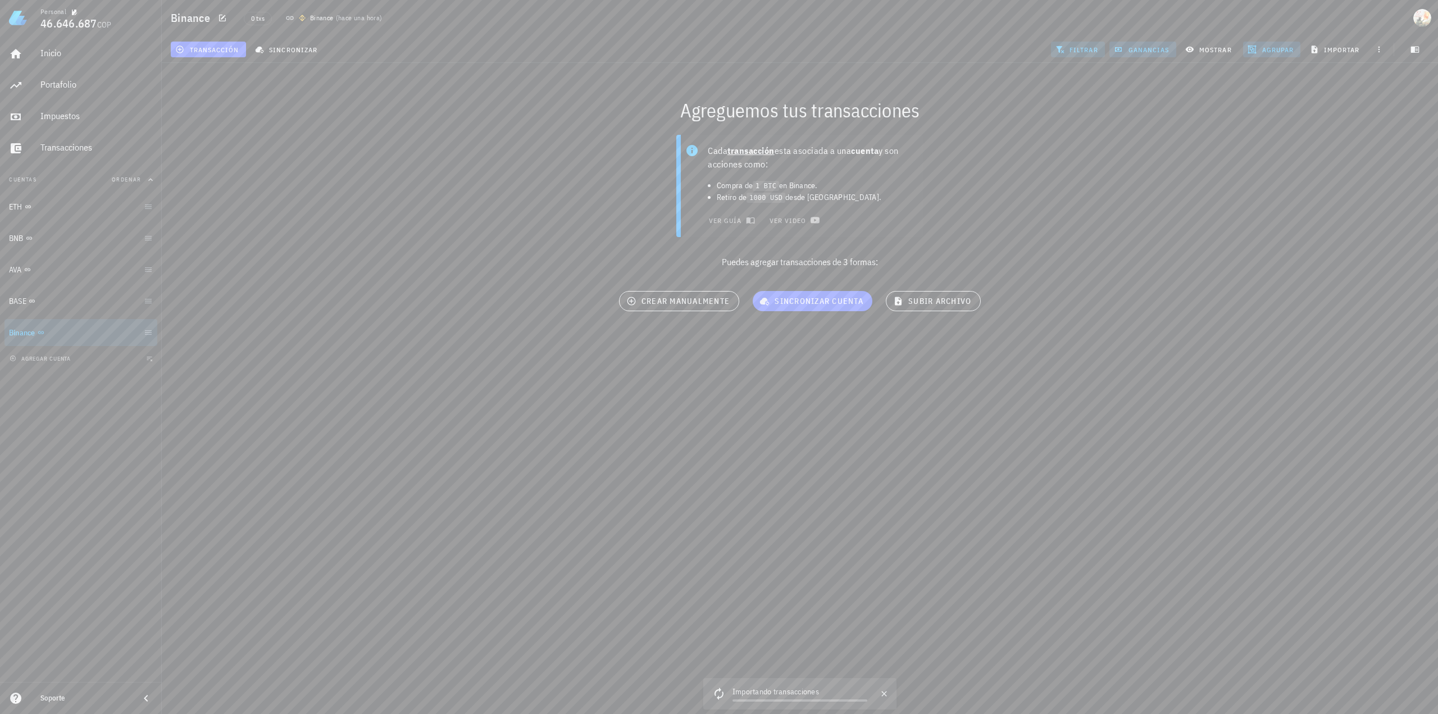
click at [1070, 49] on span "filtrar" at bounding box center [1077, 49] width 40 height 9
click at [1132, 50] on span "ganancias" at bounding box center [1142, 49] width 53 height 9
click at [45, 308] on div "BASE" at bounding box center [74, 301] width 130 height 24
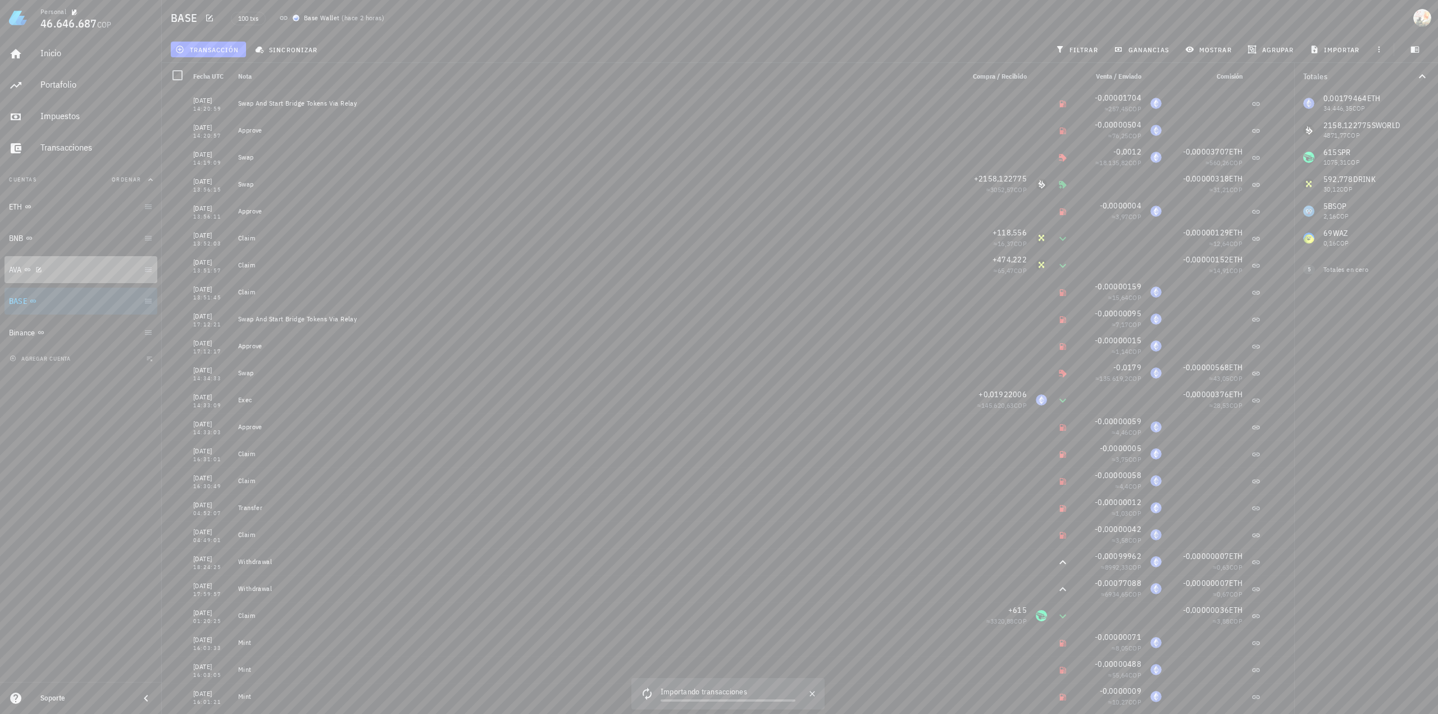
click at [80, 279] on div "AVA" at bounding box center [74, 270] width 130 height 24
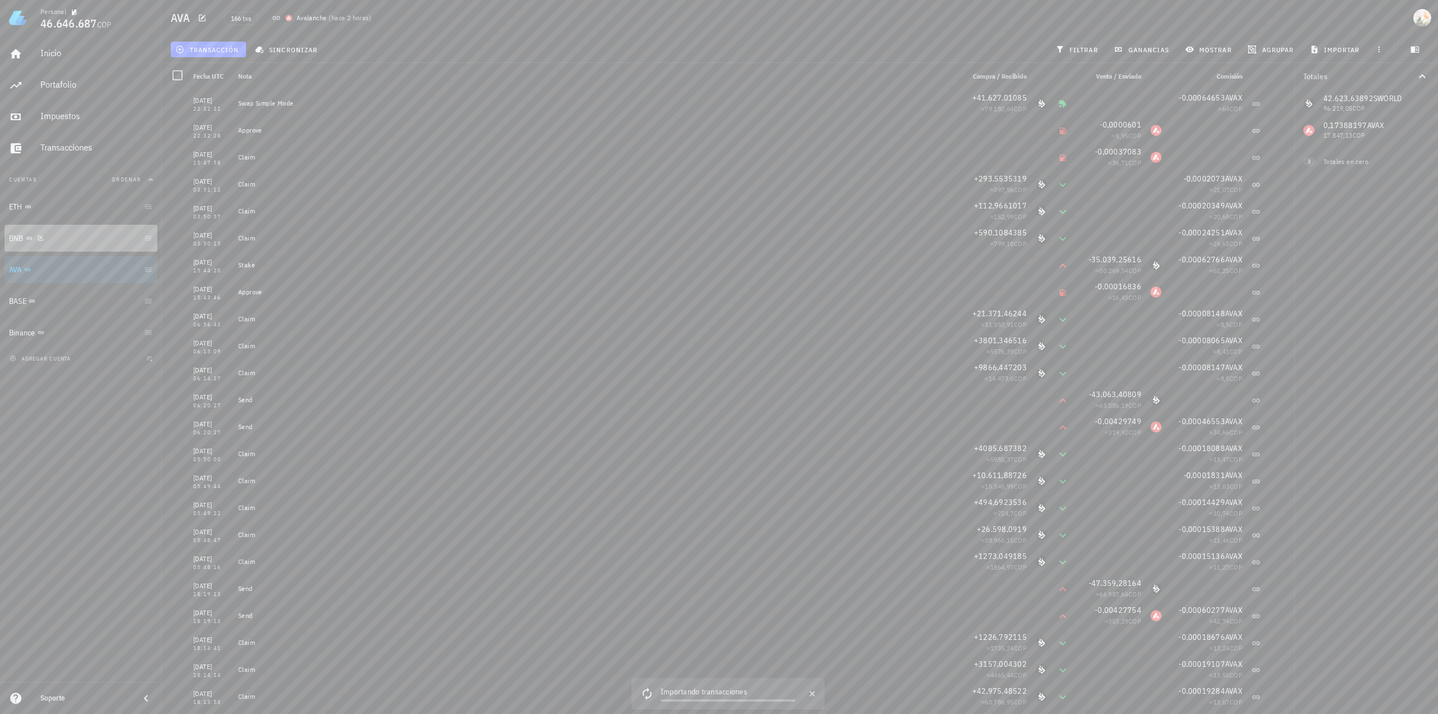
click at [84, 235] on div "BNB" at bounding box center [74, 238] width 130 height 11
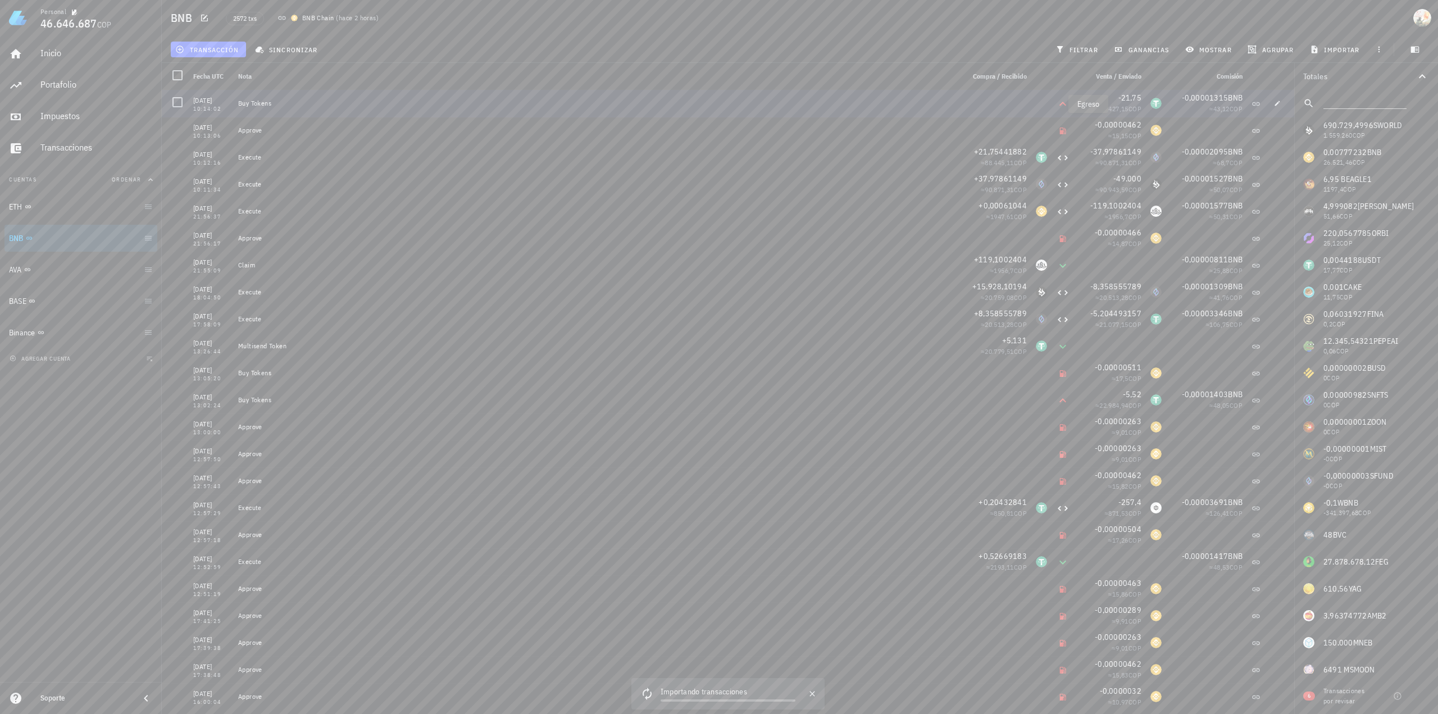
click at [1056, 103] on icon at bounding box center [1062, 103] width 13 height 13
click at [1011, 105] on div at bounding box center [995, 103] width 72 height 27
click at [1275, 101] on icon "button" at bounding box center [1277, 103] width 5 height 5
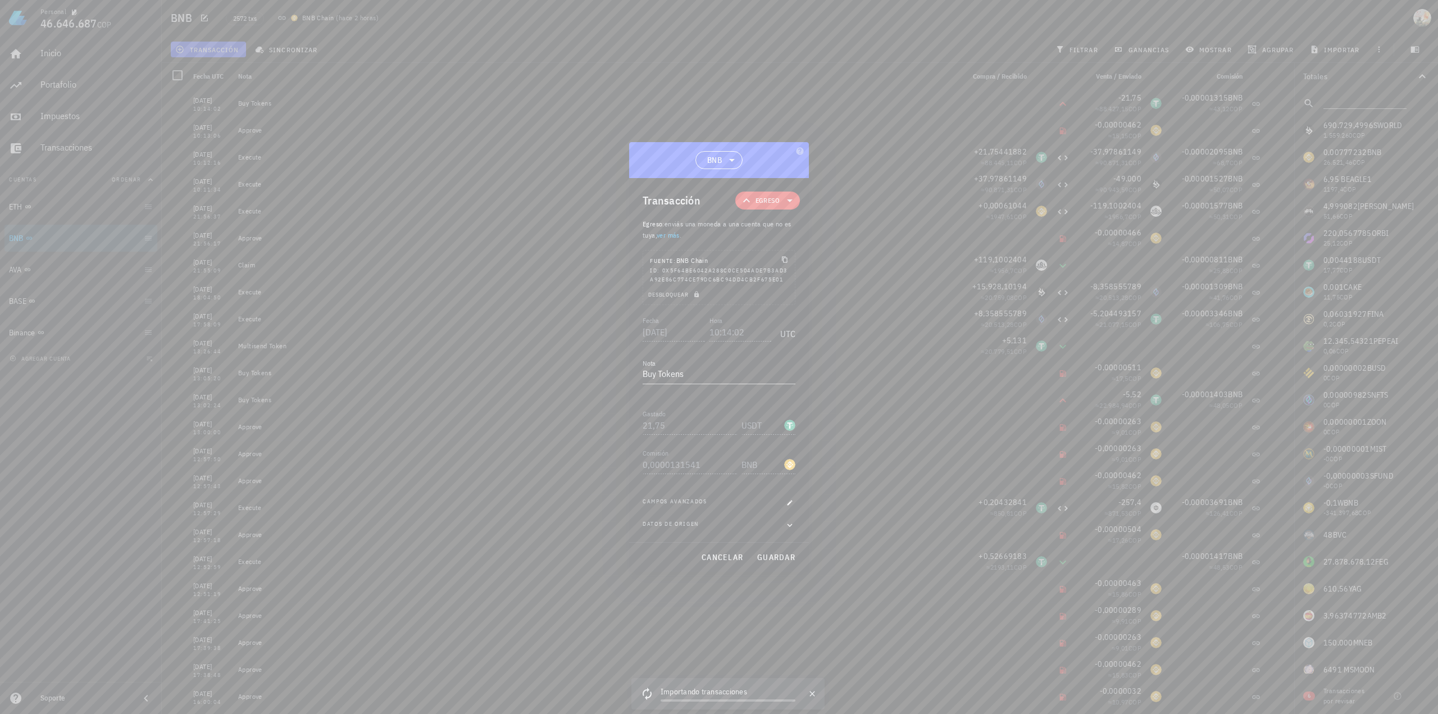
click at [760, 198] on span "Egreso" at bounding box center [767, 200] width 24 height 11
click at [663, 231] on link "ver más" at bounding box center [667, 235] width 23 height 8
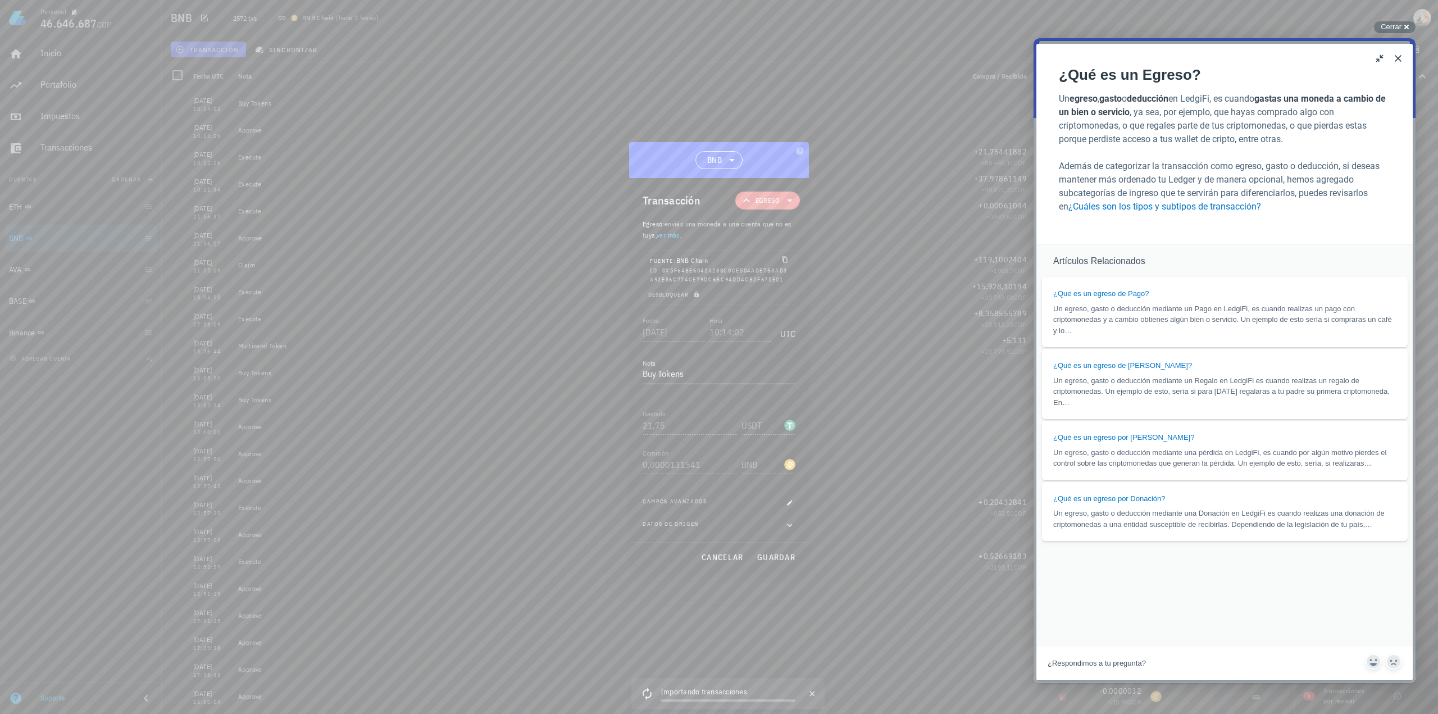
click at [781, 199] on span "Egreso" at bounding box center [767, 201] width 51 height 18
click at [809, 270] on div "Egreso" at bounding box center [787, 272] width 104 height 22
click at [1179, 207] on link "¿Cuáles son los tipos y subtipos de transacción?" at bounding box center [1164, 206] width 193 height 11
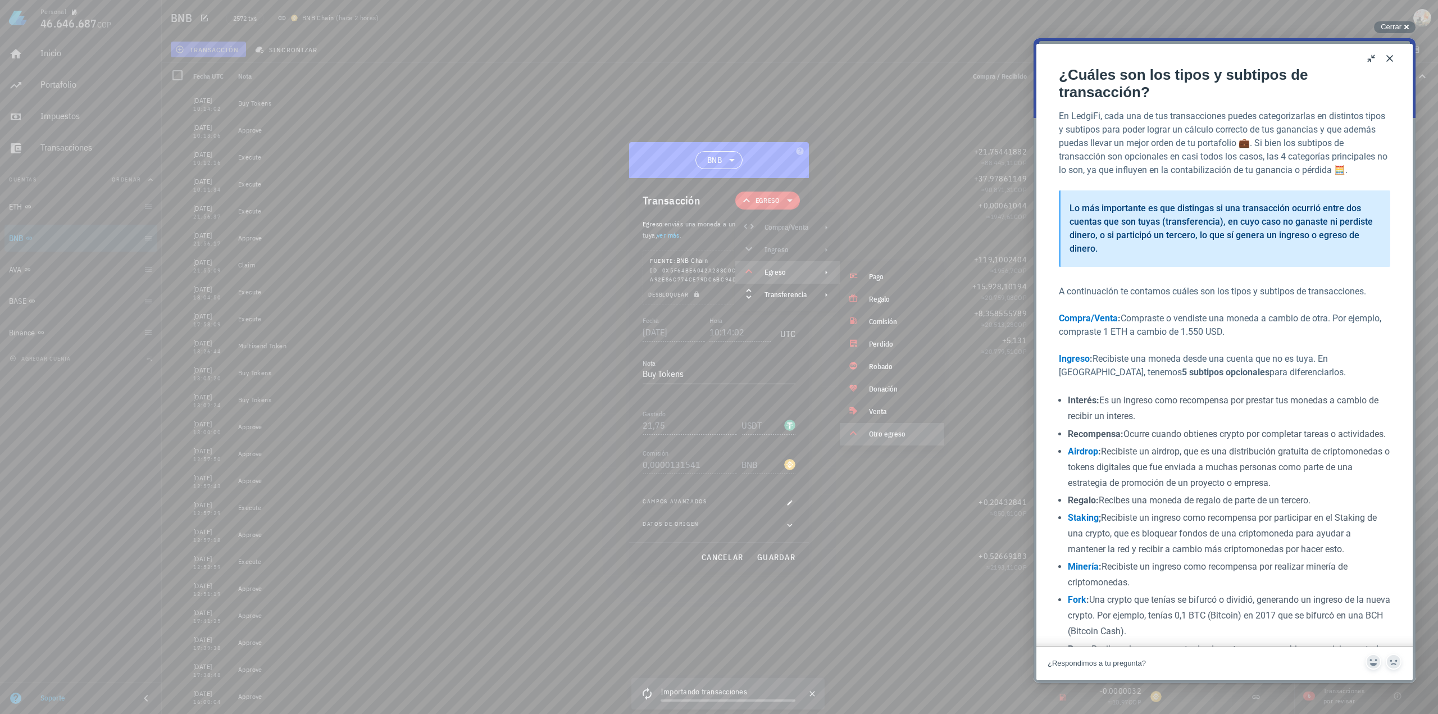
click at [184, 399] on div at bounding box center [719, 357] width 1438 height 714
click at [281, 384] on div at bounding box center [719, 357] width 1438 height 714
click at [309, 384] on div at bounding box center [719, 357] width 1438 height 714
click at [719, 563] on button "cancelar" at bounding box center [721, 557] width 51 height 20
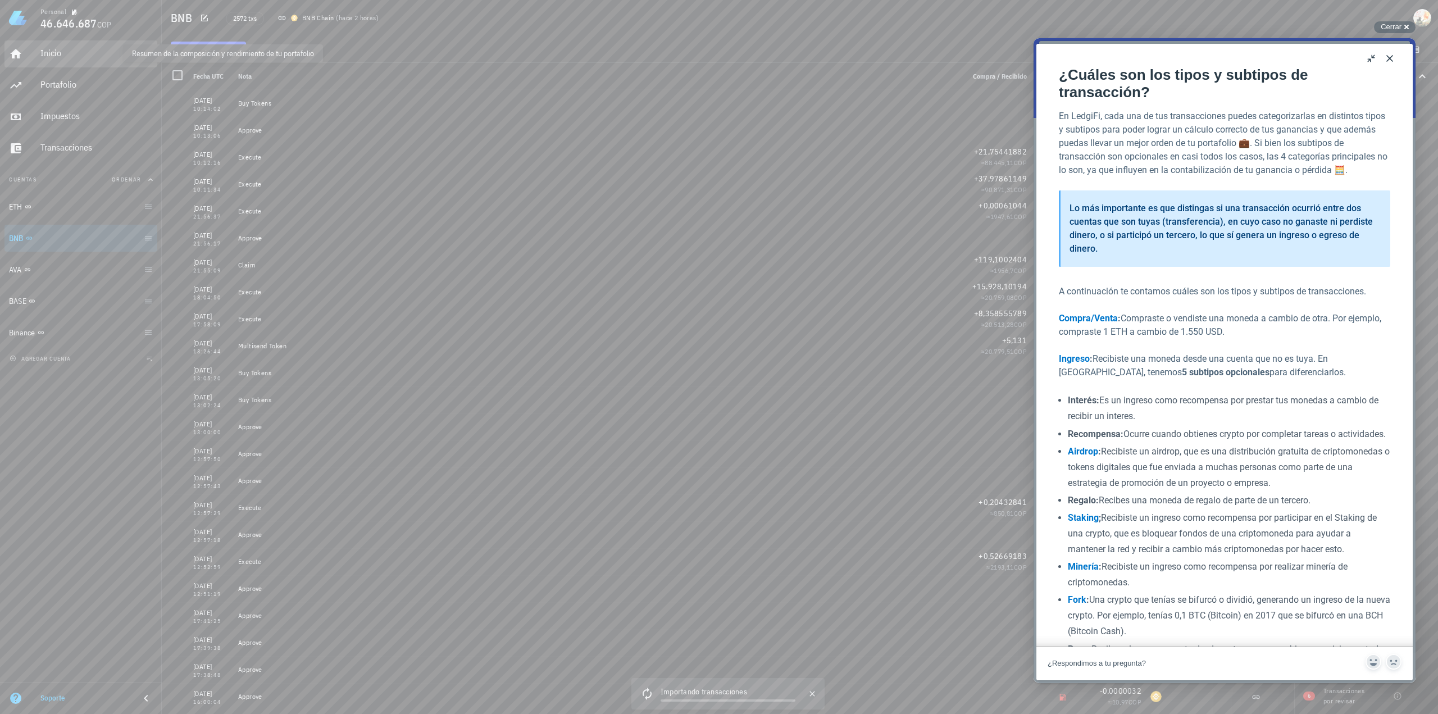
click at [45, 49] on div "Inicio" at bounding box center [96, 53] width 112 height 11
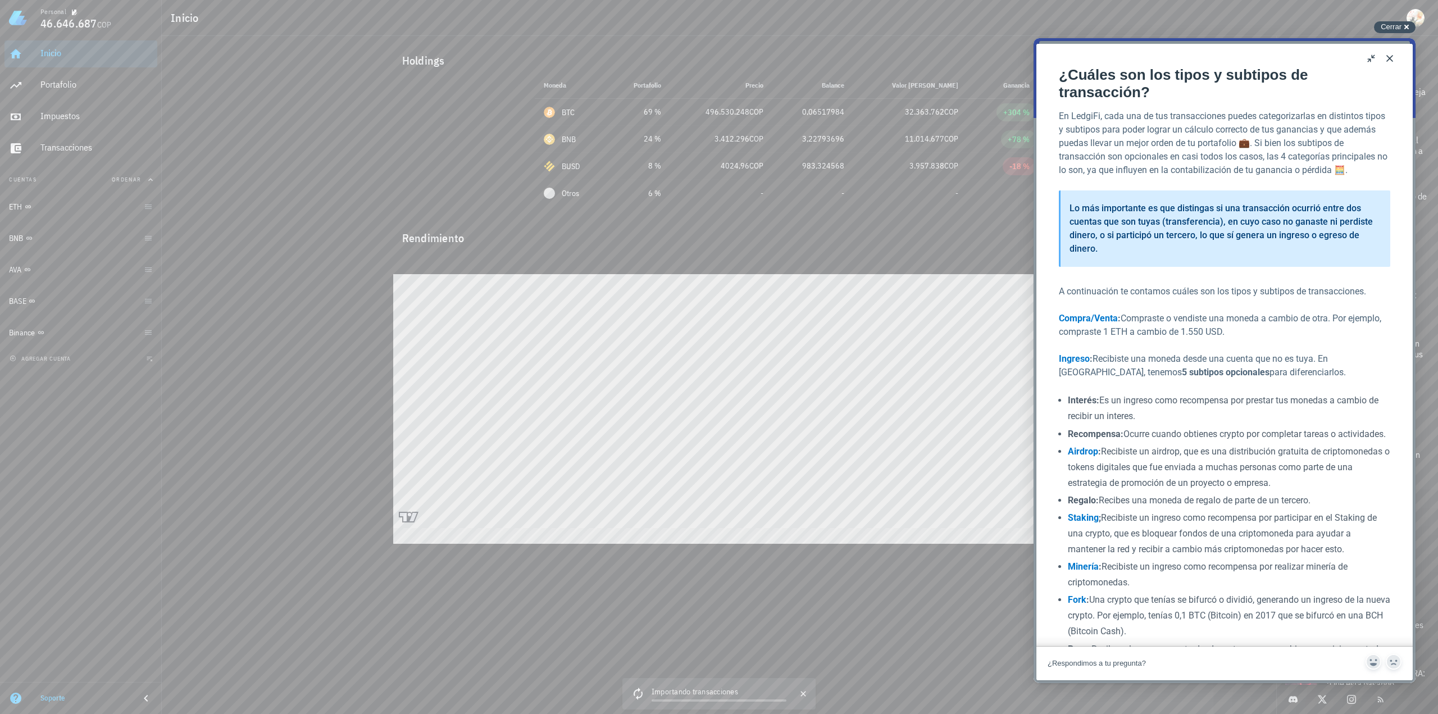
click at [1401, 25] on div "Cerrar cross-small" at bounding box center [1395, 27] width 42 height 12
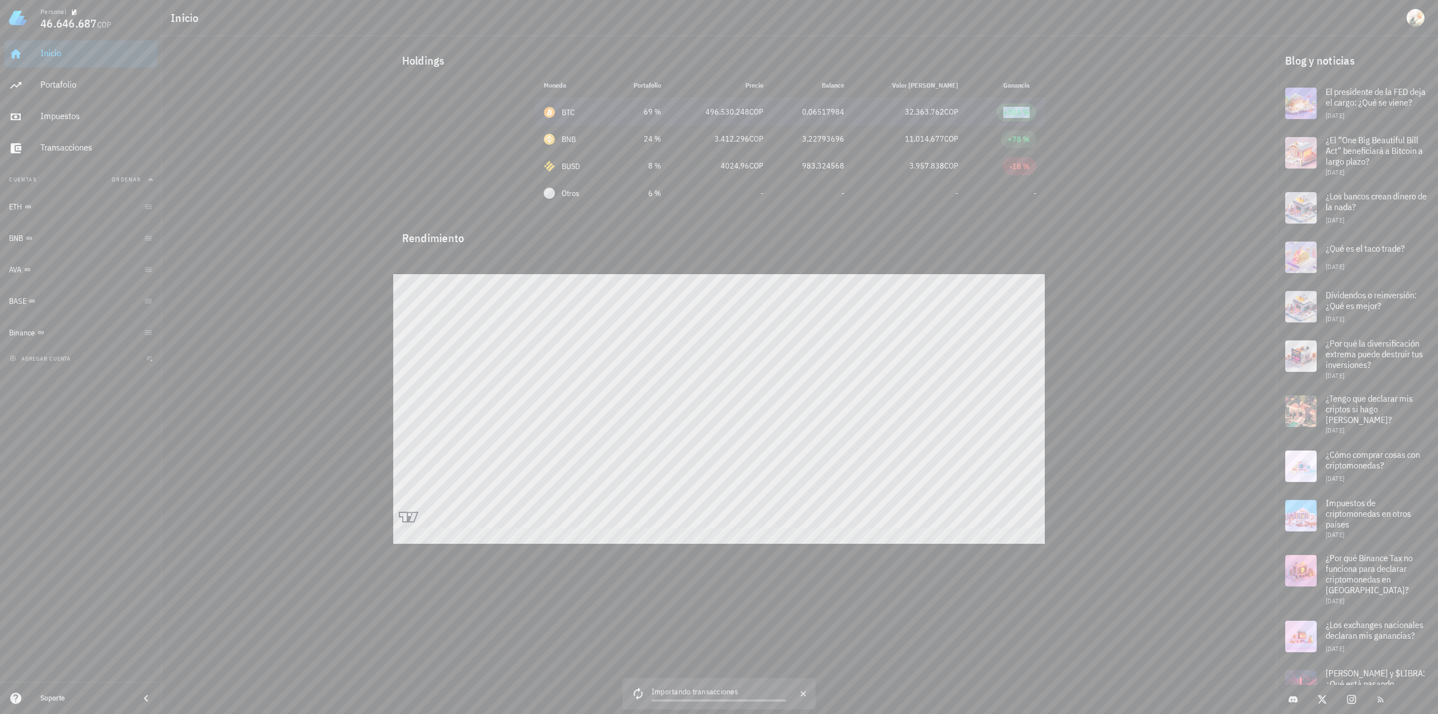
click at [1018, 109] on div "+304 %" at bounding box center [1016, 112] width 26 height 11
